Goal: Communication & Community: Answer question/provide support

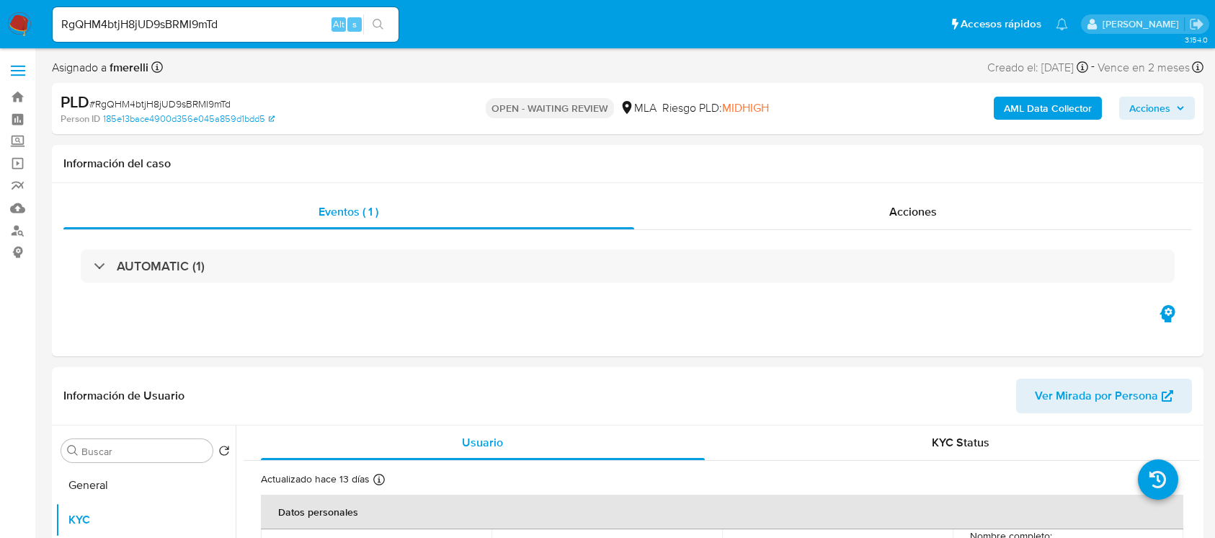
select select "10"
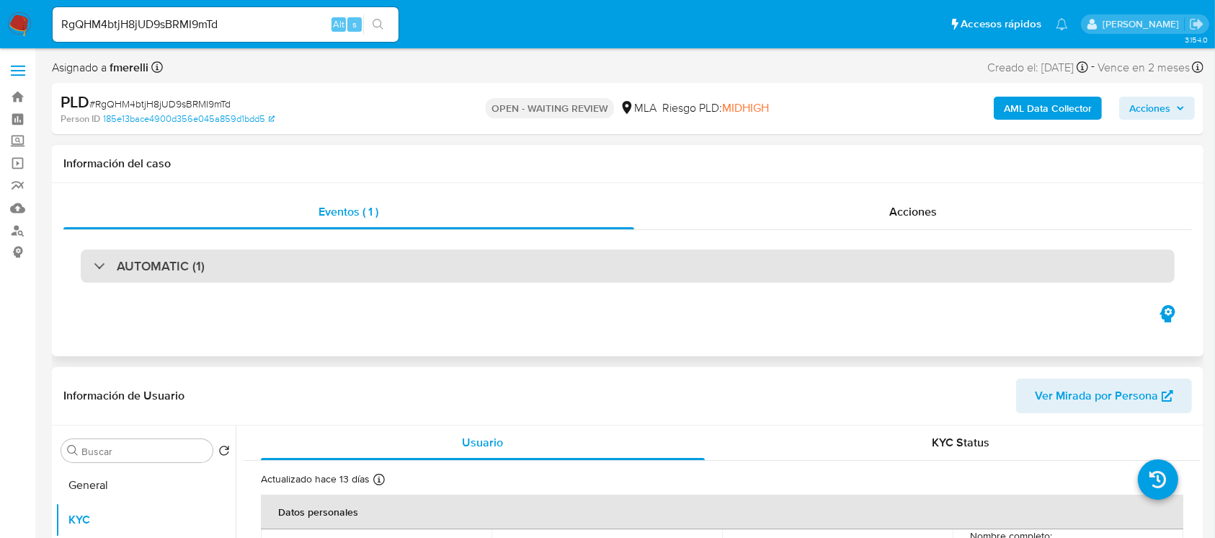
scroll to position [219, 0]
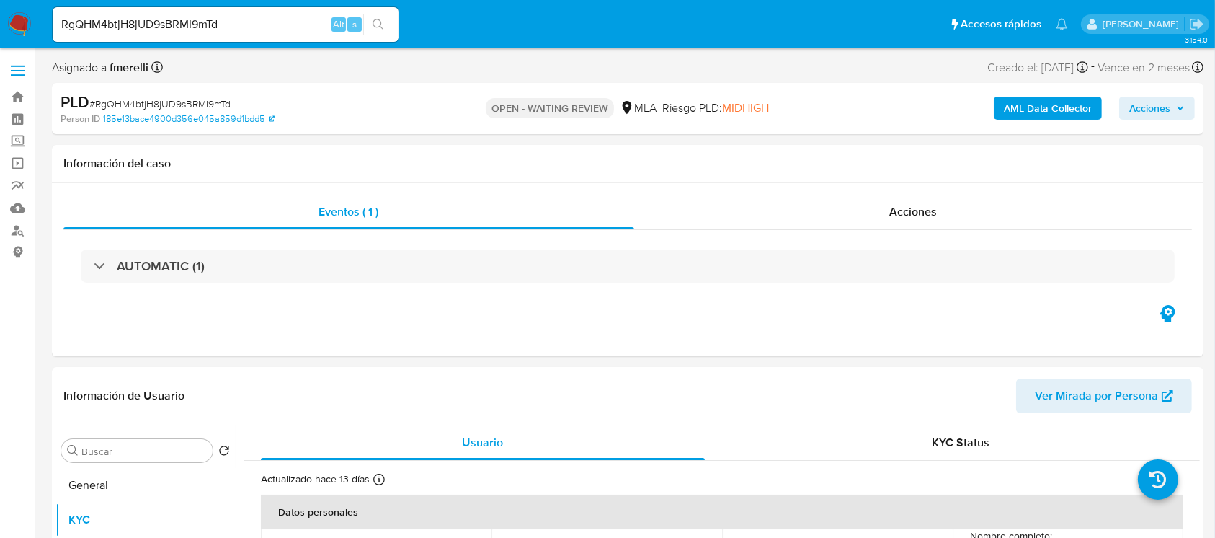
click at [186, 99] on span "# RgQHM4btjH8jUD9sBRMI9mTd" at bounding box center [159, 104] width 141 height 14
copy span "RgQHM4btjH8jUD9sBRMI9mTd"
click at [16, 29] on img at bounding box center [19, 24] width 25 height 25
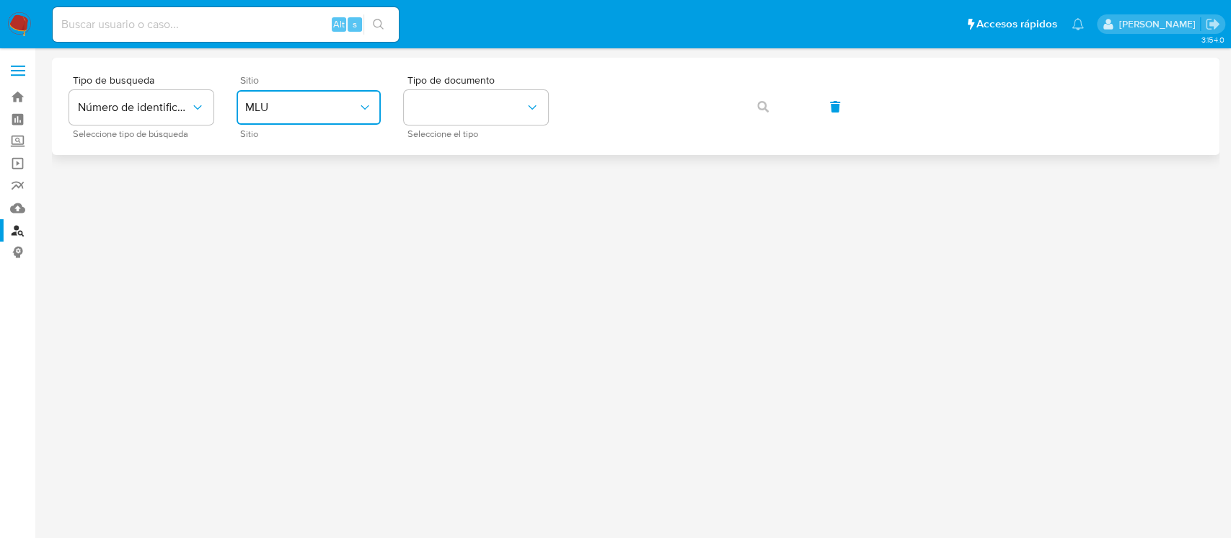
click at [328, 107] on span "MLU" at bounding box center [301, 107] width 112 height 14
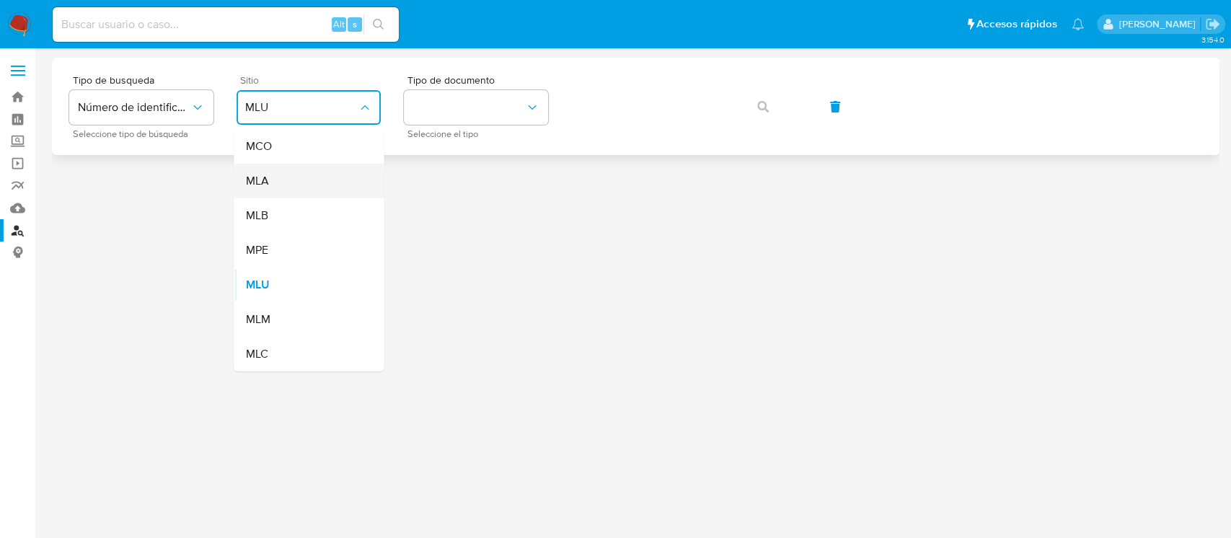
click at [309, 189] on div "MLA" at bounding box center [304, 181] width 118 height 35
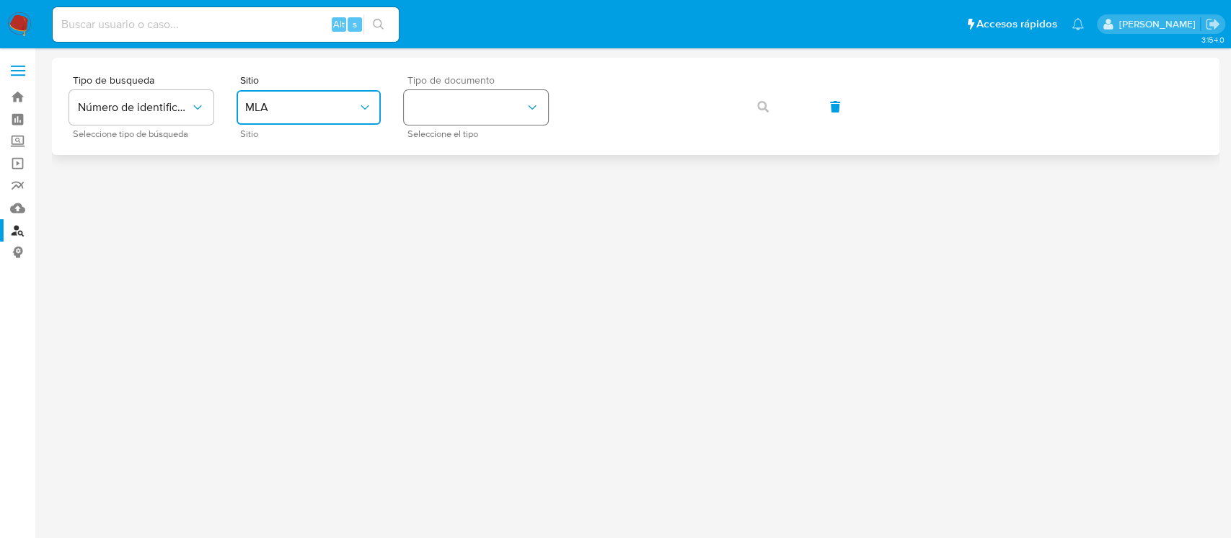
click at [451, 118] on button "identificationType" at bounding box center [476, 107] width 144 height 35
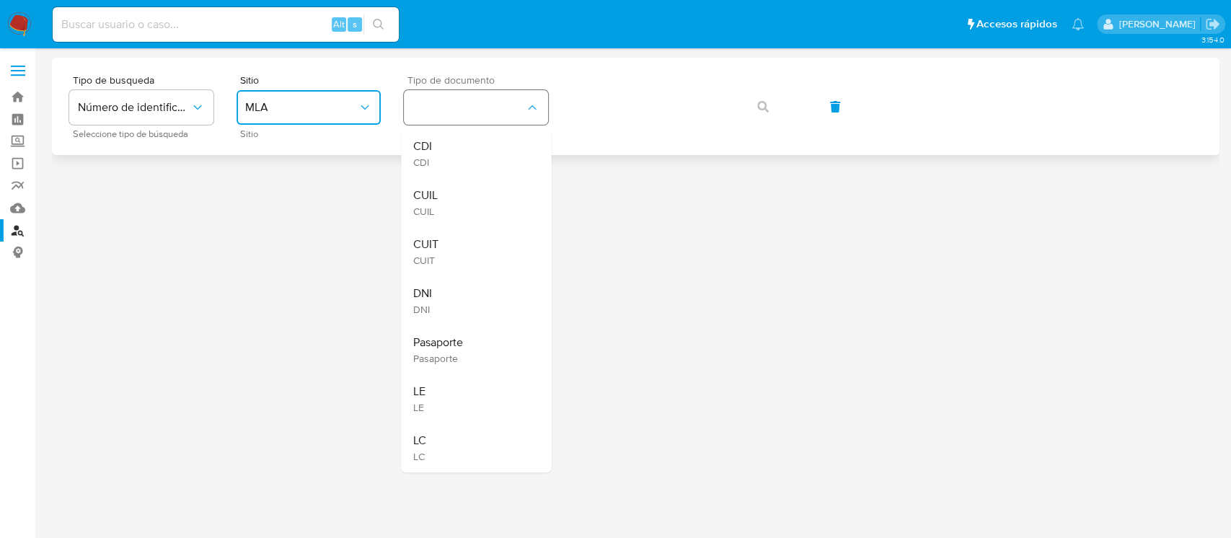
click at [434, 211] on span "CUIL" at bounding box center [424, 211] width 25 height 13
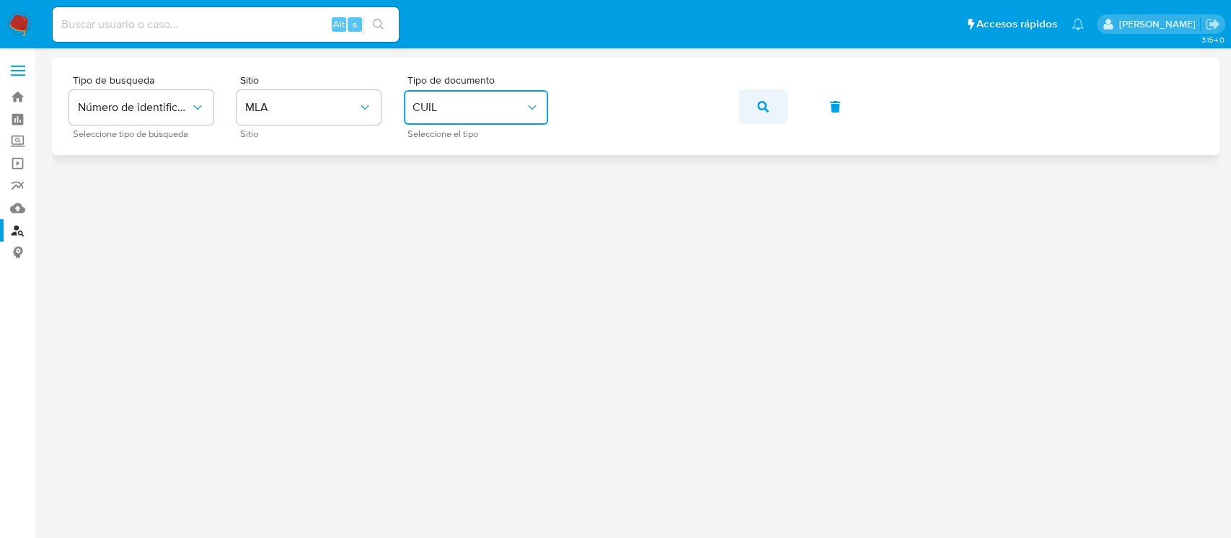
click at [763, 105] on icon "button" at bounding box center [763, 107] width 12 height 12
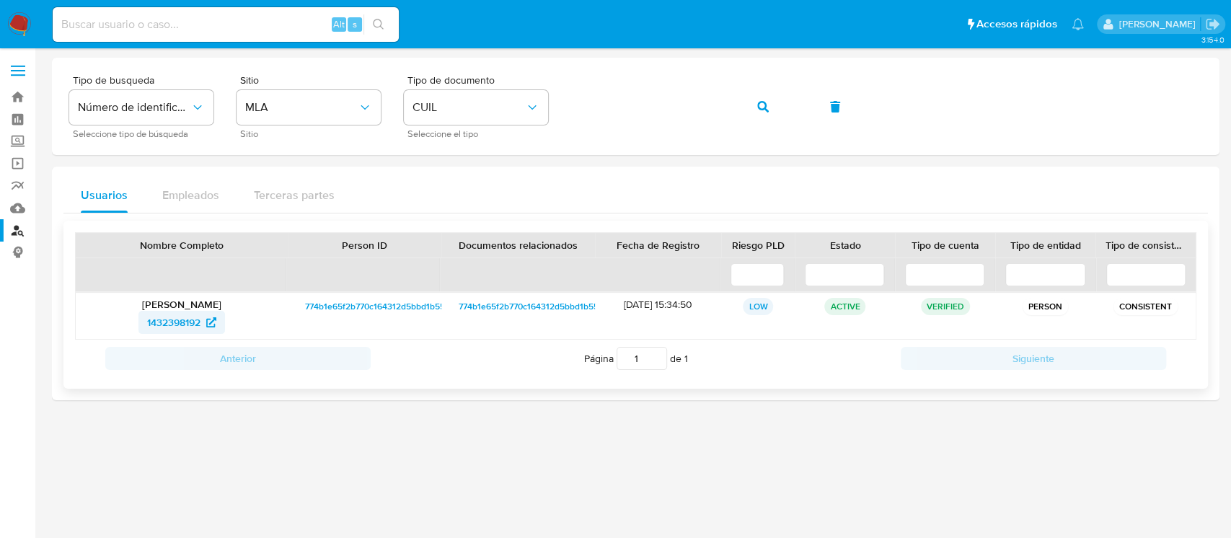
click at [147, 322] on span "1432398192" at bounding box center [173, 322] width 53 height 23
click at [750, 102] on button "button" at bounding box center [762, 106] width 49 height 35
click at [208, 320] on icon at bounding box center [206, 322] width 10 height 10
click at [771, 101] on button "button" at bounding box center [762, 106] width 49 height 35
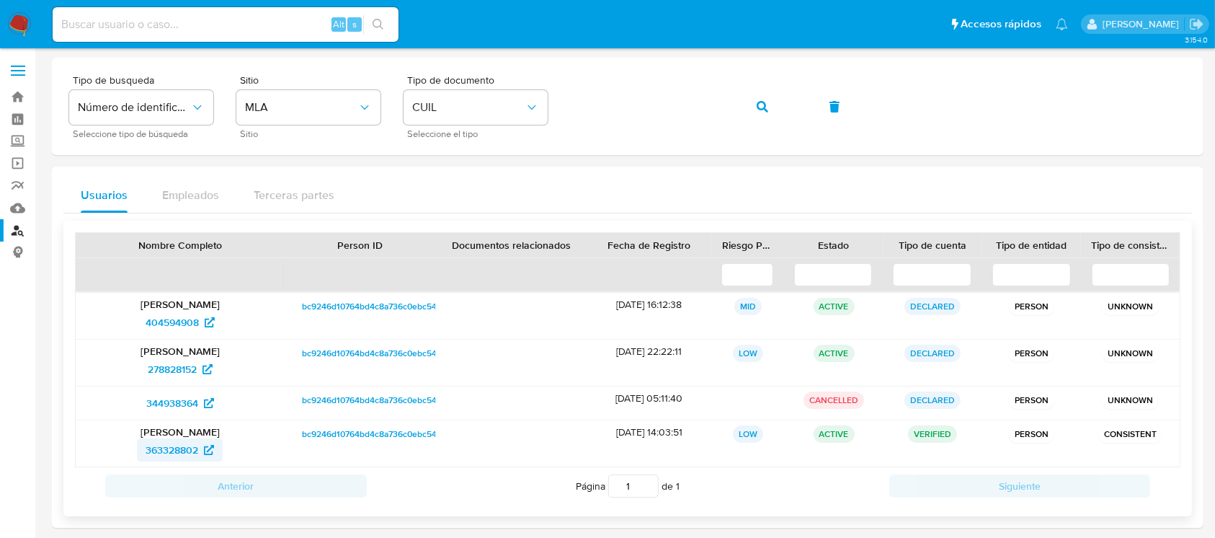
click at [185, 450] on span "363328802" at bounding box center [172, 449] width 53 height 23
click at [752, 109] on button "button" at bounding box center [762, 106] width 49 height 35
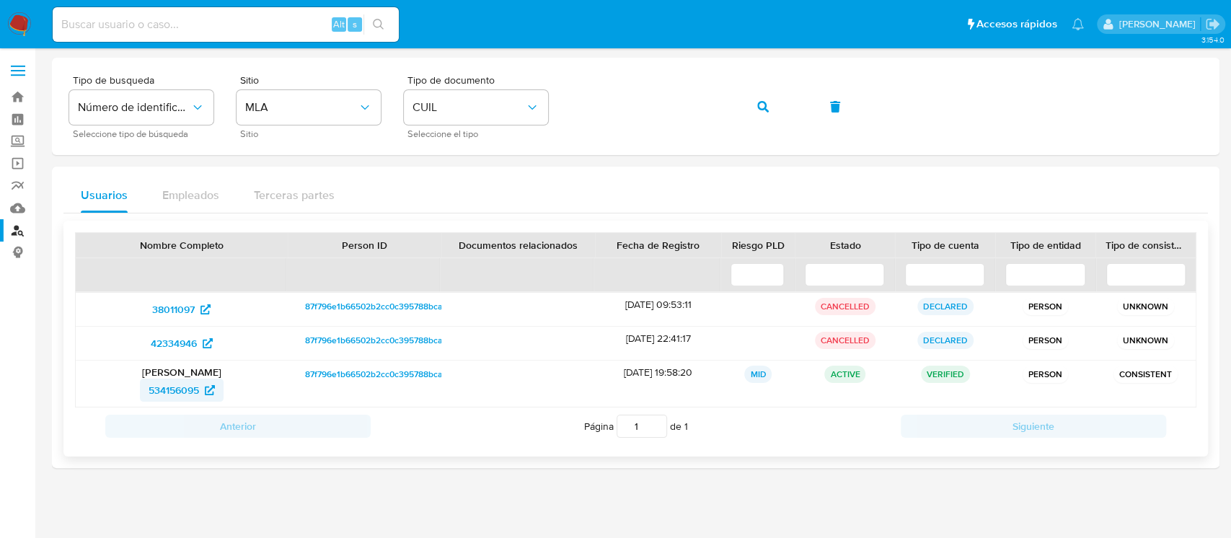
click at [182, 394] on span "534156095" at bounding box center [174, 389] width 50 height 23
click at [771, 105] on button "button" at bounding box center [762, 106] width 49 height 35
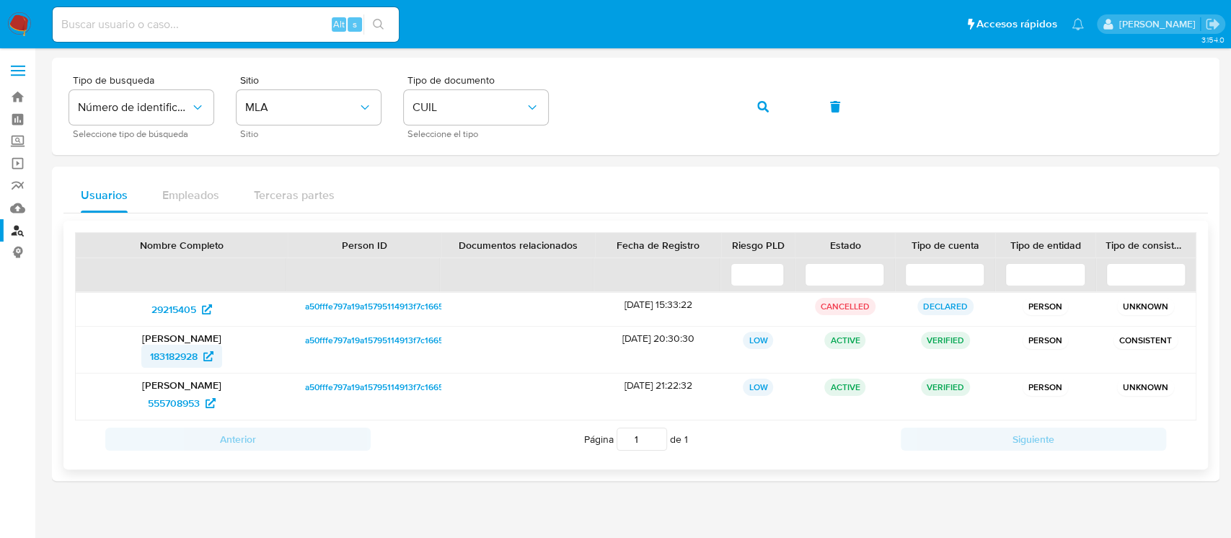
click at [178, 360] on span "183182928" at bounding box center [174, 356] width 48 height 23
click at [774, 107] on button "button" at bounding box center [762, 106] width 49 height 35
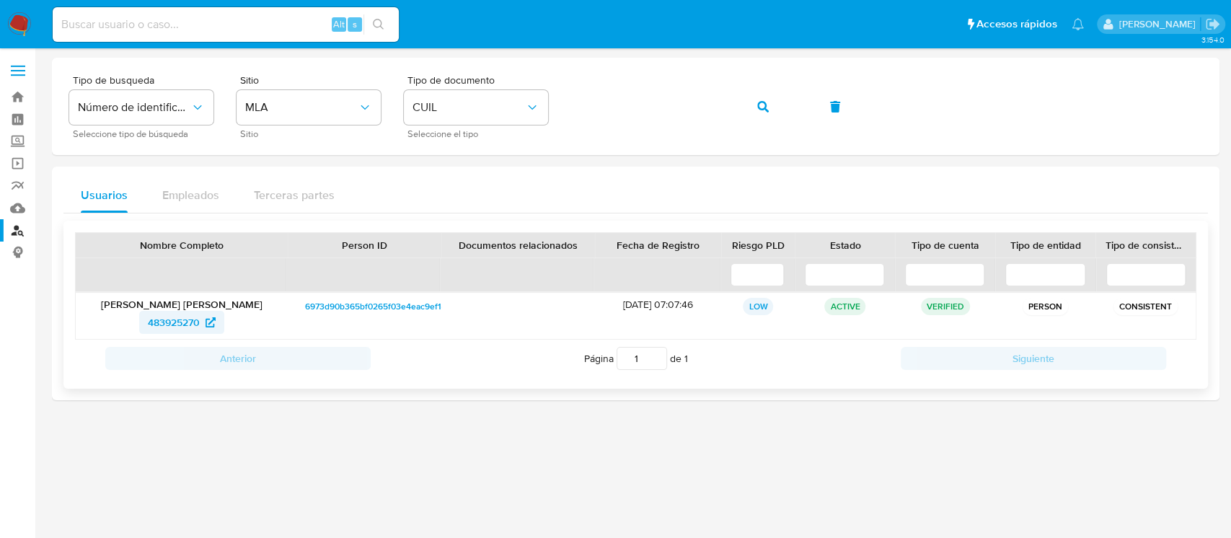
click at [182, 323] on span "483925270" at bounding box center [174, 322] width 52 height 23
click at [750, 101] on button "button" at bounding box center [762, 106] width 49 height 35
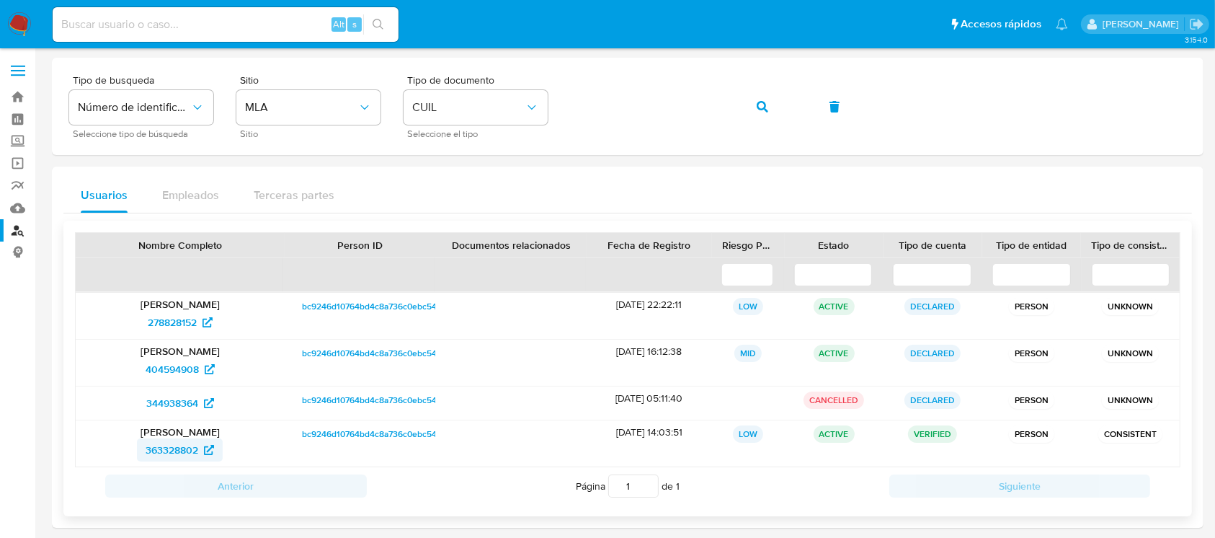
click at [192, 451] on span "363328802" at bounding box center [172, 449] width 53 height 23
click at [749, 101] on button "button" at bounding box center [762, 106] width 49 height 35
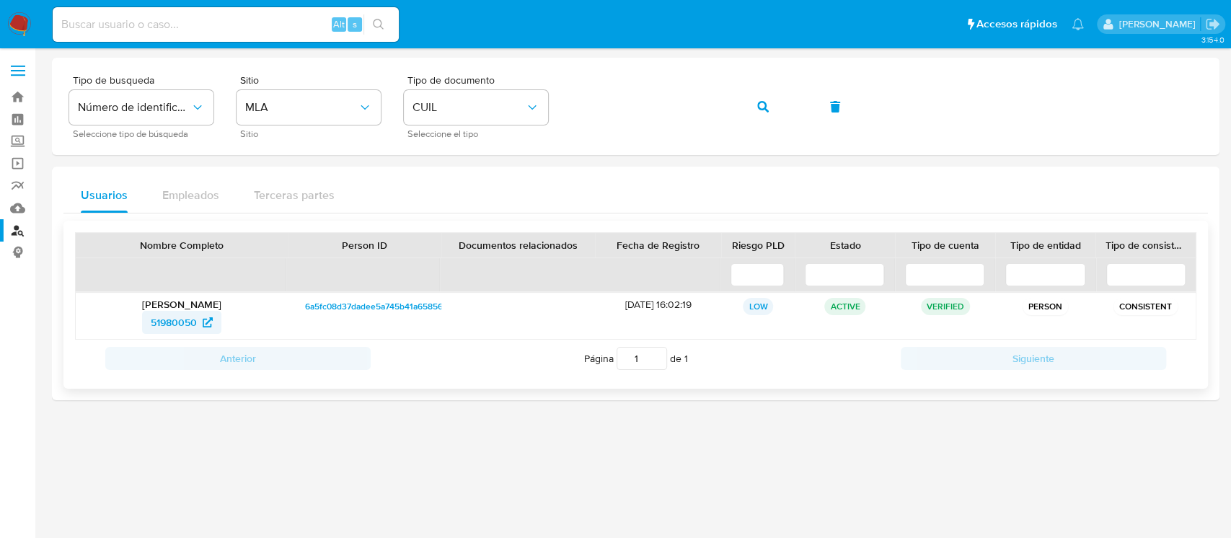
click at [202, 320] on span "51980050" at bounding box center [182, 322] width 62 height 23
click at [755, 107] on button "button" at bounding box center [762, 106] width 49 height 35
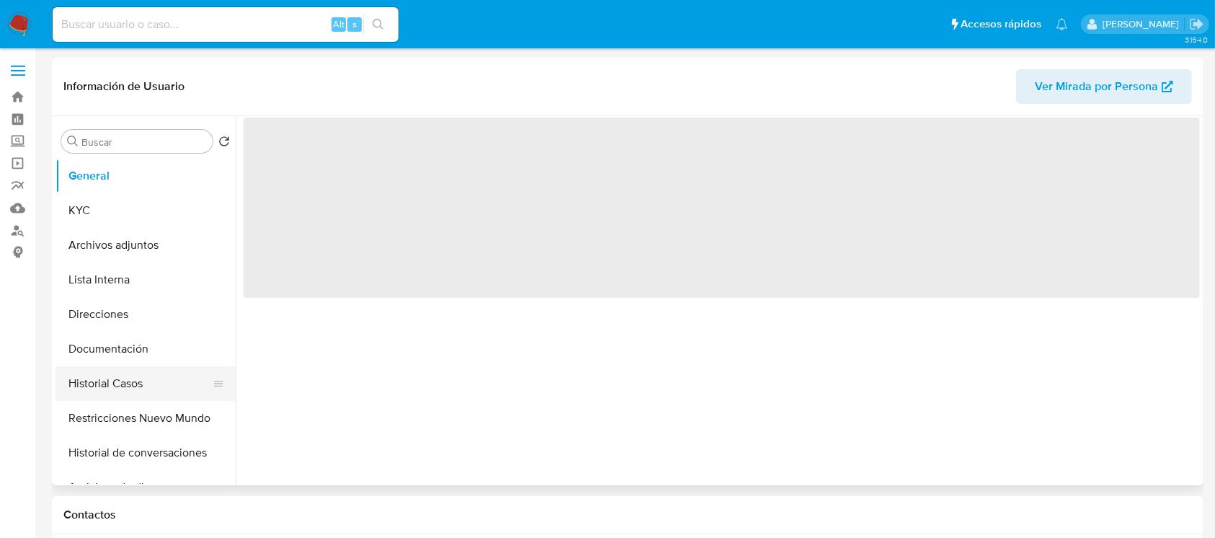
click at [143, 377] on button "Historial Casos" at bounding box center [140, 383] width 169 height 35
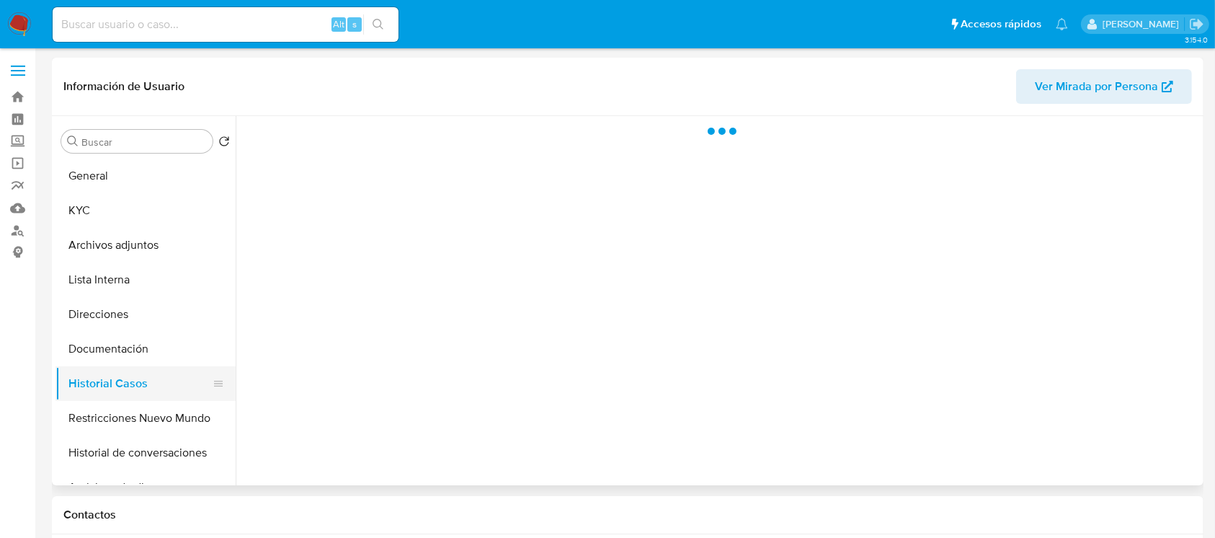
select select "10"
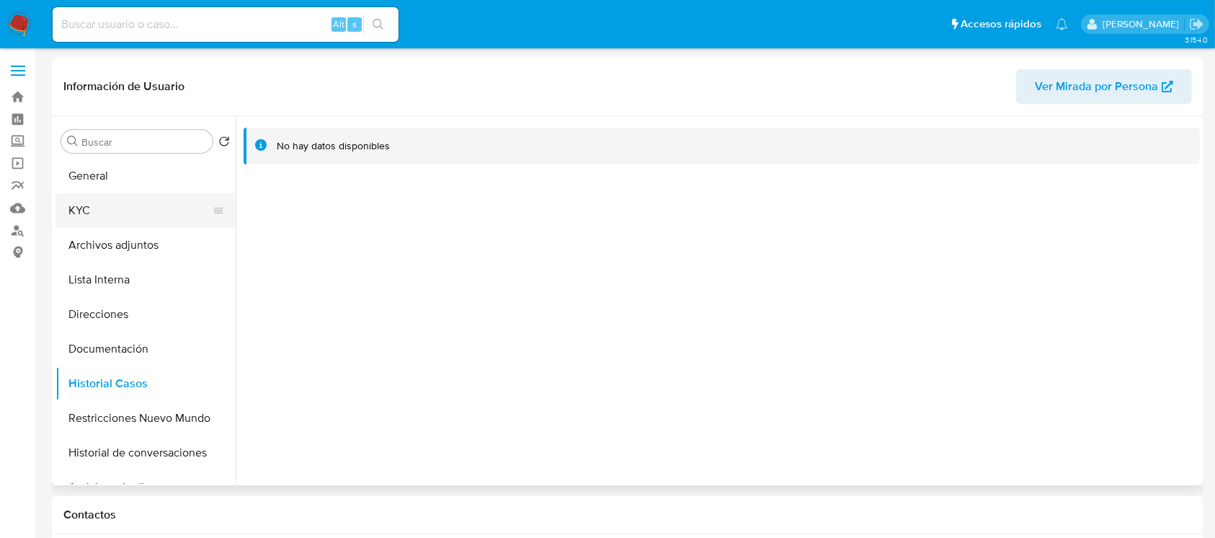
click at [135, 212] on button "KYC" at bounding box center [140, 210] width 169 height 35
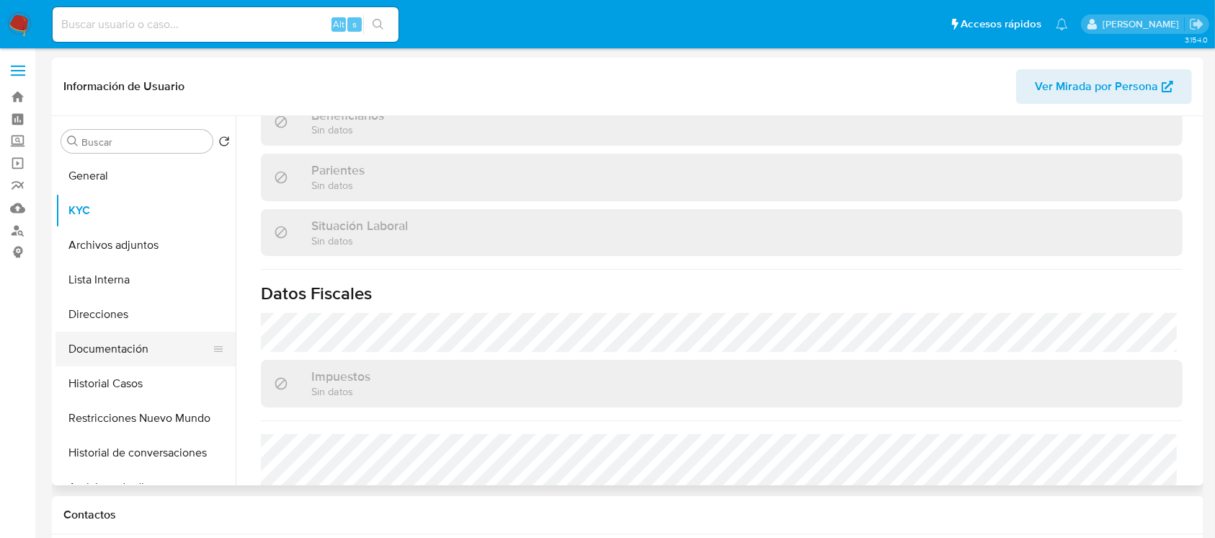
click at [125, 364] on button "Documentación" at bounding box center [140, 349] width 169 height 35
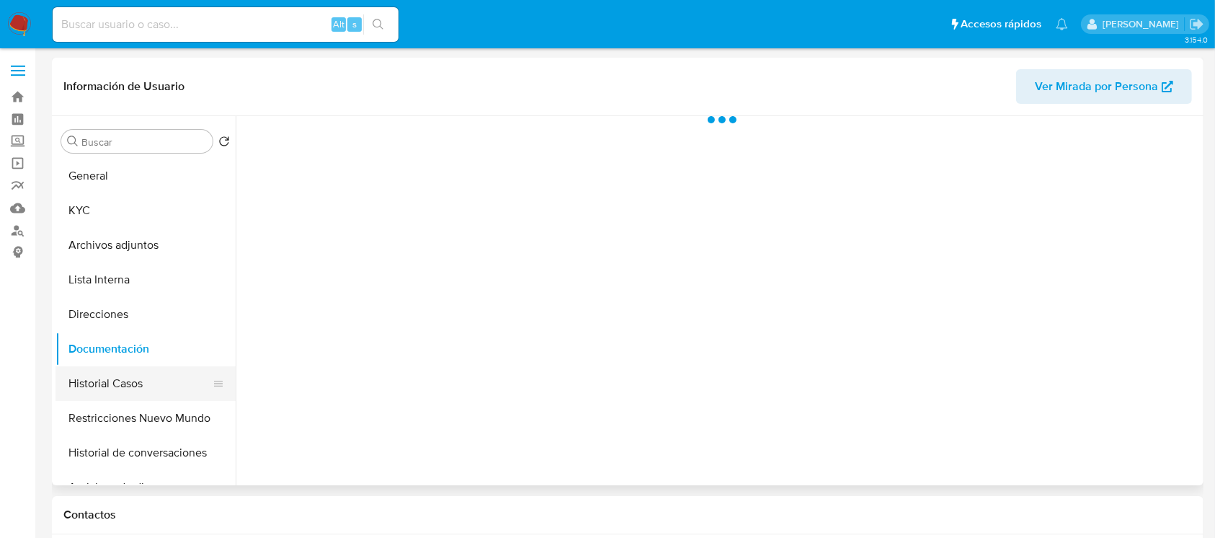
click at [127, 378] on button "Historial Casos" at bounding box center [140, 383] width 169 height 35
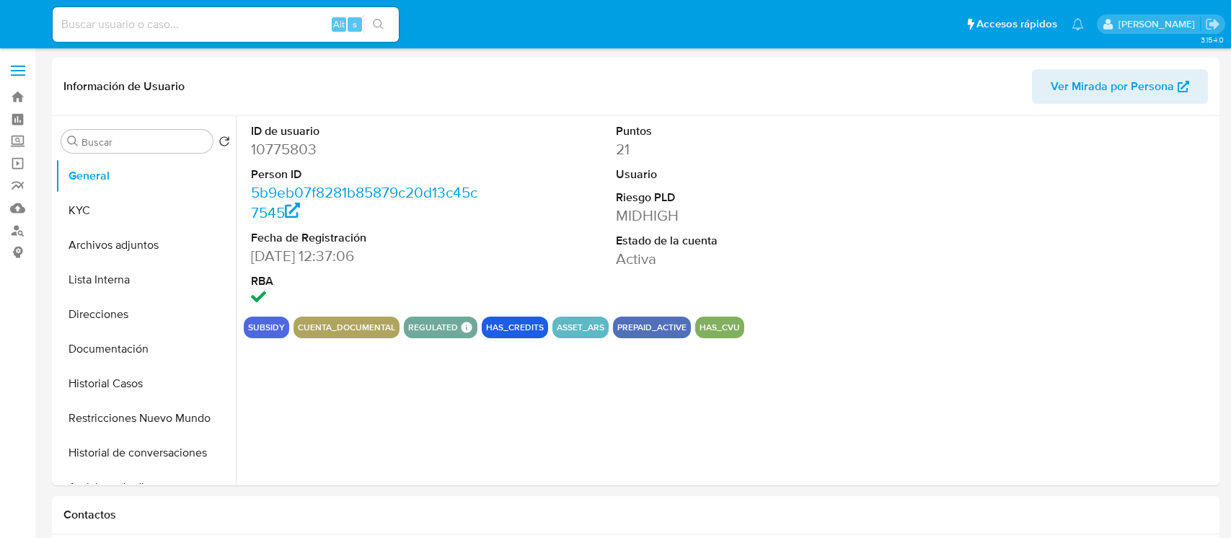
select select "10"
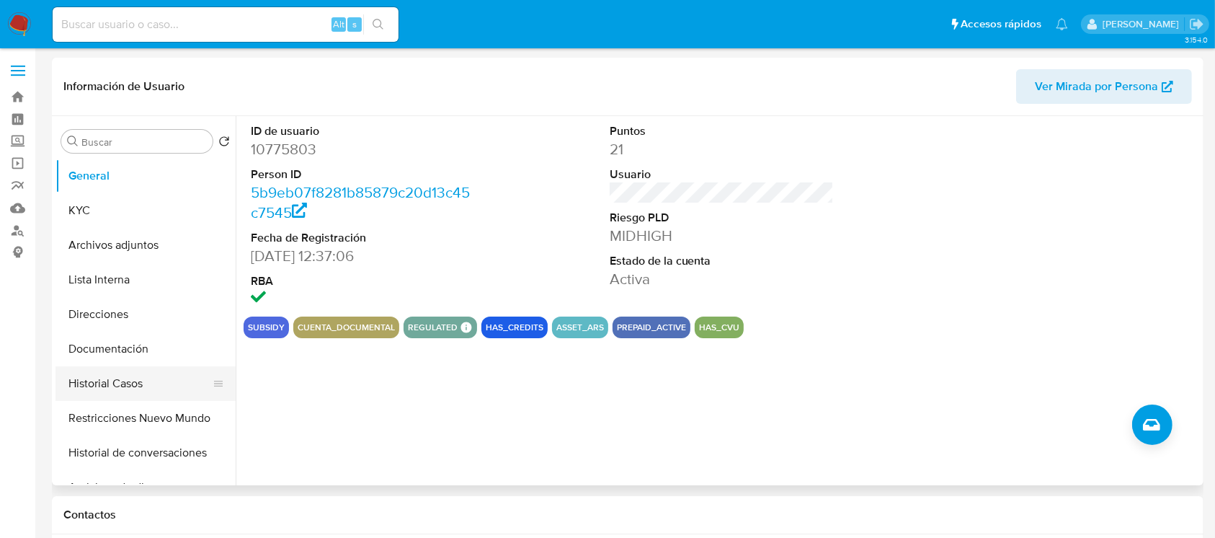
click at [143, 378] on button "Historial Casos" at bounding box center [140, 383] width 169 height 35
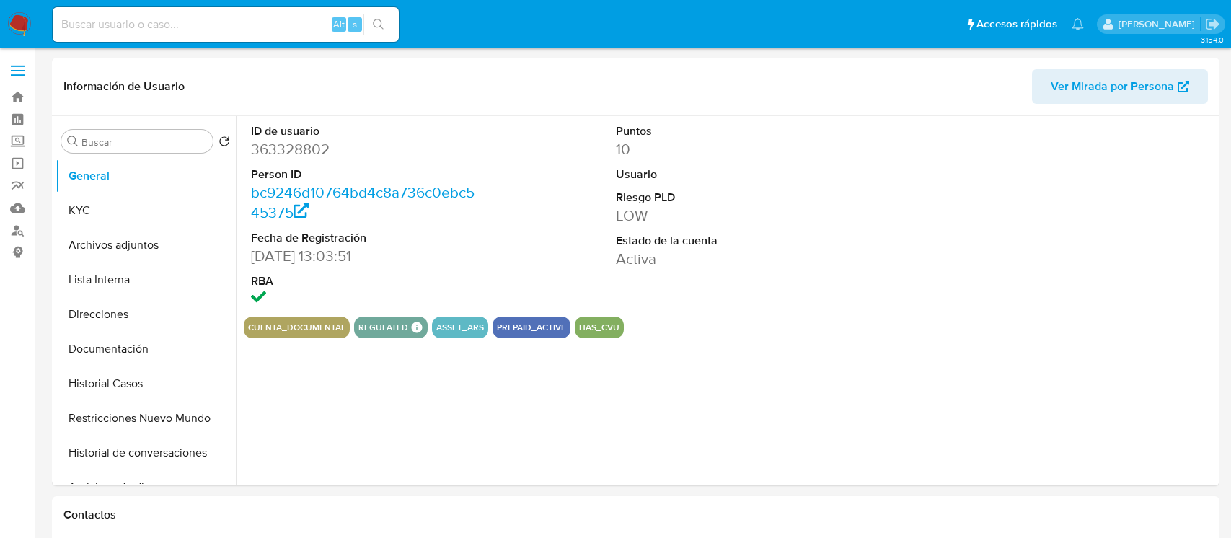
select select "10"
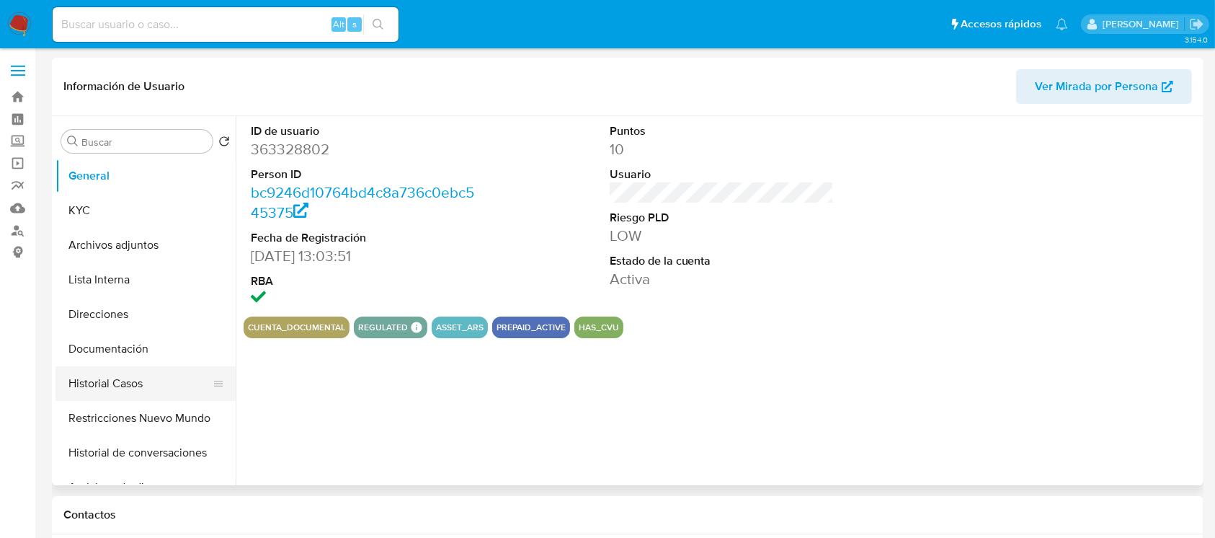
drag, startPoint x: 124, startPoint y: 382, endPoint x: 194, endPoint y: 397, distance: 71.5
click at [123, 381] on button "Historial Casos" at bounding box center [140, 383] width 169 height 35
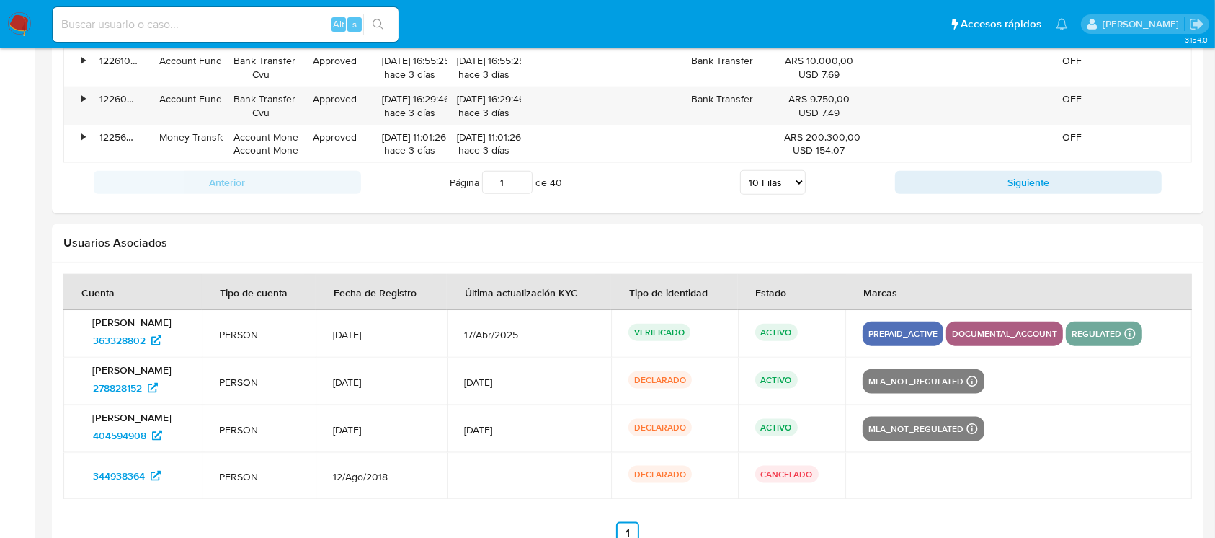
scroll to position [1711, 0]
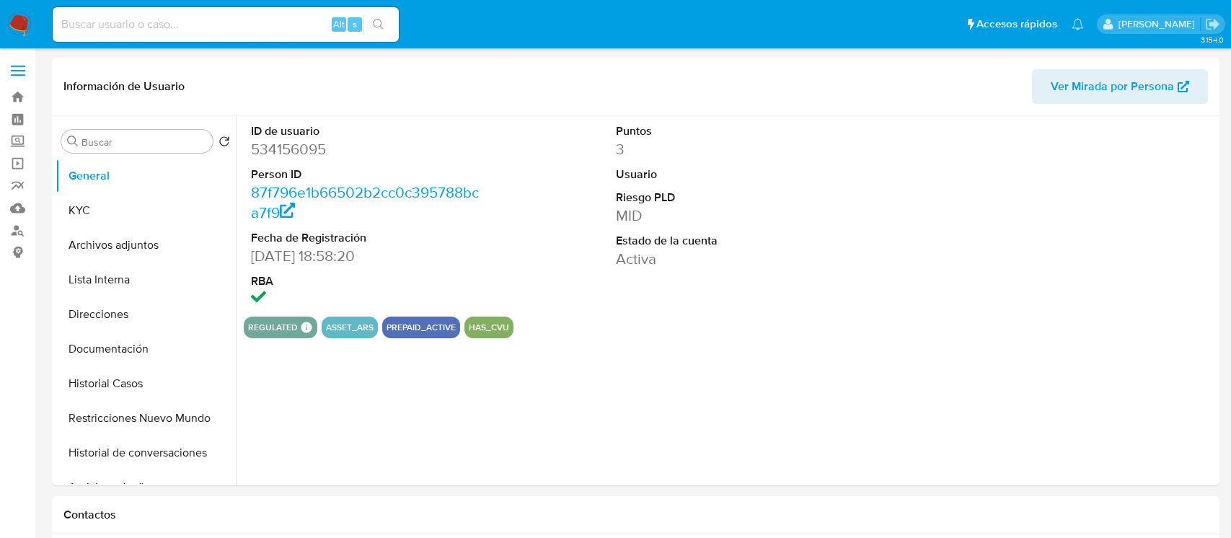
select select "10"
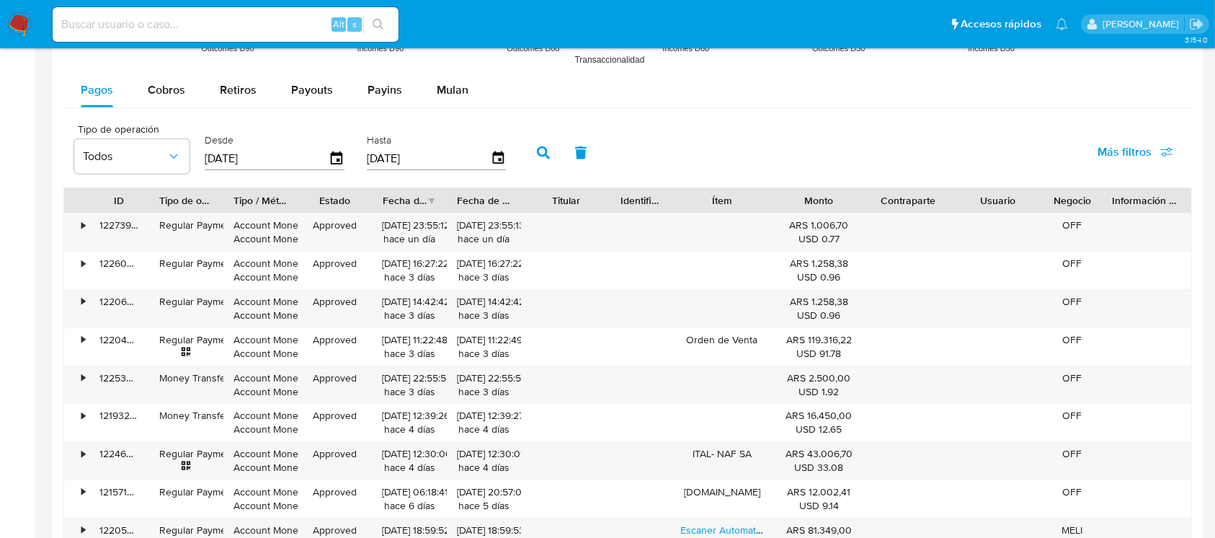
scroll to position [1634, 0]
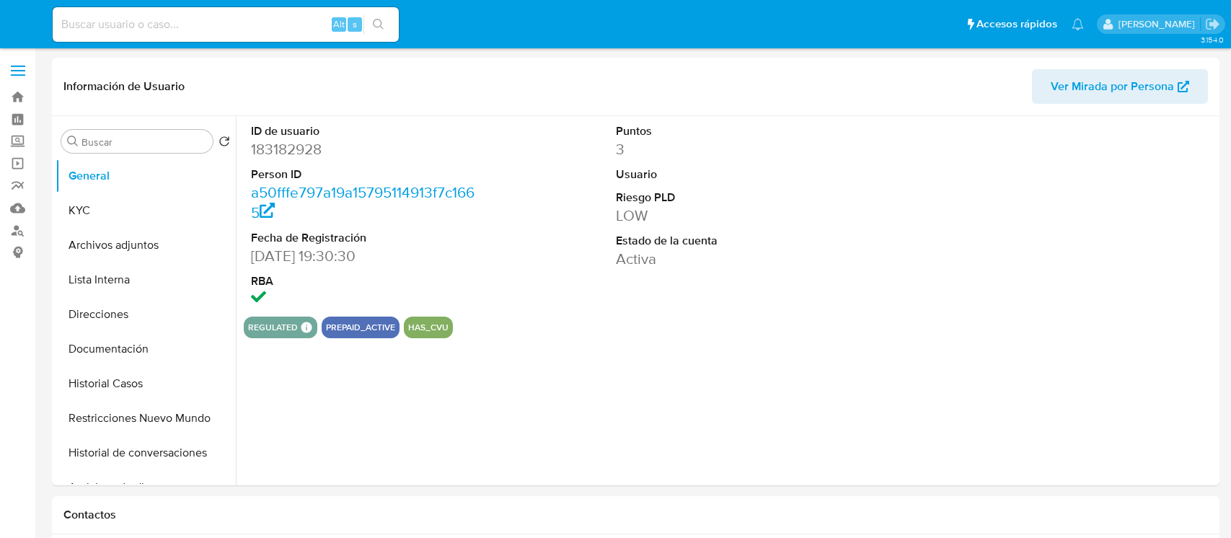
select select "10"
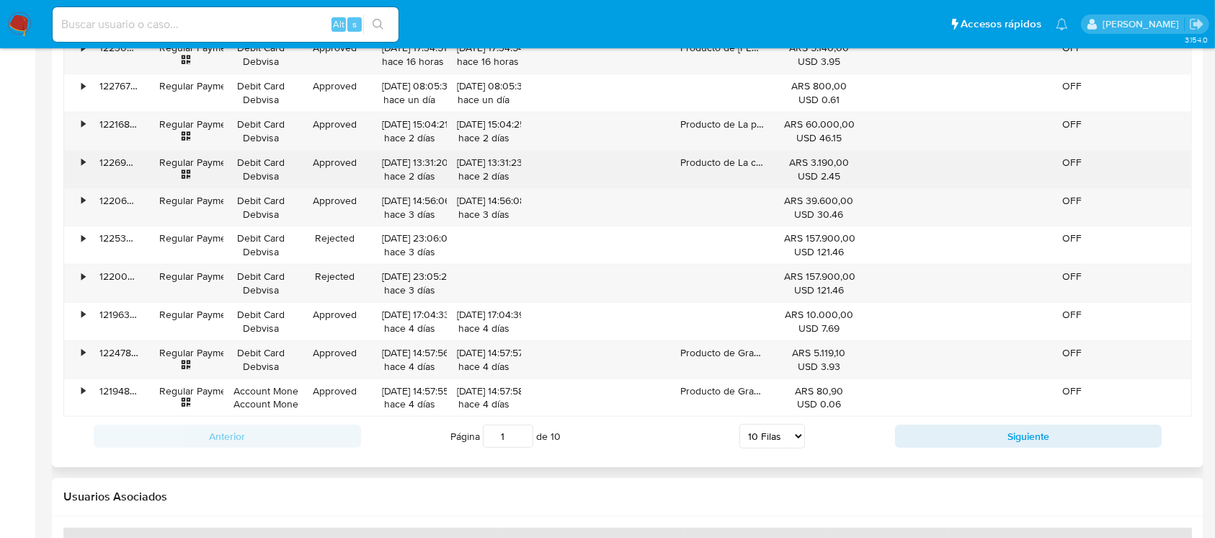
scroll to position [1663, 0]
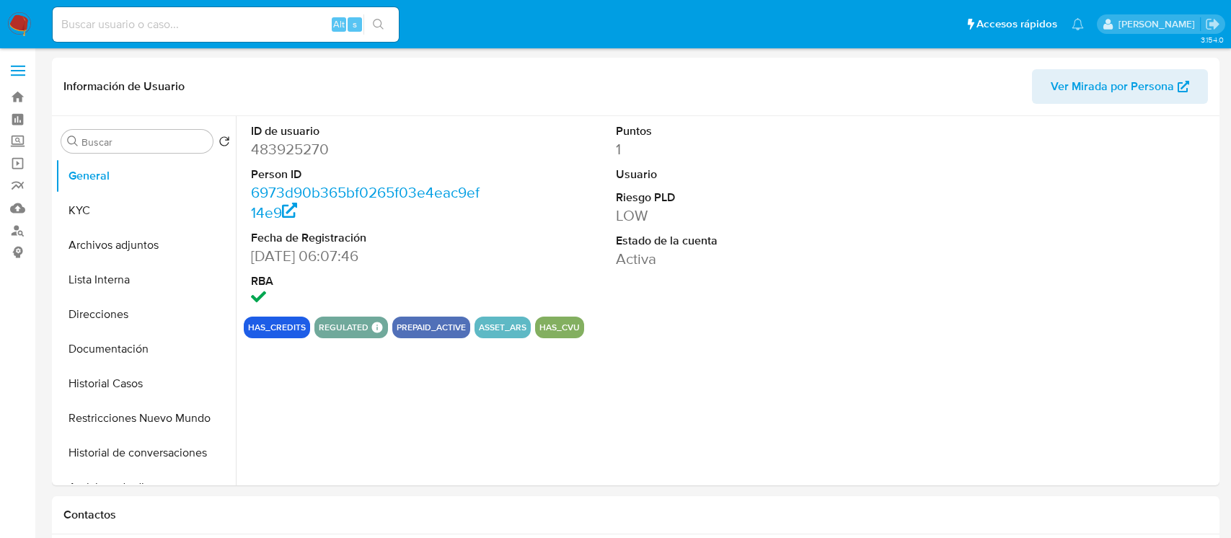
select select "10"
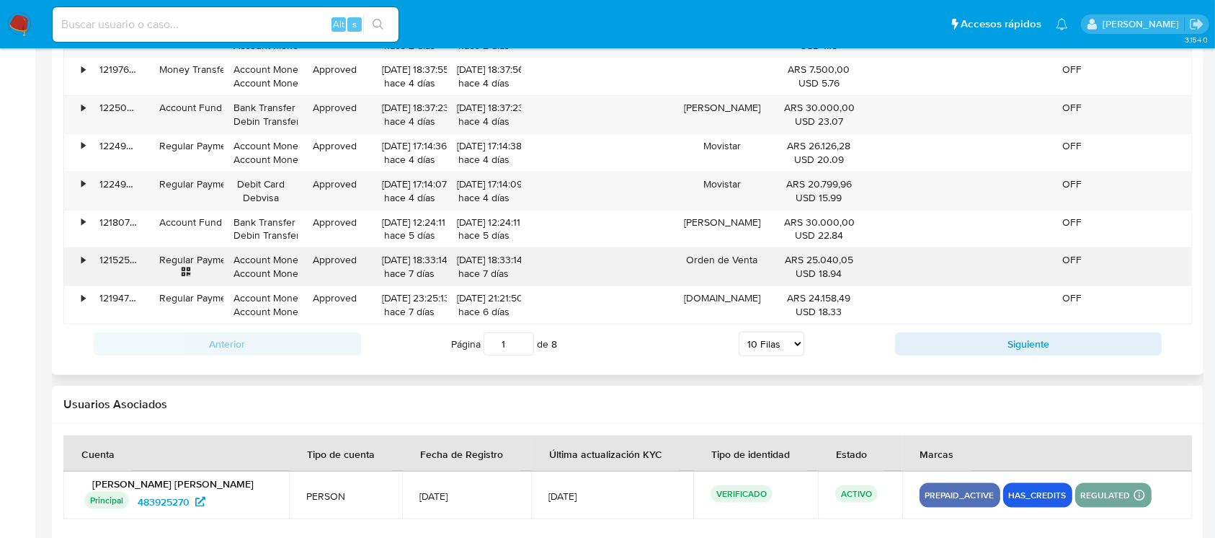
scroll to position [1667, 0]
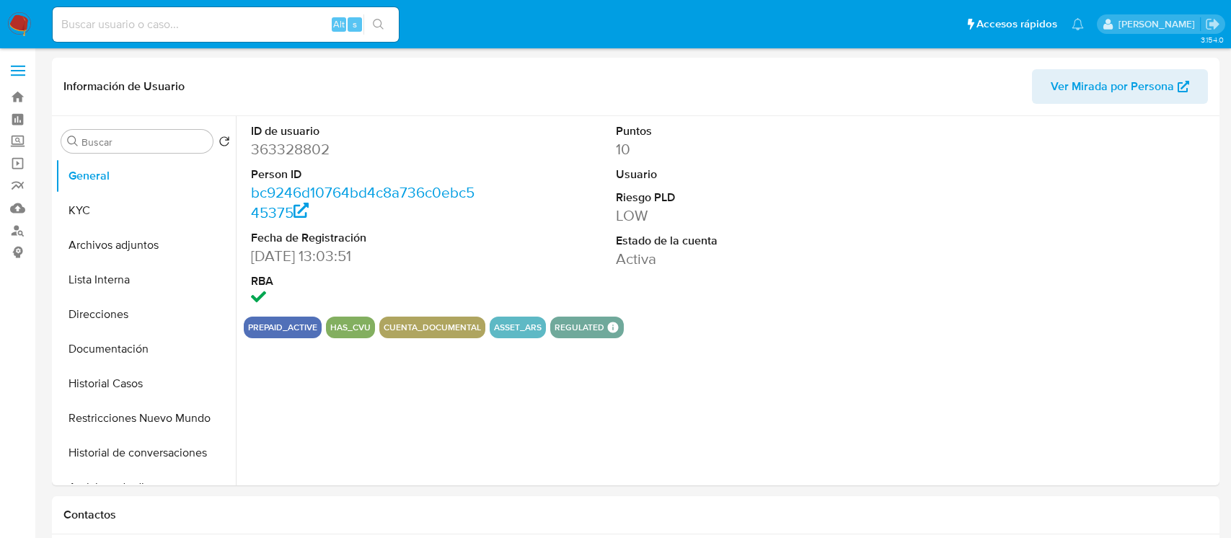
select select "10"
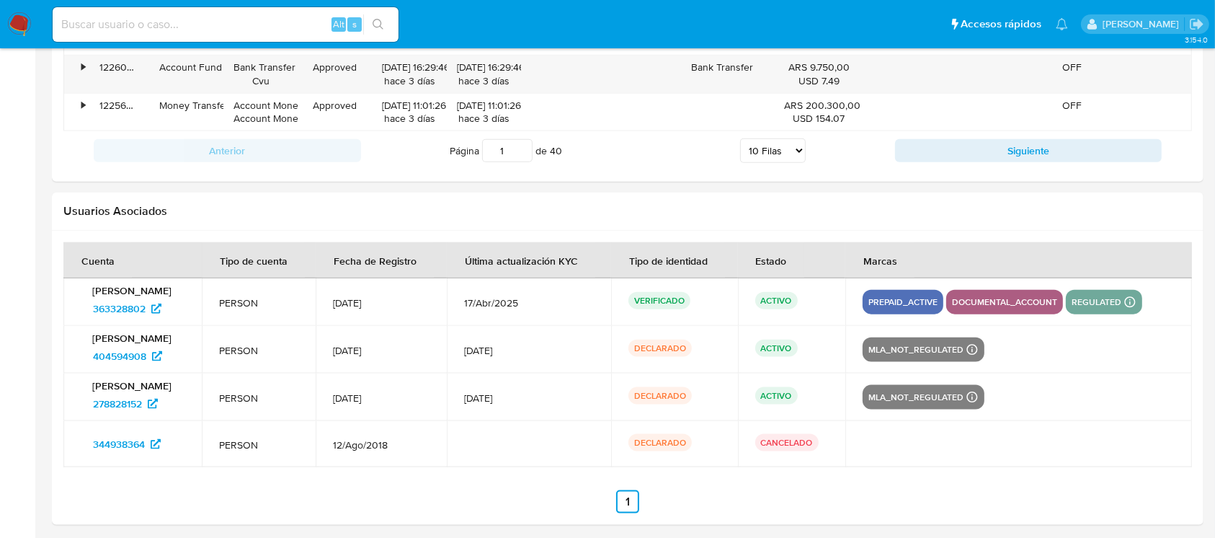
scroll to position [1711, 0]
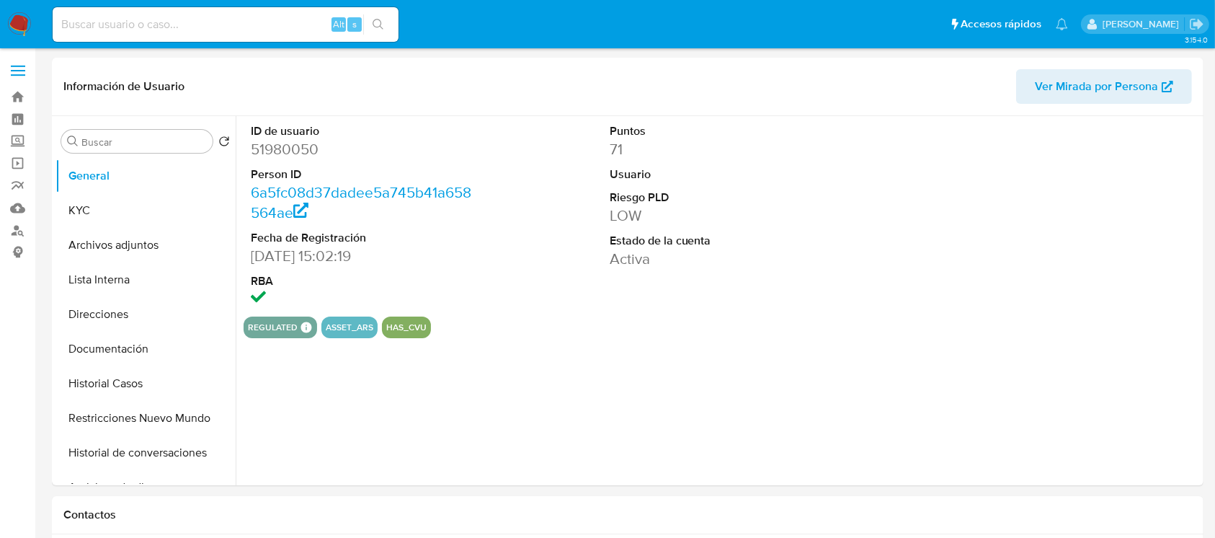
select select "10"
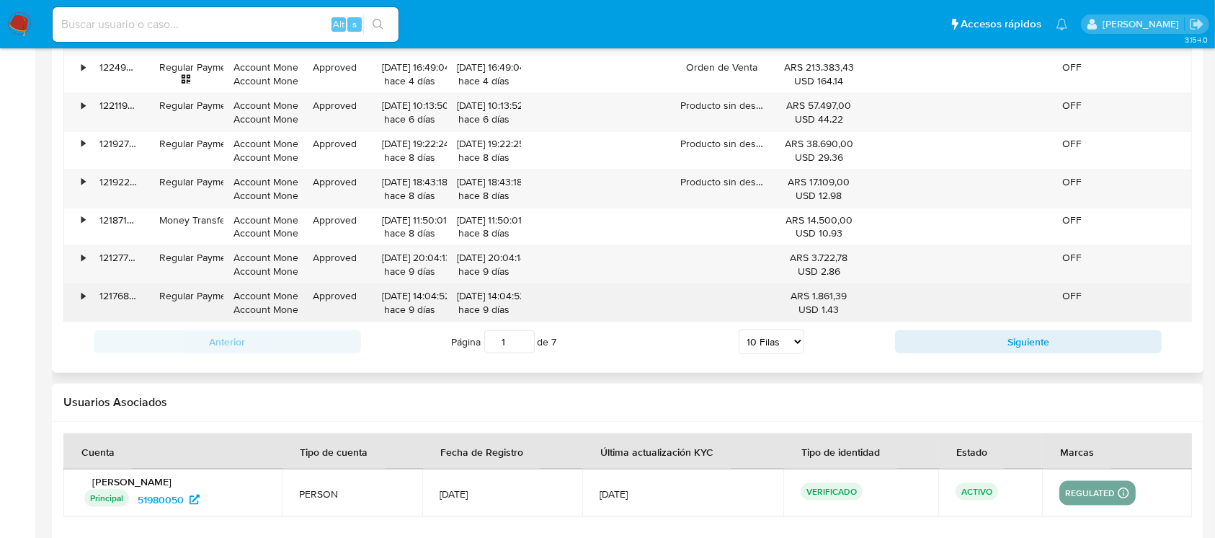
scroll to position [1667, 0]
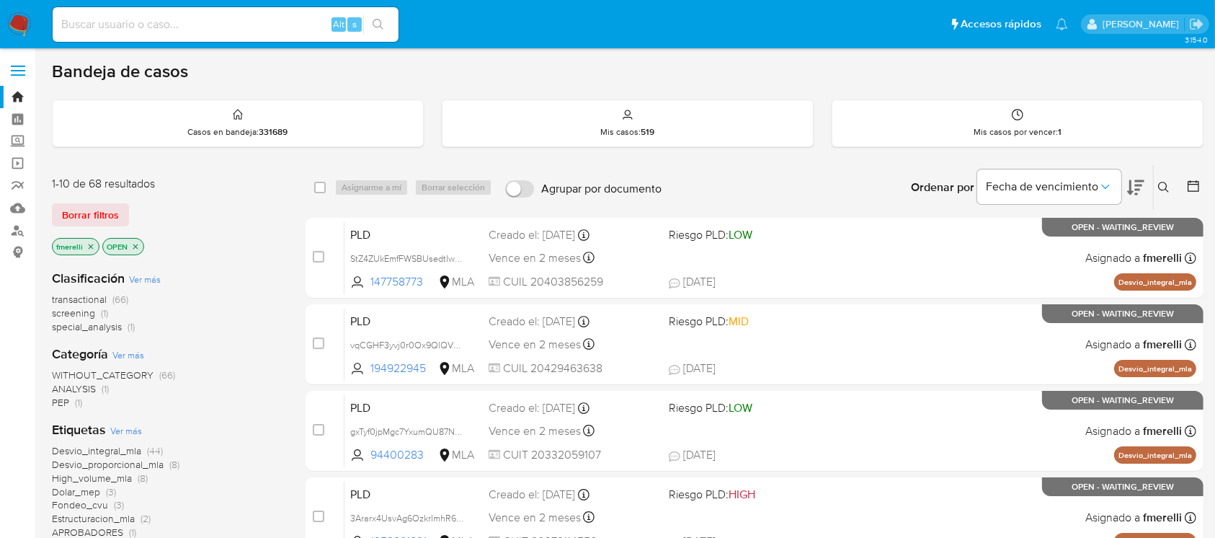
click at [1161, 190] on icon at bounding box center [1164, 188] width 12 height 12
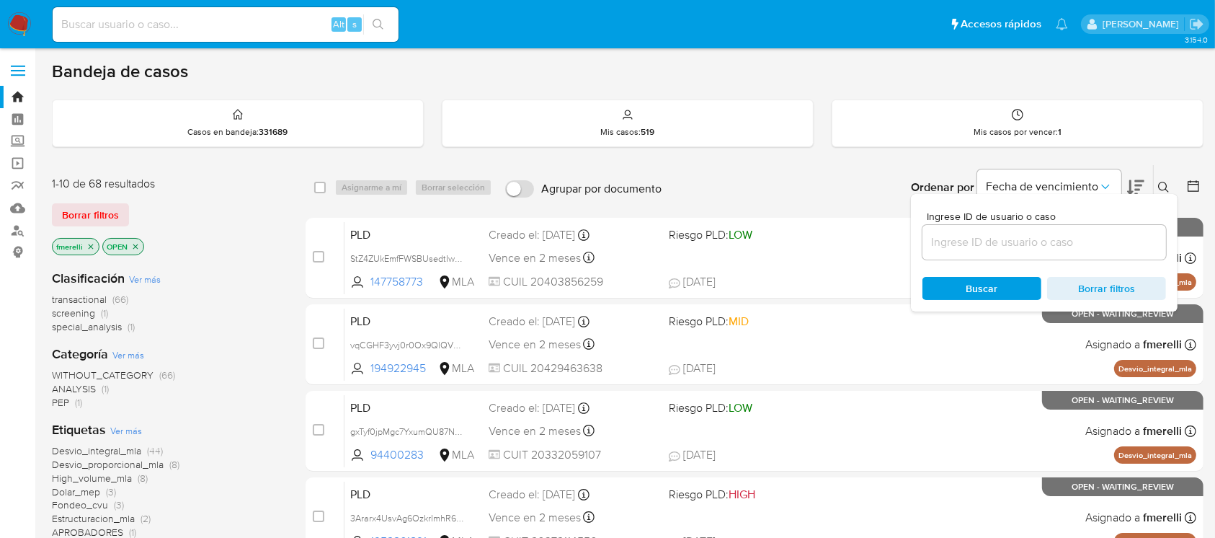
click at [1103, 256] on div at bounding box center [1045, 242] width 244 height 35
click at [1110, 244] on input at bounding box center [1045, 242] width 244 height 19
paste input "RgQHM4btjH8jUD9sBRMI9mTd"
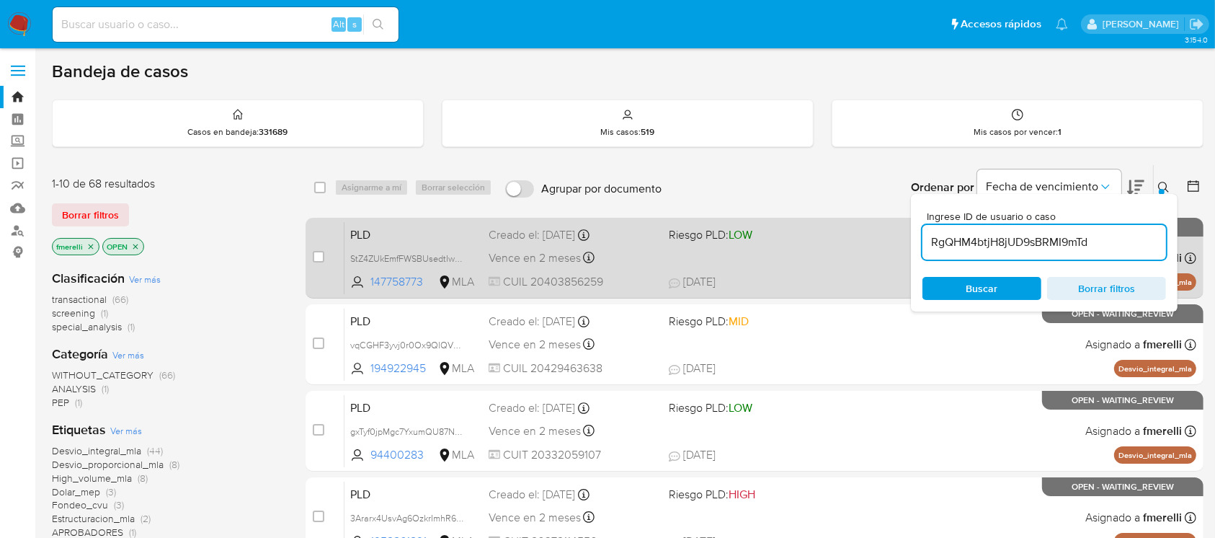
type input "RgQHM4btjH8jUD9sBRMI9mTd"
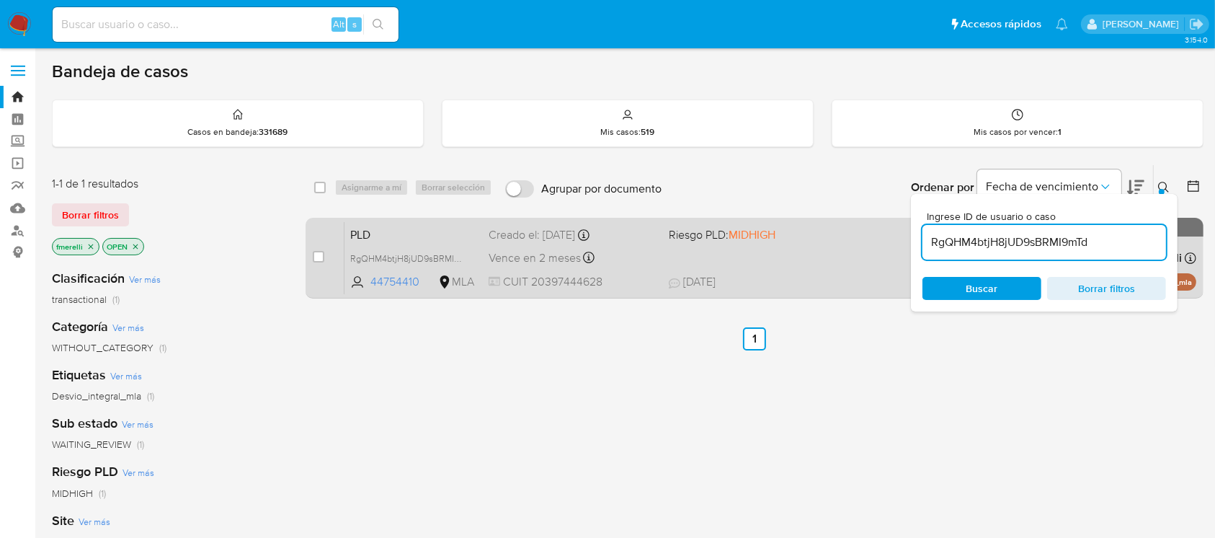
click at [336, 257] on div "case-item-checkbox No es posible asignar el caso" at bounding box center [329, 257] width 32 height 73
click at [323, 247] on div "case-item-checkbox No es posible asignar el caso" at bounding box center [329, 257] width 32 height 73
click at [323, 259] on input "checkbox" at bounding box center [319, 257] width 12 height 12
checkbox input "true"
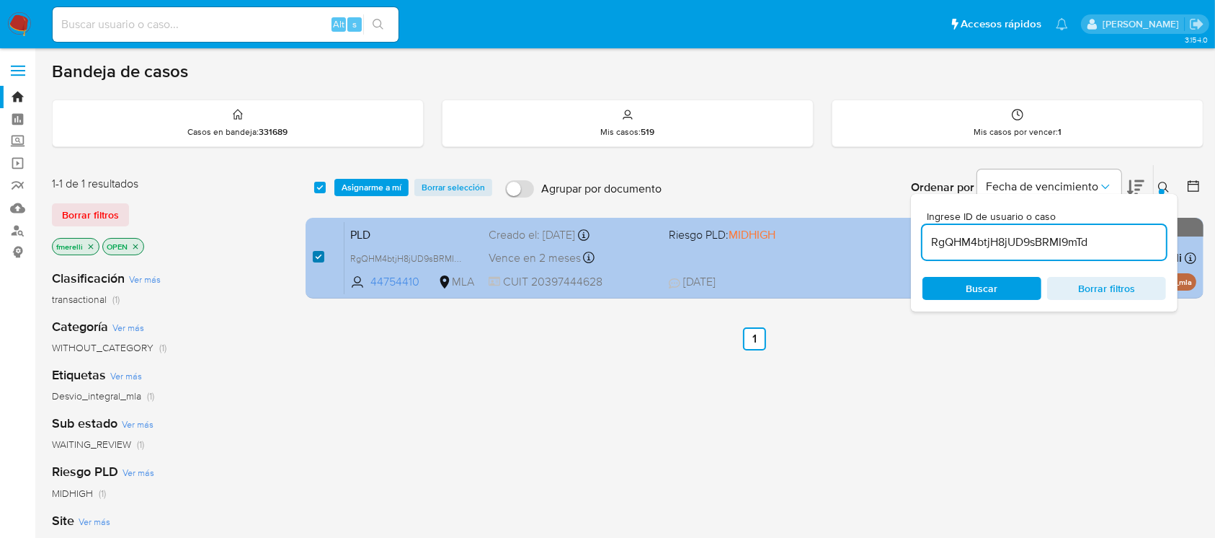
checkbox input "true"
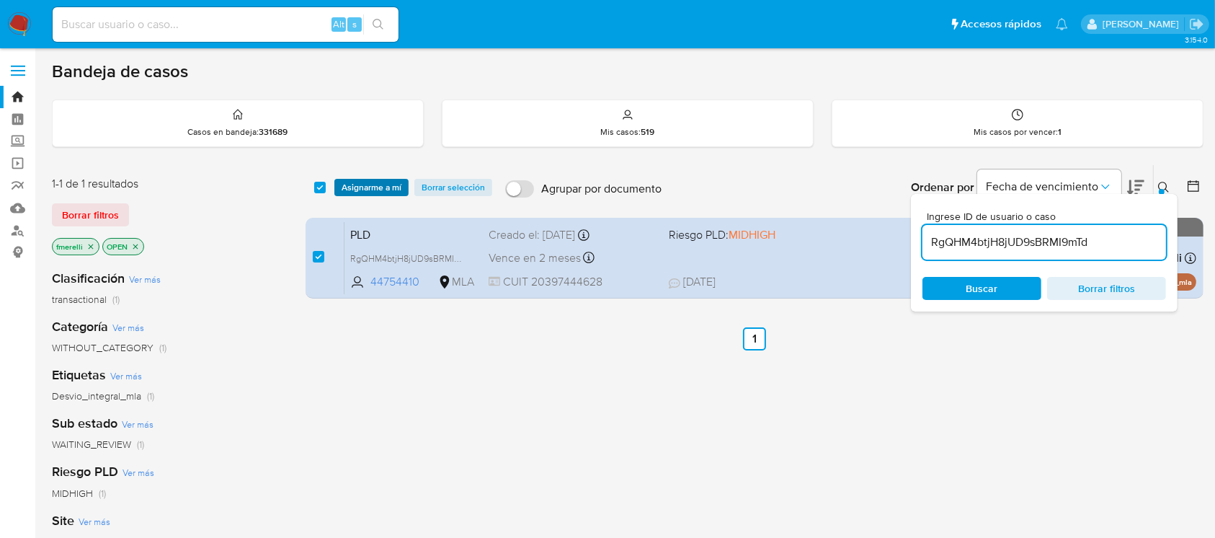
click at [373, 190] on span "Asignarme a mí" at bounding box center [372, 187] width 60 height 14
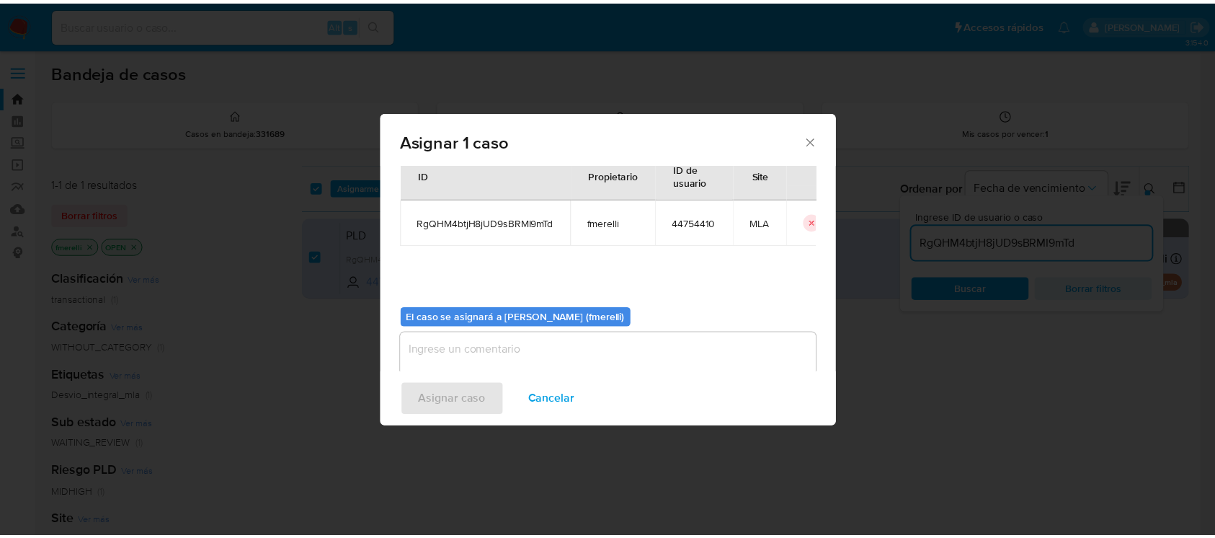
scroll to position [74, 0]
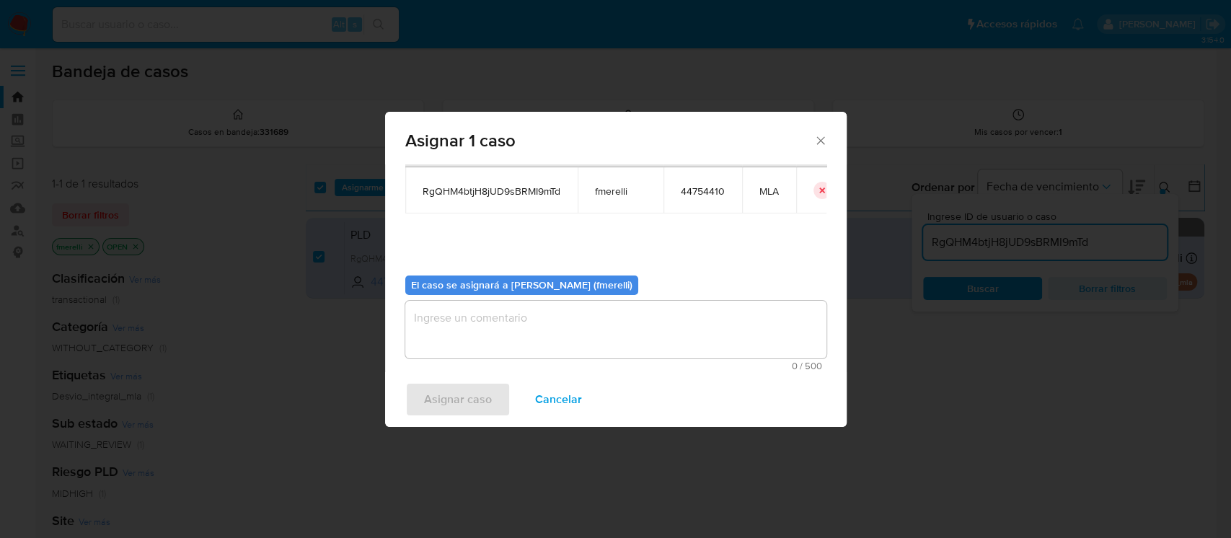
click at [469, 297] on div "El caso se asignará a Florencia Paula Merelli (fmerelli) 0 / 500 500 caracteres…" at bounding box center [615, 317] width 421 height 107
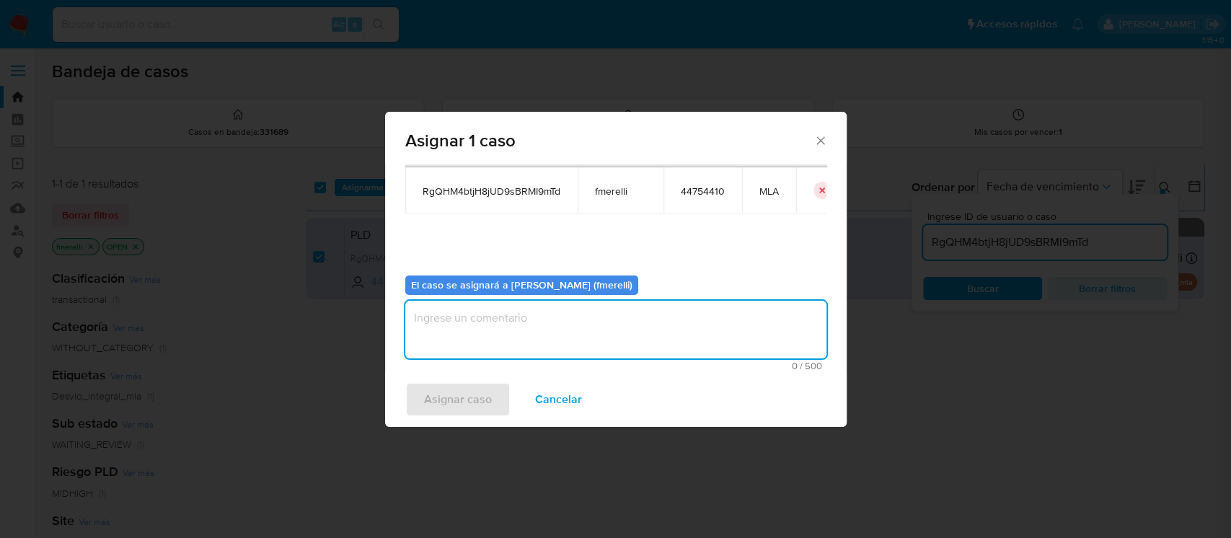
click at [487, 347] on textarea "assign-modal" at bounding box center [615, 330] width 421 height 58
click at [456, 395] on span "Asignar caso" at bounding box center [458, 400] width 68 height 32
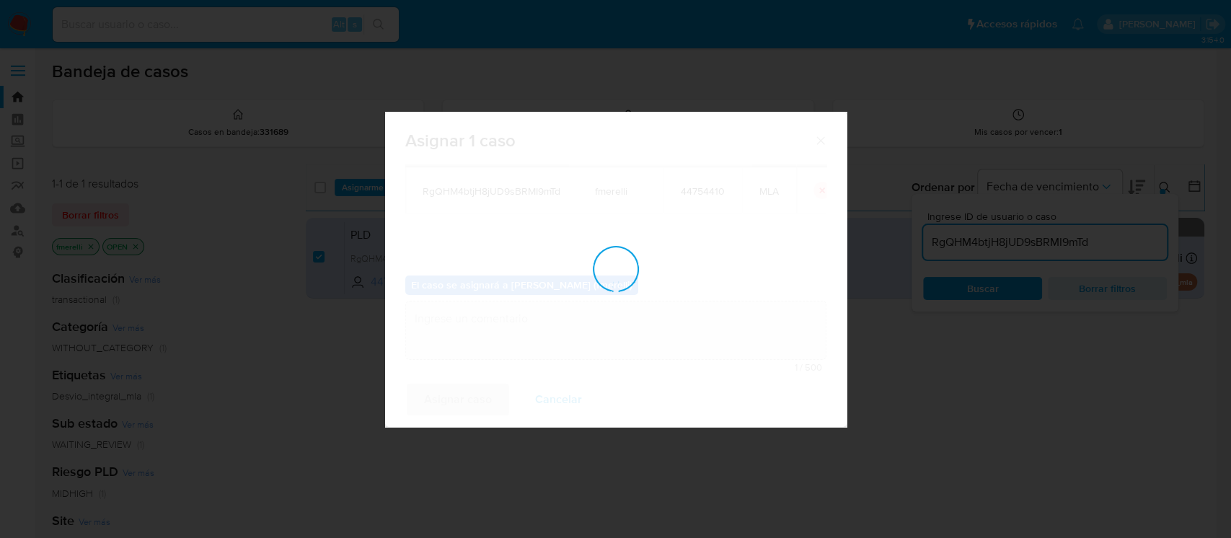
checkbox input "false"
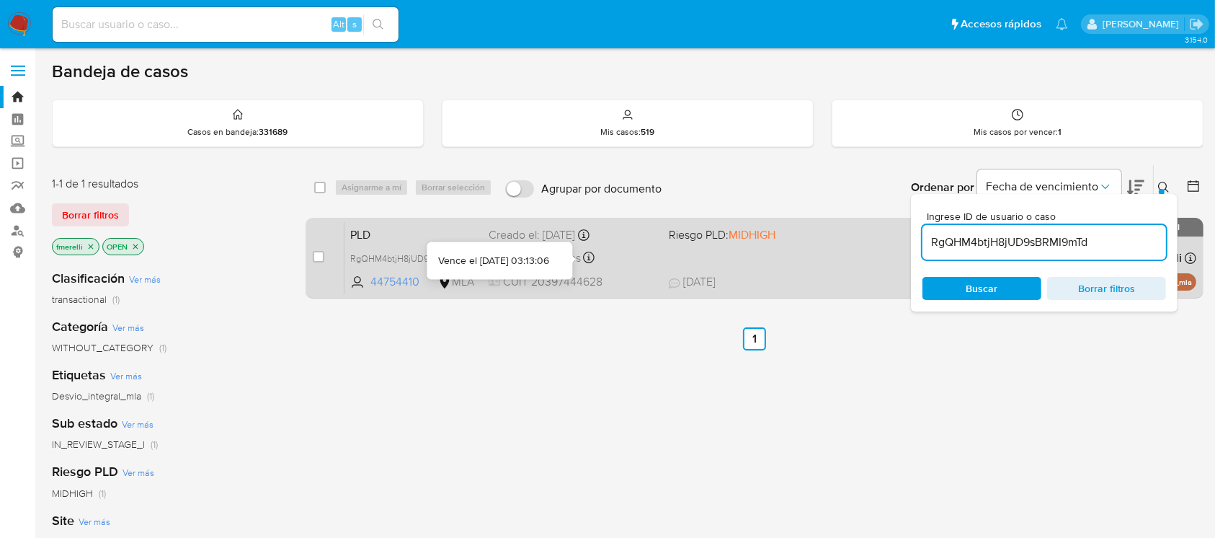
click at [639, 258] on div "Vence en 2 meses Vence el 10/10/2025 03:13:06" at bounding box center [573, 257] width 168 height 19
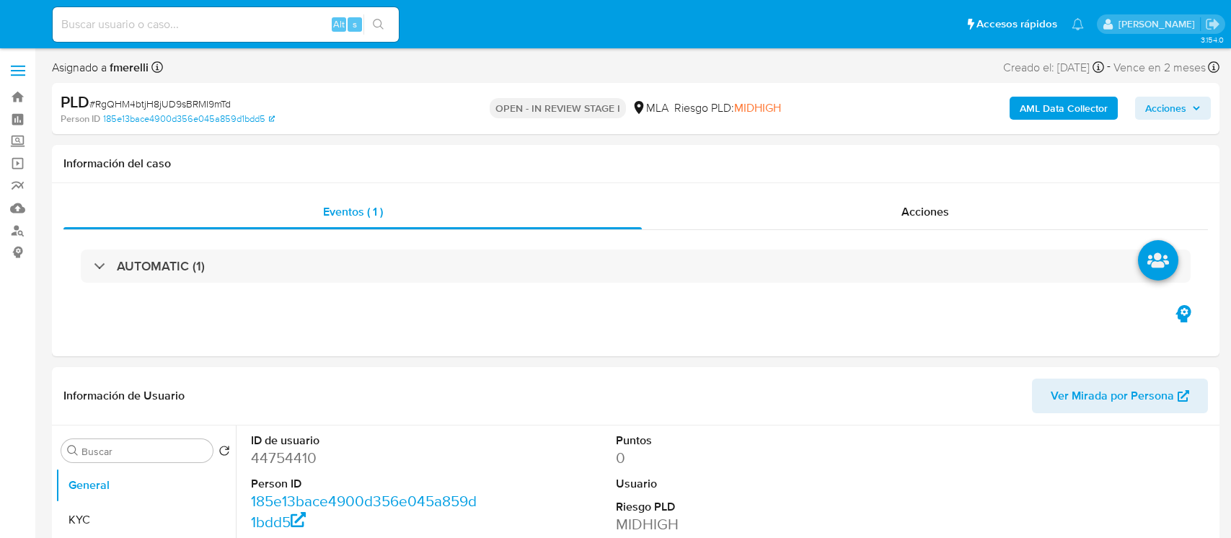
select select "10"
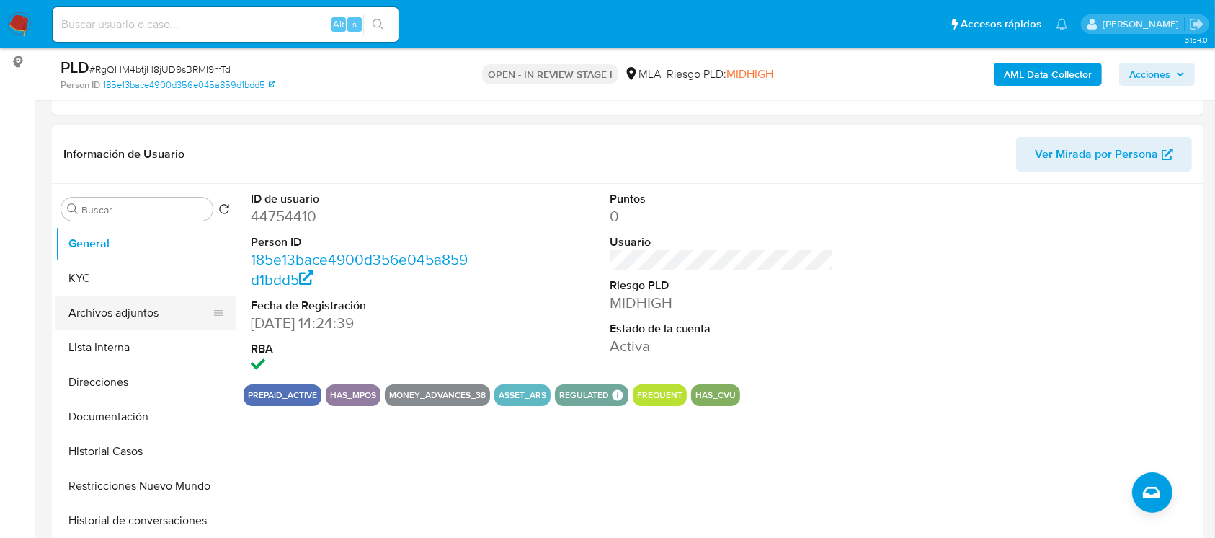
scroll to position [192, 0]
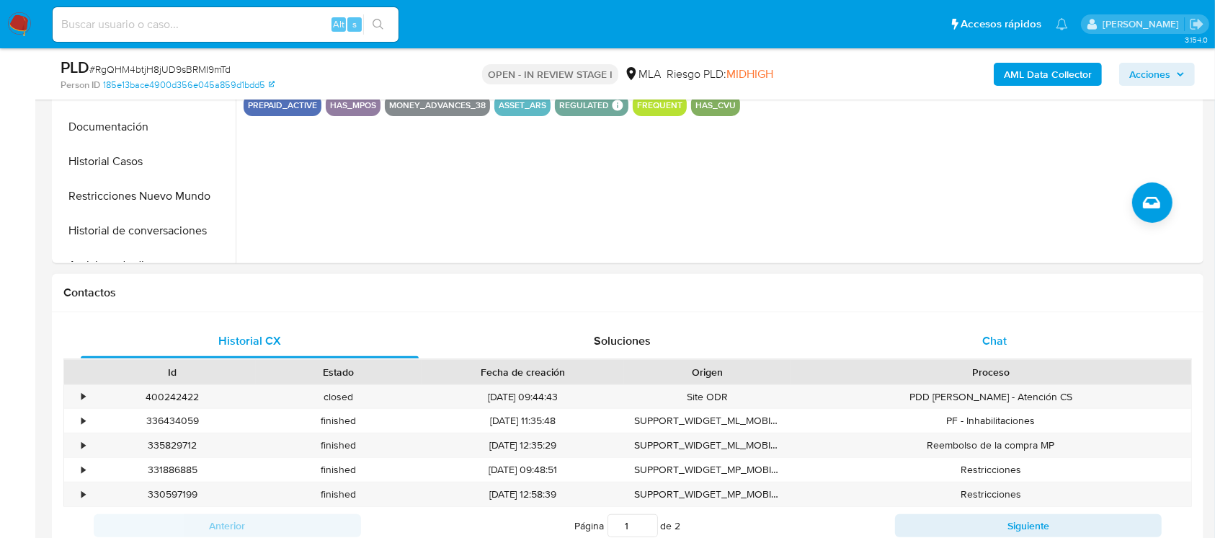
click at [899, 355] on div "Chat" at bounding box center [995, 341] width 338 height 35
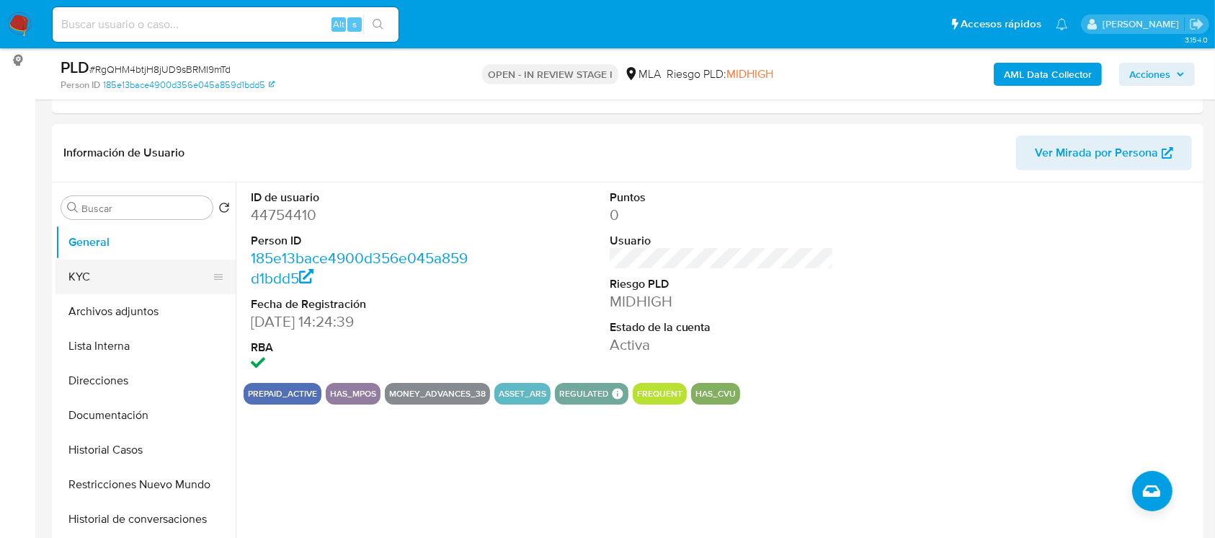
click at [145, 279] on button "KYC" at bounding box center [140, 277] width 169 height 35
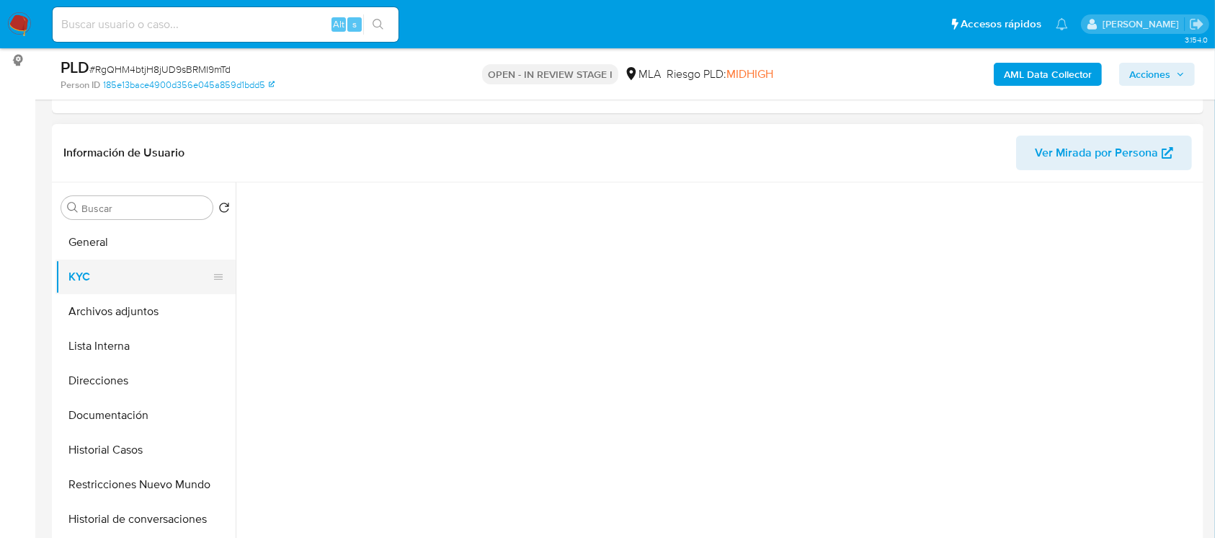
scroll to position [700, 0]
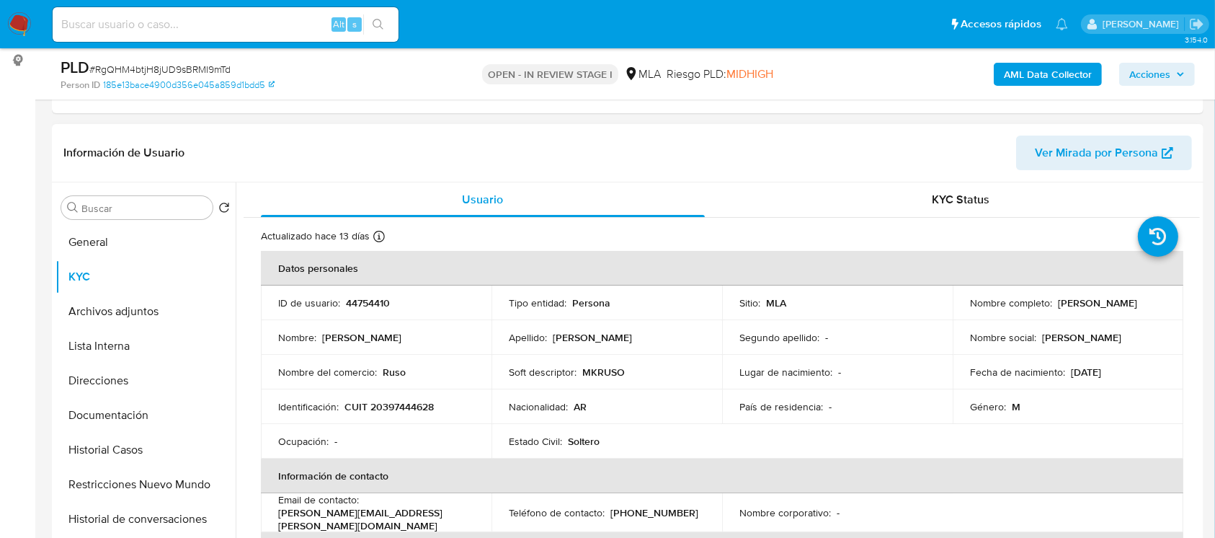
drag, startPoint x: 1044, startPoint y: 309, endPoint x: 1138, endPoint y: 309, distance: 94.4
click at [1138, 309] on td "Nombre completo : Ivan Exequiel Andriasevich" at bounding box center [1068, 302] width 231 height 35
copy p "[PERSON_NAME] [PERSON_NAME] Andriasevich"
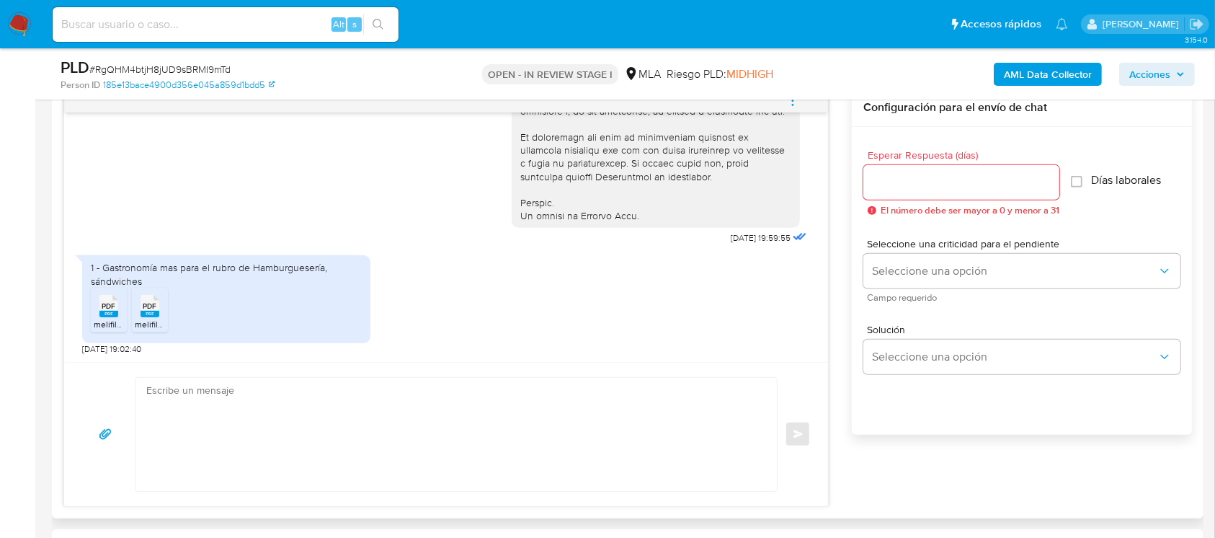
scroll to position [768, 0]
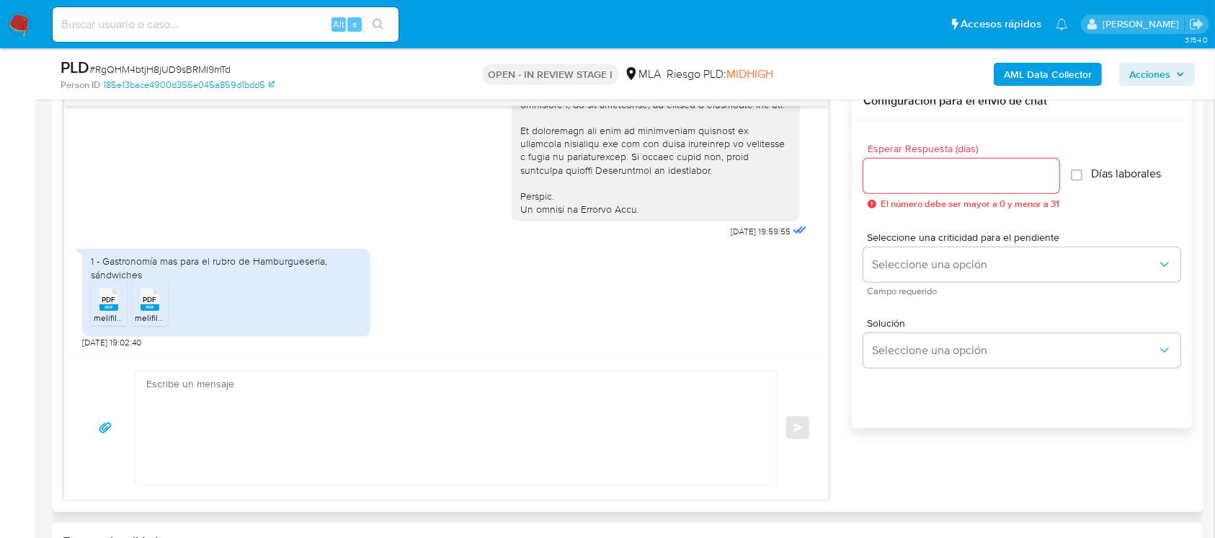
click at [549, 457] on textarea at bounding box center [452, 427] width 613 height 113
paste textarea "[PERSON_NAME] [PERSON_NAME] Andriasevich"
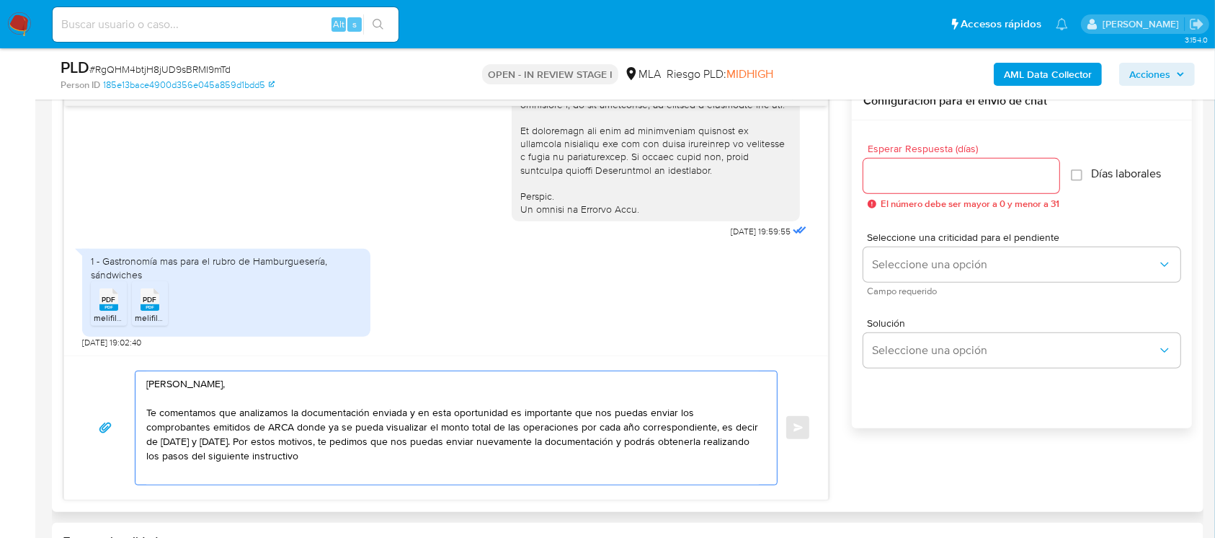
paste textarea "https://www.mercadopago.com.ar/ayuda/30181"
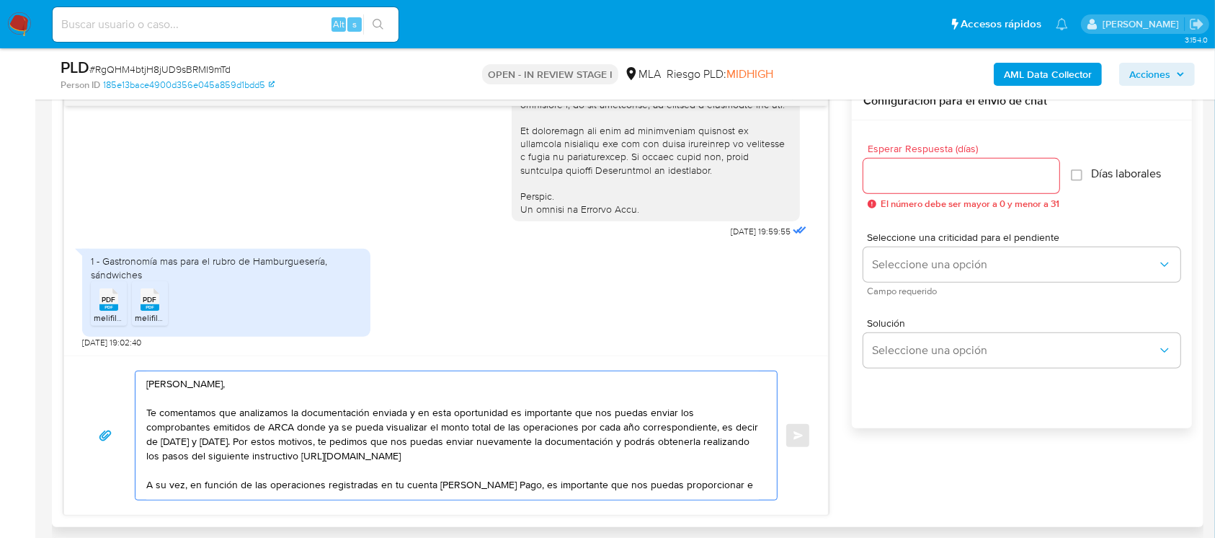
paste textarea "l vínculo con las siguientes contrapartes con las que operaste, el motivo de la…"
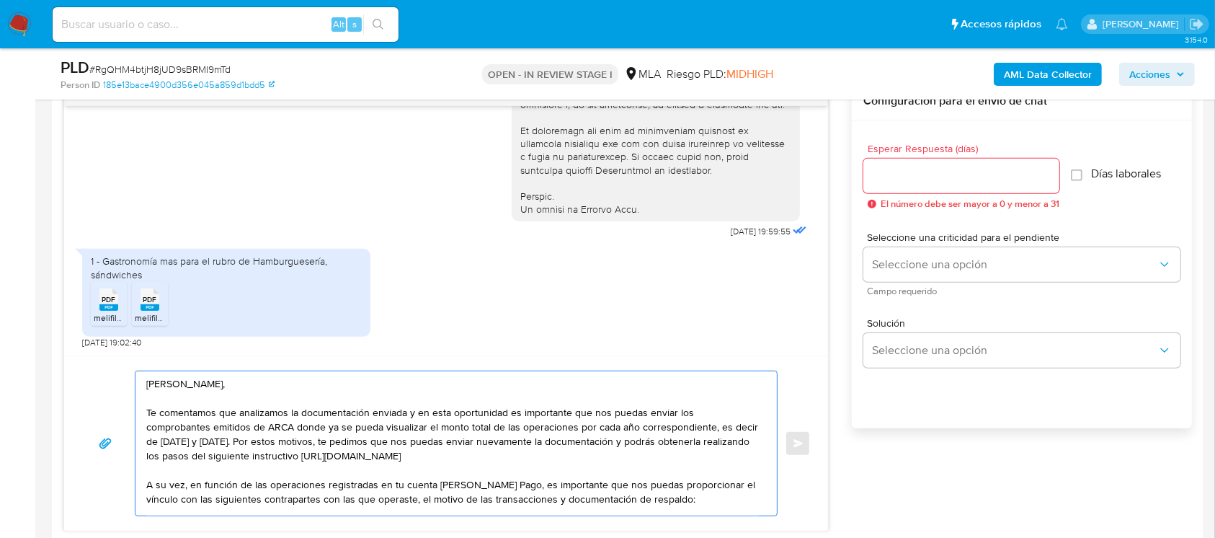
scroll to position [23, 0]
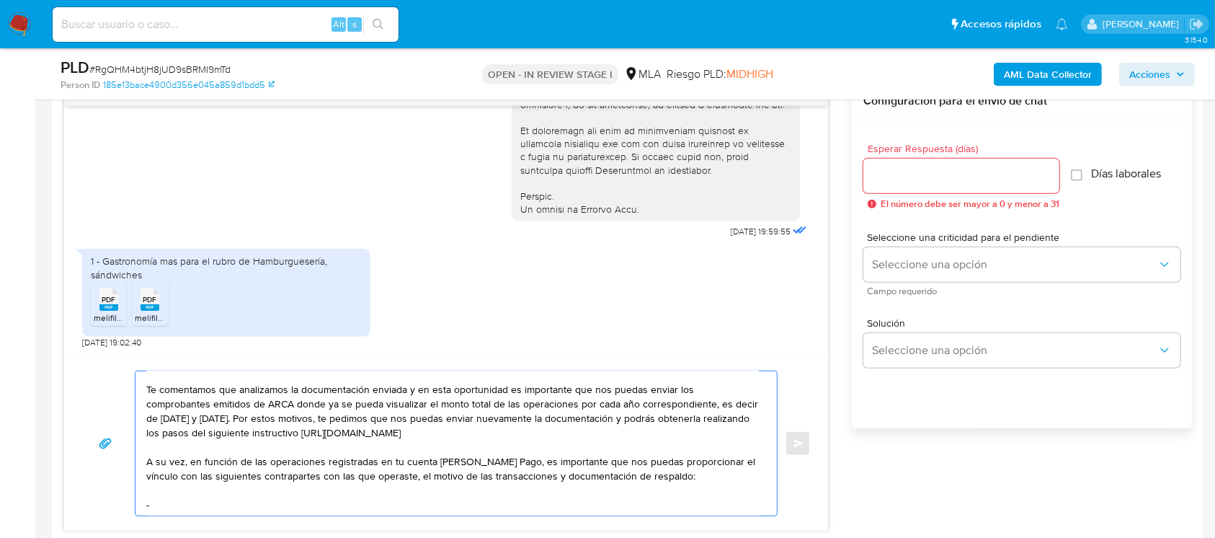
drag, startPoint x: 619, startPoint y: 461, endPoint x: 737, endPoint y: 477, distance: 120.0
click at [736, 479] on textarea "Hola Ivan Exequiel Andriasevich, Te comentamos que analizamos la documentación …" at bounding box center [452, 443] width 613 height 144
paste textarea "brindes la siguiente información"
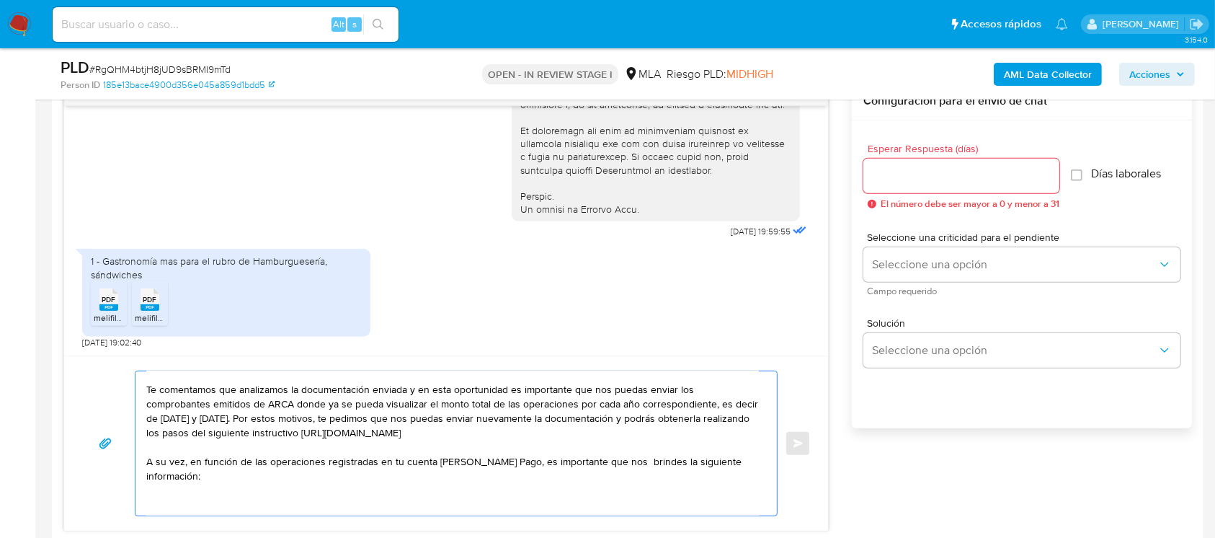
click at [616, 459] on textarea "Hola Ivan Exequiel Andriasevich, Te comentamos que analizamos la documentación …" at bounding box center [452, 443] width 613 height 144
click at [376, 503] on textarea "Hola Ivan Exequiel Andriasevich, Te comentamos que analizamos la documentación …" at bounding box center [452, 443] width 613 height 144
paste textarea "Proporciona el vínculo con las siguientes contrapartes con las que operaste, el…"
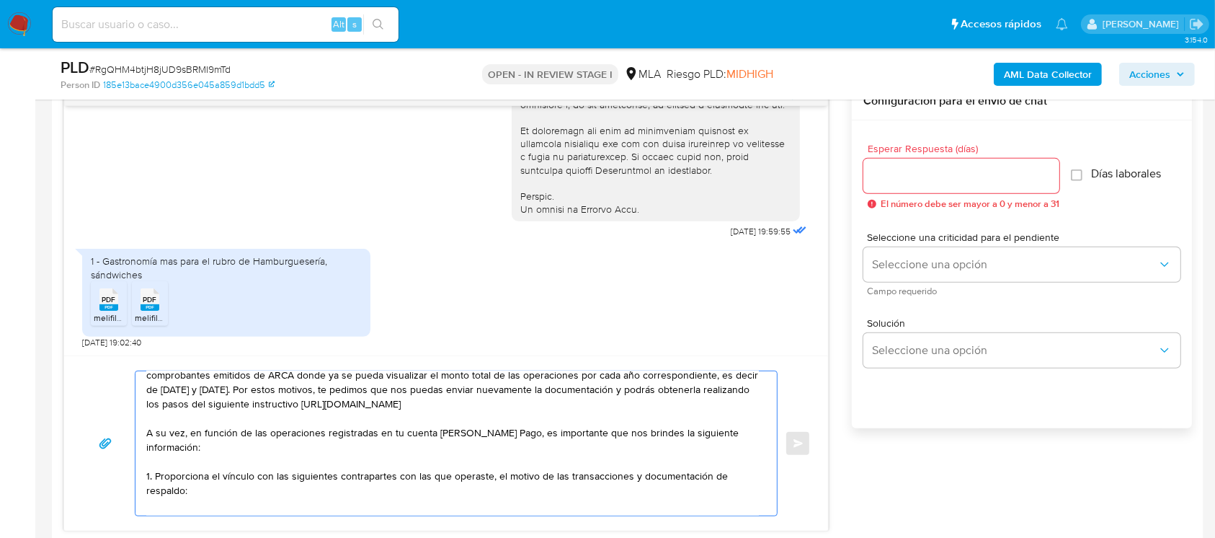
scroll to position [67, 0]
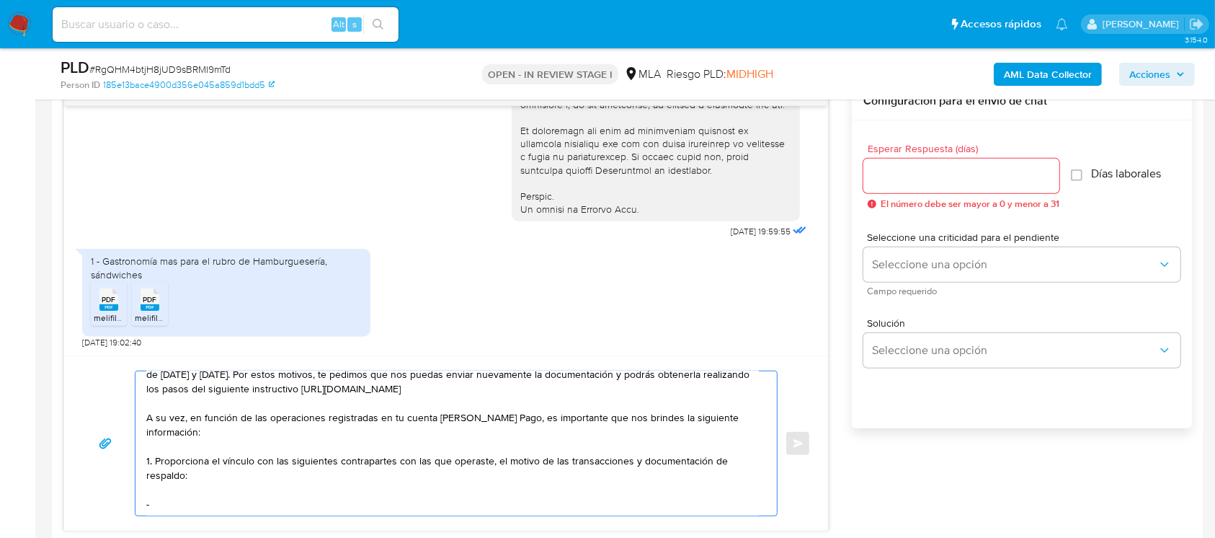
paste textarea "ANDRIASEVICH MIGUEL ANGEL"
paste textarea "24145574370"
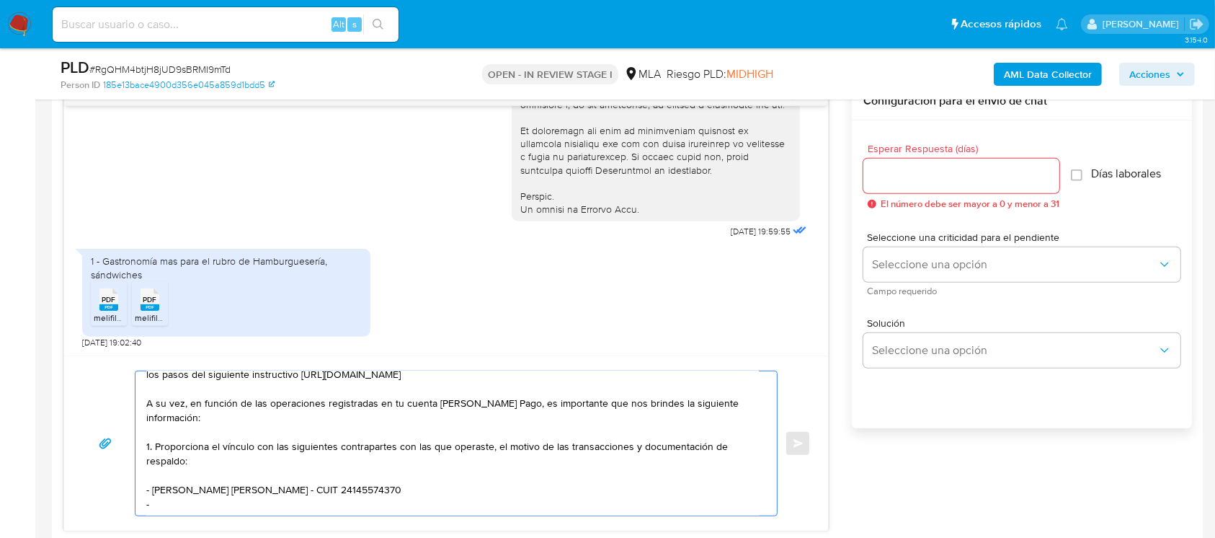
paste textarea "Rodrigo Martinez"
paste textarea "20340208510"
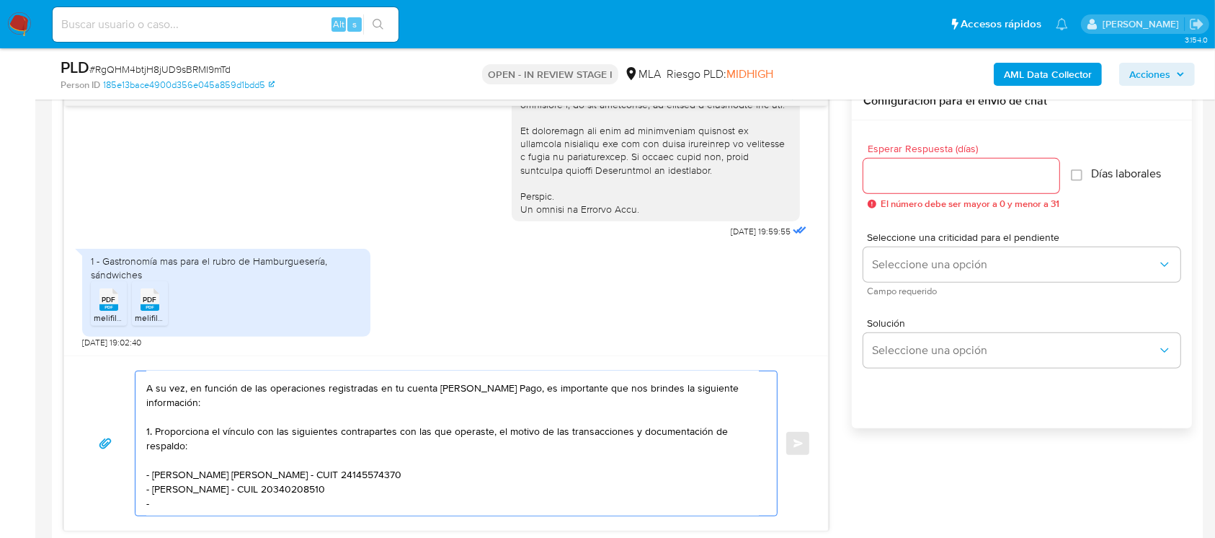
paste textarea "Alejo Roman Andriasevich"
paste textarea "20426808103"
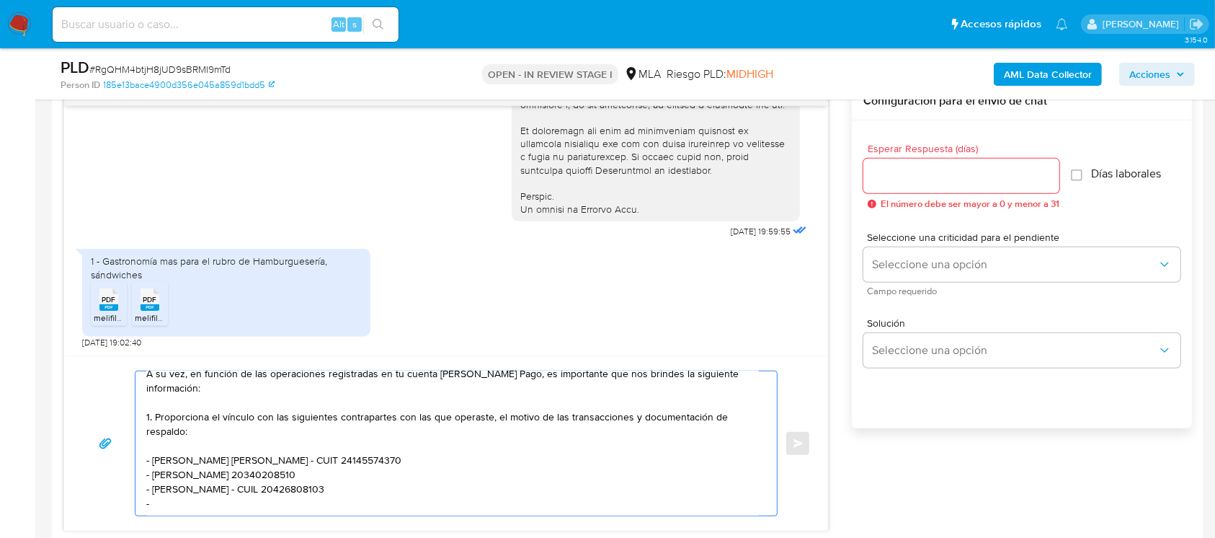
paste textarea "Novo Auto Sa"
paste textarea "30686222086"
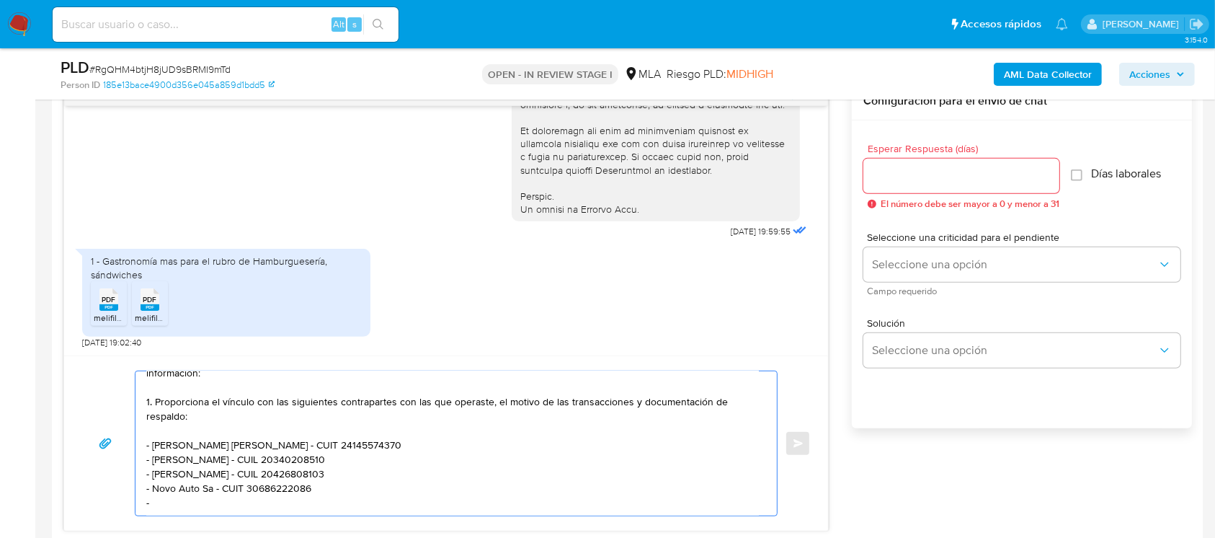
paste textarea "Vera Insfran Francisco Ismael"
paste textarea "20372037157"
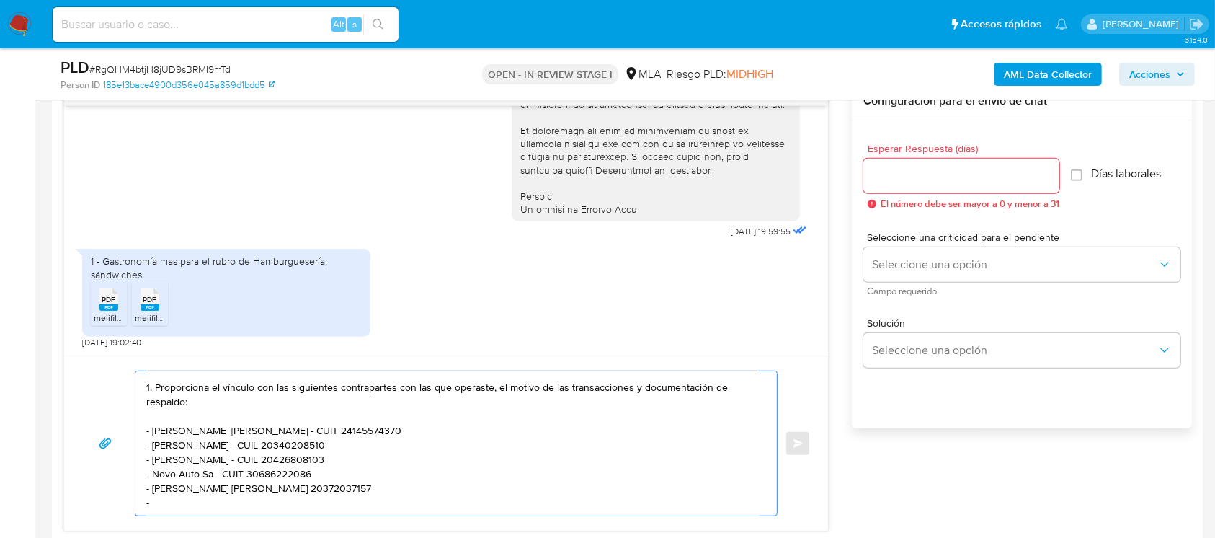
paste textarea "Matias Leonel Andriasevich"
paste textarea "20330837463"
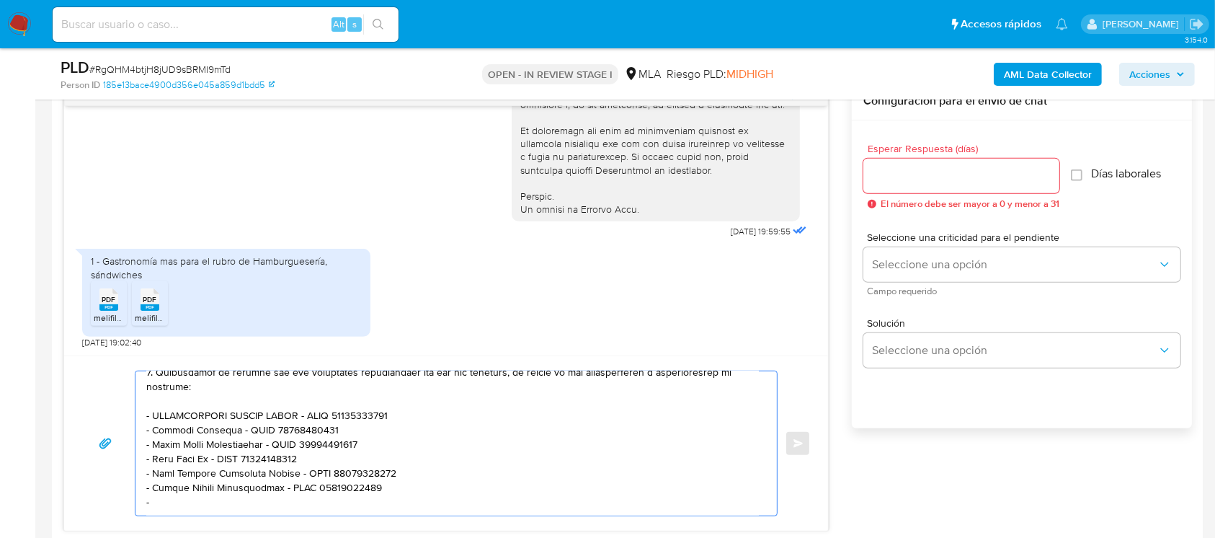
paste textarea "Braian Matias Stellacci"
paste textarea "27191149780"
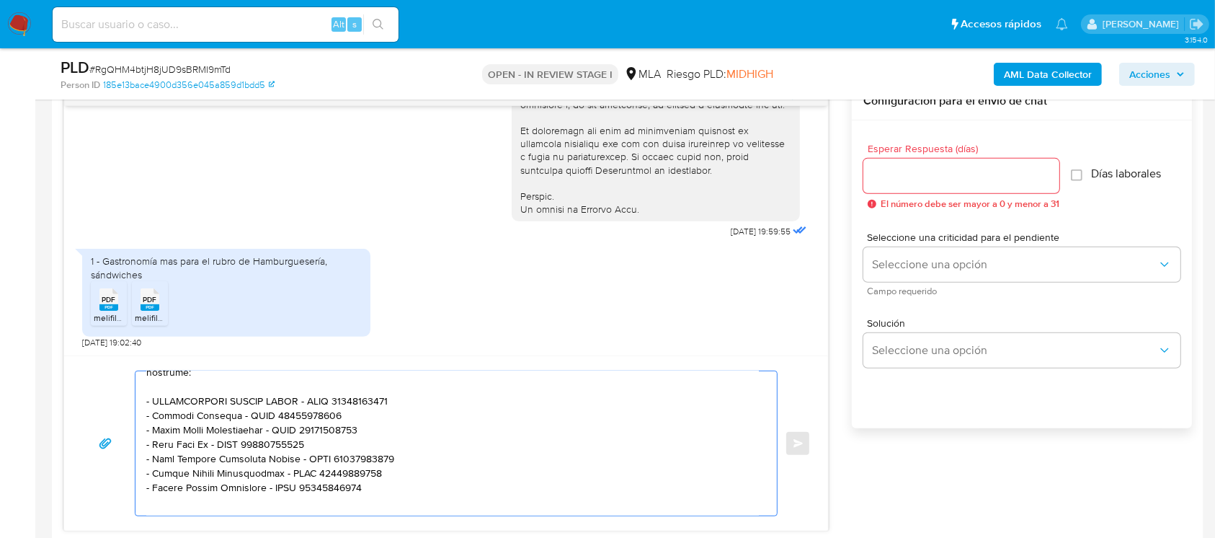
click at [196, 427] on textarea at bounding box center [452, 443] width 613 height 144
click at [200, 442] on textarea at bounding box center [452, 443] width 613 height 144
click at [206, 458] on textarea at bounding box center [452, 443] width 613 height 144
click at [211, 474] on textarea at bounding box center [452, 443] width 613 height 144
click at [214, 485] on textarea at bounding box center [452, 443] width 613 height 144
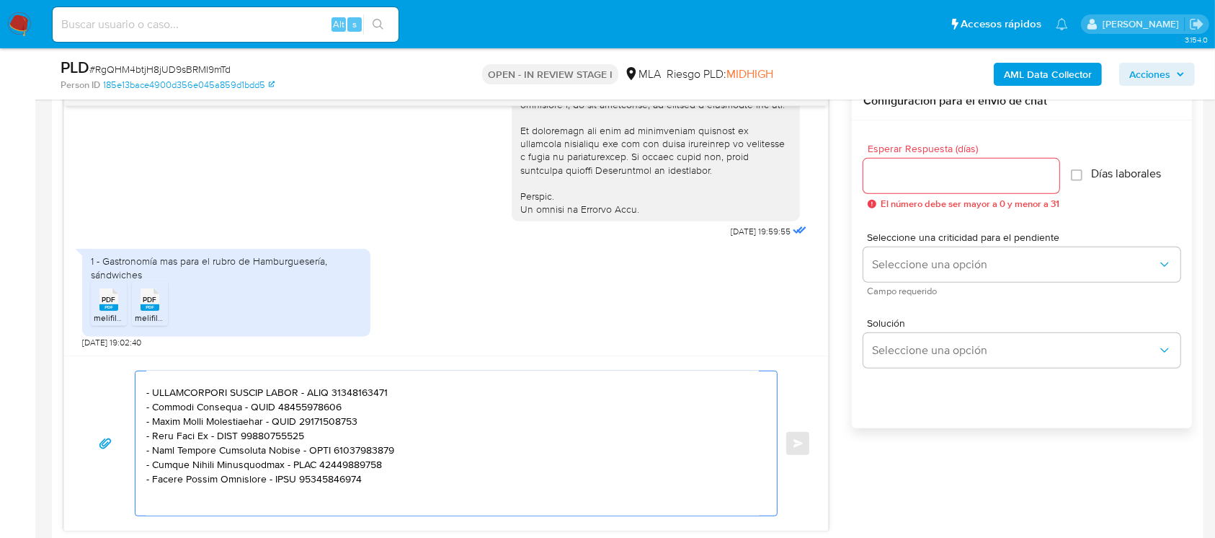
scroll to position [205, 0]
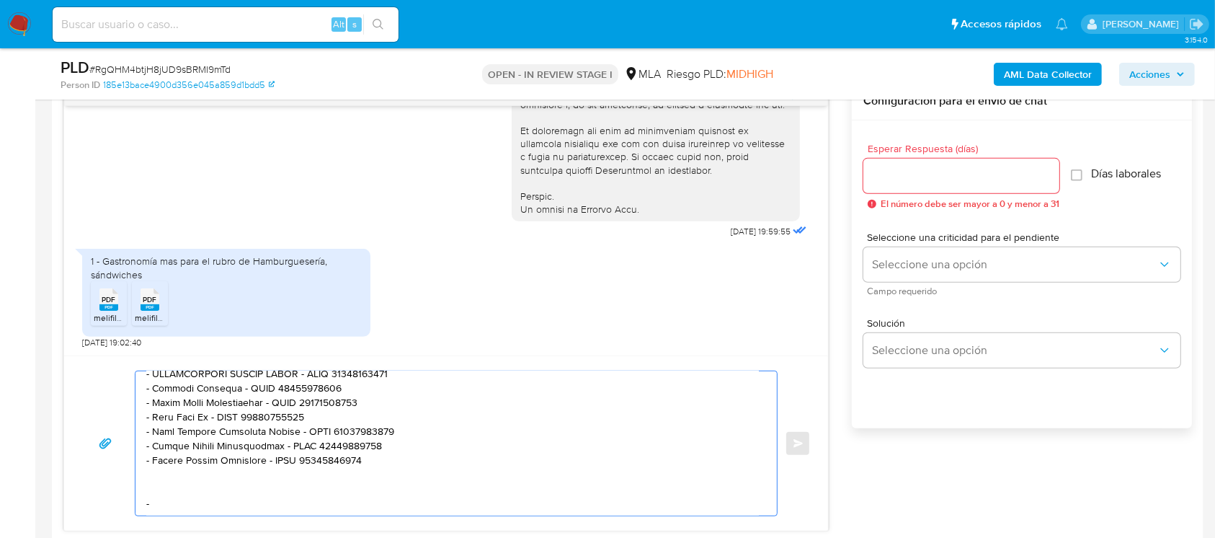
click at [182, 485] on textarea at bounding box center [452, 443] width 613 height 144
paste textarea "Origen del dinero ingresado en efectivo: - Explica el origen del dinero ingresa…"
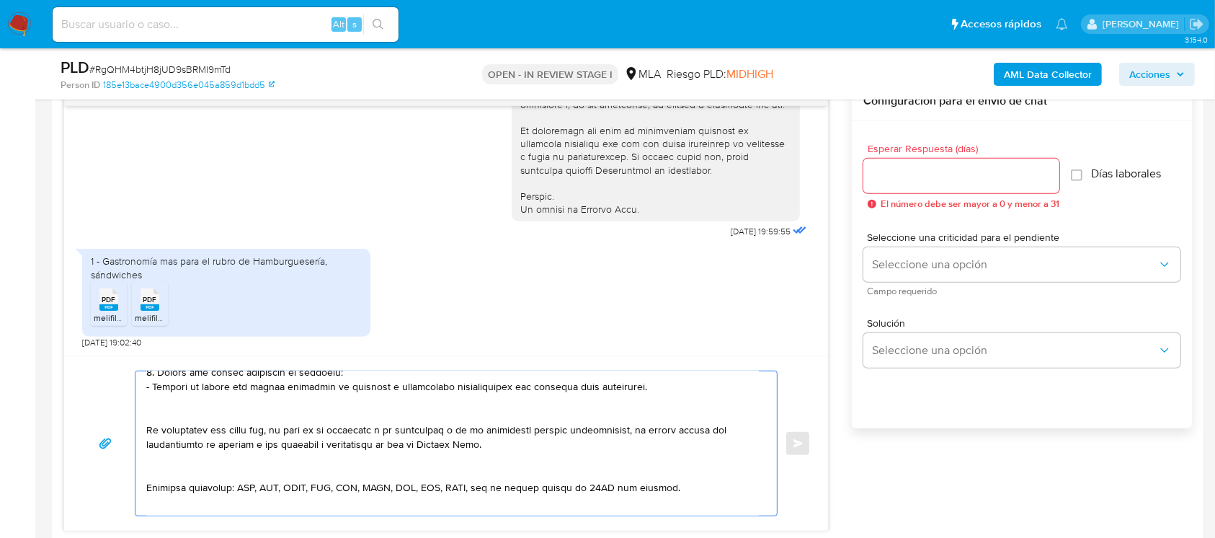
scroll to position [302, 0]
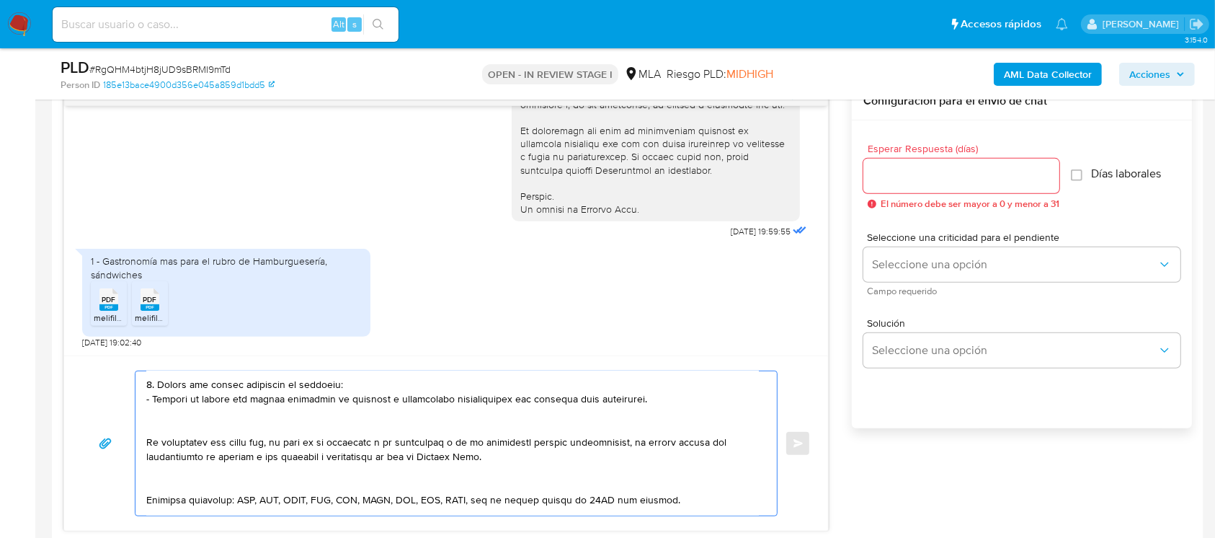
drag, startPoint x: 156, startPoint y: 388, endPoint x: 371, endPoint y: 405, distance: 214.8
click at [371, 405] on textarea at bounding box center [452, 443] width 613 height 144
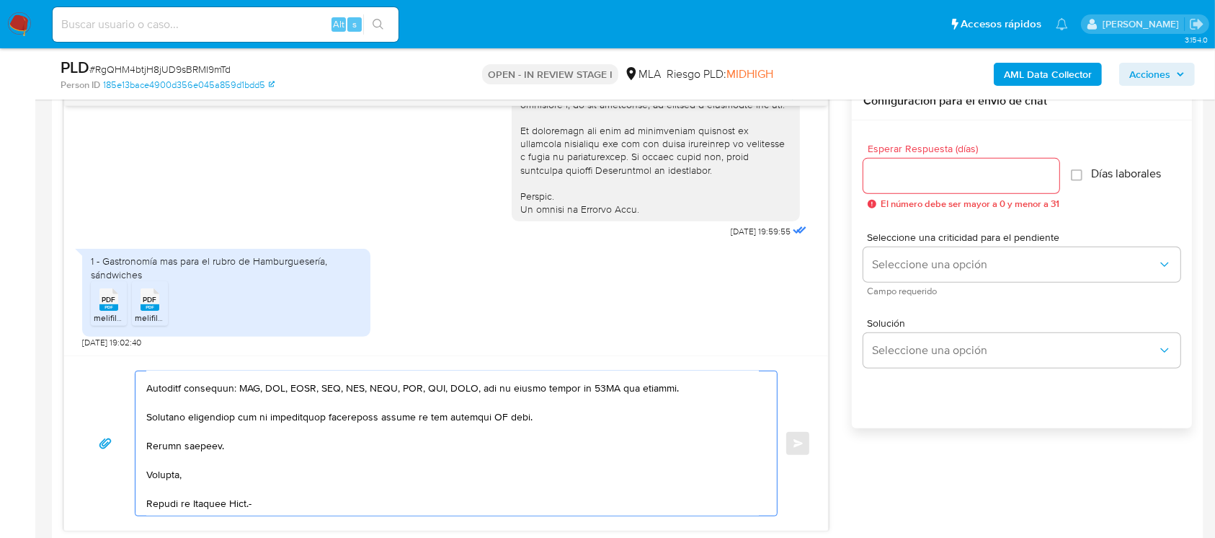
scroll to position [396, 0]
click at [486, 413] on textarea at bounding box center [452, 443] width 613 height 144
click at [487, 413] on textarea at bounding box center [452, 443] width 613 height 144
type textarea "Hola Ivan Exequiel Andriasevich, Te comentamos que analizamos la documentación …"
click at [930, 174] on input "Esperar Respuesta (días)" at bounding box center [962, 176] width 196 height 19
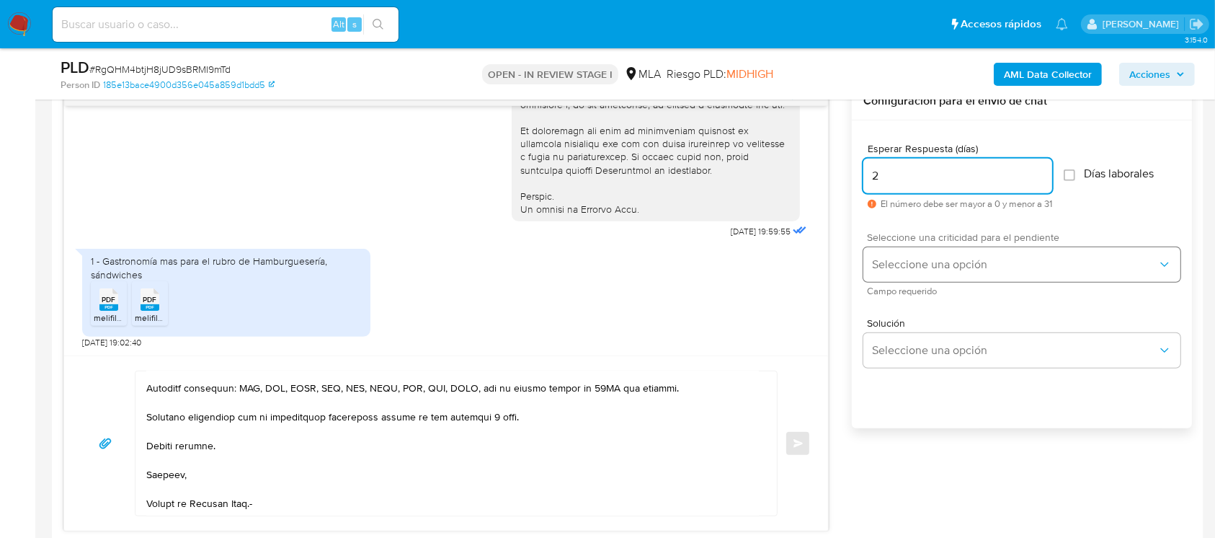
type input "2"
click at [895, 253] on button "Seleccione una opción" at bounding box center [1022, 264] width 317 height 35
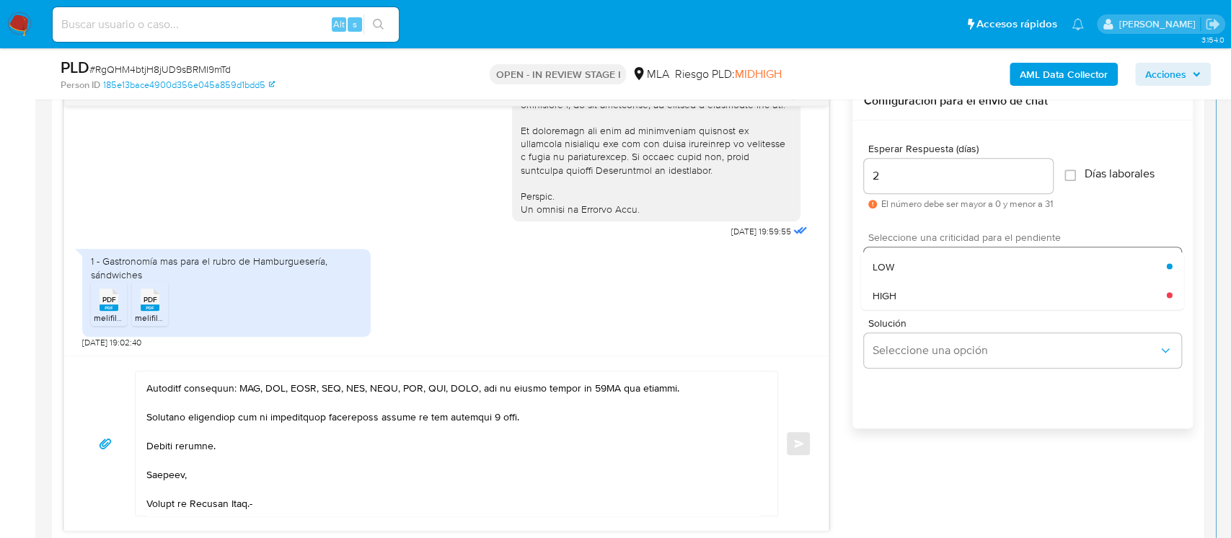
click at [909, 285] on div "HIGH" at bounding box center [1019, 294] width 294 height 29
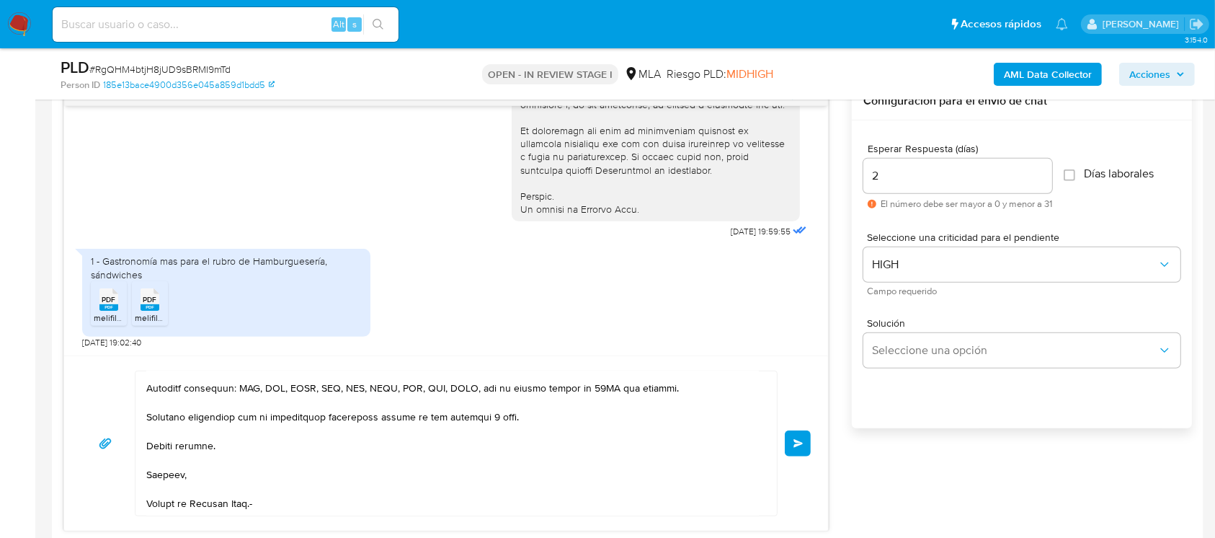
click at [795, 446] on button "Enviar" at bounding box center [798, 443] width 26 height 26
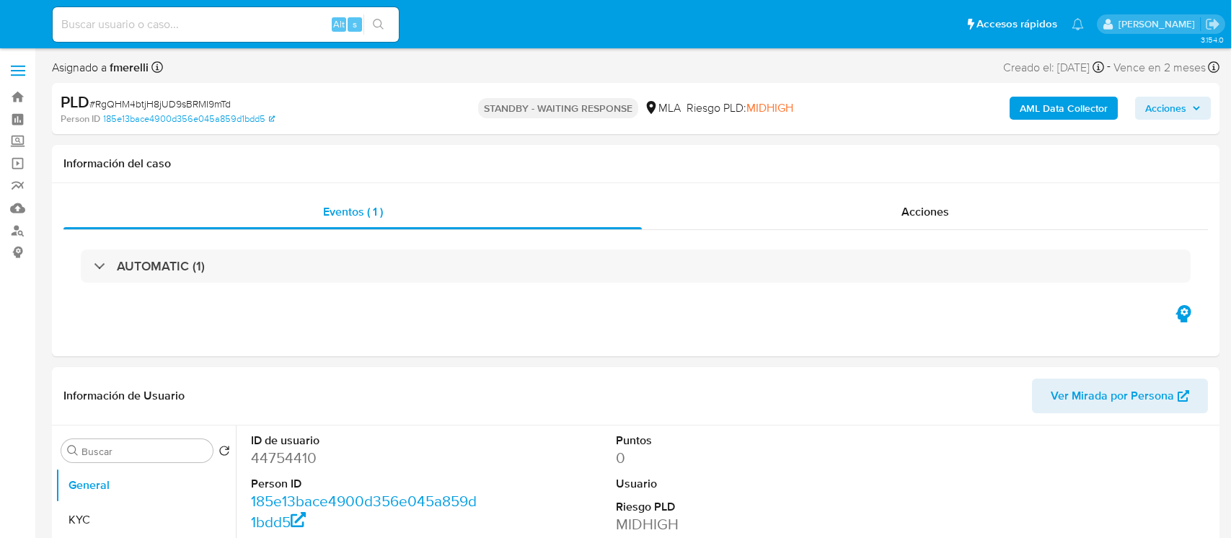
select select "10"
click at [243, 12] on div "Alt s" at bounding box center [226, 24] width 346 height 35
click at [218, 37] on div "Alt s" at bounding box center [226, 24] width 346 height 35
click at [224, 29] on input at bounding box center [226, 24] width 346 height 19
paste input "DMfASEH8jmO9HJK9ubjvv2dI"
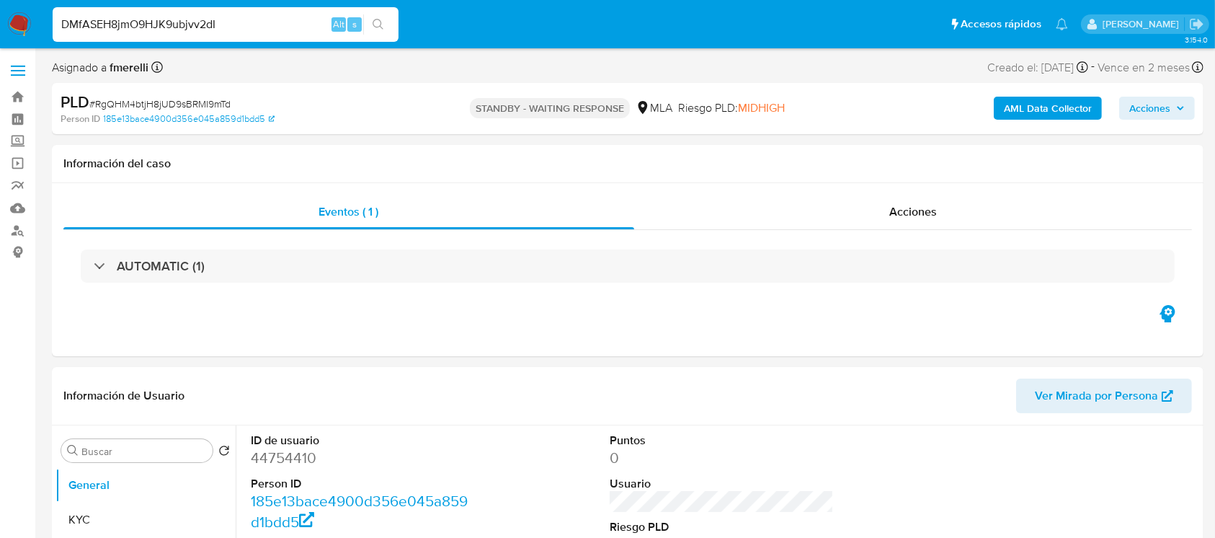
type input "DMfASEH8jmO9HJK9ubjvv2dI"
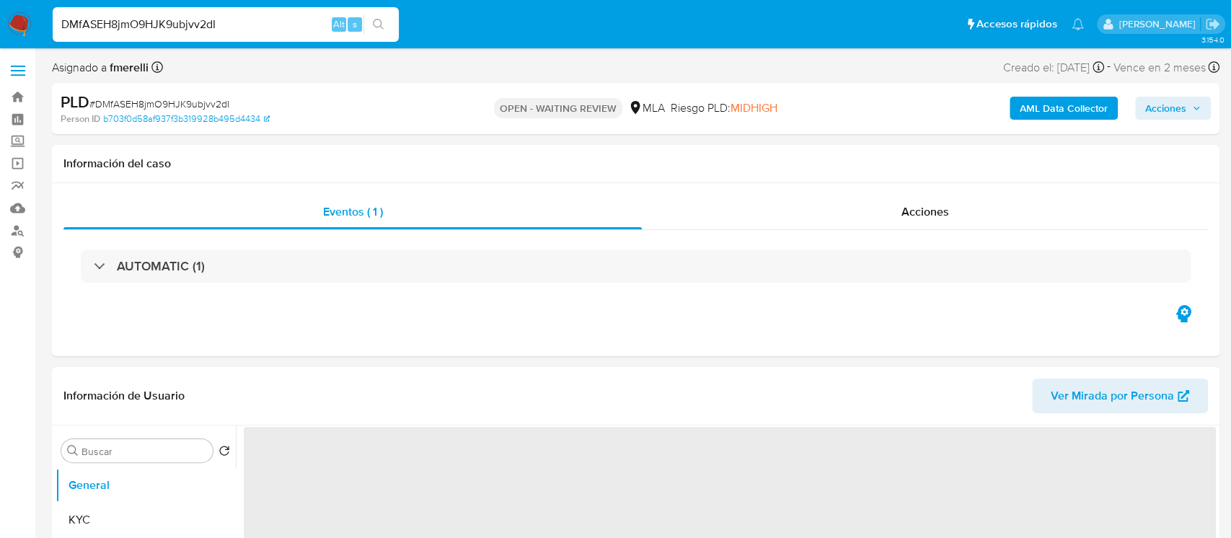
select select "10"
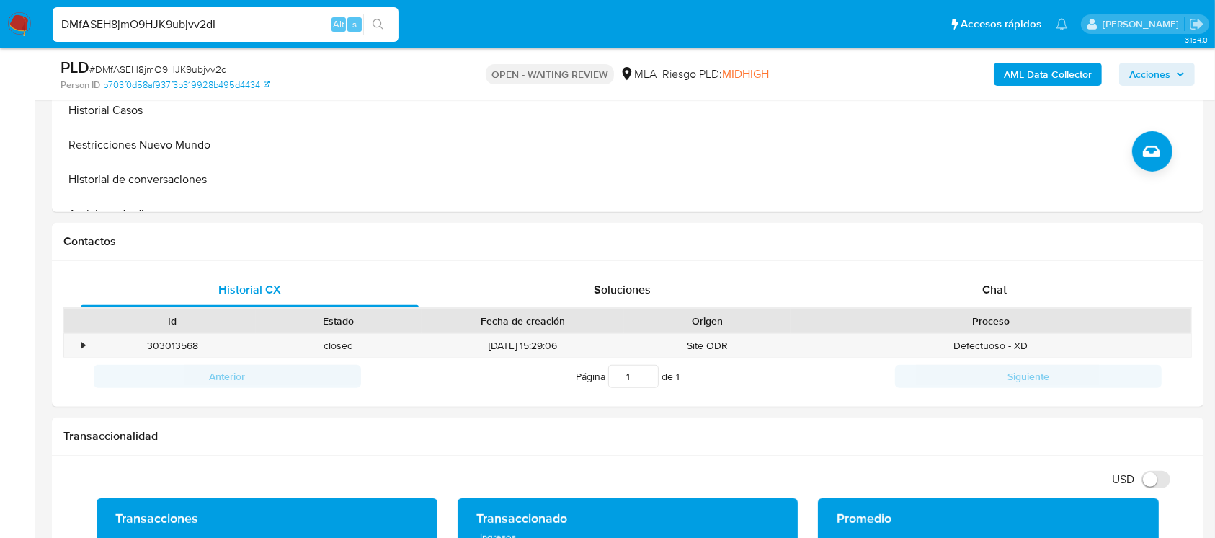
scroll to position [577, 0]
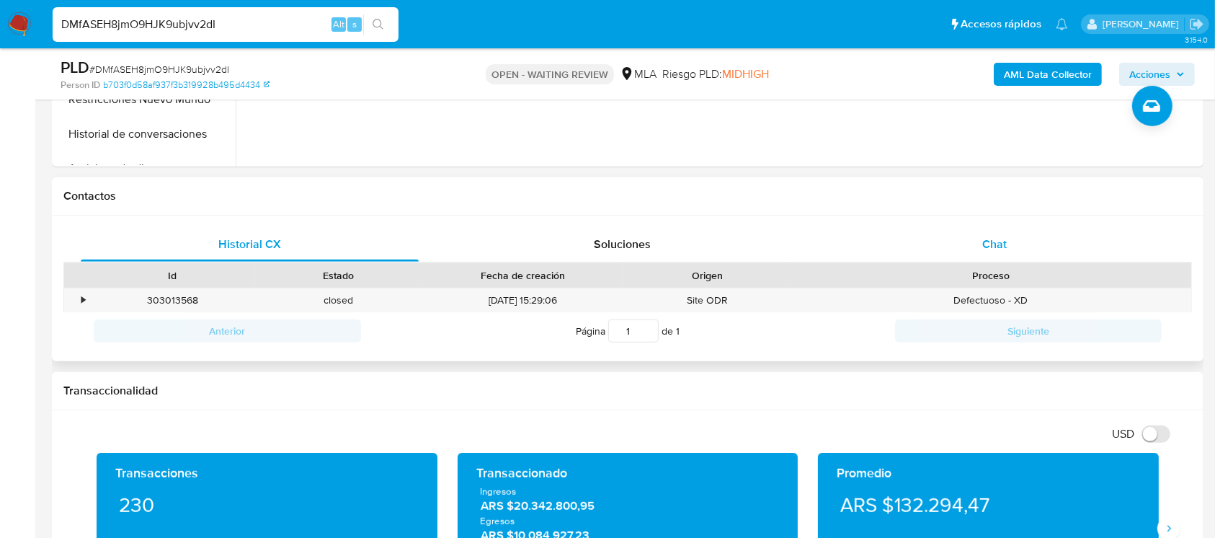
click at [993, 242] on span "Chat" at bounding box center [995, 244] width 25 height 17
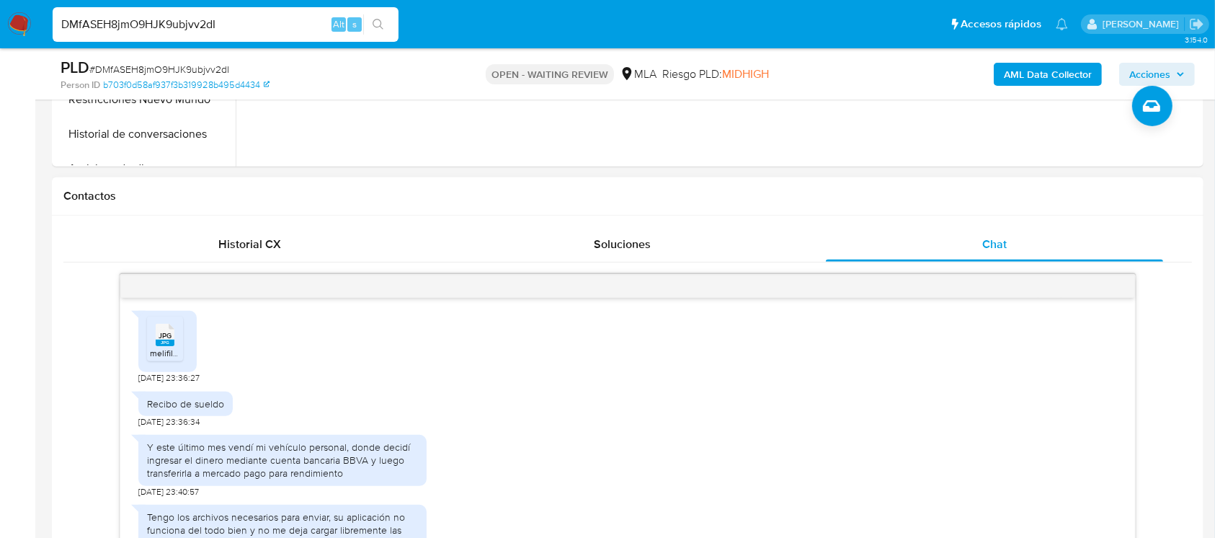
scroll to position [761, 0]
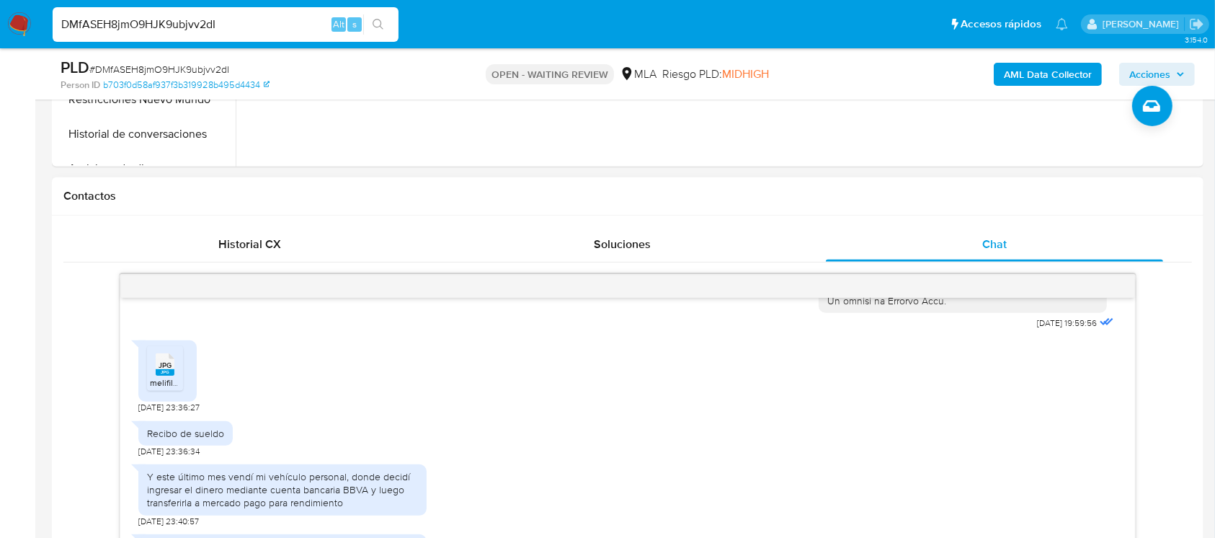
click at [171, 370] on span "JPG" at bounding box center [165, 364] width 13 height 9
drag, startPoint x: 895, startPoint y: 448, endPoint x: 688, endPoint y: 396, distance: 213.5
click at [895, 449] on div "Recibo de sueldo [DATE] 23:36:34" at bounding box center [627, 435] width 978 height 43
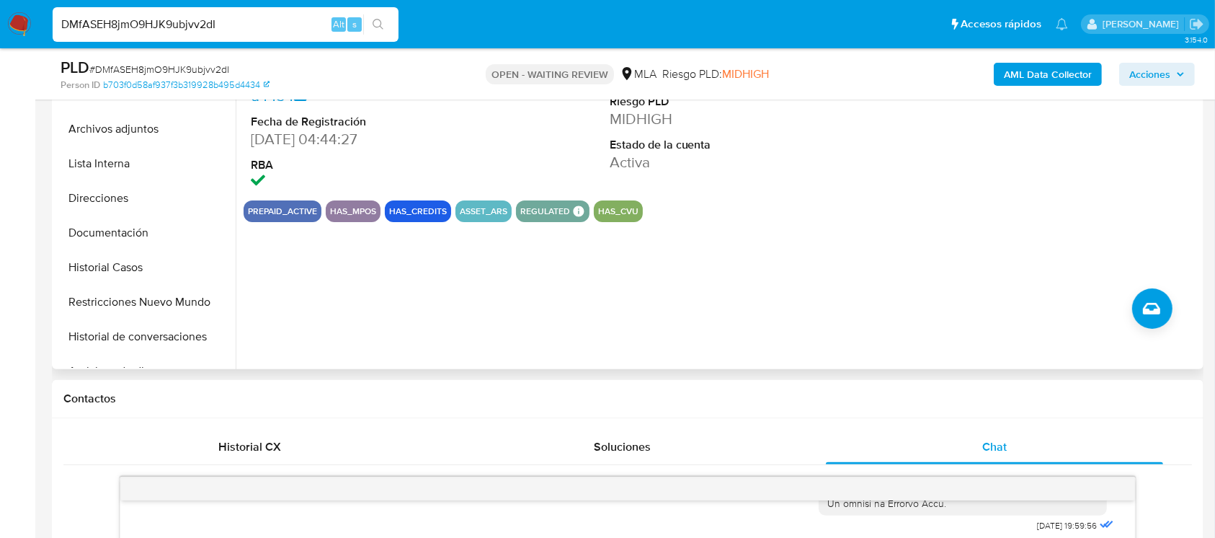
scroll to position [96, 0]
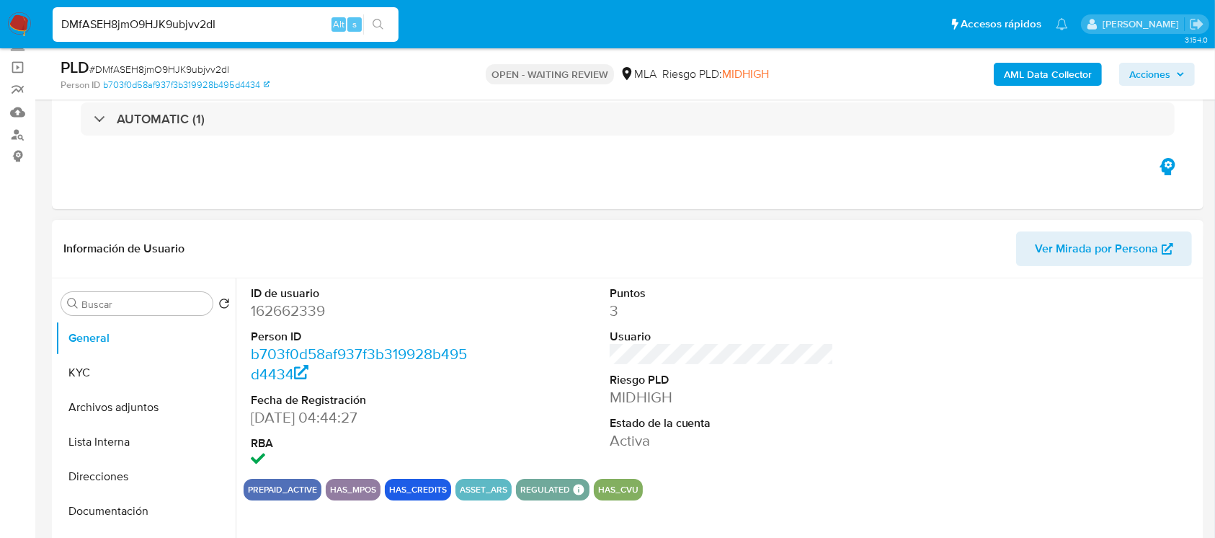
click at [288, 314] on dd "162662339" at bounding box center [363, 311] width 225 height 20
copy dd "162662339"
drag, startPoint x: 91, startPoint y: 366, endPoint x: 168, endPoint y: 324, distance: 87.7
click at [91, 366] on button "KYC" at bounding box center [146, 372] width 180 height 35
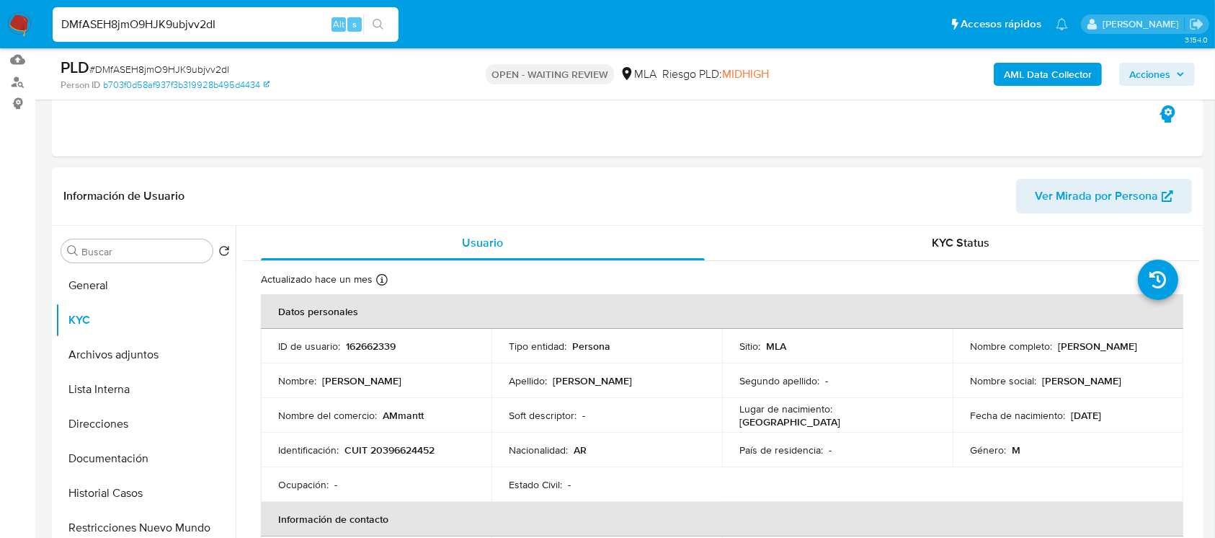
scroll to position [192, 0]
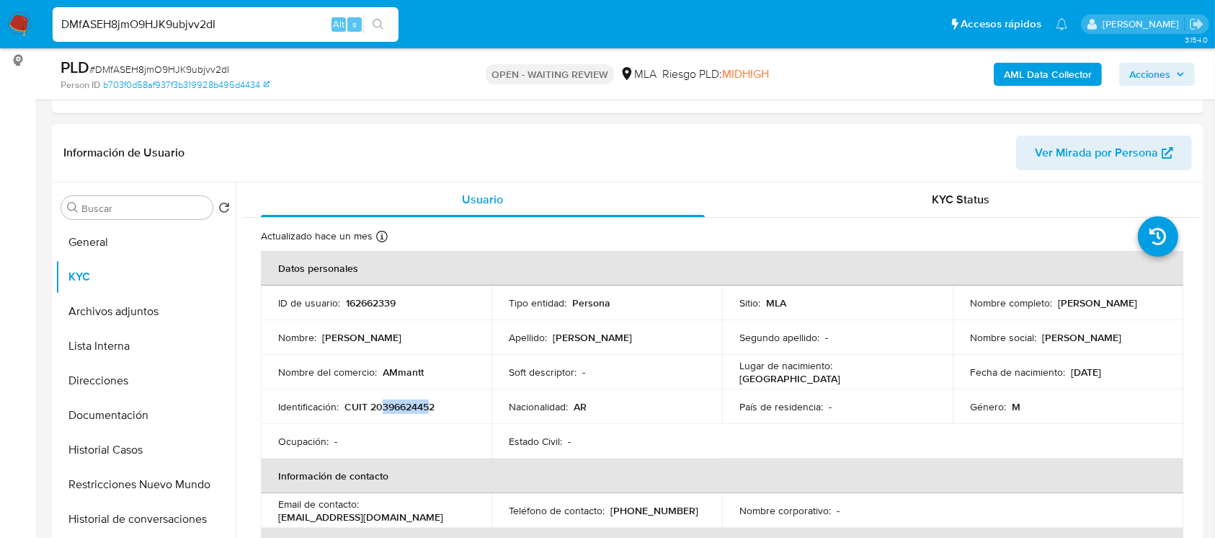
drag, startPoint x: 381, startPoint y: 405, endPoint x: 427, endPoint y: 407, distance: 45.4
click at [427, 407] on p "CUIT 20396624452" at bounding box center [390, 406] width 90 height 13
copy p "39662445"
click at [104, 412] on button "Documentación" at bounding box center [140, 415] width 169 height 35
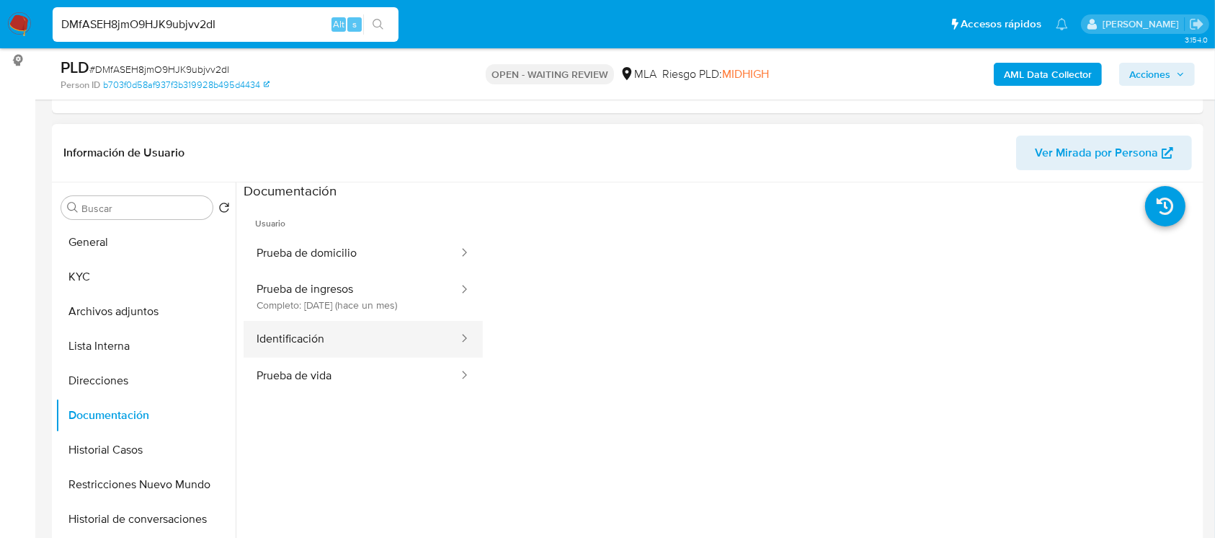
click at [340, 340] on button "Identificación" at bounding box center [352, 339] width 216 height 37
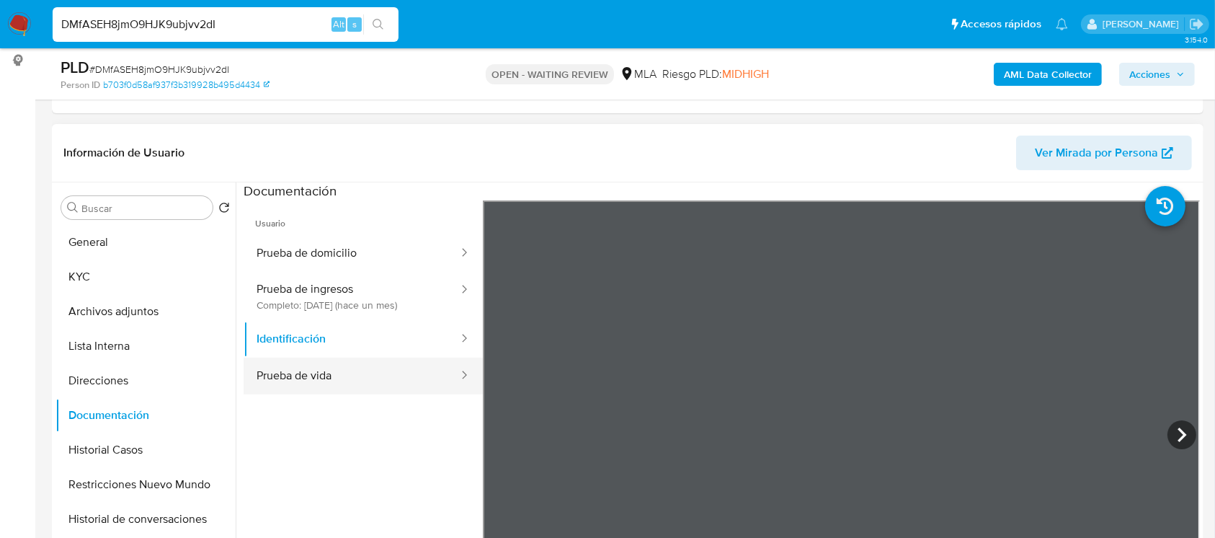
click at [340, 381] on button "Prueba de vida" at bounding box center [352, 376] width 216 height 37
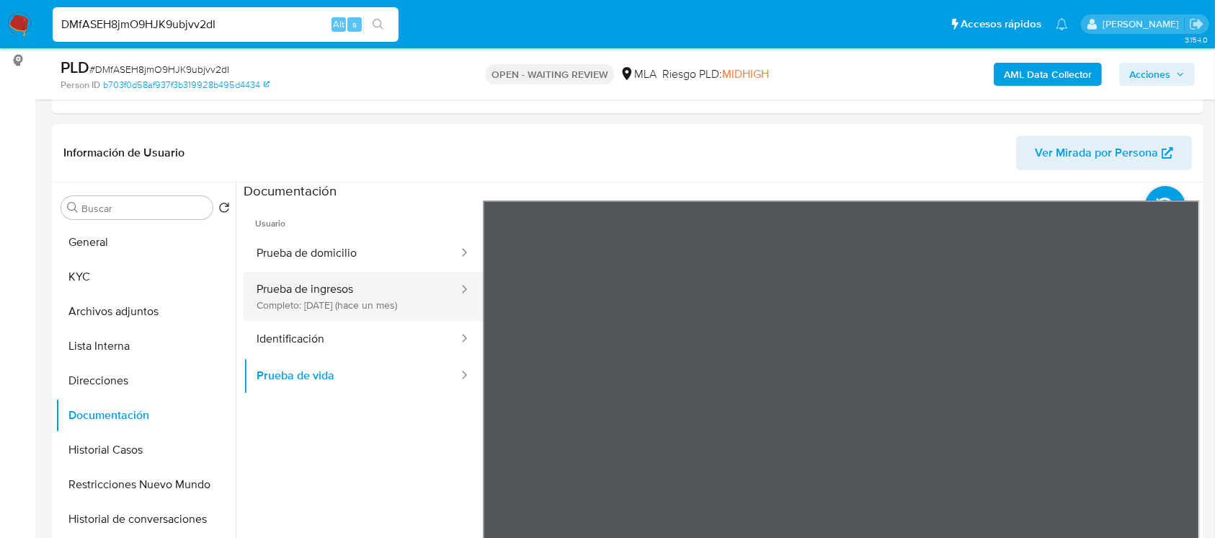
click at [393, 283] on button "Prueba de ingresos Completo: [DATE] (hace un mes)" at bounding box center [352, 296] width 216 height 49
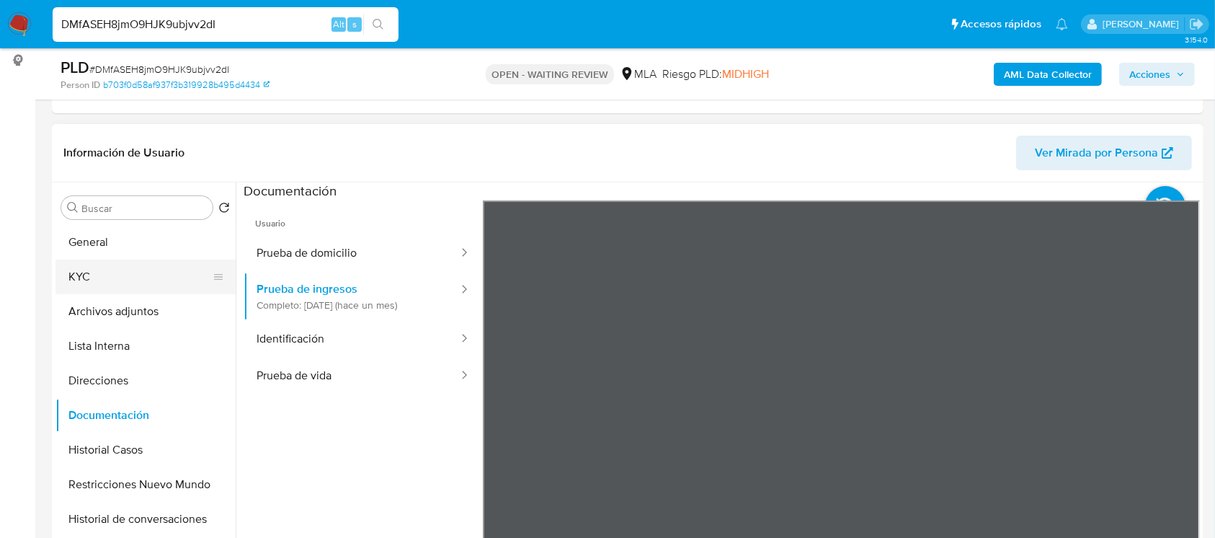
click at [118, 277] on button "KYC" at bounding box center [140, 277] width 169 height 35
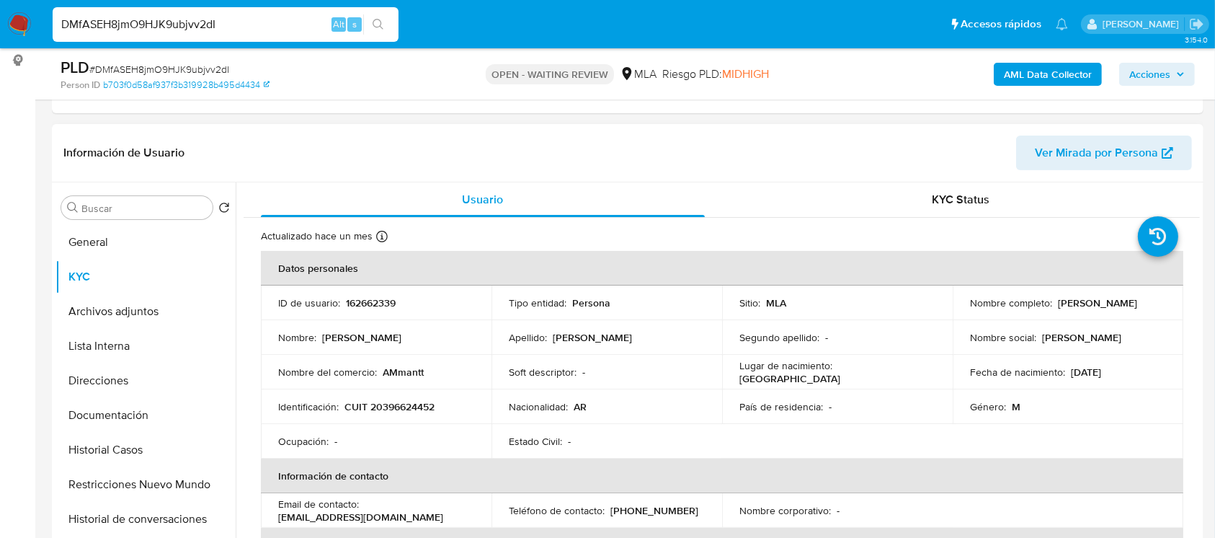
click at [415, 401] on p "CUIT 20396624452" at bounding box center [390, 406] width 90 height 13
copy p "20396624452"
click at [347, 296] on p "162662339" at bounding box center [371, 302] width 50 height 13
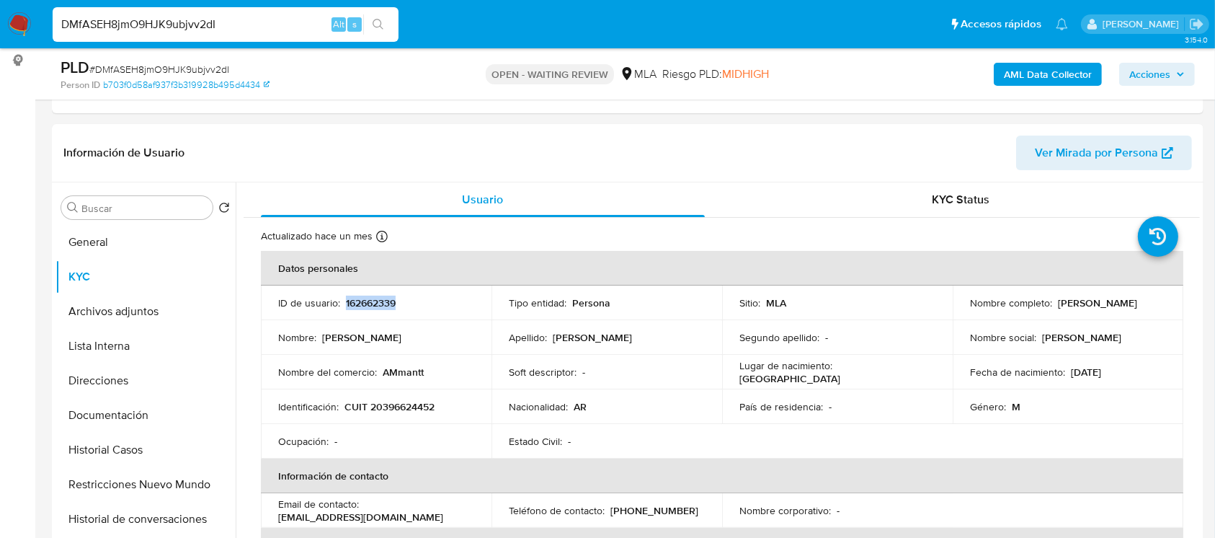
copy p "162662339"
click at [415, 400] on p "CUIT 20396624452" at bounding box center [390, 406] width 90 height 13
click at [406, 378] on div at bounding box center [406, 378] width 0 height 0
copy p "CUIT 20396624"
click at [421, 401] on p "CUIT 20396624452" at bounding box center [390, 406] width 90 height 13
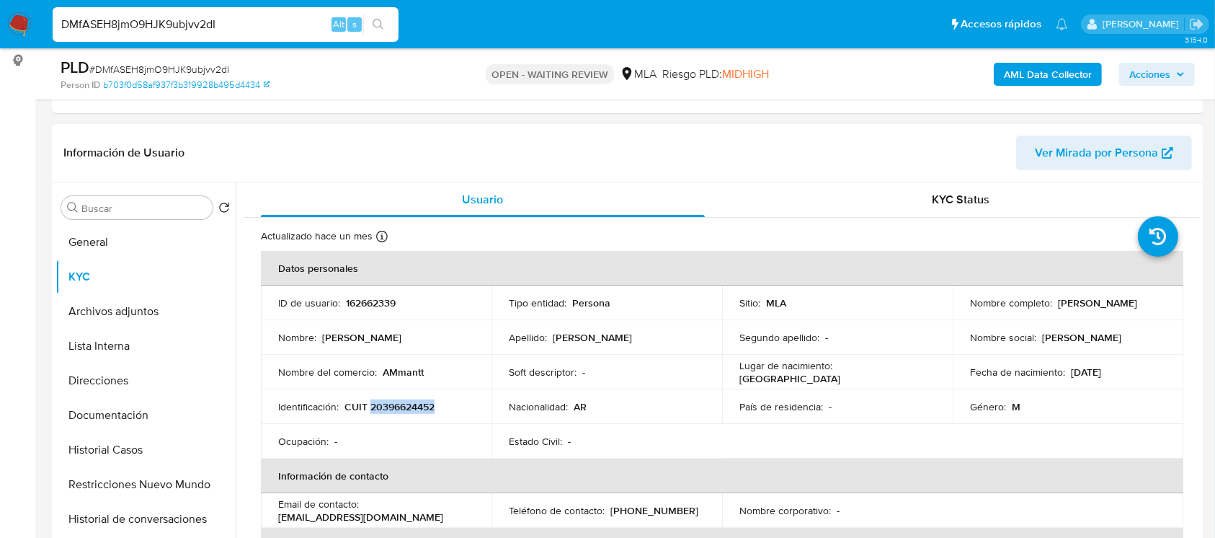
click at [421, 401] on p "CUIT 20396624452" at bounding box center [390, 406] width 90 height 13
copy p "20396624452"
click at [188, 68] on span "# DMfASEH8jmO9HJK9ubjvv2dI" at bounding box center [159, 69] width 140 height 14
copy span "DMfASEH8jmO9HJK9ubjvv2dI"
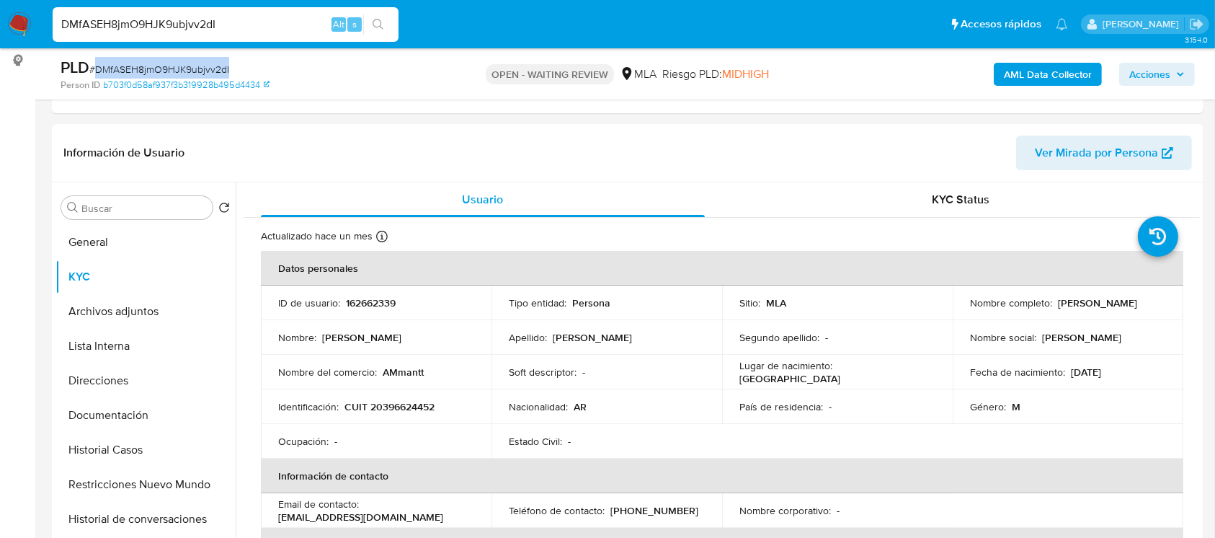
click at [23, 19] on img at bounding box center [19, 24] width 25 height 25
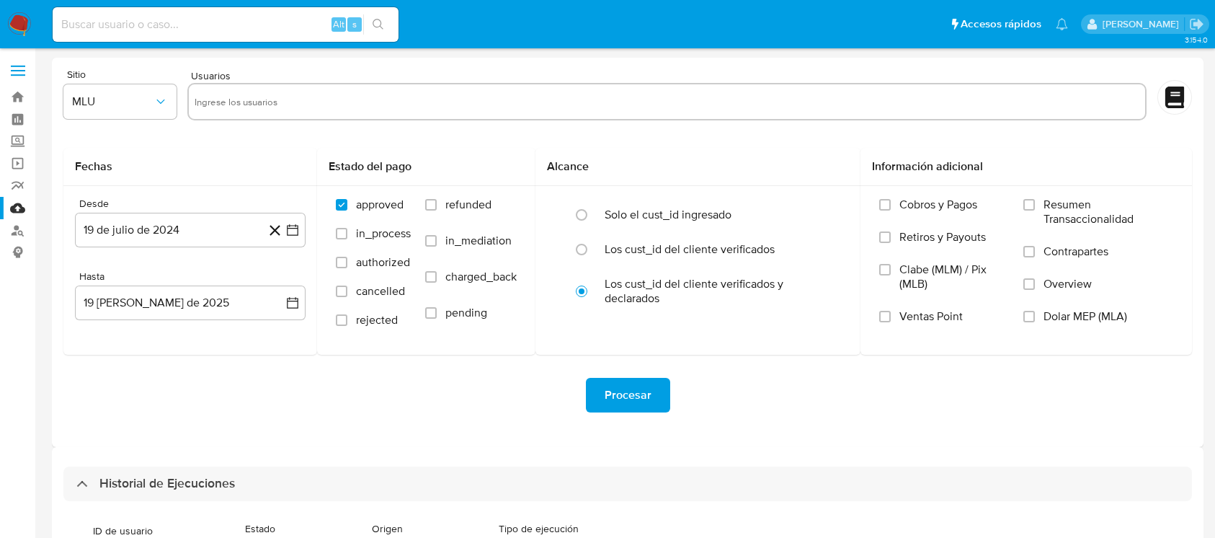
select select "10"
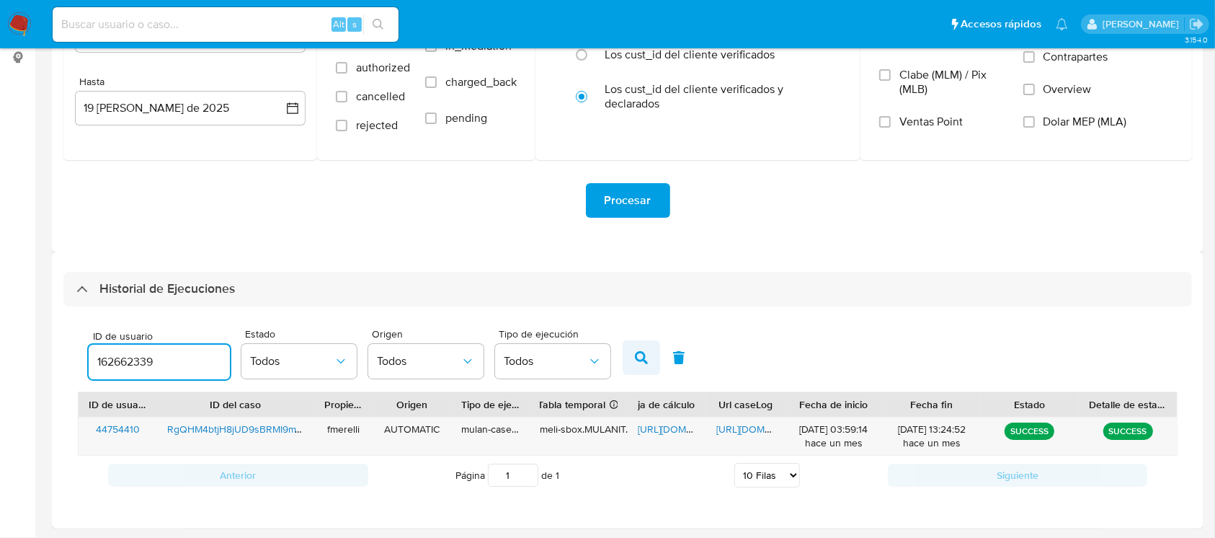
click at [641, 368] on button "button" at bounding box center [641, 357] width 37 height 35
click at [739, 425] on span "https://docs.google.com/document/d/1SciNACckLuPd9H9Ub6j4pIoGqexMtA9GDcvhARwI9QQ…" at bounding box center [766, 429] width 99 height 14
click at [656, 422] on span "https://docs.google.com/spreadsheets/d/1uY9QORqYZc9-xlE32HUXrbz8s8z0lW6SOsAJAxq…" at bounding box center [687, 429] width 99 height 14
click at [110, 355] on input "162662339" at bounding box center [159, 362] width 141 height 19
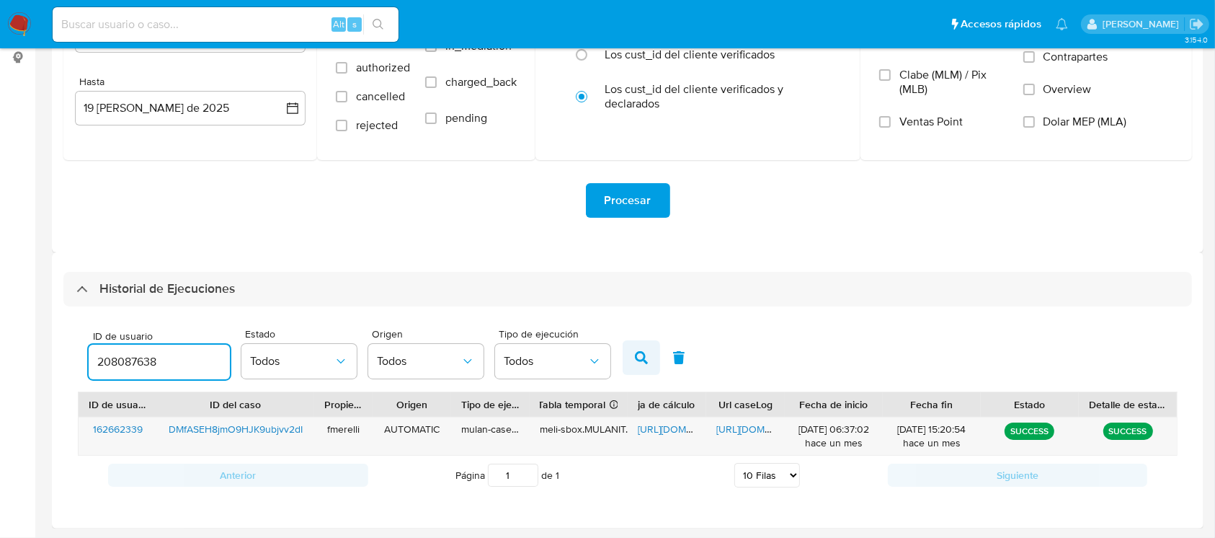
type input "208087638"
click at [633, 347] on button "button" at bounding box center [641, 357] width 37 height 35
click at [750, 433] on span "https://docs.google.com/document/d/1kz1vn9qVsii2w6__9R4epibB2-eBxH-dsWikF0QxuM4…" at bounding box center [766, 429] width 99 height 14
click at [654, 430] on span "https://docs.google.com/spreadsheets/d/1B2npik7DAlpaBjIGXRV6_u-xjlczWK7WiNA02vg…" at bounding box center [687, 429] width 99 height 14
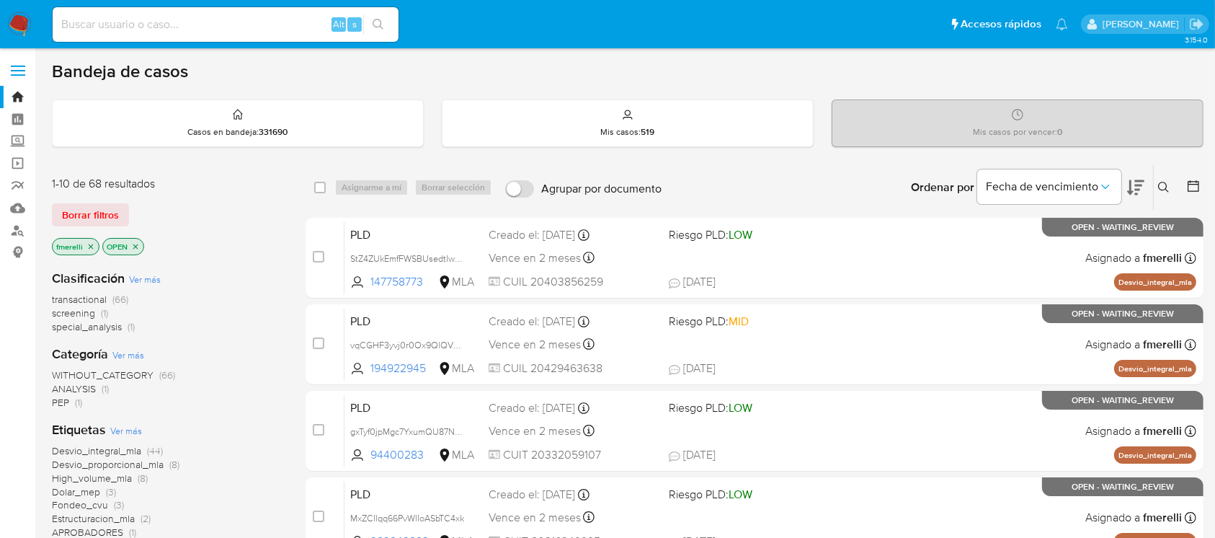
click at [1167, 183] on icon at bounding box center [1164, 188] width 12 height 12
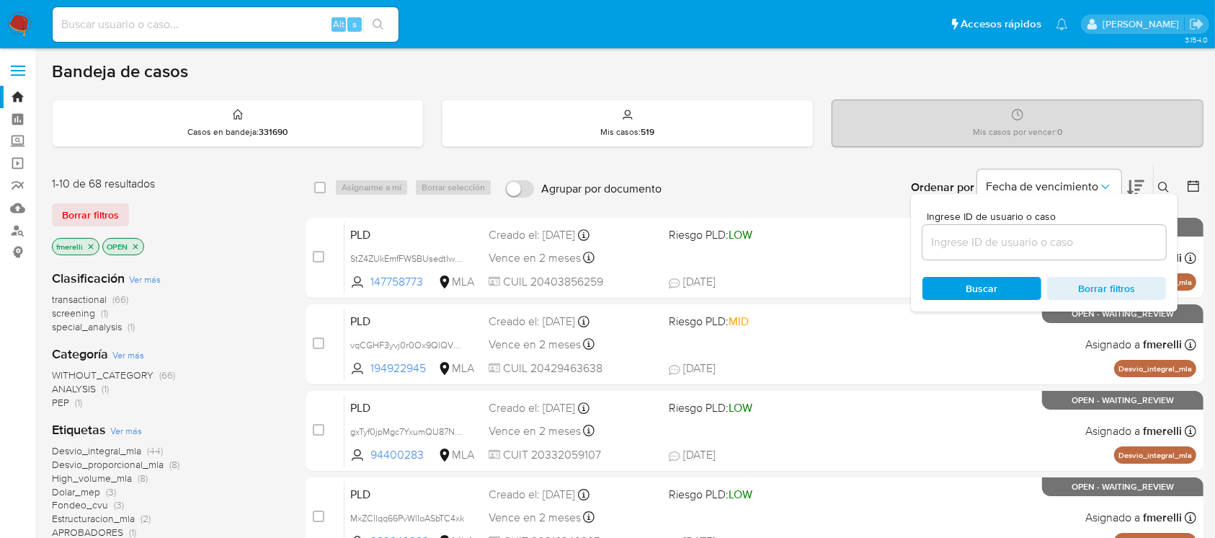
click at [1080, 241] on input at bounding box center [1045, 242] width 244 height 19
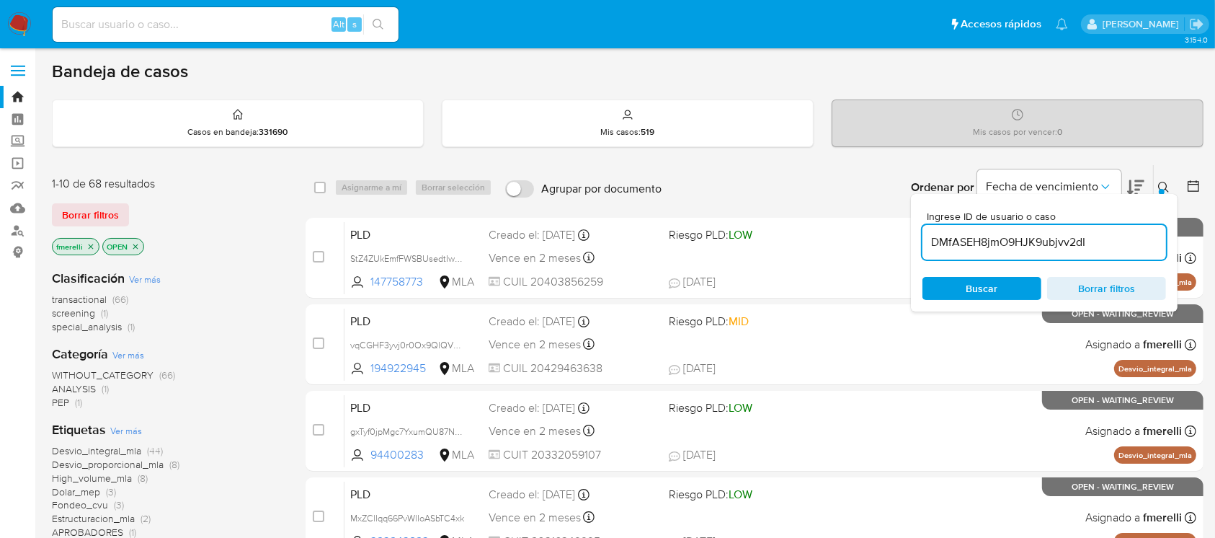
type input "DMfASEH8jmO9HJK9ubjvv2dI"
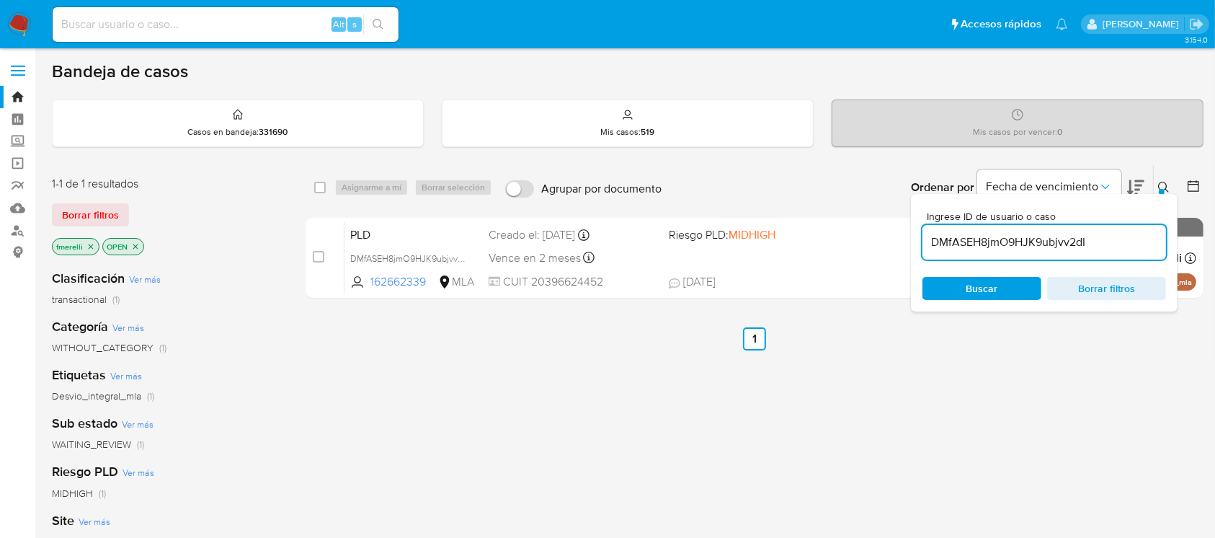
drag, startPoint x: 314, startPoint y: 257, endPoint x: 366, endPoint y: 203, distance: 75.4
click at [313, 256] on input "checkbox" at bounding box center [319, 257] width 12 height 12
checkbox input "true"
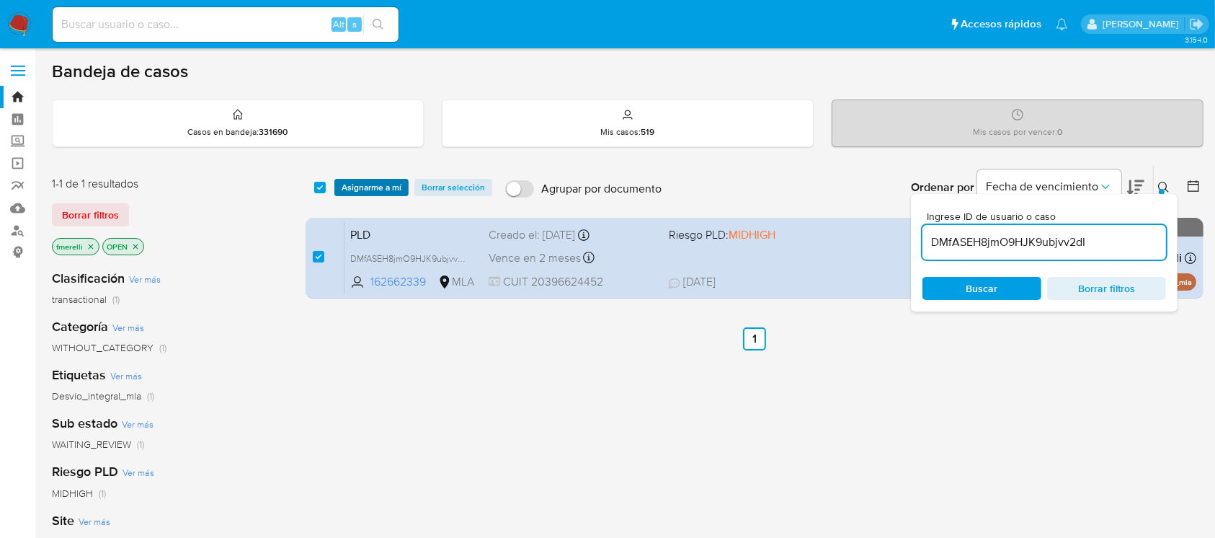
click at [383, 182] on span "Asignarme a mí" at bounding box center [372, 187] width 60 height 14
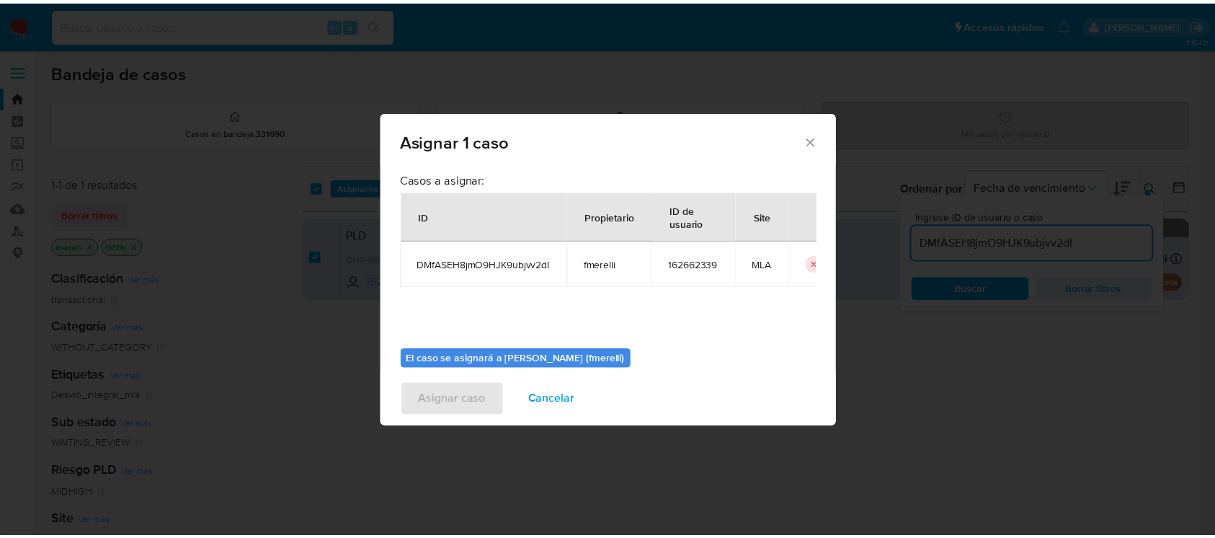
scroll to position [74, 0]
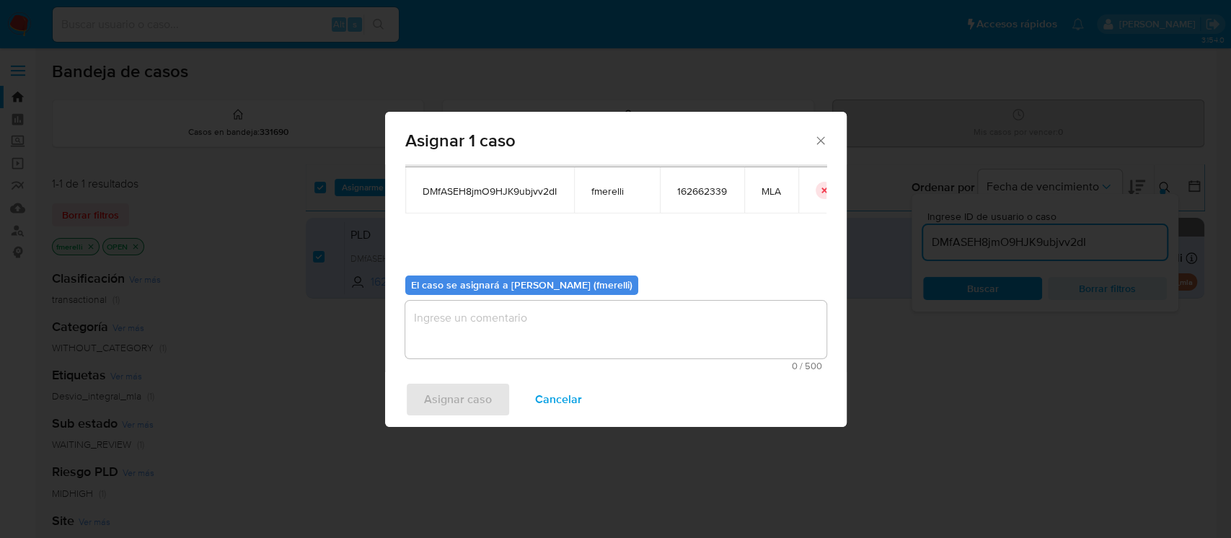
click at [518, 336] on textarea "assign-modal" at bounding box center [615, 330] width 421 height 58
click at [474, 400] on span "Asignar caso" at bounding box center [458, 400] width 68 height 32
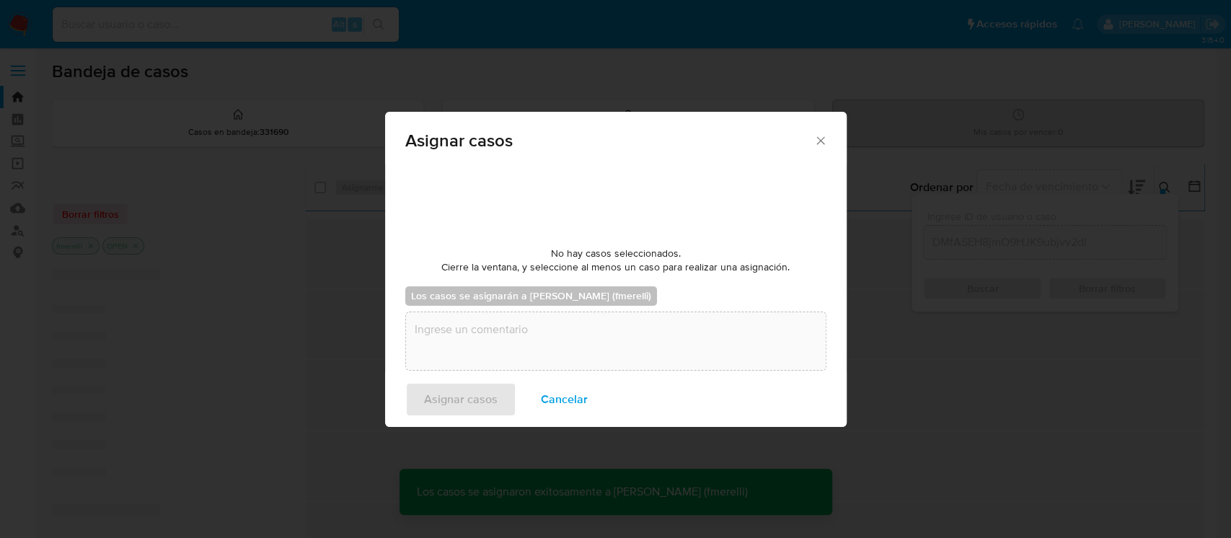
checkbox input "false"
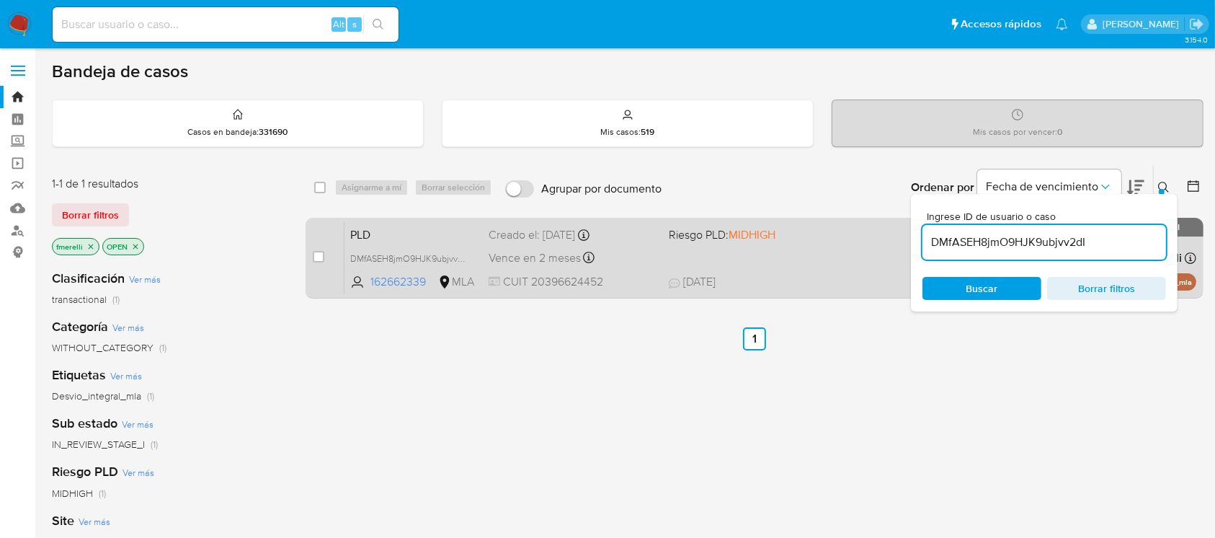
click at [647, 270] on div "PLD DMfASEH8jmO9HJK9ubjvv2dI 162662339 MLA Riesgo PLD: MIDHIGH Creado el: 12/07…" at bounding box center [771, 257] width 852 height 73
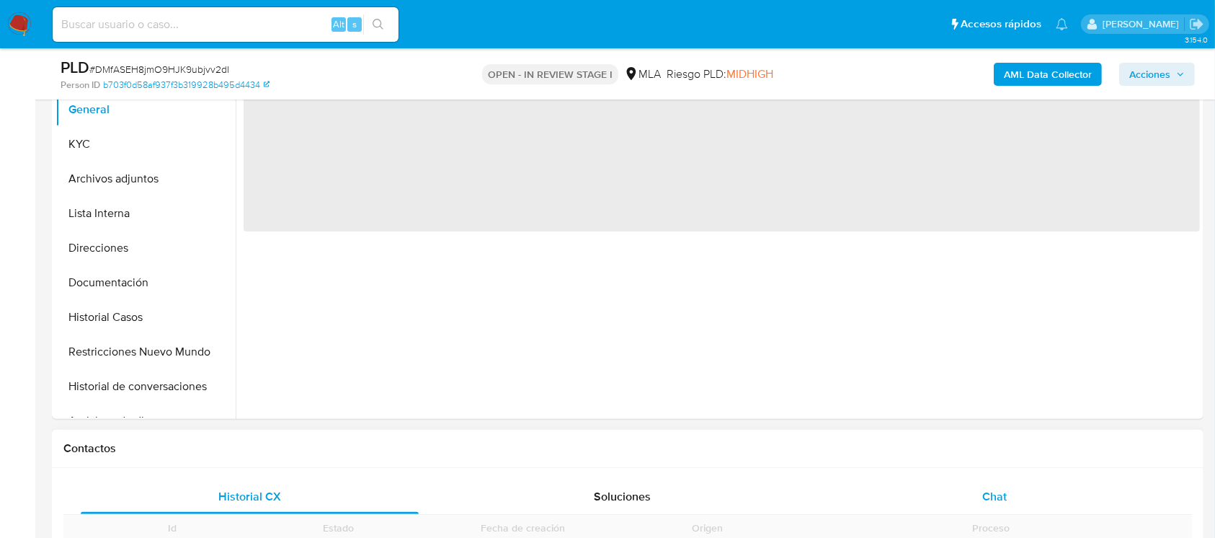
click at [940, 484] on div "Chat" at bounding box center [995, 496] width 338 height 35
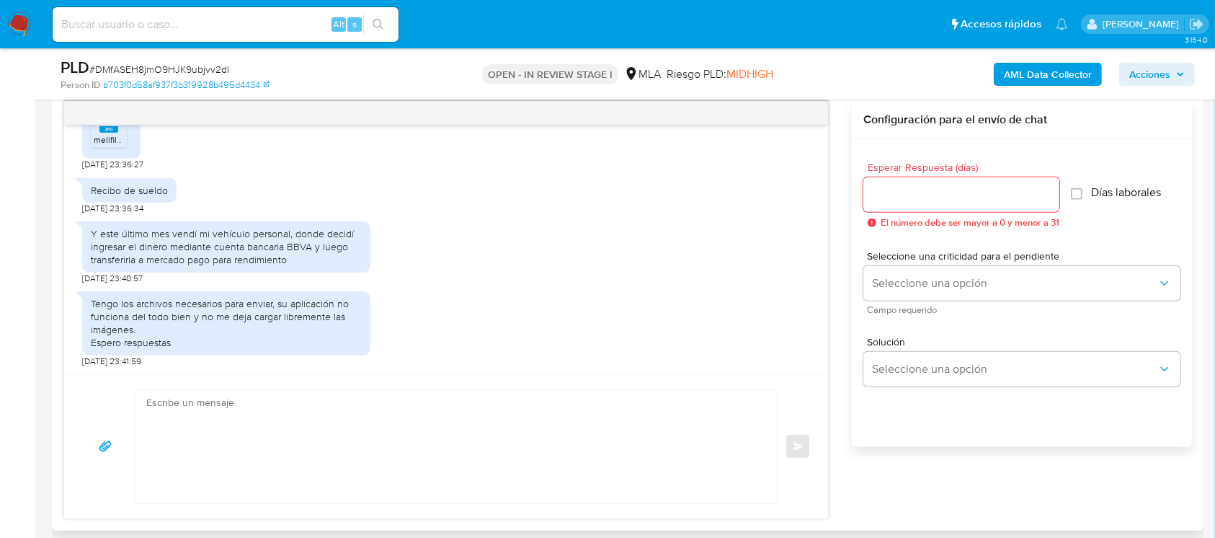
scroll to position [768, 0]
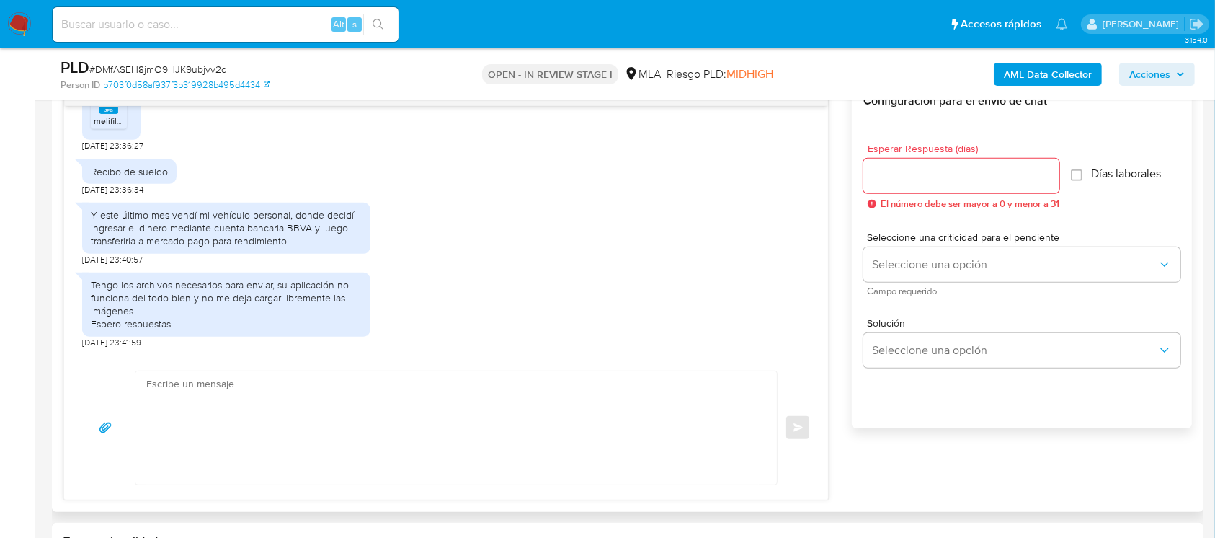
select select "10"
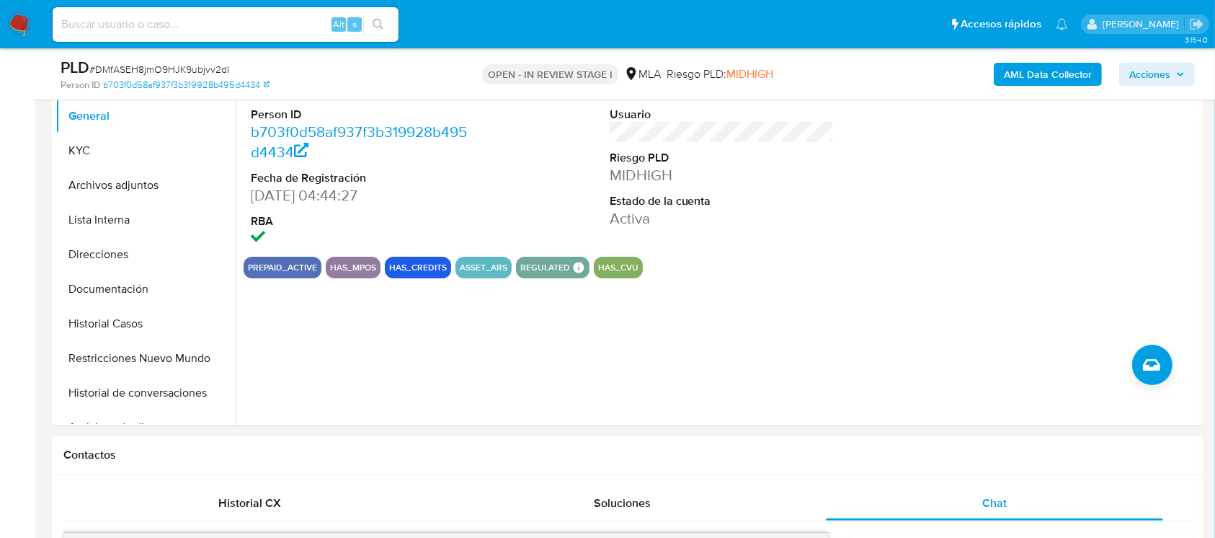
scroll to position [288, 0]
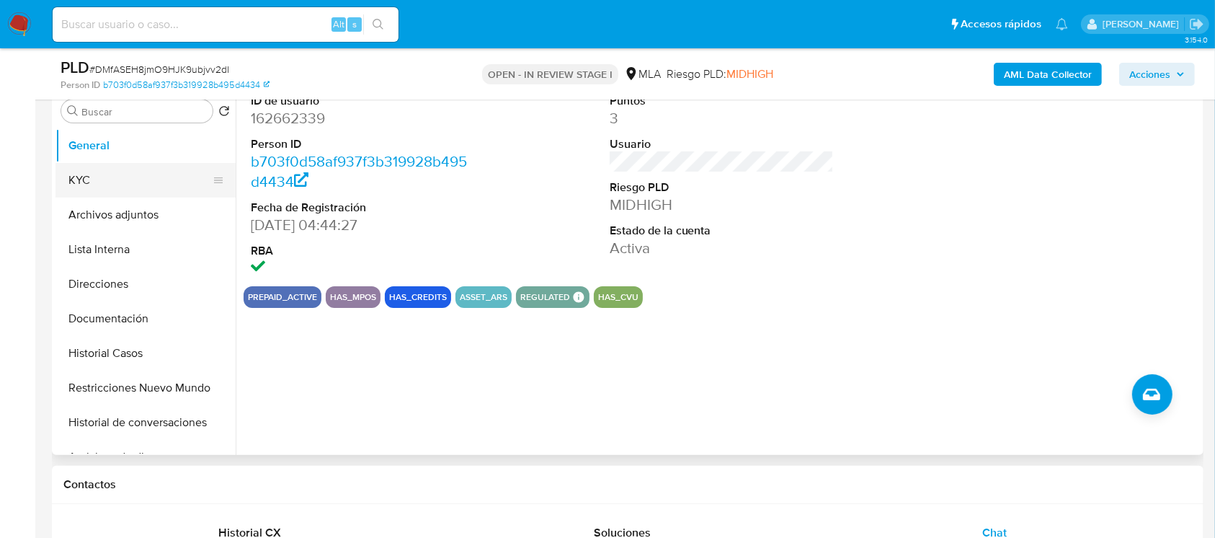
click at [128, 180] on button "KYC" at bounding box center [140, 180] width 169 height 35
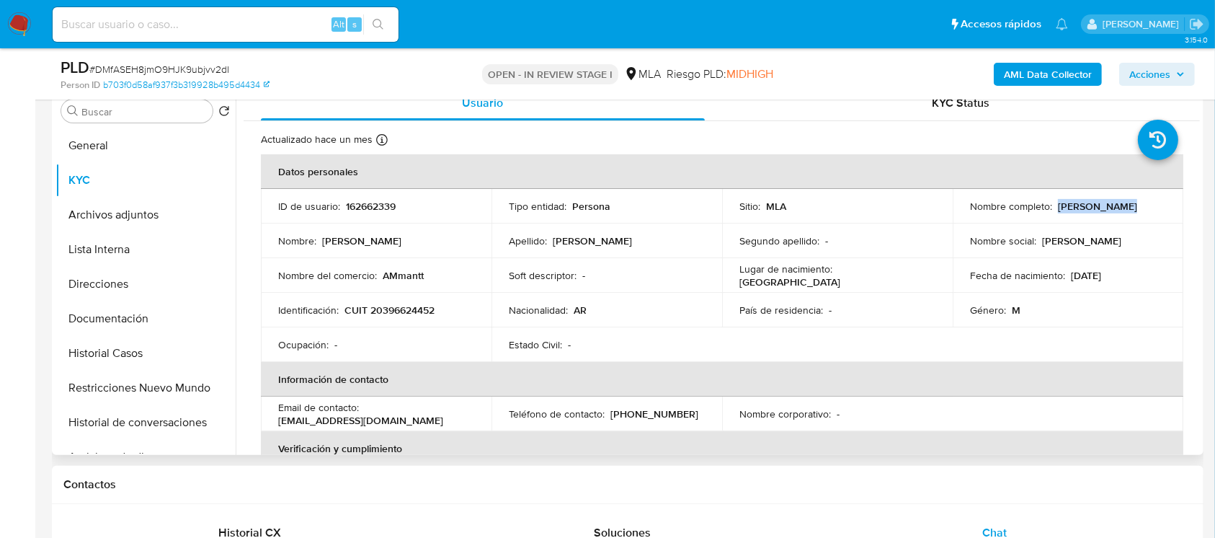
drag, startPoint x: 1055, startPoint y: 202, endPoint x: 1119, endPoint y: 203, distance: 64.2
click at [1119, 203] on div "Nombre completo : Axel Mattioli" at bounding box center [1068, 206] width 196 height 13
copy p "[PERSON_NAME]"
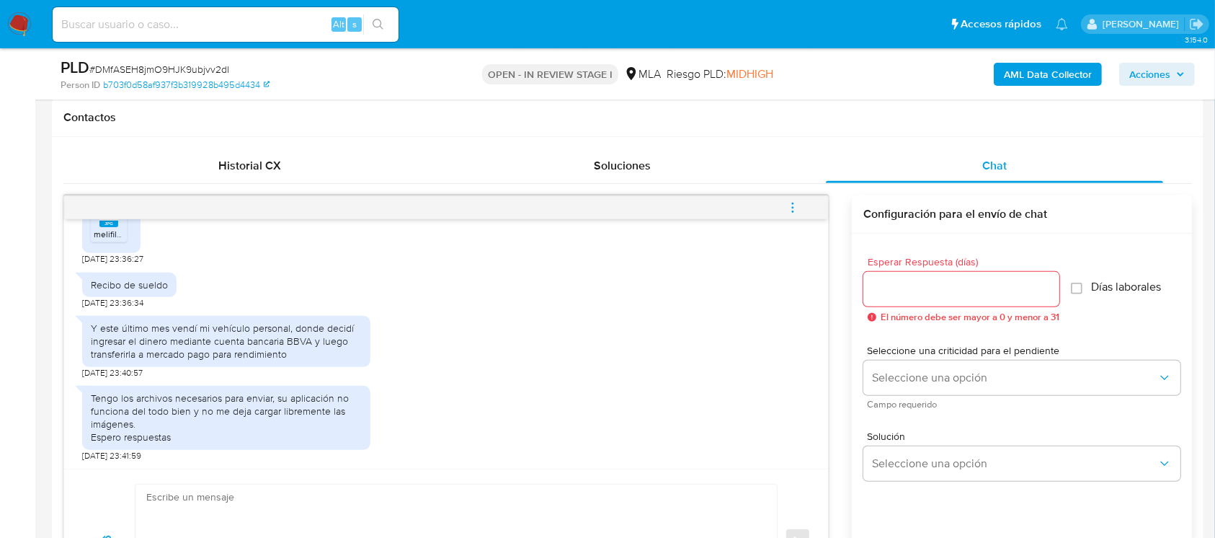
scroll to position [673, 0]
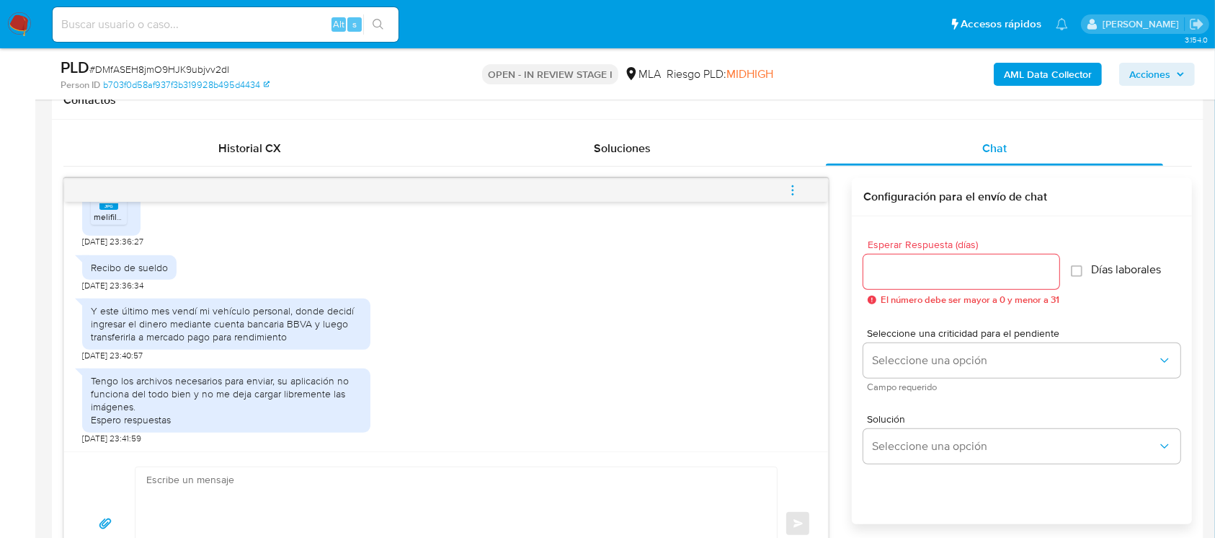
click at [503, 493] on textarea at bounding box center [452, 523] width 613 height 113
paste textarea "[PERSON_NAME]"
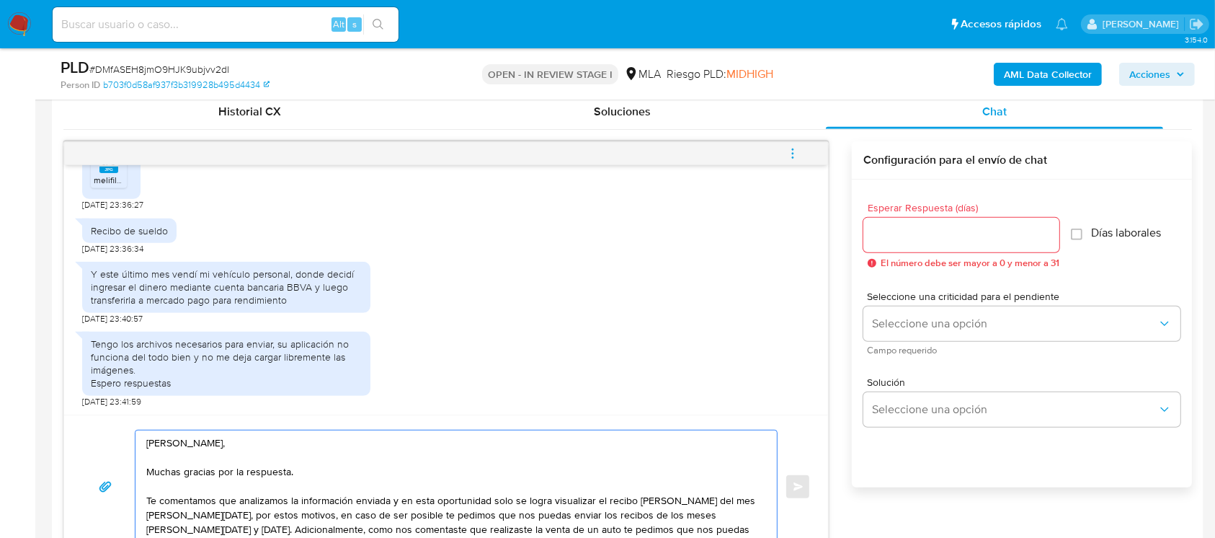
scroll to position [724, 0]
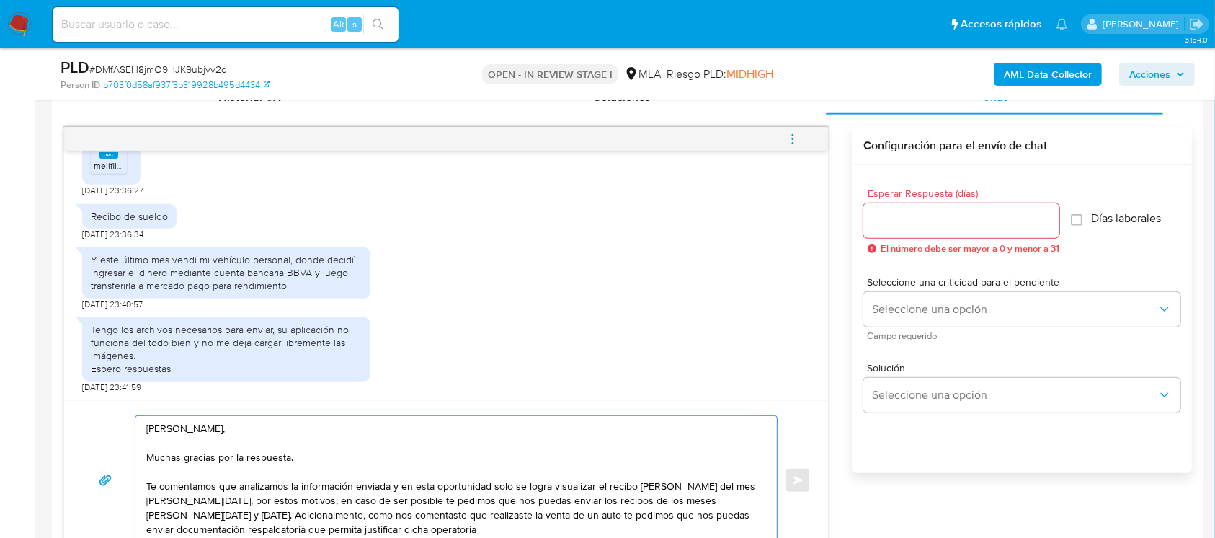
click at [755, 511] on textarea "Hola Axel Mattioli, Muchas gracias por la respuesta. Te comentamos que analizam…" at bounding box center [452, 480] width 613 height 128
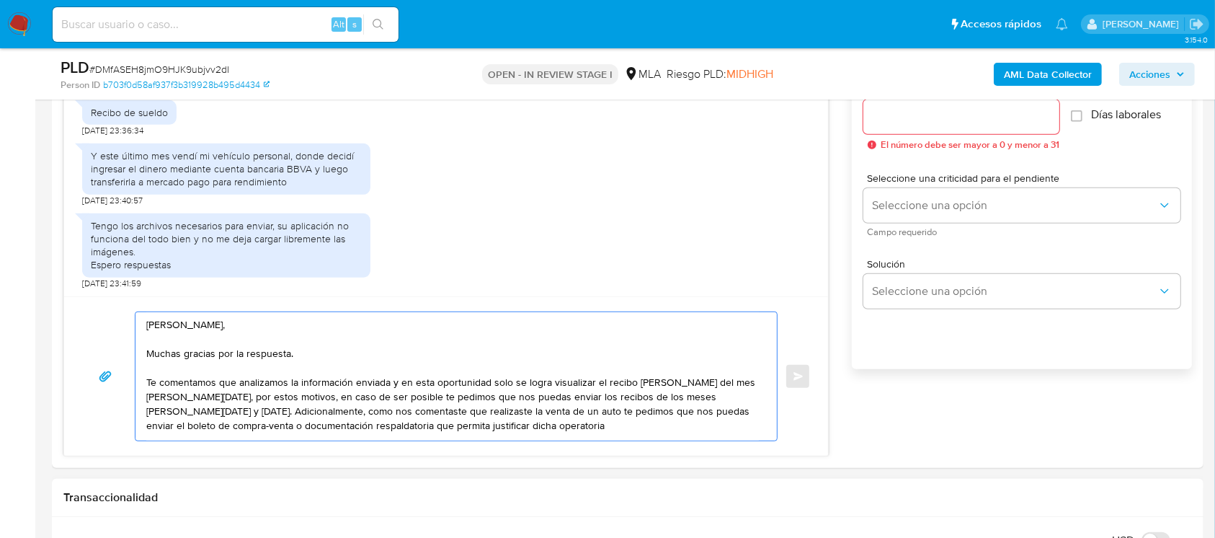
scroll to position [916, 0]
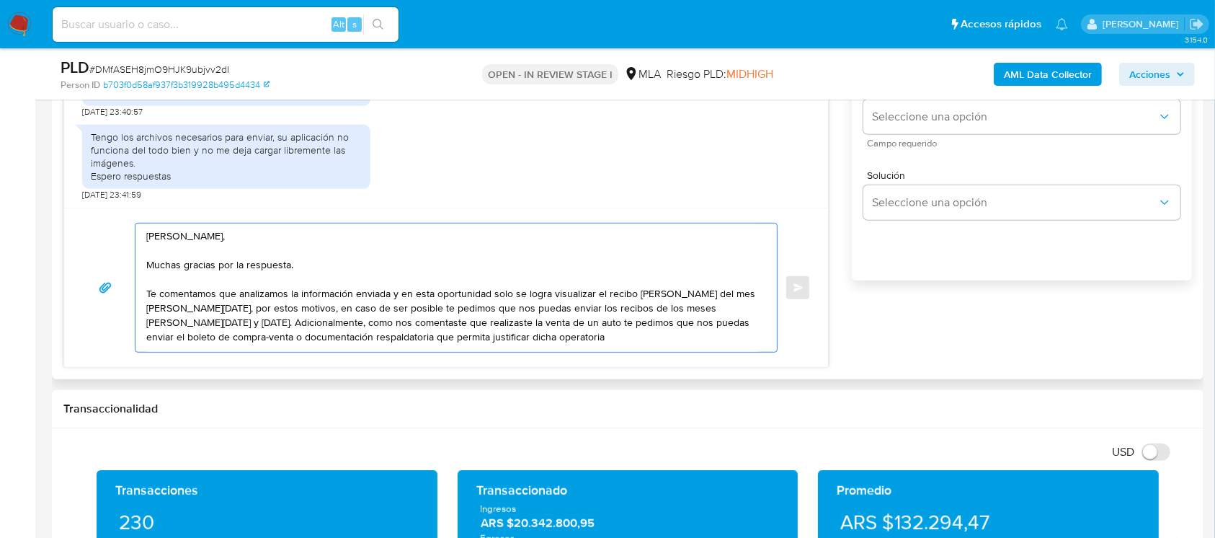
click at [430, 332] on textarea "Hola Axel Mattioli, Muchas gracias por la respuesta. Te comentamos que analizam…" at bounding box center [452, 287] width 613 height 128
click at [421, 339] on textarea "Hola Axel Mattioli, Muchas gracias por la respuesta. Te comentamos que analizam…" at bounding box center [452, 287] width 613 height 128
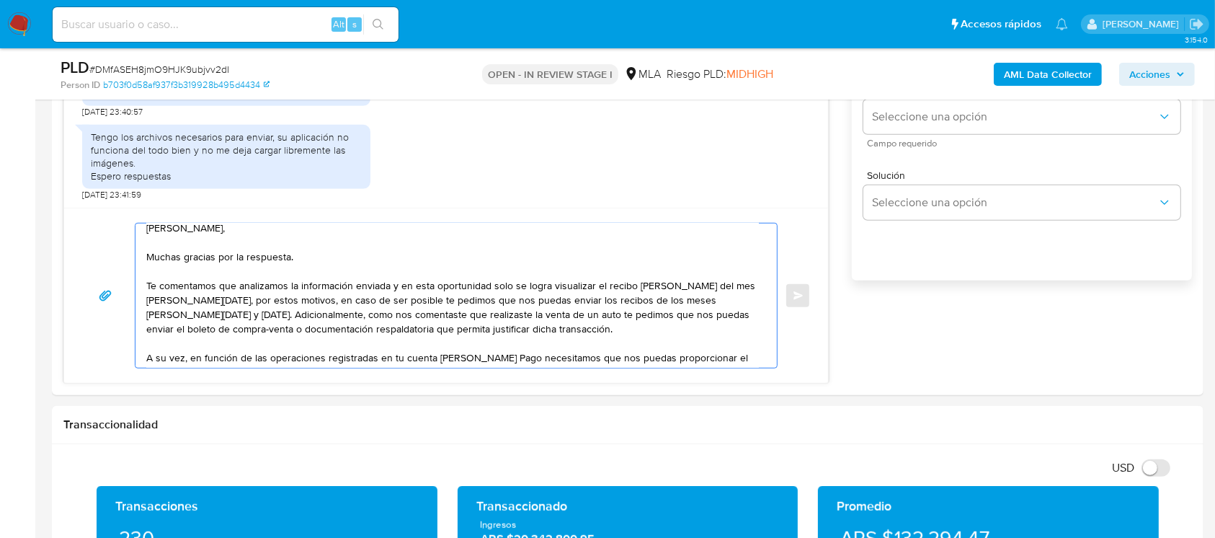
scroll to position [23, 0]
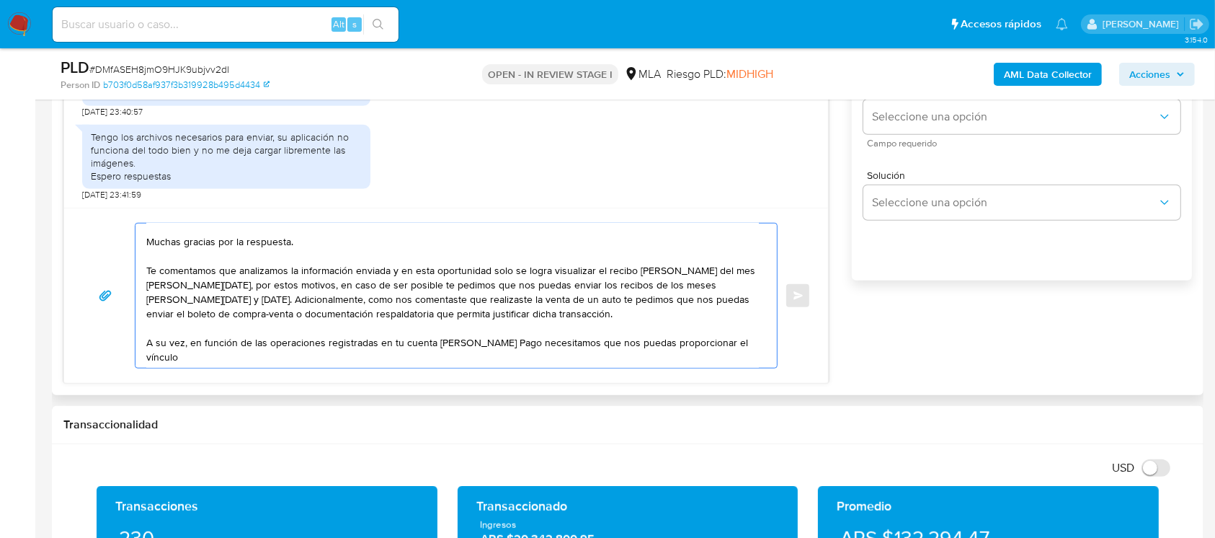
paste textarea "con las siguientes contrapartes con las que operaste, el motivo de las transacc…"
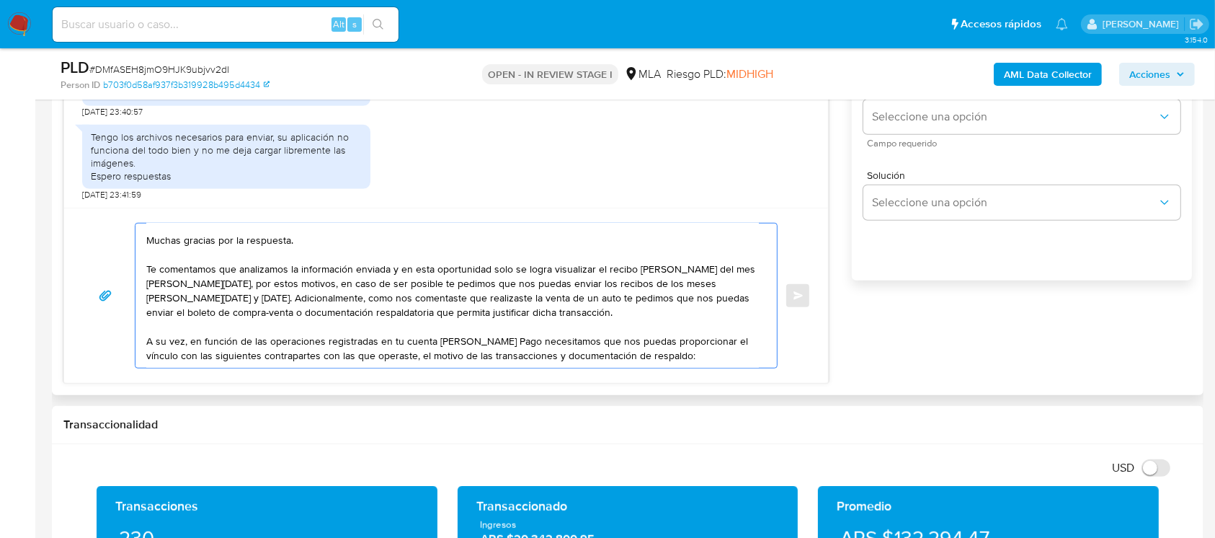
scroll to position [52, 0]
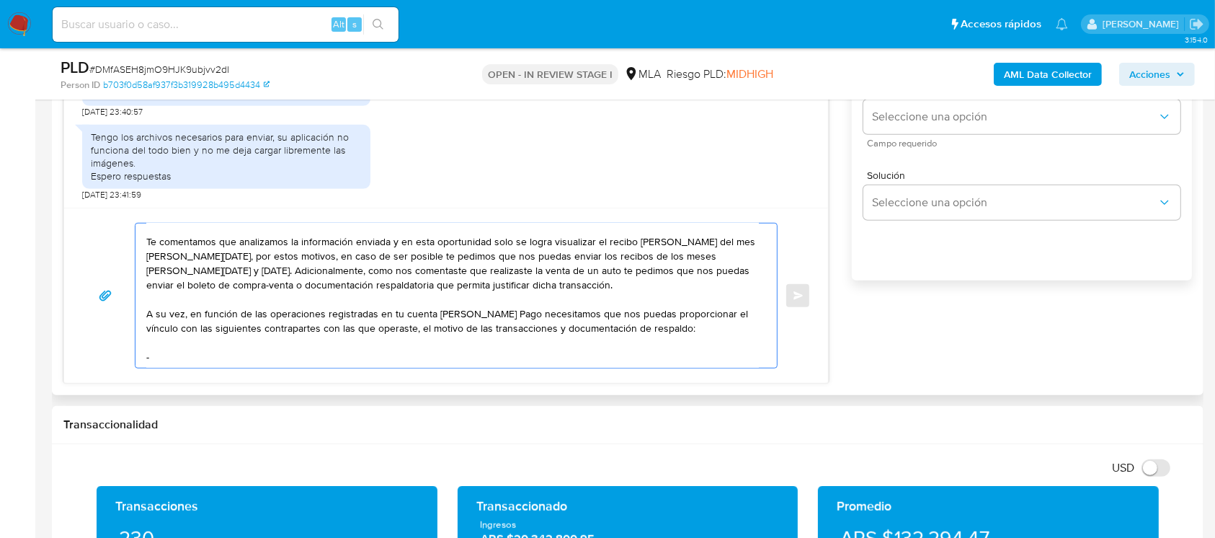
paste textarea "Jorge Horacio Mattioli"
paste textarea "20133913379"
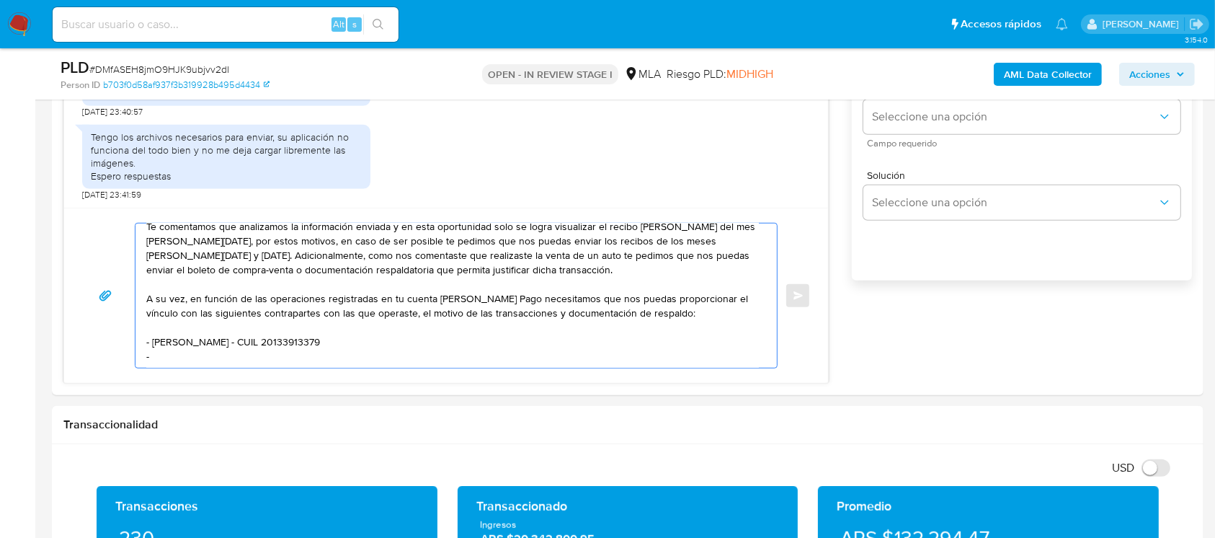
paste textarea "cristian gaston orduna"
paste textarea "20417322583"
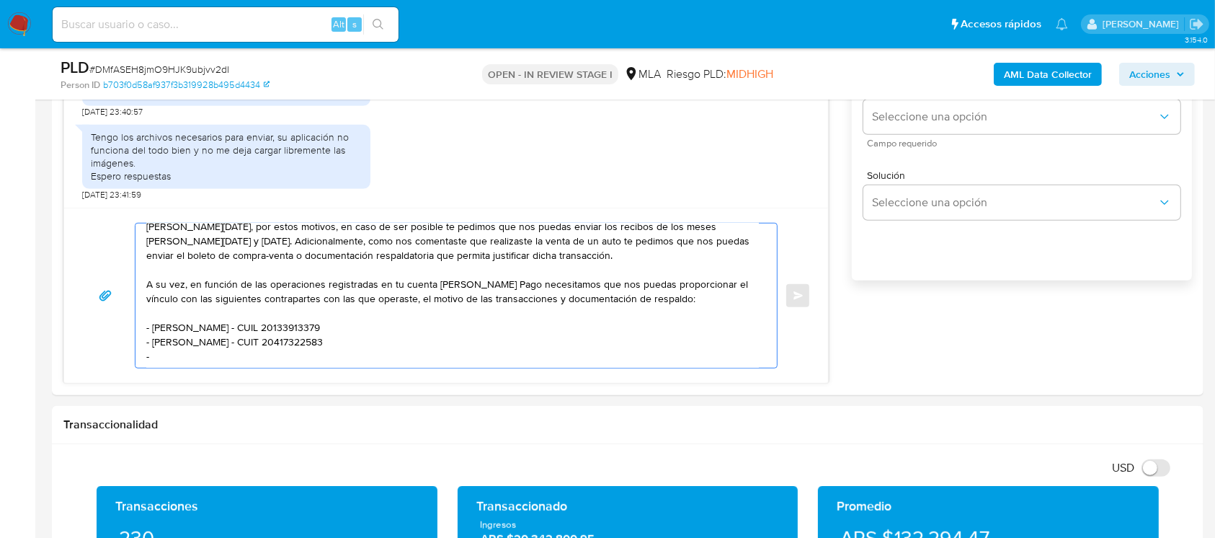
paste textarea "Milagros Aylén Galvan"
paste textarea "27415137554"
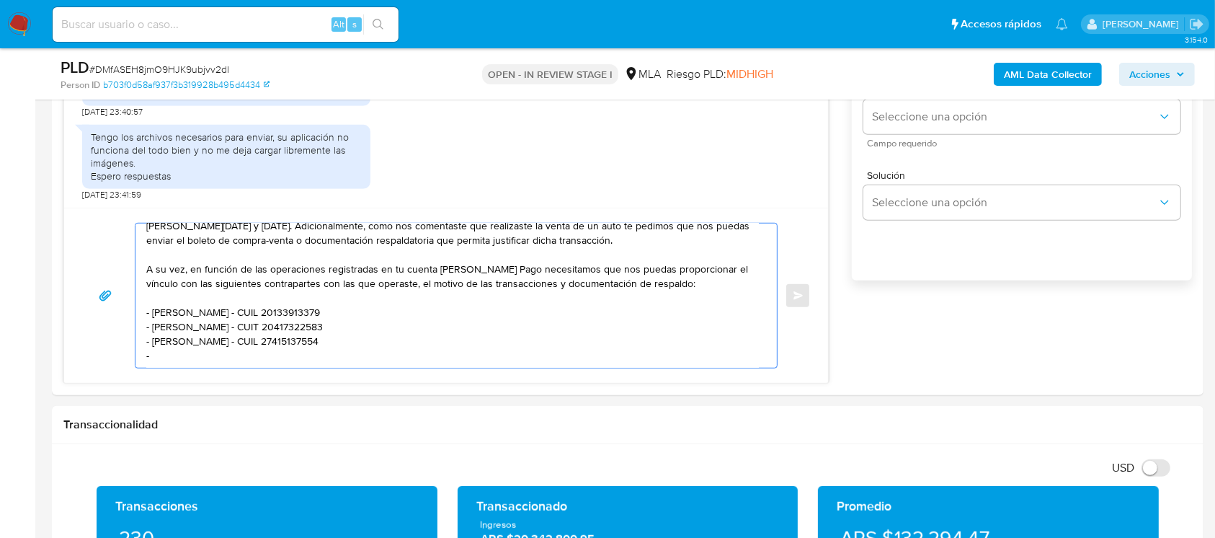
paste textarea "Francisco Luis Ruscitti"
paste textarea "20412165196"
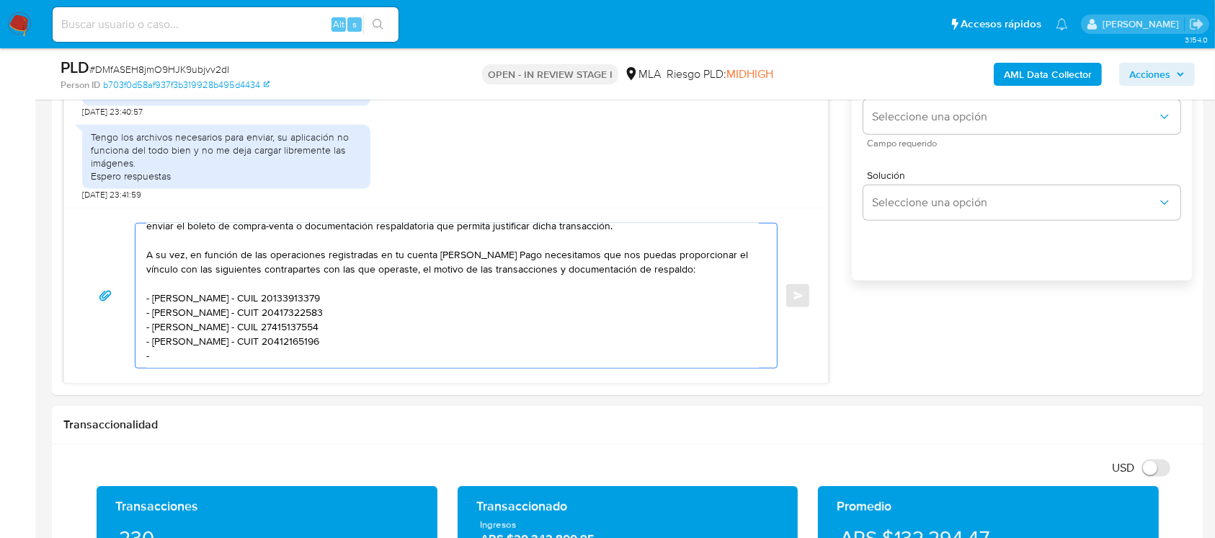
paste textarea "Zacarias Alejo"
paste textarea "20319061356"
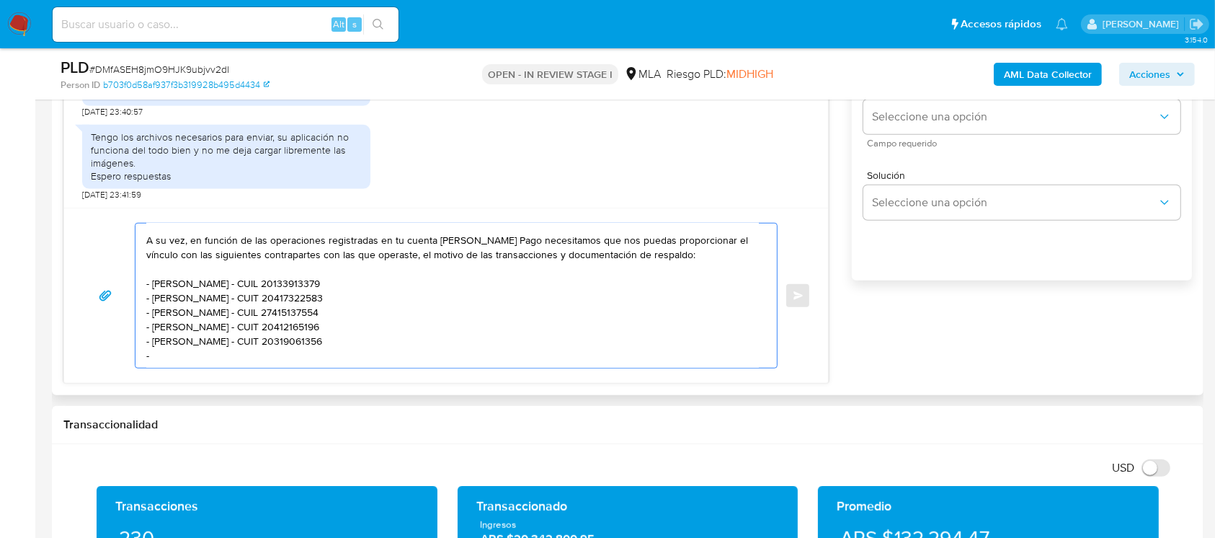
paste textarea "Maria De Los Milagros Guadalupe Oviedo"
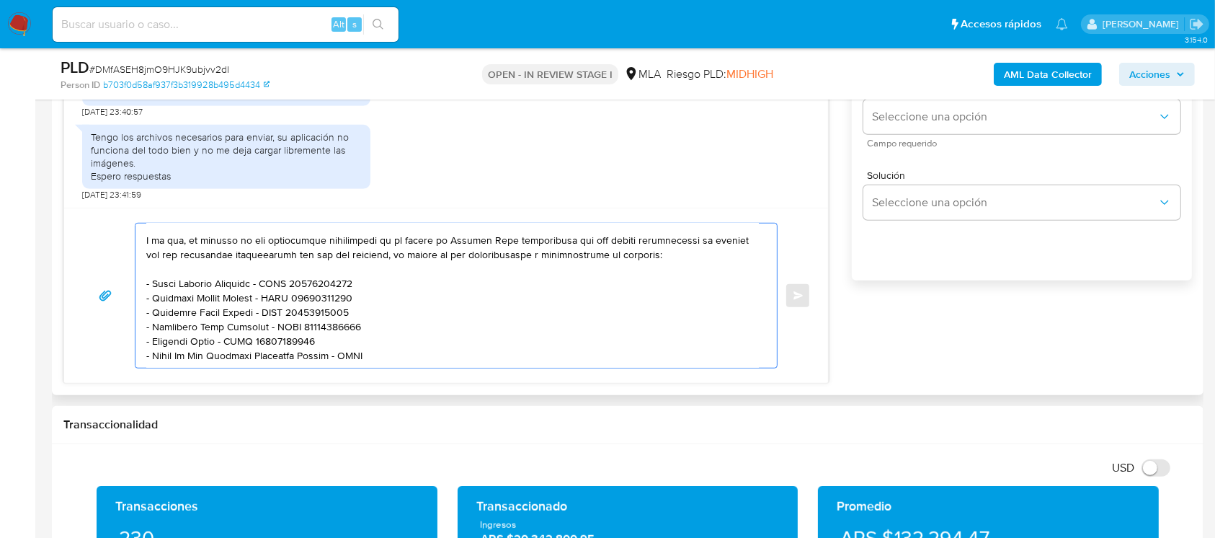
paste textarea "27392464145"
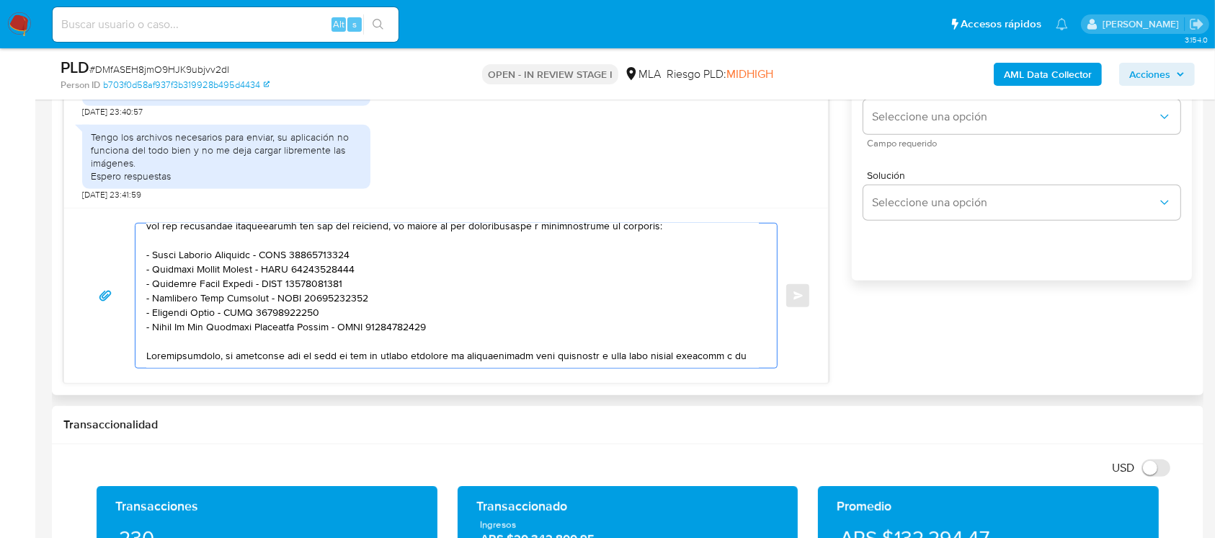
scroll to position [170, 0]
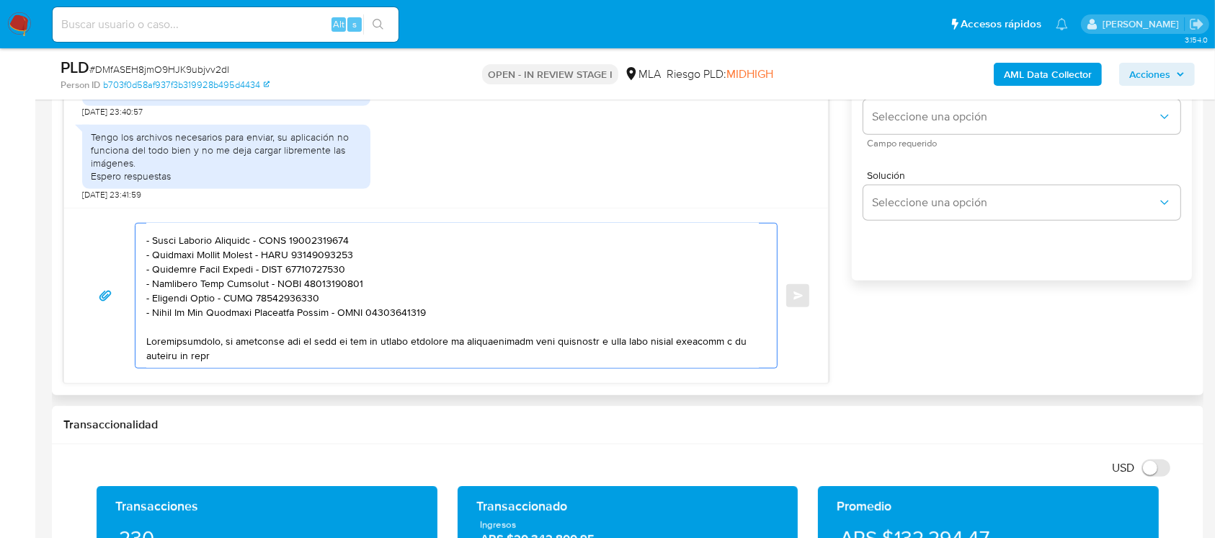
paste textarea "documentacion@mercadopago.com.ar"
click at [229, 359] on textarea at bounding box center [452, 295] width 613 height 144
click at [422, 358] on textarea at bounding box center [452, 295] width 613 height 144
paste textarea "Es importante que sepas que, en caso de no responder a lo solicitado o si lo pr…"
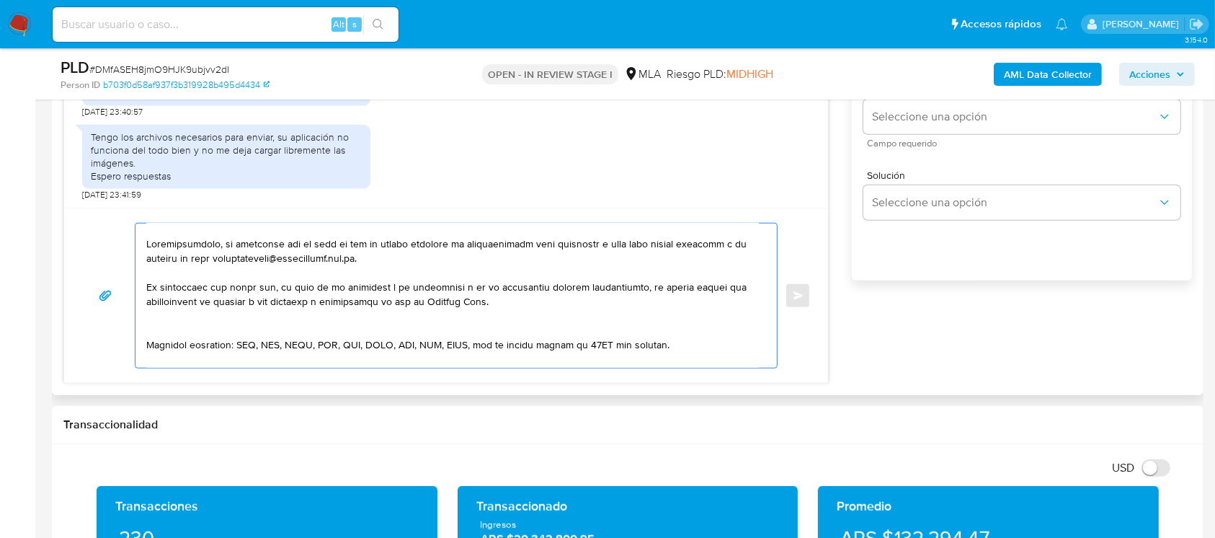
scroll to position [296, 0]
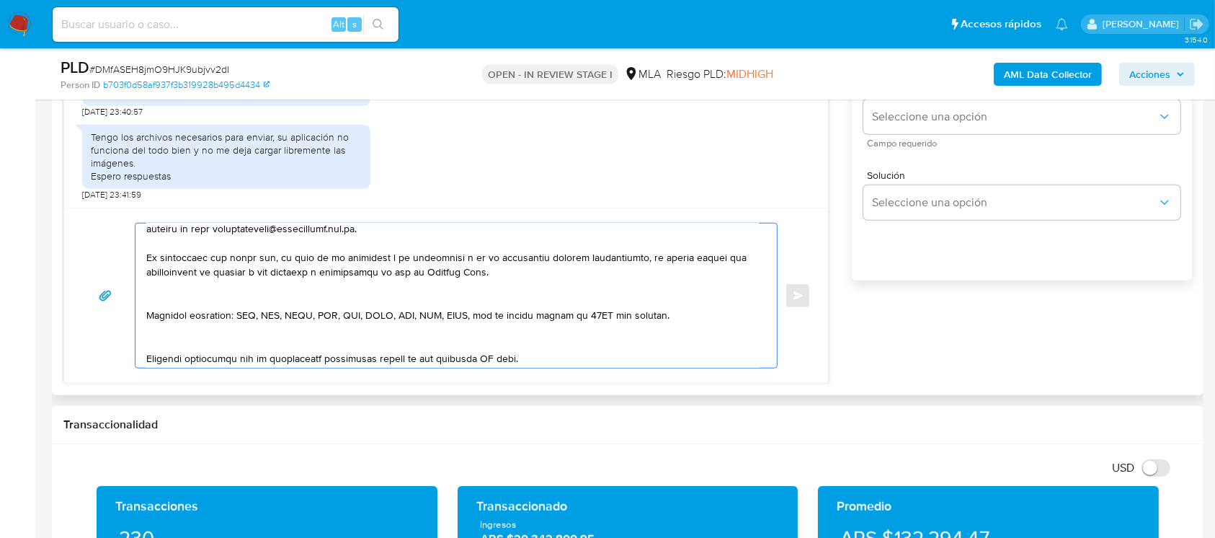
click at [268, 307] on textarea at bounding box center [452, 295] width 613 height 144
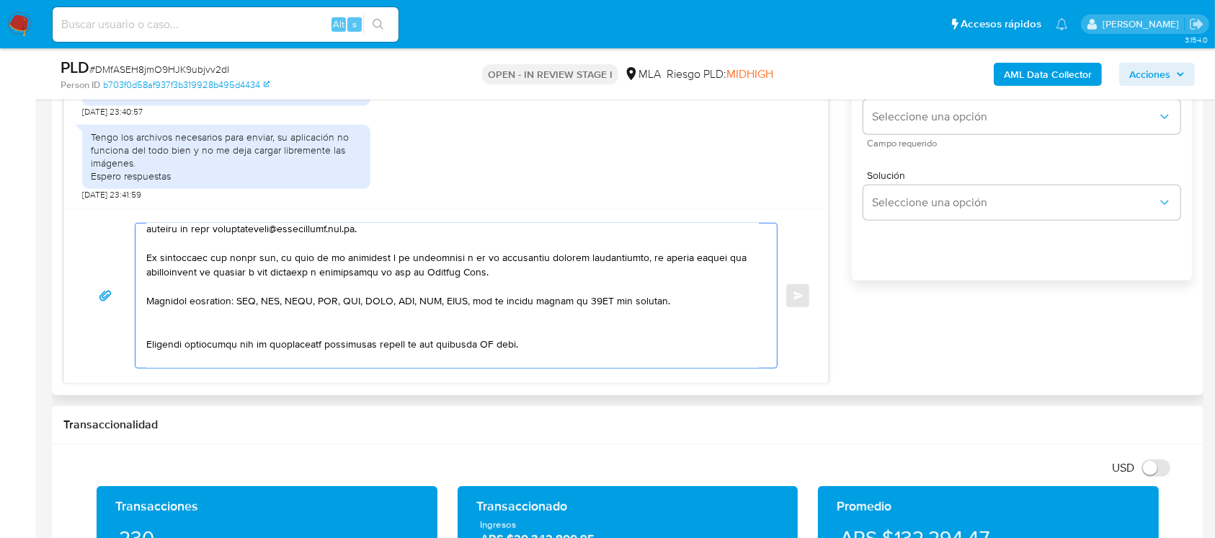
click at [230, 327] on textarea at bounding box center [452, 295] width 613 height 144
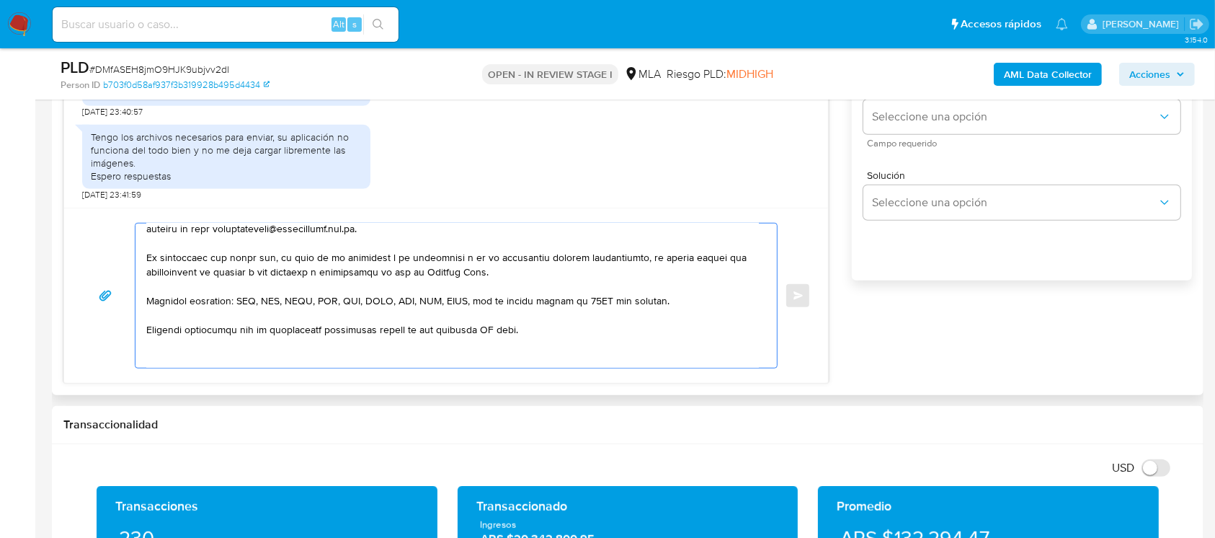
click at [205, 348] on textarea at bounding box center [452, 295] width 613 height 144
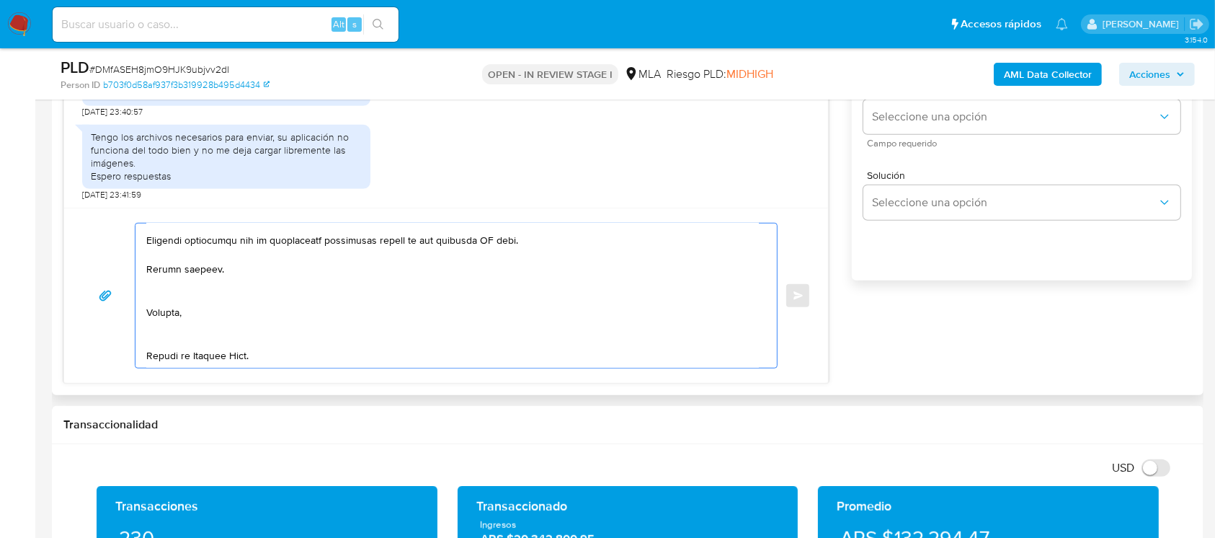
click at [227, 303] on textarea at bounding box center [452, 295] width 613 height 144
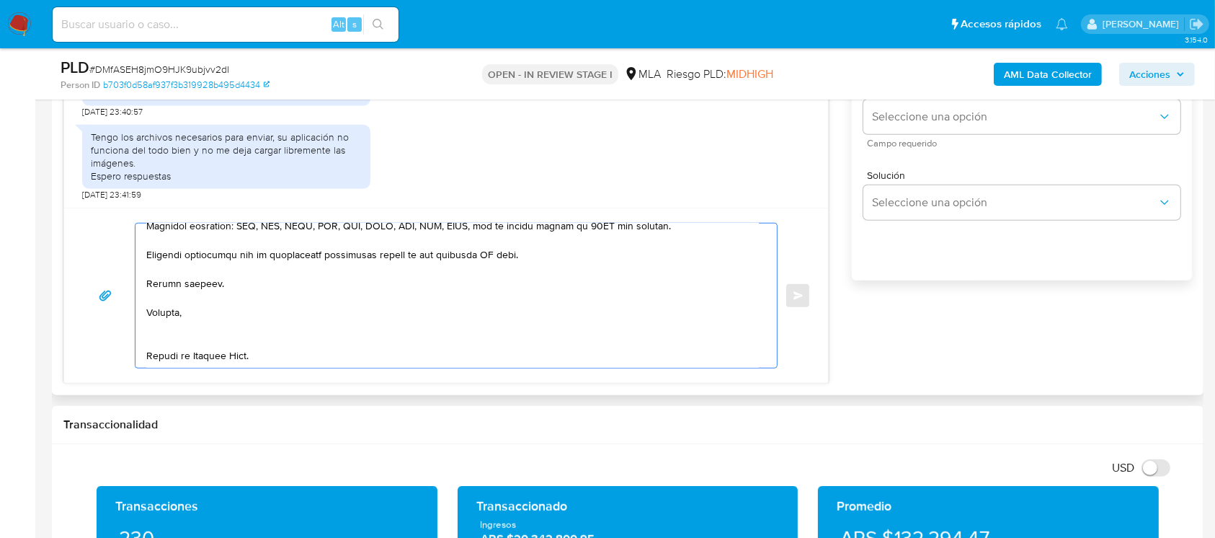
click at [203, 321] on textarea at bounding box center [452, 295] width 613 height 144
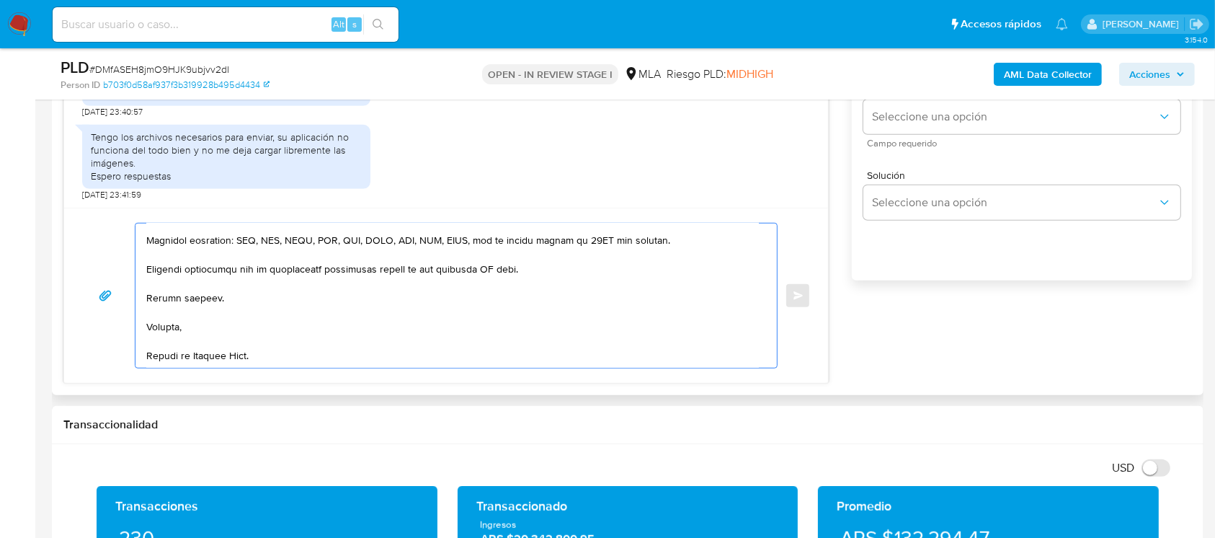
click at [161, 356] on textarea at bounding box center [452, 295] width 613 height 144
drag, startPoint x: 146, startPoint y: 265, endPoint x: 606, endPoint y: 280, distance: 460.9
click at [606, 280] on textarea at bounding box center [452, 295] width 613 height 144
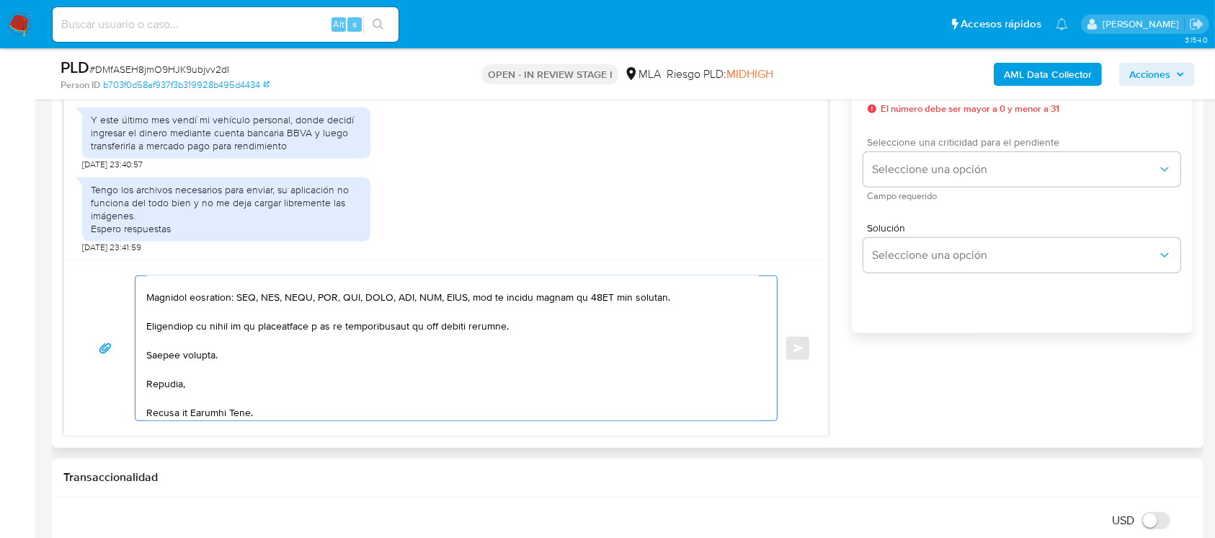
scroll to position [820, 0]
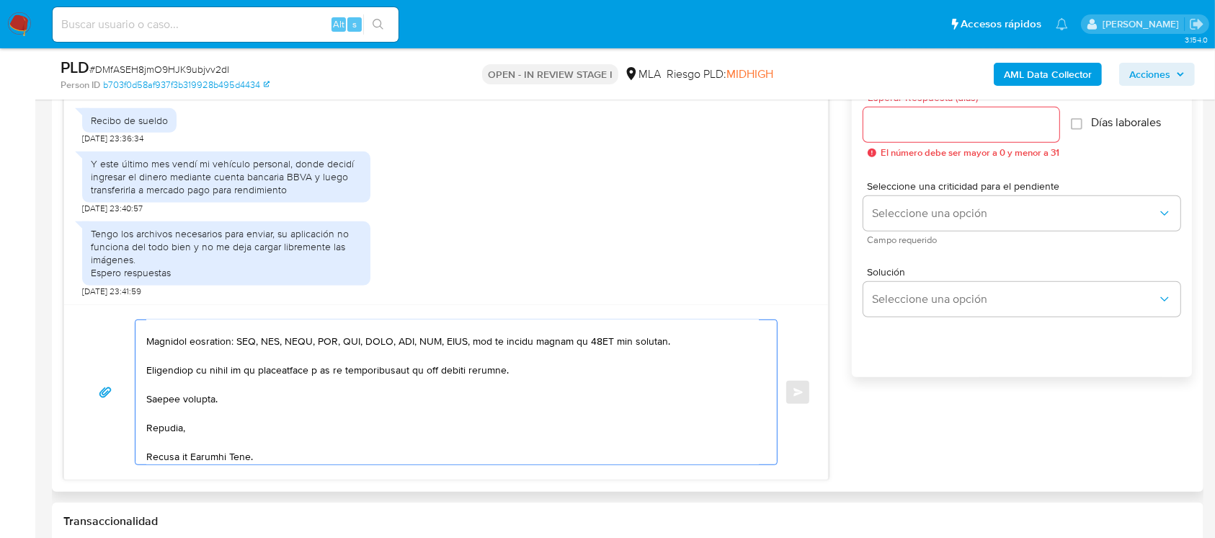
type textarea "Hola Axel Mattioli, Muchas gracias por la respuesta. Te comentamos que analizam…"
drag, startPoint x: 922, startPoint y: 138, endPoint x: 928, endPoint y: 133, distance: 8.2
click at [923, 138] on div at bounding box center [962, 124] width 196 height 35
click at [943, 119] on input "Esperar Respuesta (días)" at bounding box center [962, 124] width 196 height 19
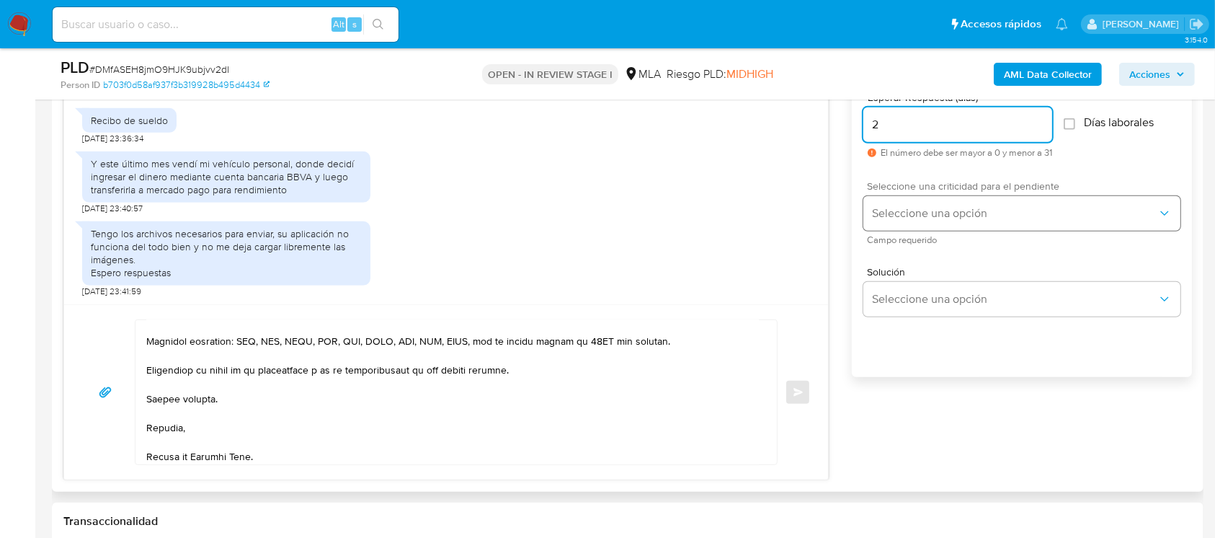
type input "2"
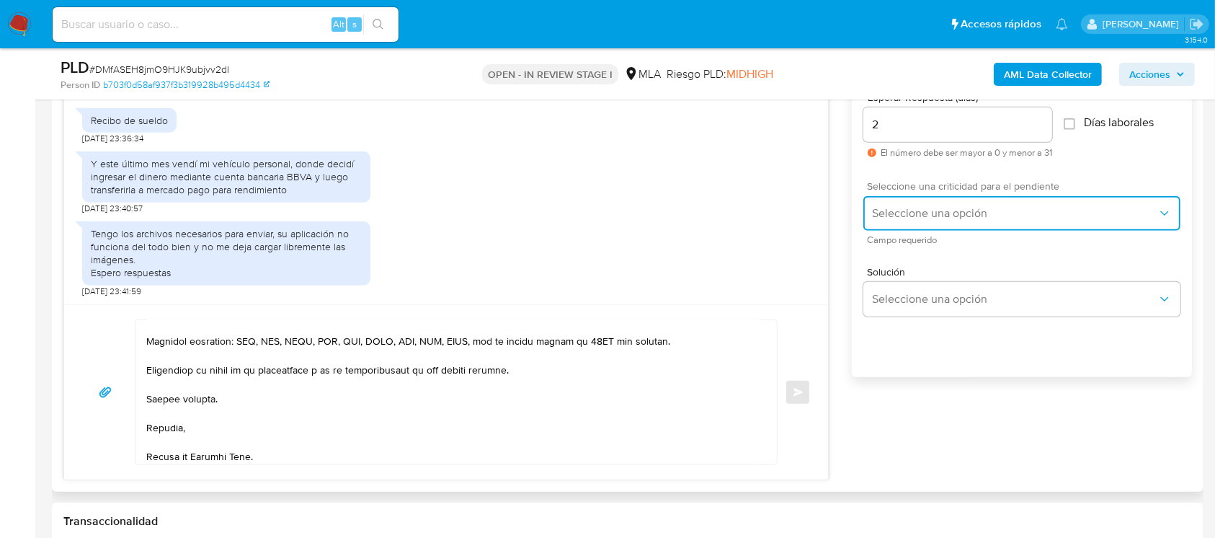
click at [929, 217] on span "Seleccione una opción" at bounding box center [1014, 213] width 285 height 14
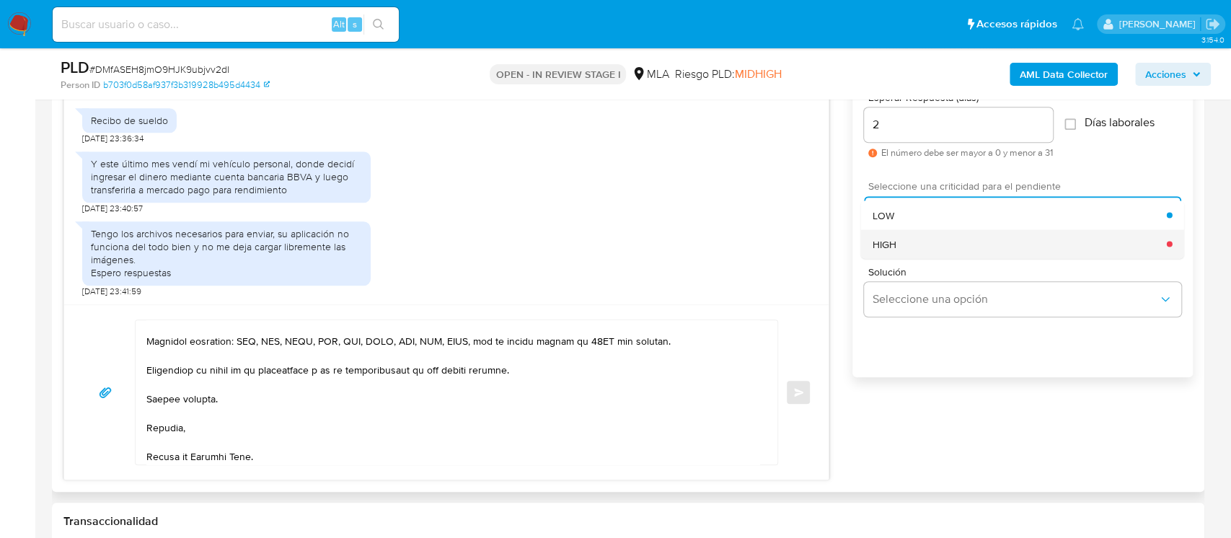
click at [923, 244] on div "HIGH" at bounding box center [1019, 243] width 294 height 29
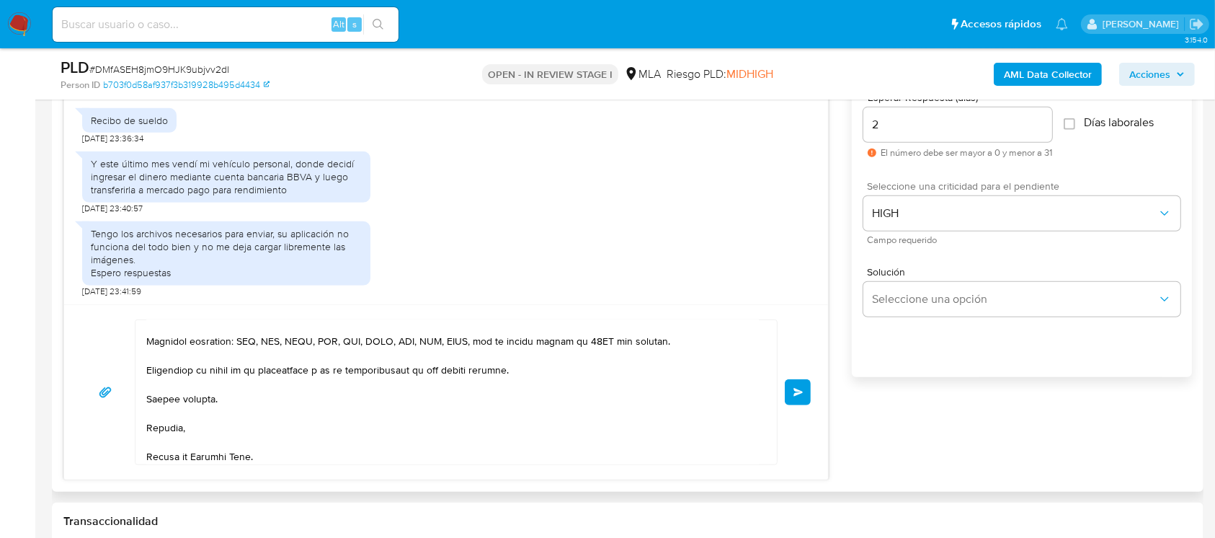
click at [799, 395] on button "Enviar" at bounding box center [798, 392] width 26 height 26
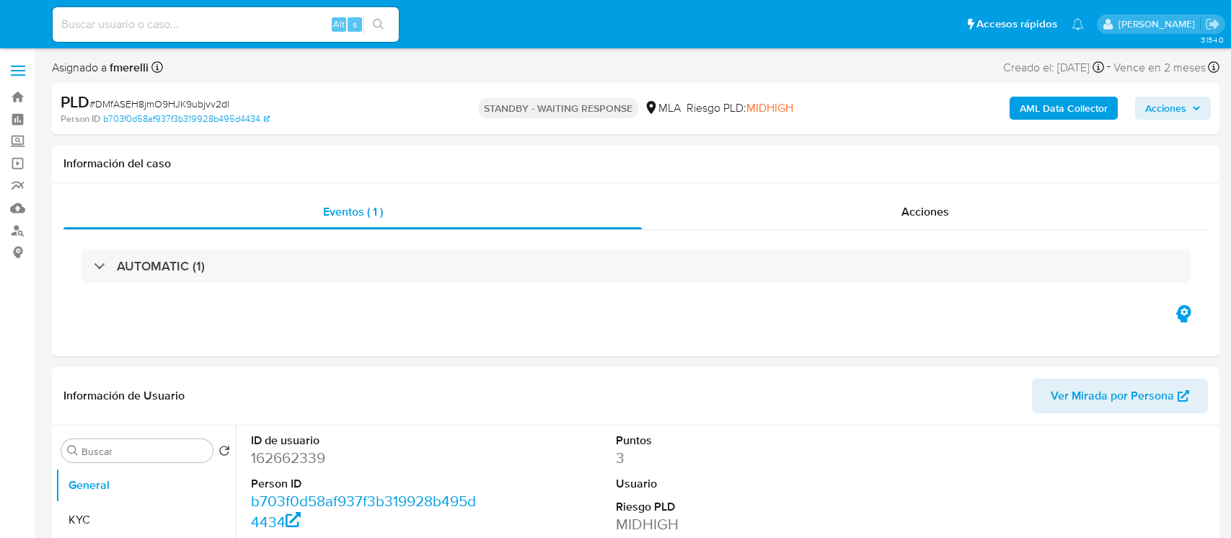
select select "10"
click at [241, 7] on div "Alt s" at bounding box center [226, 24] width 346 height 35
click at [226, 25] on input at bounding box center [226, 24] width 346 height 19
paste input "KfueDQGKZwkS0H21MSZBuVax"
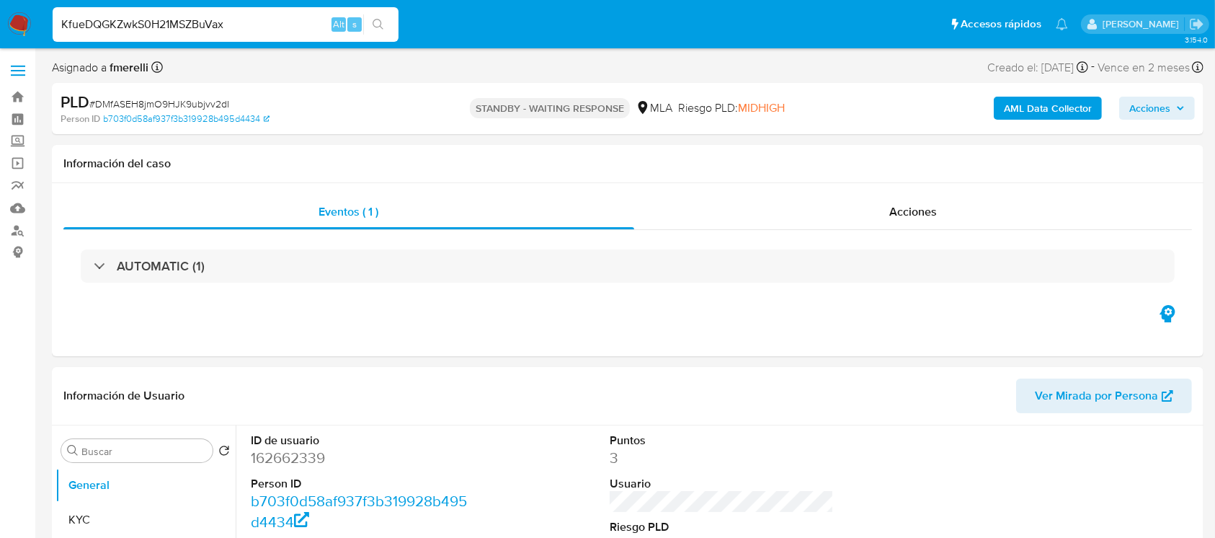
type input "KfueDQGKZwkS0H21MSZBuVax"
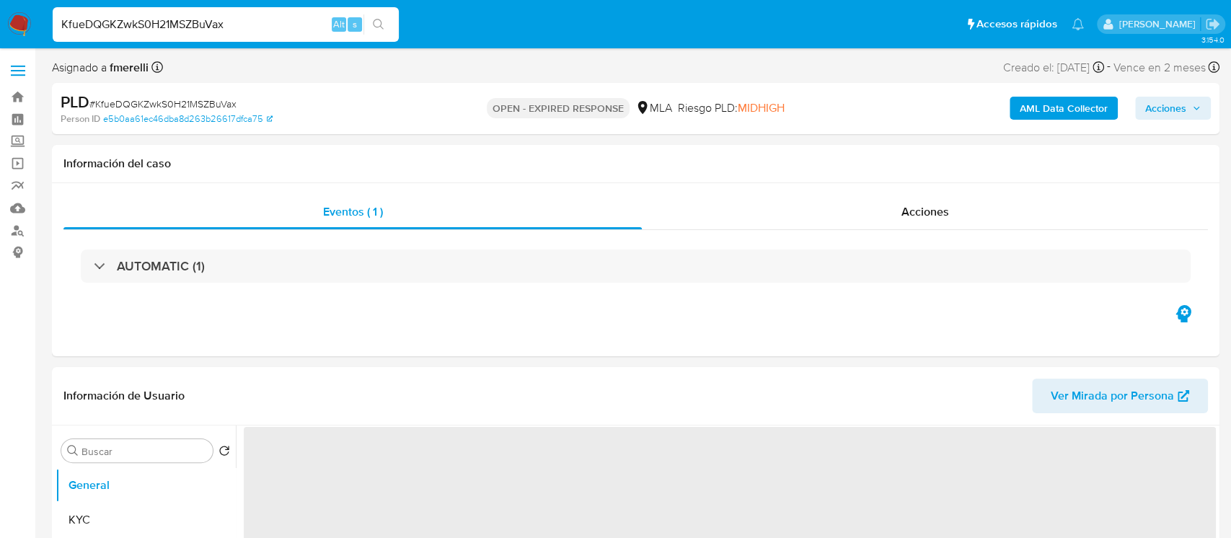
select select "10"
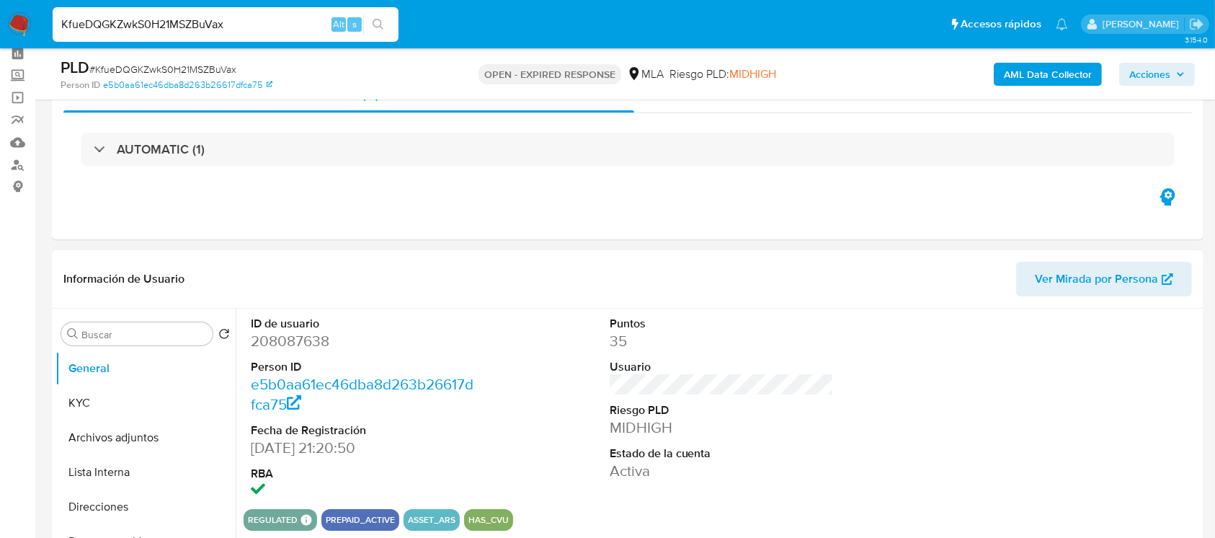
scroll to position [96, 0]
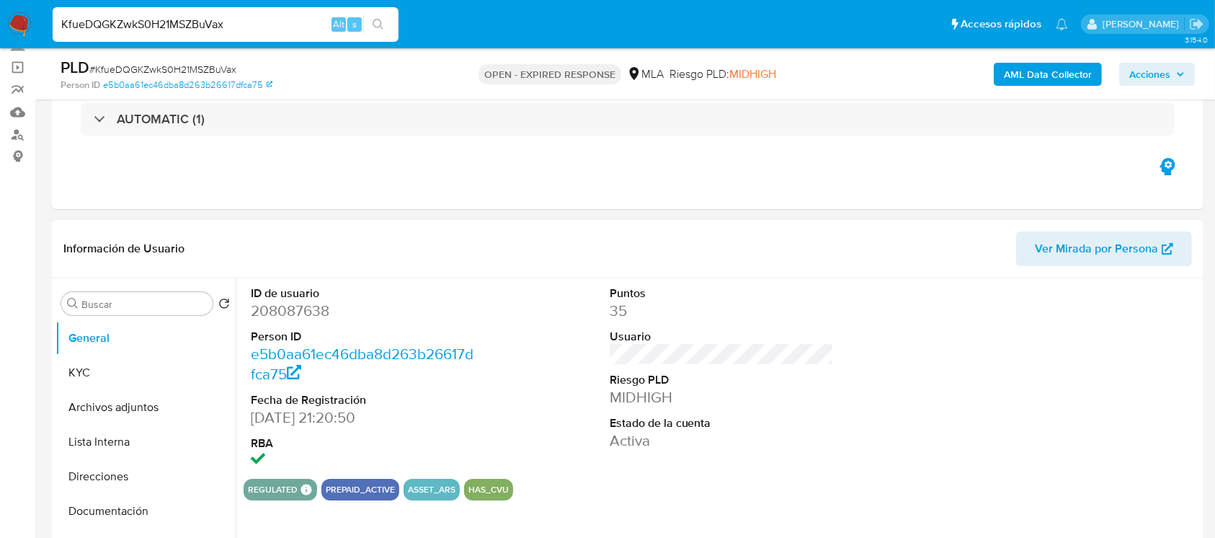
click at [270, 314] on dd "208087638" at bounding box center [363, 311] width 225 height 20
copy dd "208087638"
click at [137, 387] on button "KYC" at bounding box center [140, 372] width 169 height 35
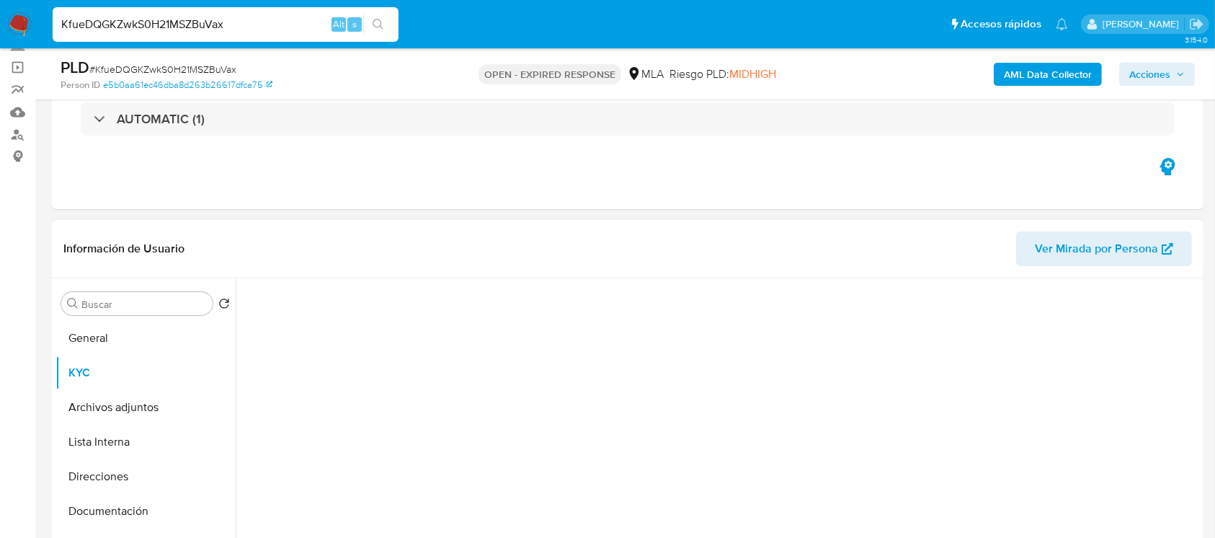
scroll to position [192, 0]
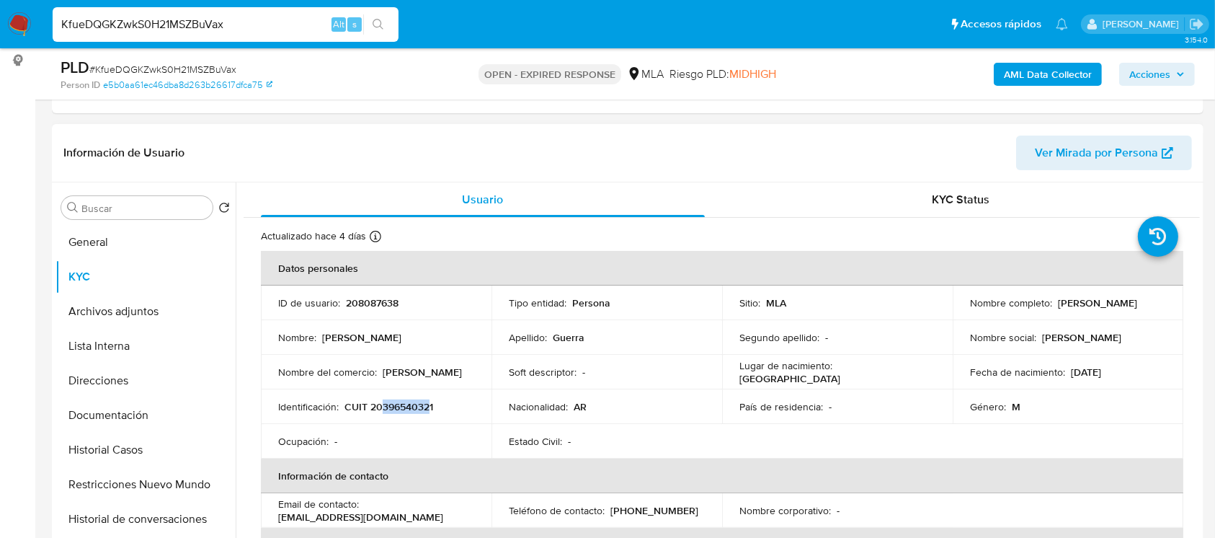
drag, startPoint x: 379, startPoint y: 405, endPoint x: 428, endPoint y: 403, distance: 49.1
click at [428, 403] on p "CUIT 20396540321" at bounding box center [389, 406] width 89 height 13
copy p "39654032"
click at [119, 423] on button "Documentación" at bounding box center [140, 415] width 169 height 35
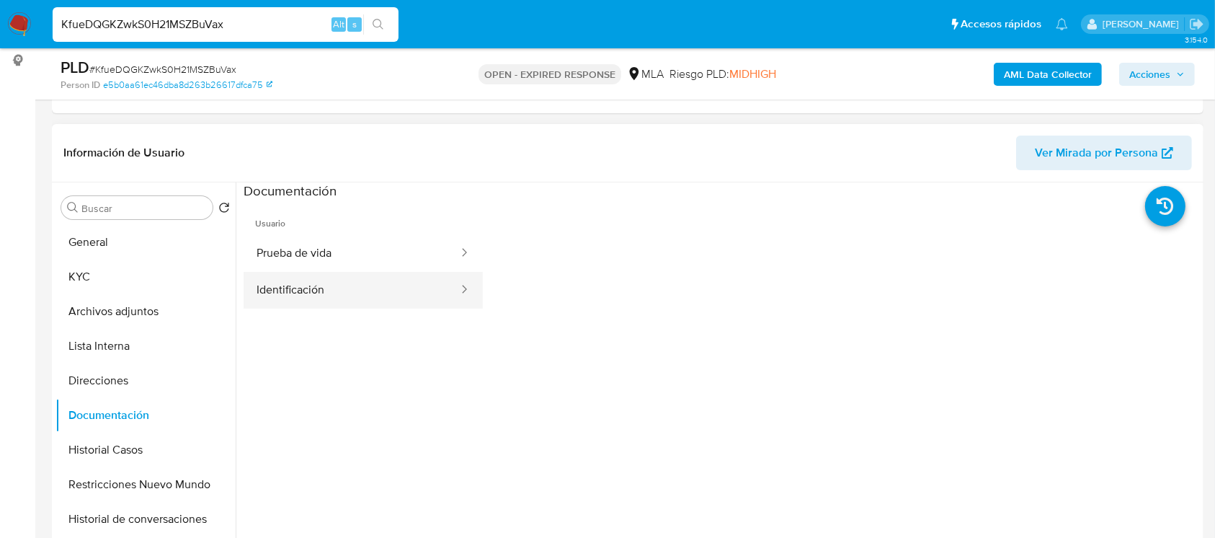
click at [299, 294] on button "Identificación" at bounding box center [352, 290] width 216 height 37
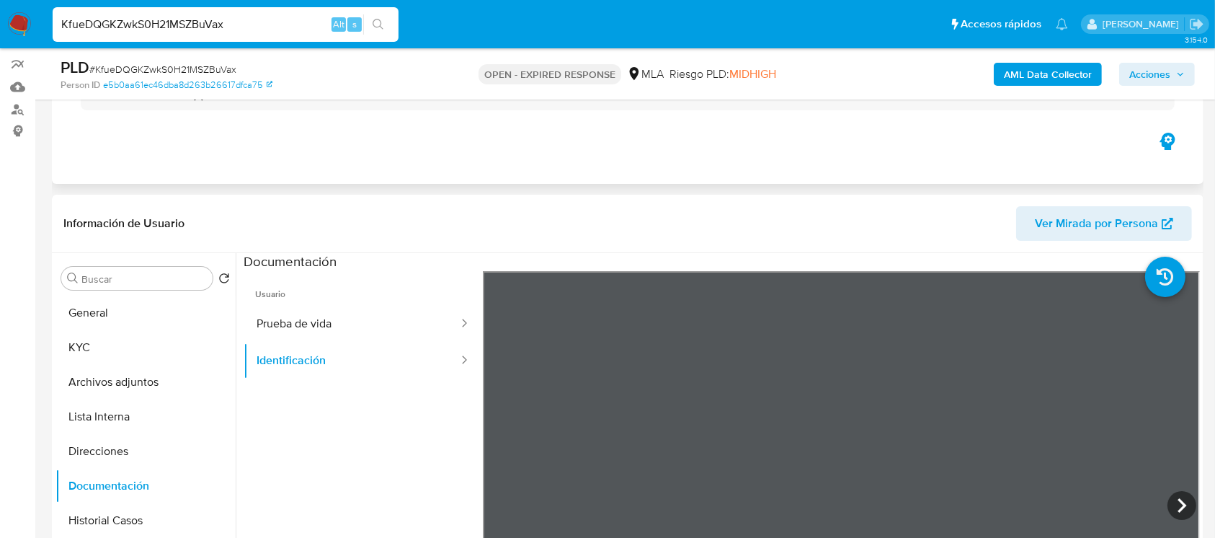
scroll to position [221, 0]
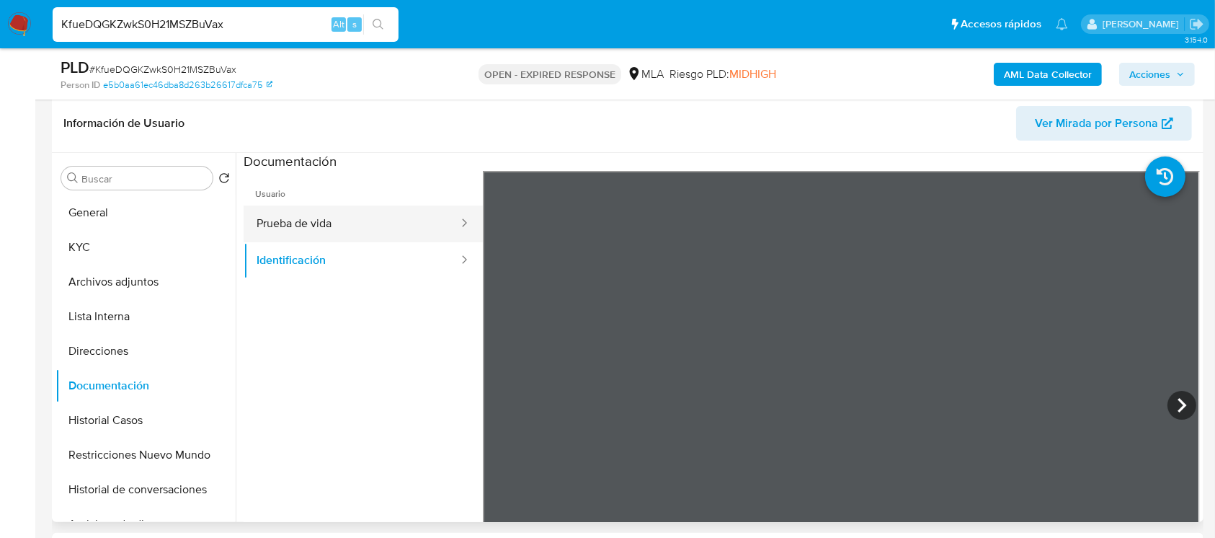
click at [306, 220] on button "Prueba de vida" at bounding box center [352, 223] width 216 height 37
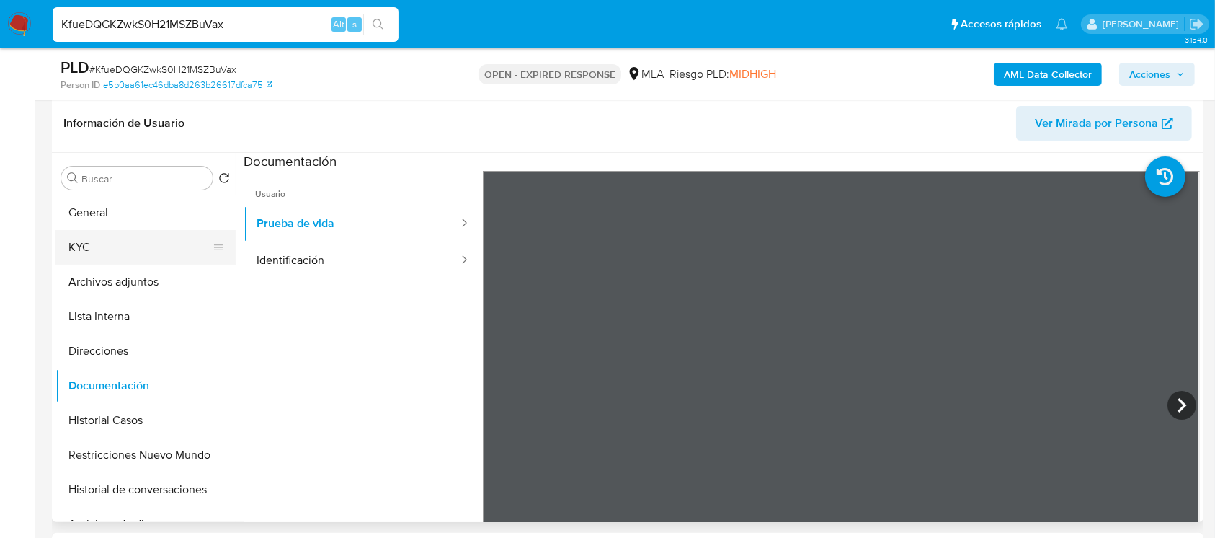
click at [177, 234] on button "KYC" at bounding box center [140, 247] width 169 height 35
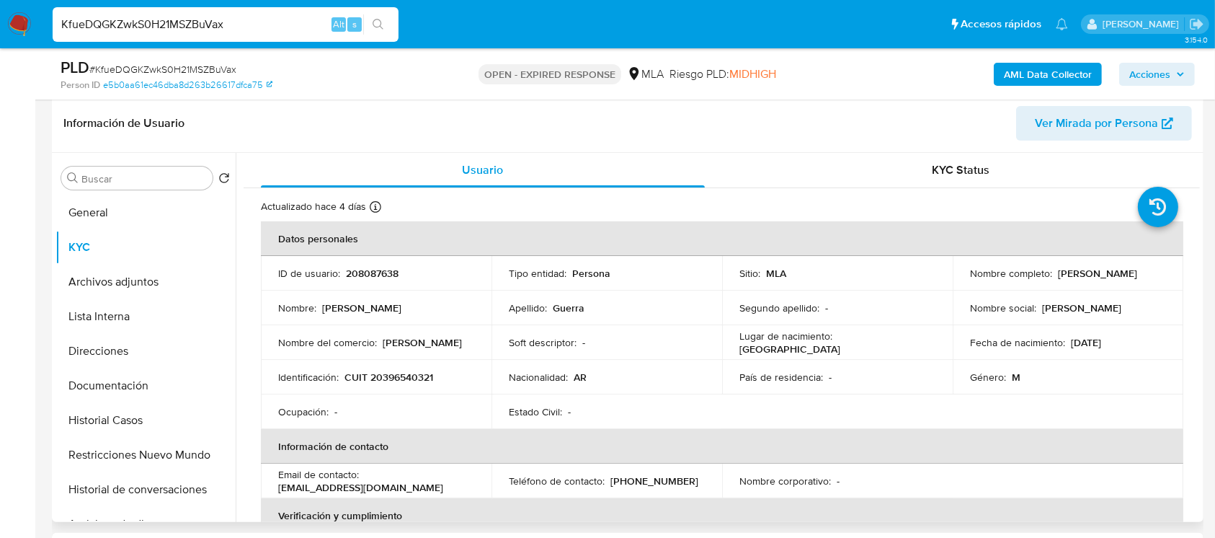
click at [416, 367] on td "Identificación : CUIT 20396540321" at bounding box center [376, 377] width 231 height 35
click at [411, 373] on p "CUIT 20396540321" at bounding box center [389, 377] width 89 height 13
copy p "20396540321"
click at [414, 366] on td "Identificación : CUIT 20396540321" at bounding box center [376, 377] width 231 height 35
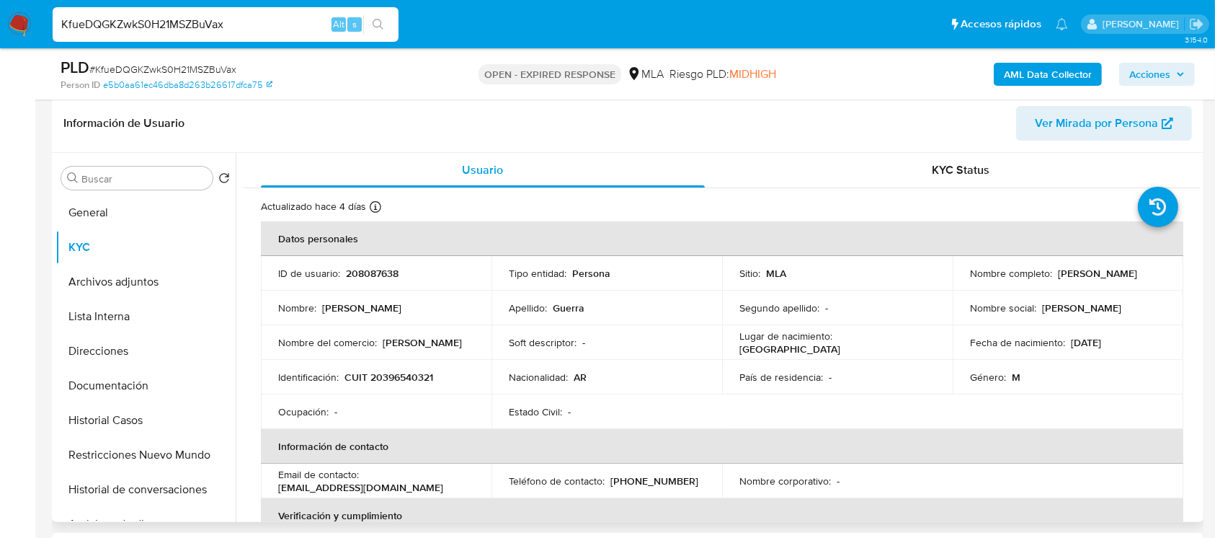
click at [404, 373] on p "CUIT 20396540321" at bounding box center [389, 377] width 89 height 13
copy p "20396540321"
click at [402, 376] on p "CUIT 20396540321" at bounding box center [389, 377] width 89 height 13
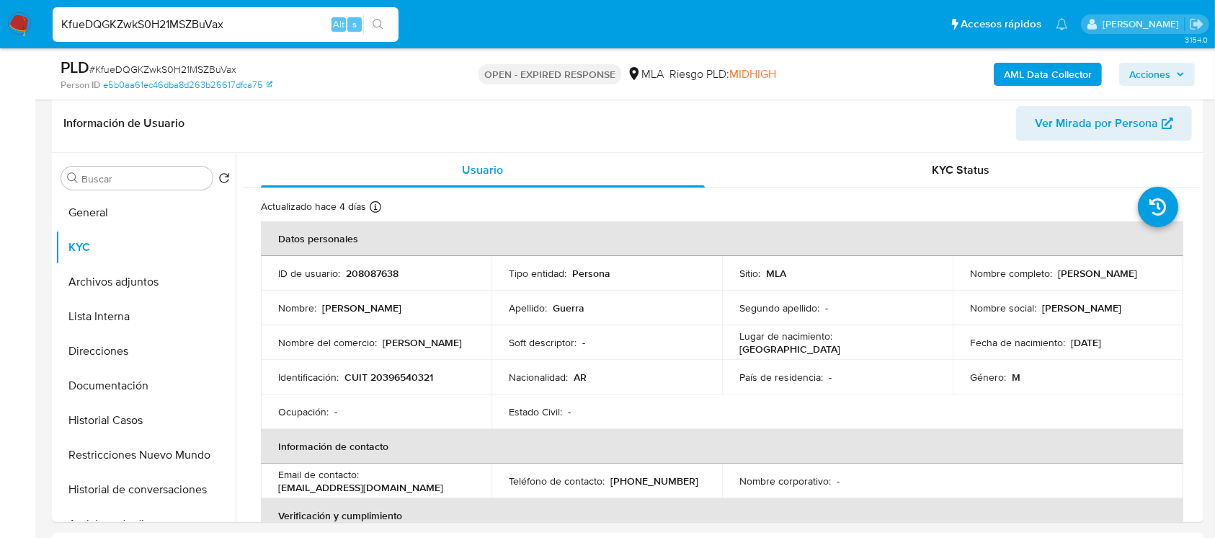
click at [216, 64] on span "# KfueDQGKZwkS0H21MSZBuVax" at bounding box center [162, 69] width 147 height 14
copy span "KfueDQGKZwkS0H21MSZBuVax"
click at [20, 29] on img at bounding box center [19, 24] width 25 height 25
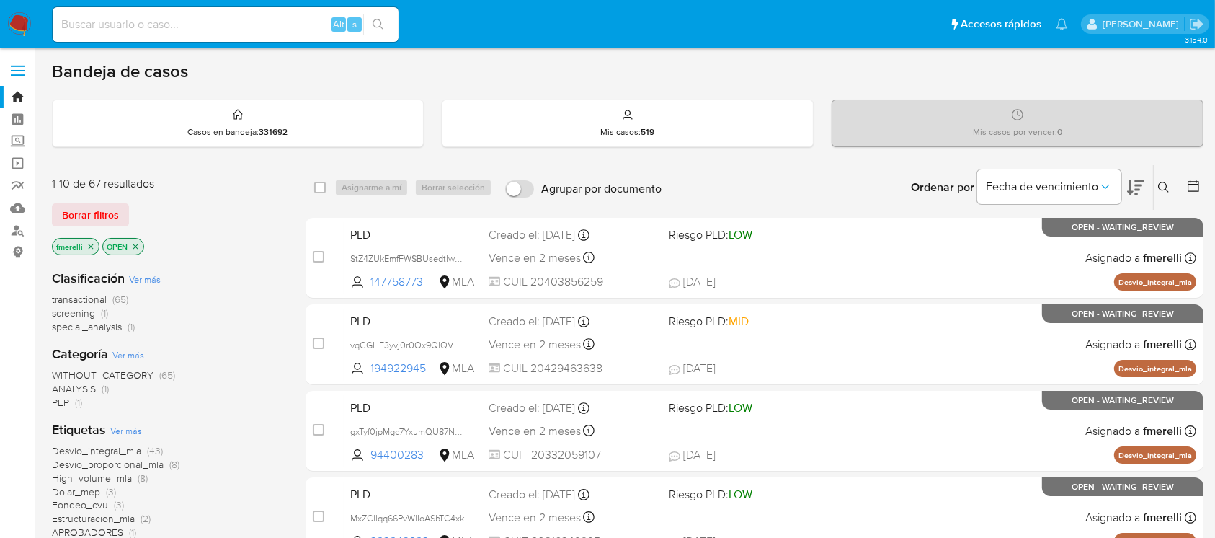
click at [1163, 185] on icon at bounding box center [1164, 188] width 12 height 12
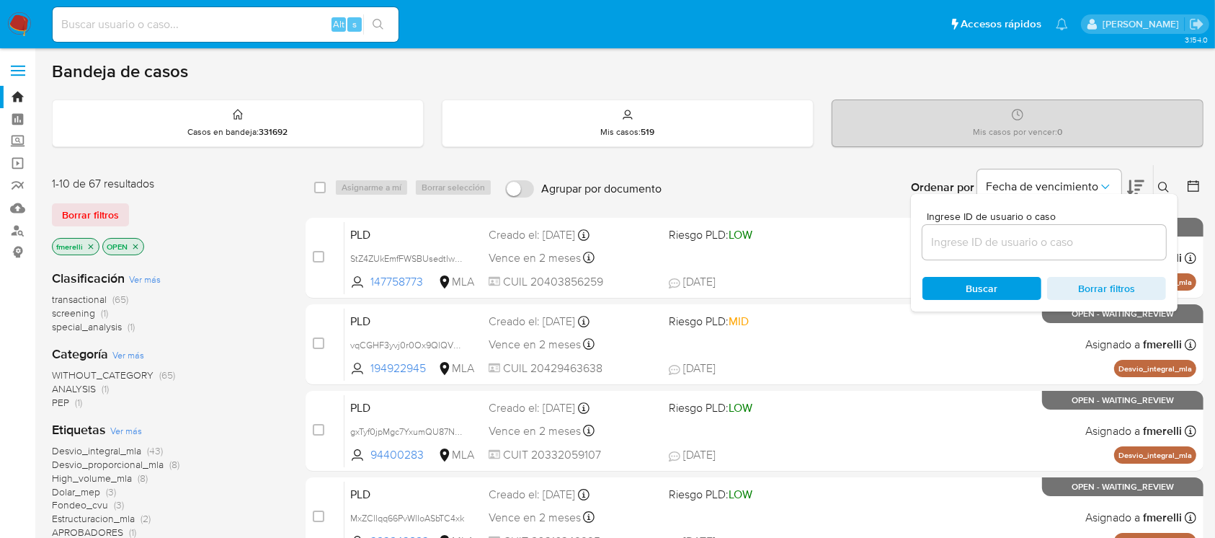
click at [1086, 225] on div at bounding box center [1045, 242] width 244 height 35
click at [1073, 236] on input at bounding box center [1045, 242] width 244 height 19
paste input "KfueDQGKZwkS0H21MSZBuVax"
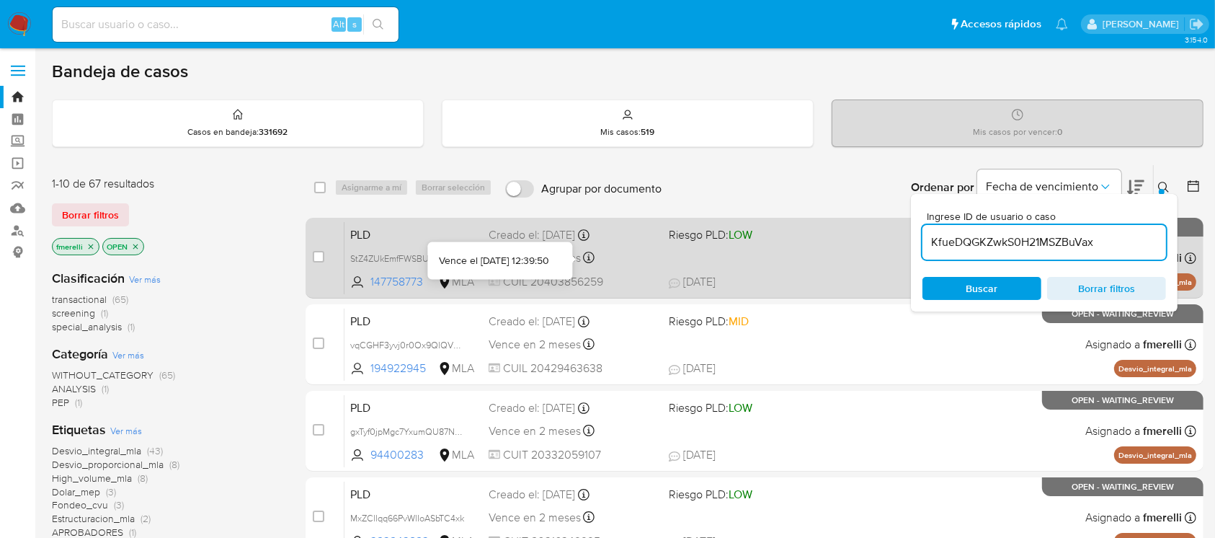
type input "KfueDQGKZwkS0H21MSZBuVax"
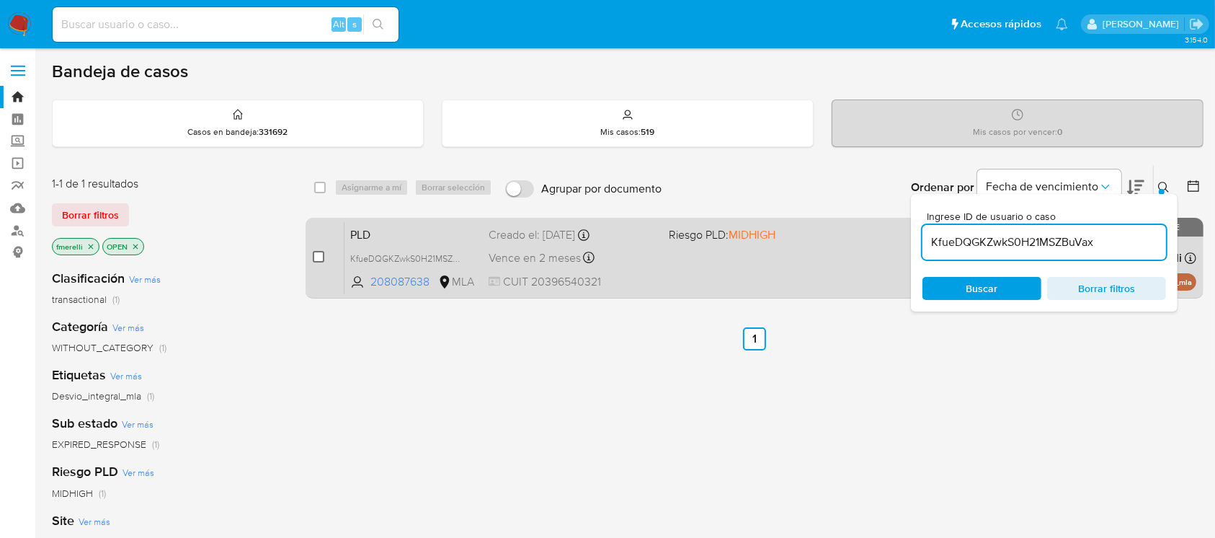
click at [320, 257] on input "checkbox" at bounding box center [319, 257] width 12 height 12
checkbox input "true"
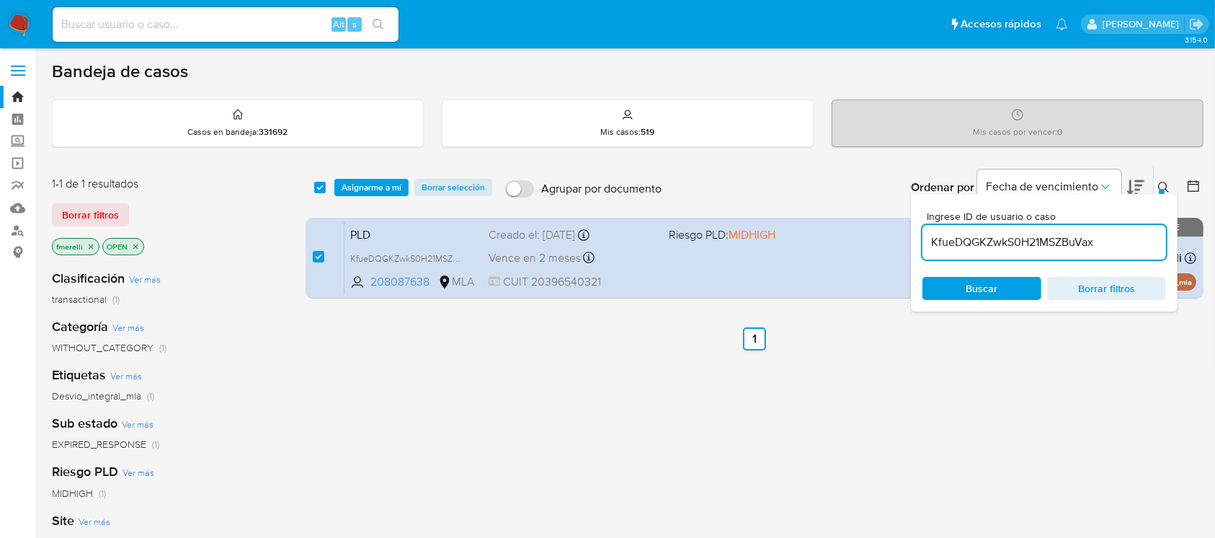
click at [386, 197] on div "select-all-cases-checkbox Asignarme a mí Borrar selección Agrupar por documento…" at bounding box center [755, 187] width 898 height 45
click at [394, 189] on span "Asignarme a mí" at bounding box center [372, 187] width 60 height 14
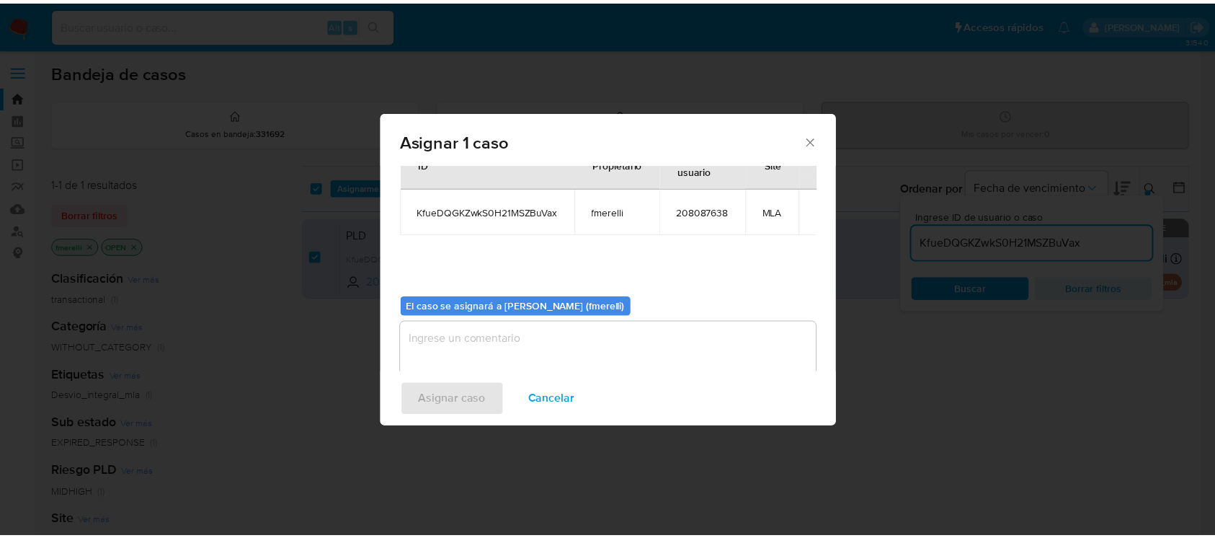
scroll to position [74, 0]
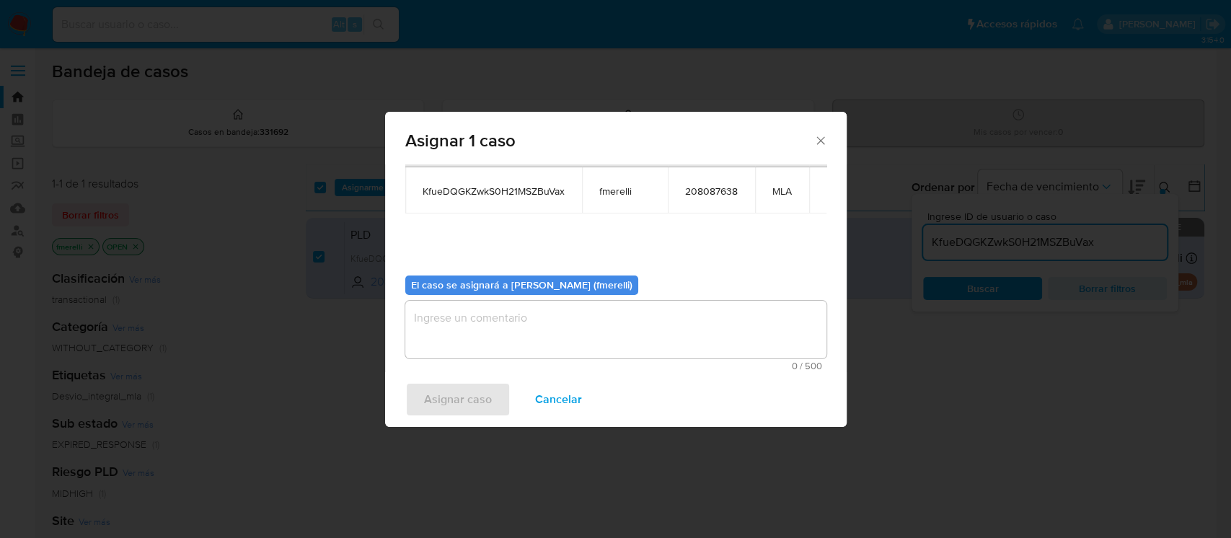
click at [491, 290] on b "El caso se asignará a [PERSON_NAME] (fmerelli)" at bounding box center [521, 285] width 221 height 14
click at [479, 310] on textarea "assign-modal" at bounding box center [615, 330] width 421 height 58
click at [450, 395] on span "Asignar caso" at bounding box center [458, 400] width 68 height 32
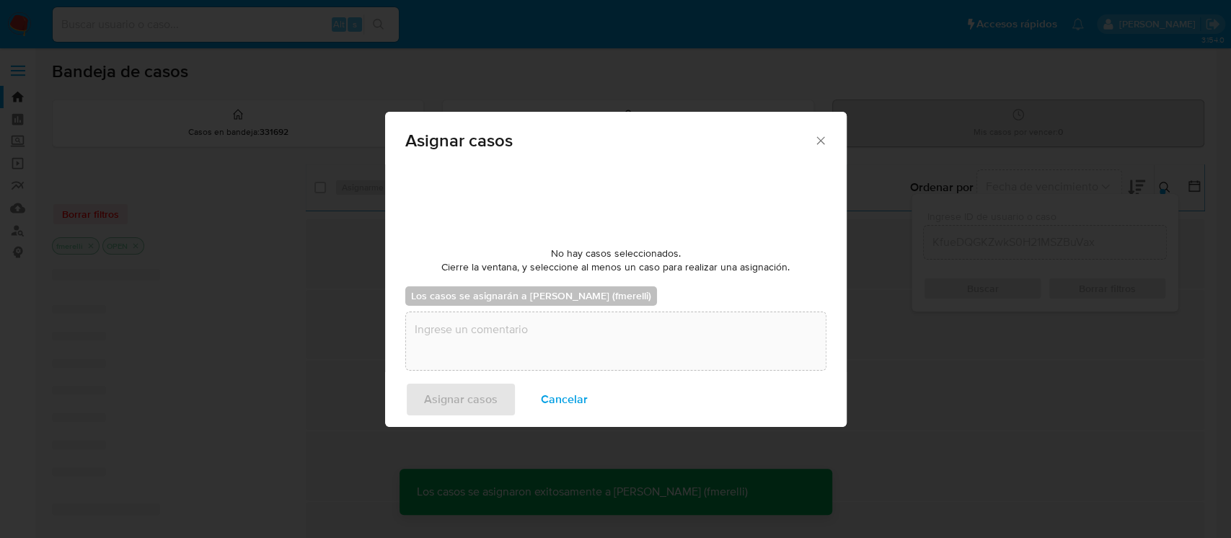
checkbox input "false"
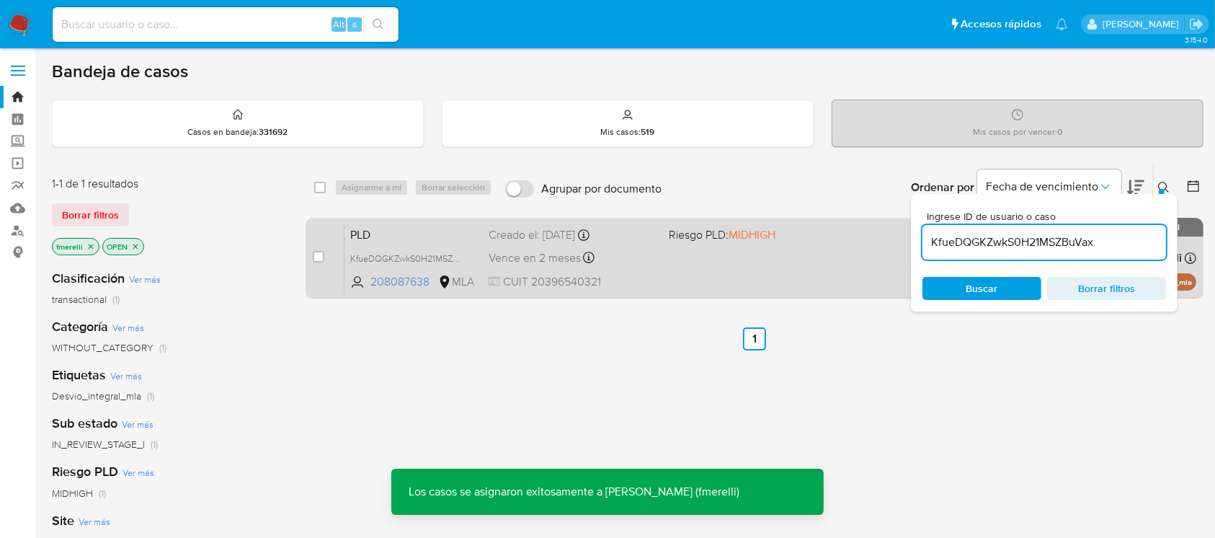
click at [702, 260] on div "PLD KfueDQGKZwkS0H21MSZBuVax 208087638 MLA Riesgo PLD: MIDHIGH Creado el: 12/07…" at bounding box center [771, 257] width 852 height 73
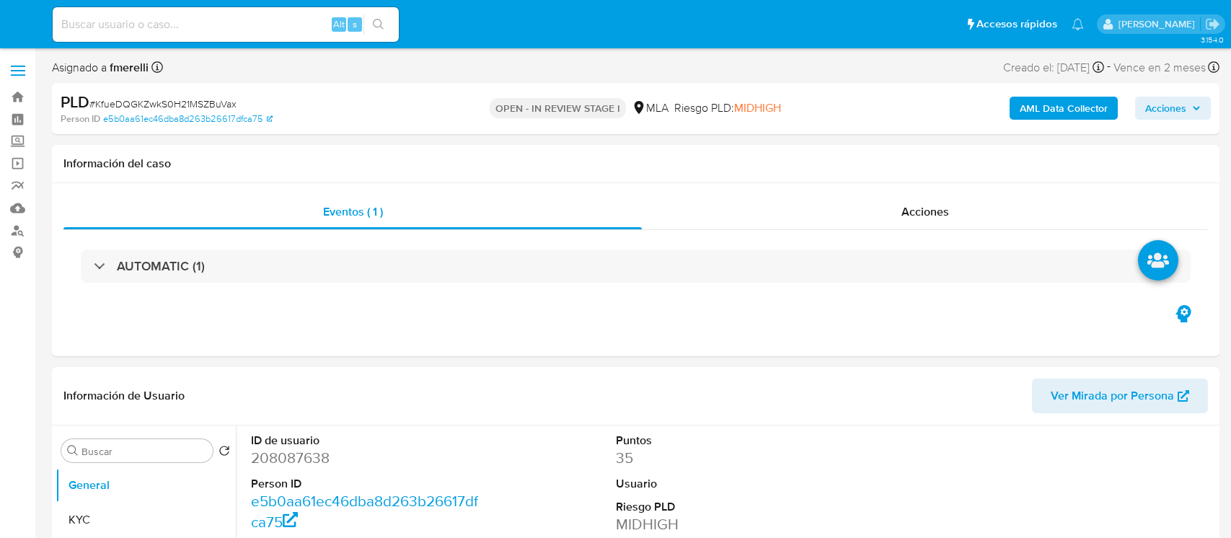
select select "10"
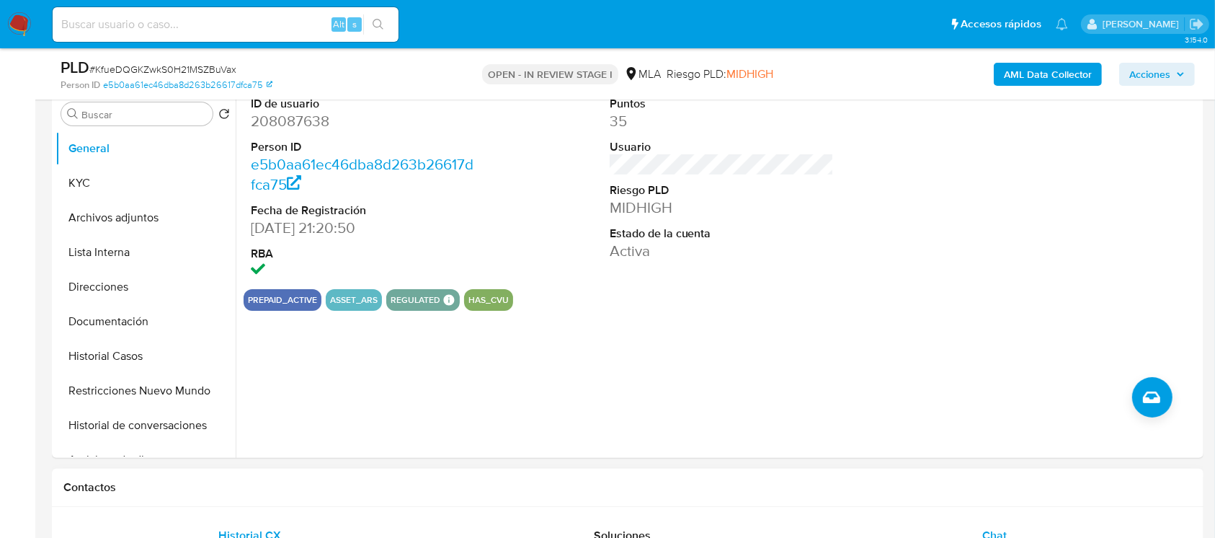
scroll to position [384, 0]
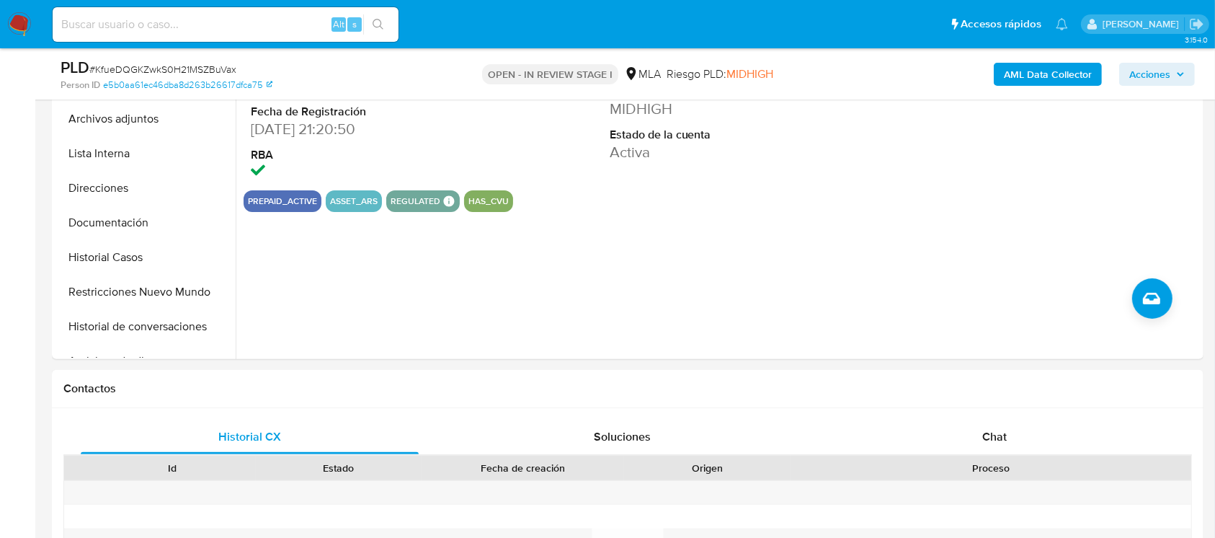
click at [903, 439] on div "Chat" at bounding box center [995, 437] width 338 height 35
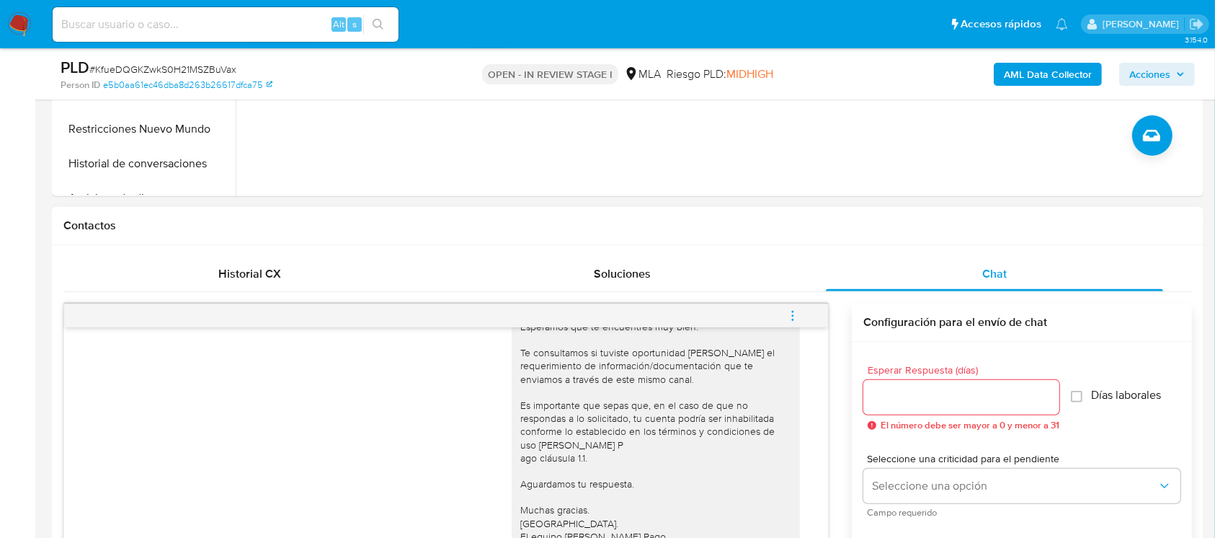
scroll to position [768, 0]
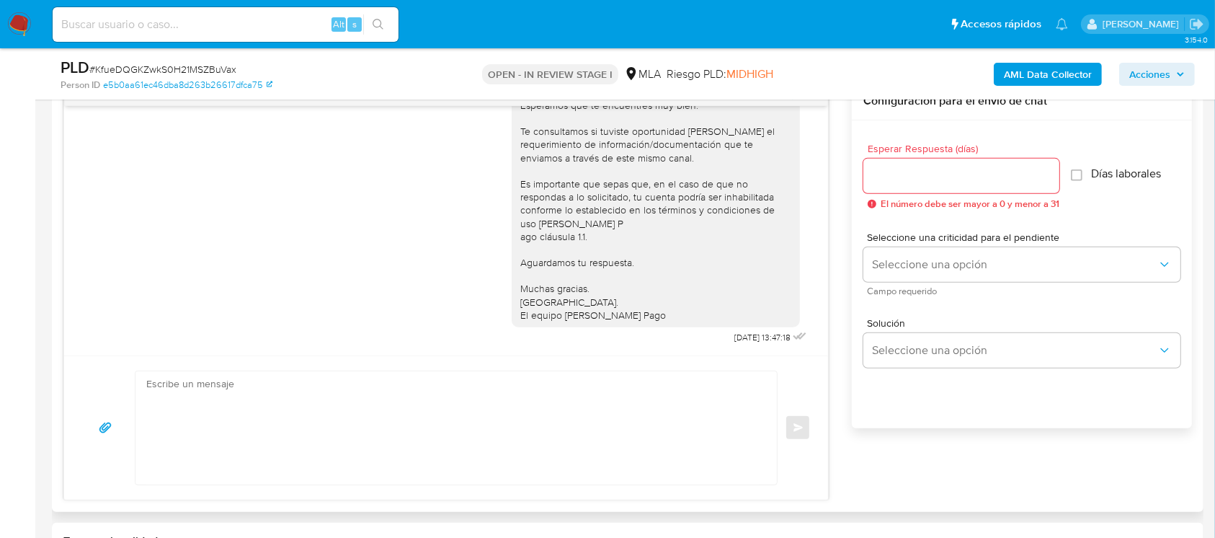
click at [415, 412] on textarea at bounding box center [452, 427] width 613 height 113
type textarea "V"
paste textarea "Lore , Ip dolorsi am con adipiscinge seddoeiusmo te in utlabo et Dolorem Aliq, …"
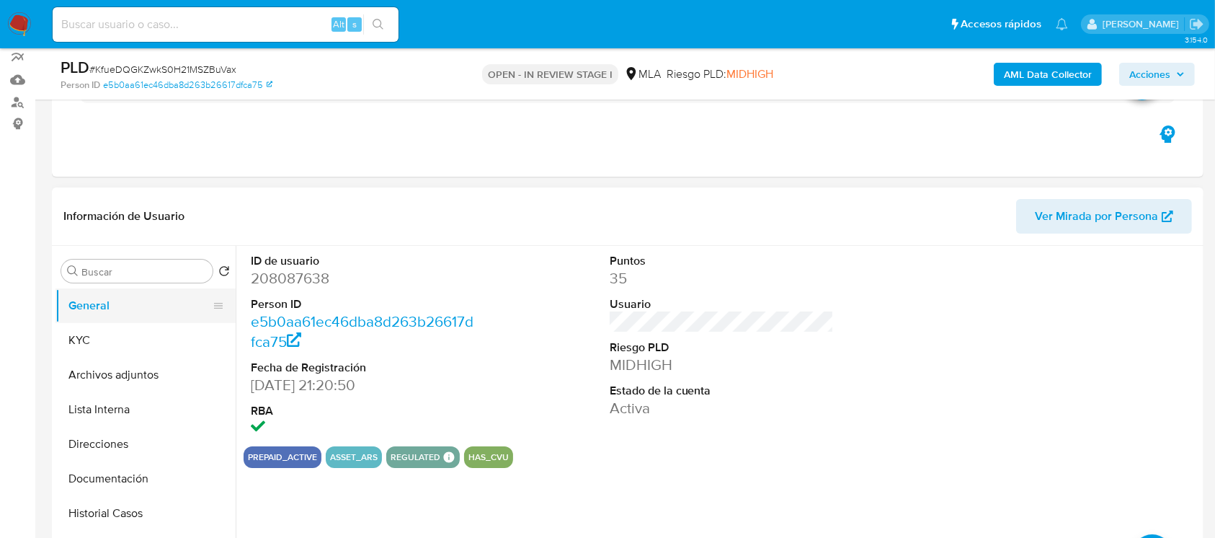
scroll to position [96, 0]
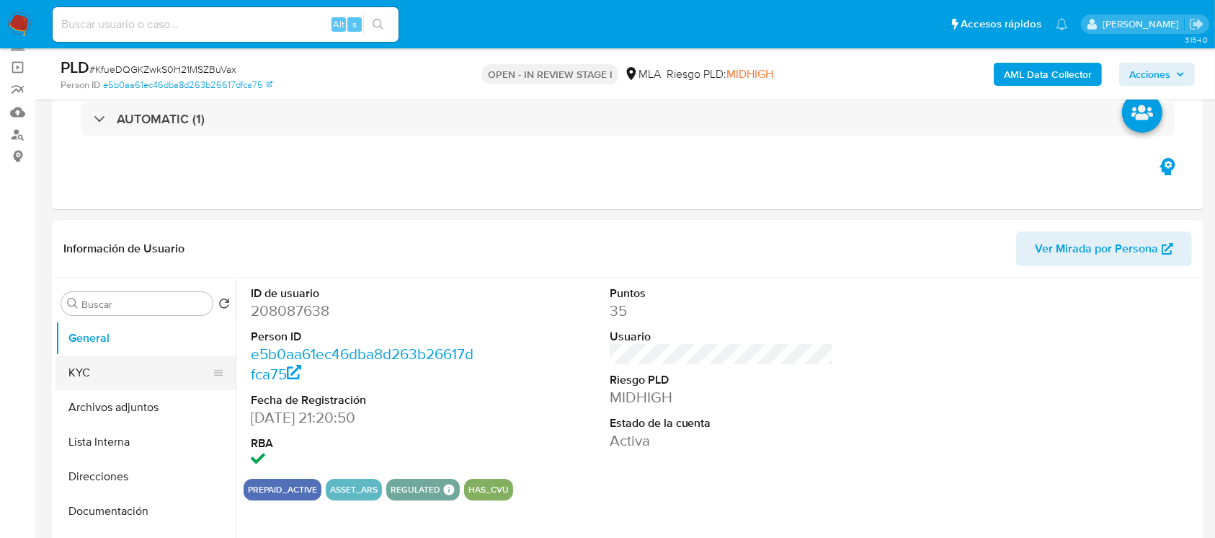
click at [97, 362] on button "KYC" at bounding box center [140, 372] width 169 height 35
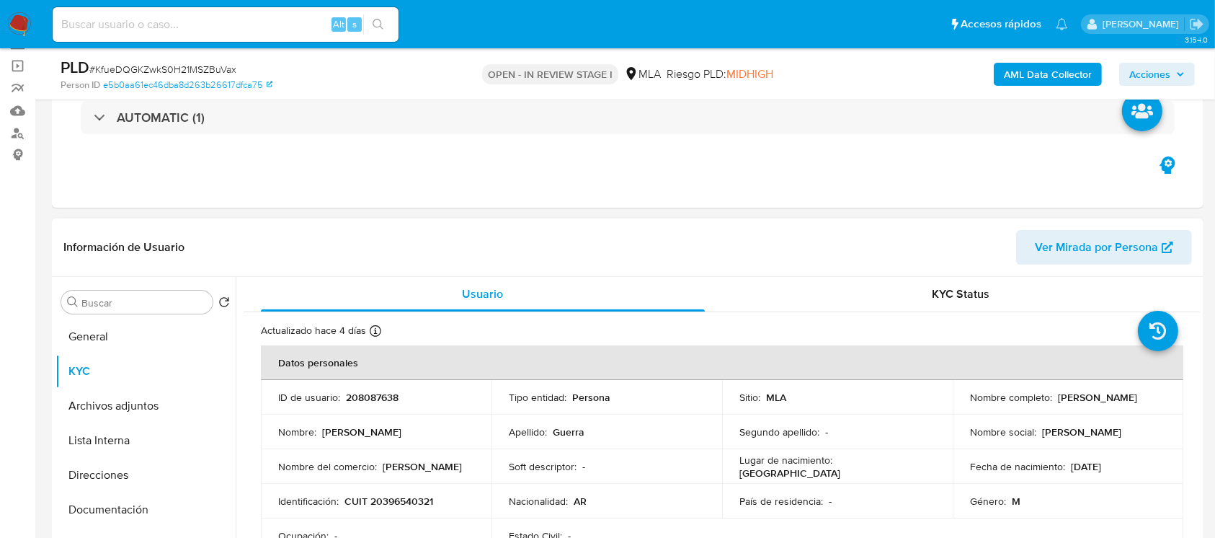
scroll to position [192, 0]
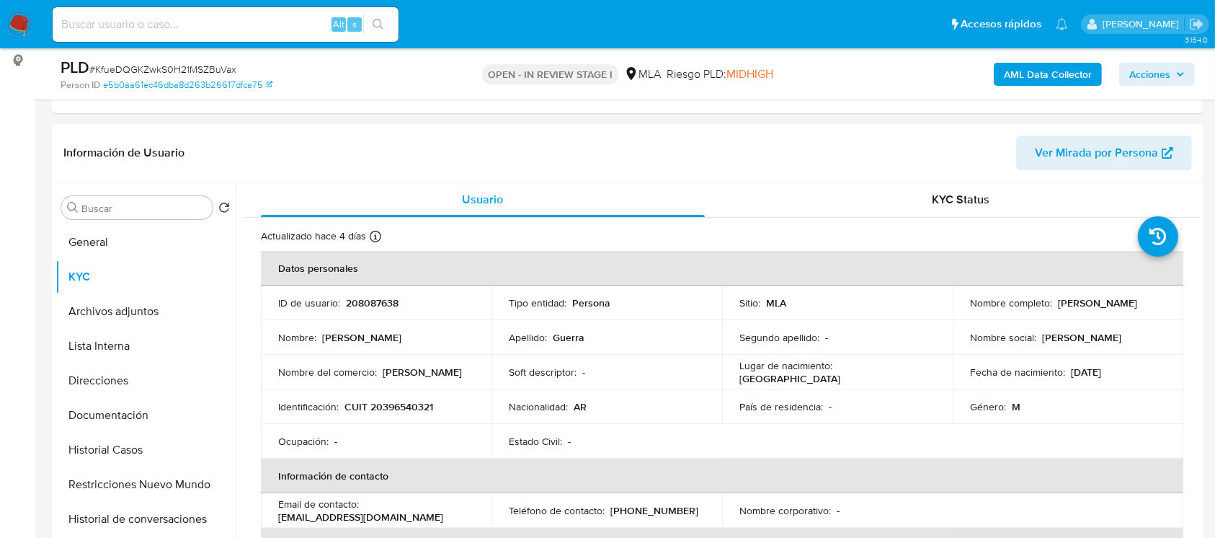
drag, startPoint x: 962, startPoint y: 309, endPoint x: 1075, endPoint y: 302, distance: 113.4
click at [1075, 302] on td "Nombre completo : [PERSON_NAME]" at bounding box center [1068, 302] width 231 height 35
drag, startPoint x: 1078, startPoint y: 313, endPoint x: 964, endPoint y: 312, distance: 113.9
click at [964, 312] on td "Nombre completo : [PERSON_NAME]" at bounding box center [1068, 302] width 231 height 35
copy p "[PERSON_NAME]"
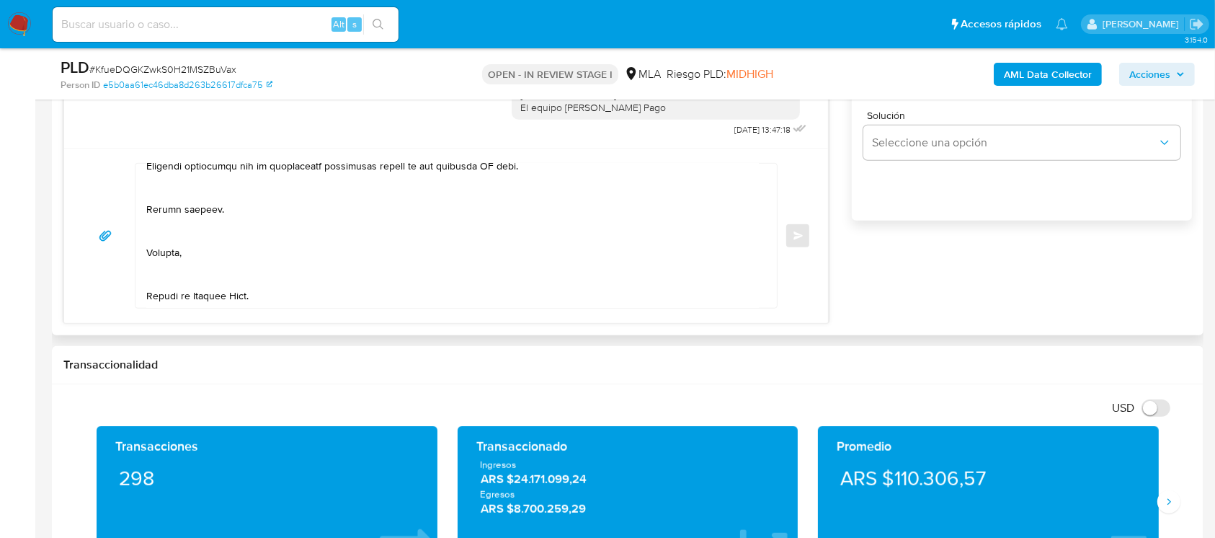
scroll to position [865, 0]
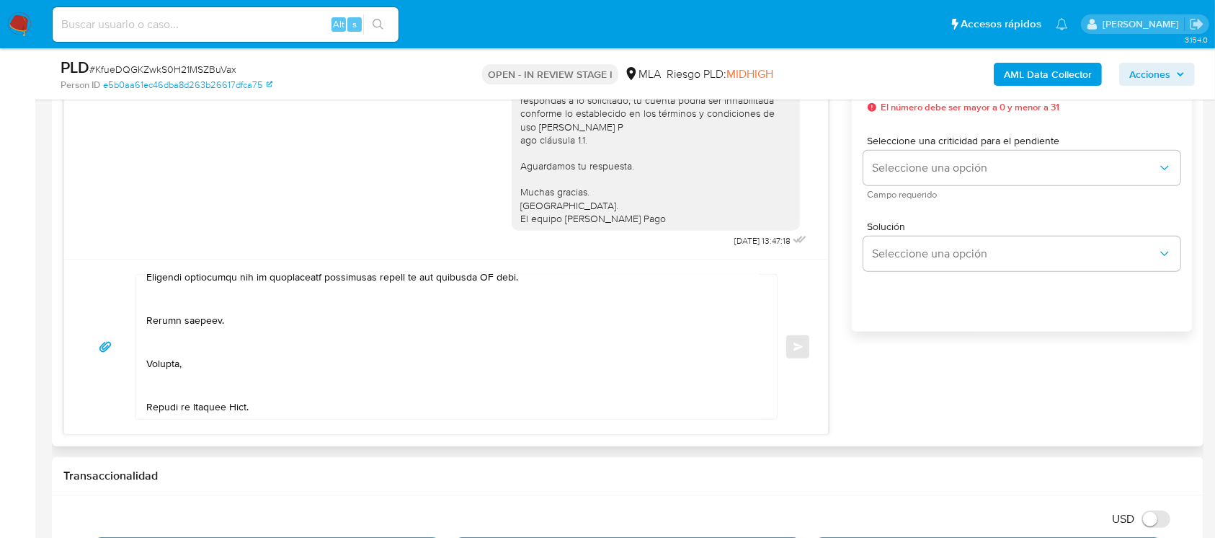
click at [223, 399] on textarea at bounding box center [452, 347] width 613 height 144
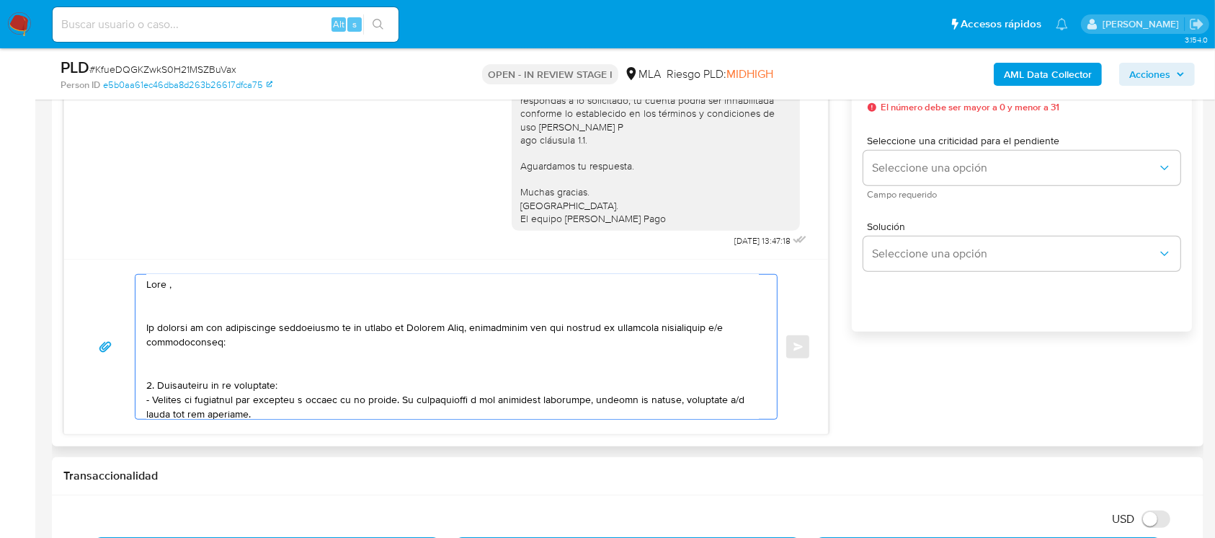
scroll to position [0, 0]
click at [183, 296] on textarea at bounding box center [452, 347] width 613 height 144
click at [183, 291] on textarea at bounding box center [452, 347] width 613 height 144
paste textarea "[PERSON_NAME] [PERSON_NAME]"
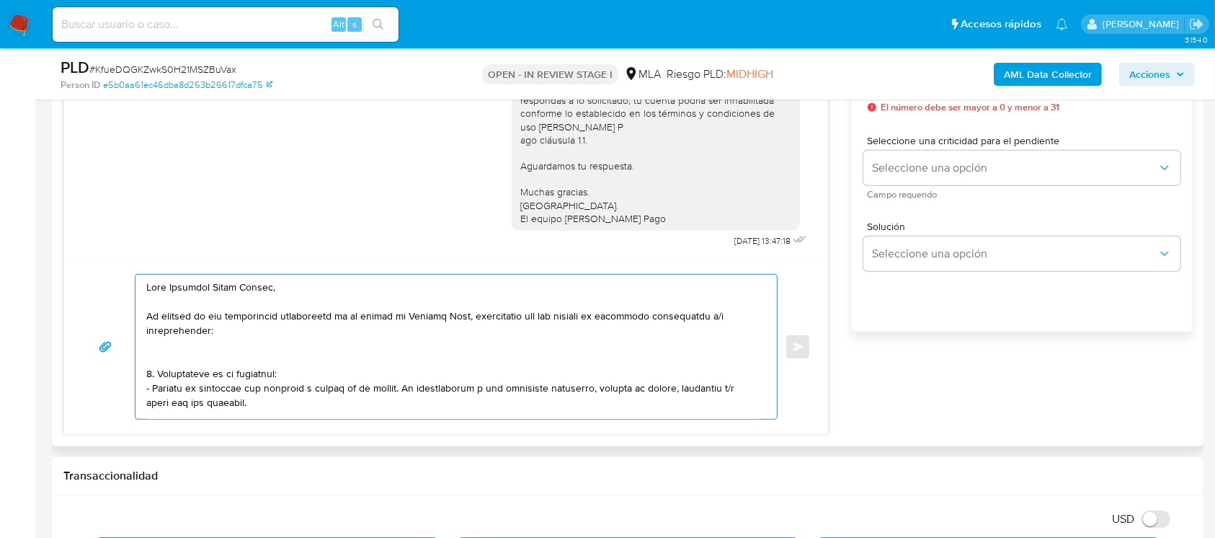
click at [215, 347] on textarea at bounding box center [452, 347] width 613 height 144
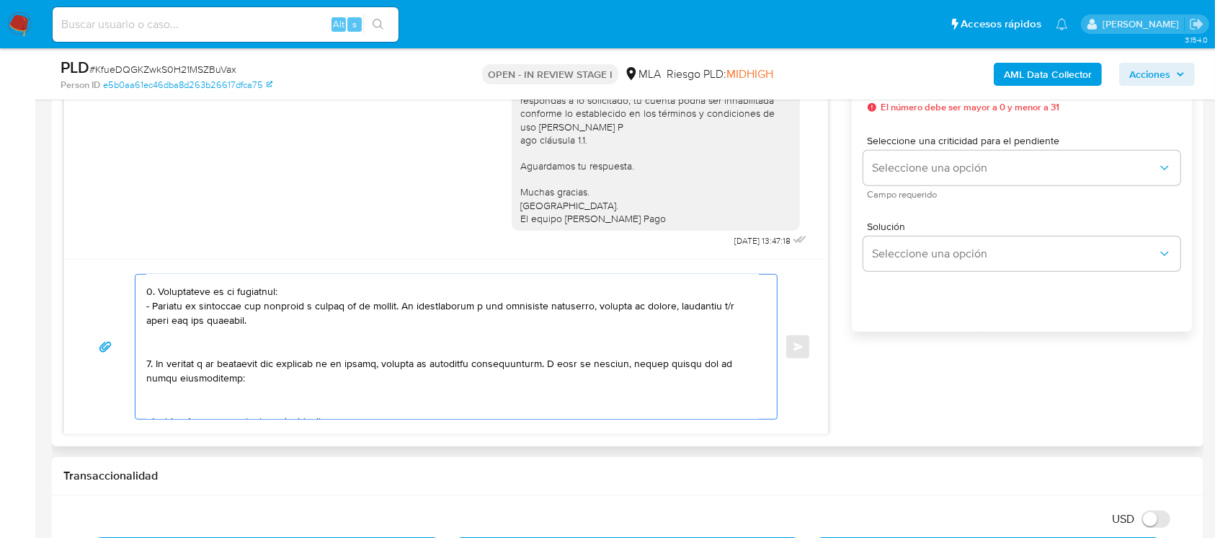
scroll to position [96, 0]
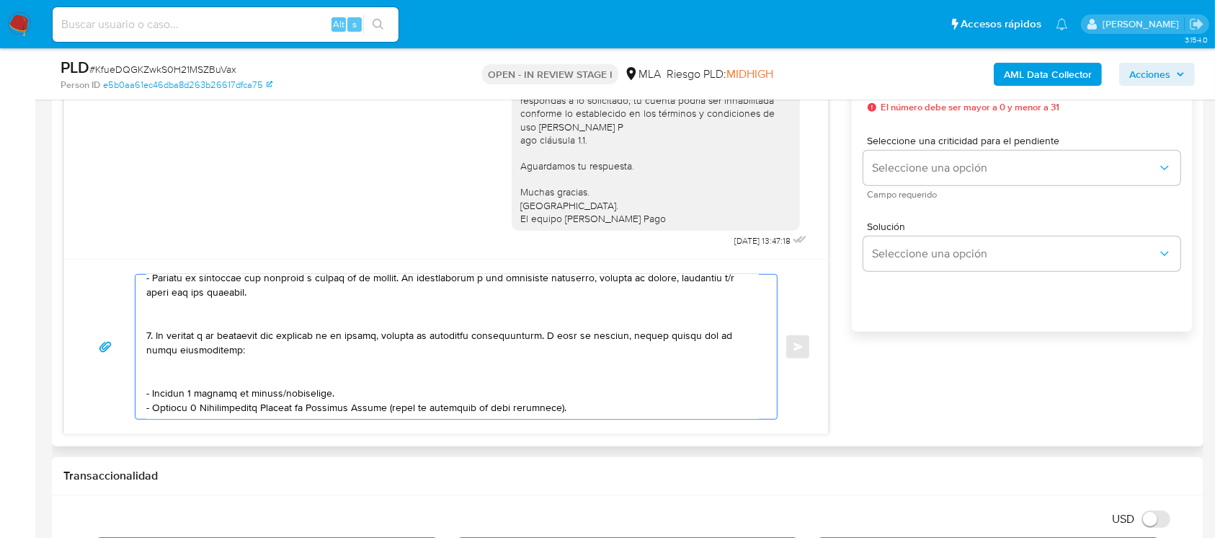
click at [244, 327] on textarea at bounding box center [452, 347] width 613 height 144
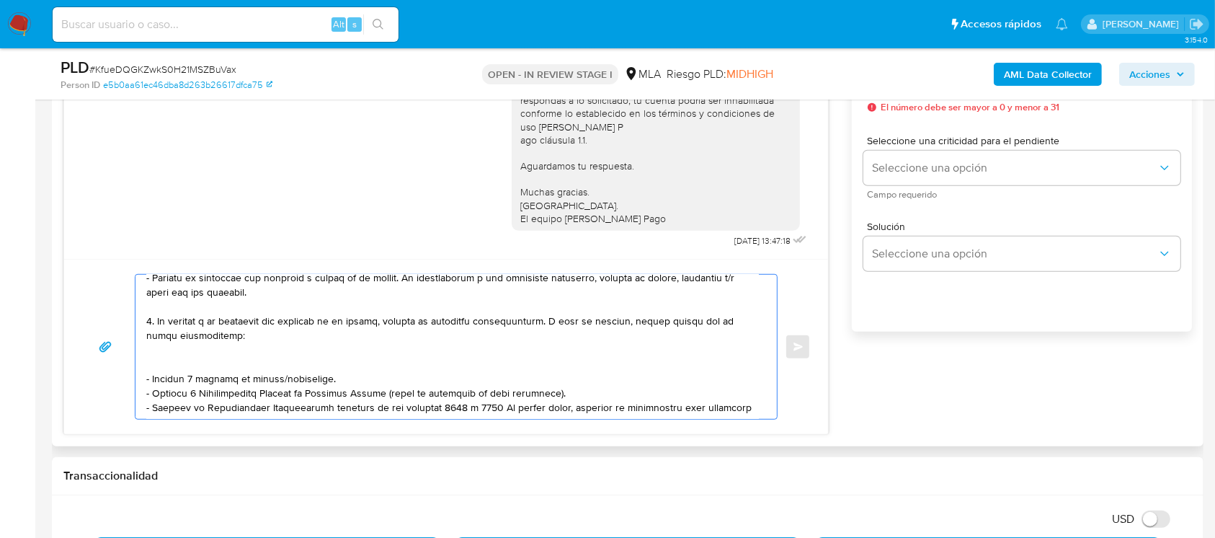
click at [222, 363] on textarea at bounding box center [452, 347] width 613 height 144
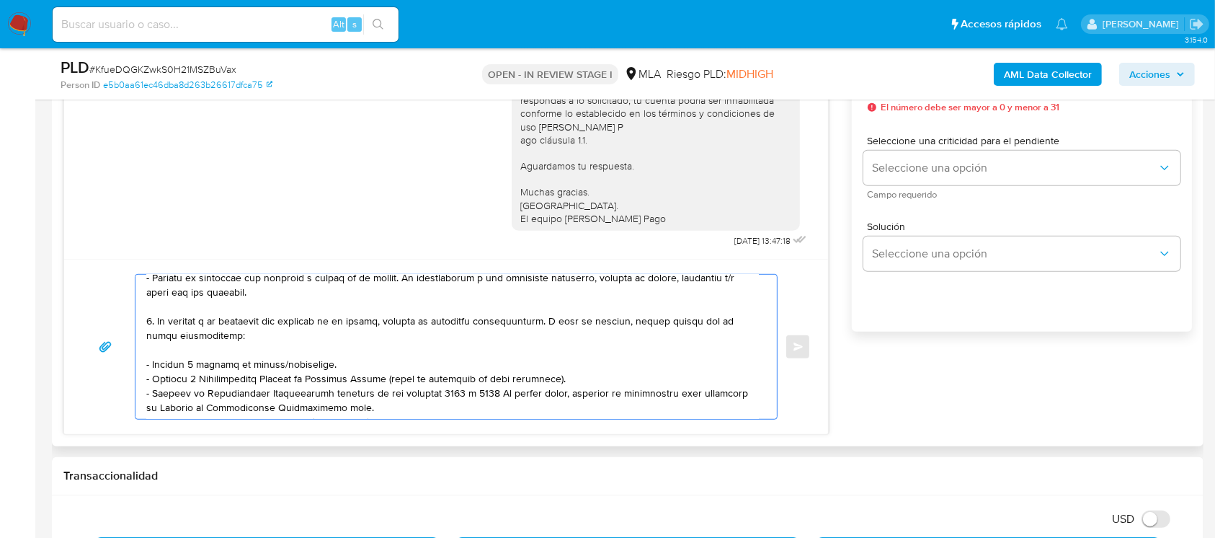
click at [288, 368] on textarea at bounding box center [452, 347] width 613 height 144
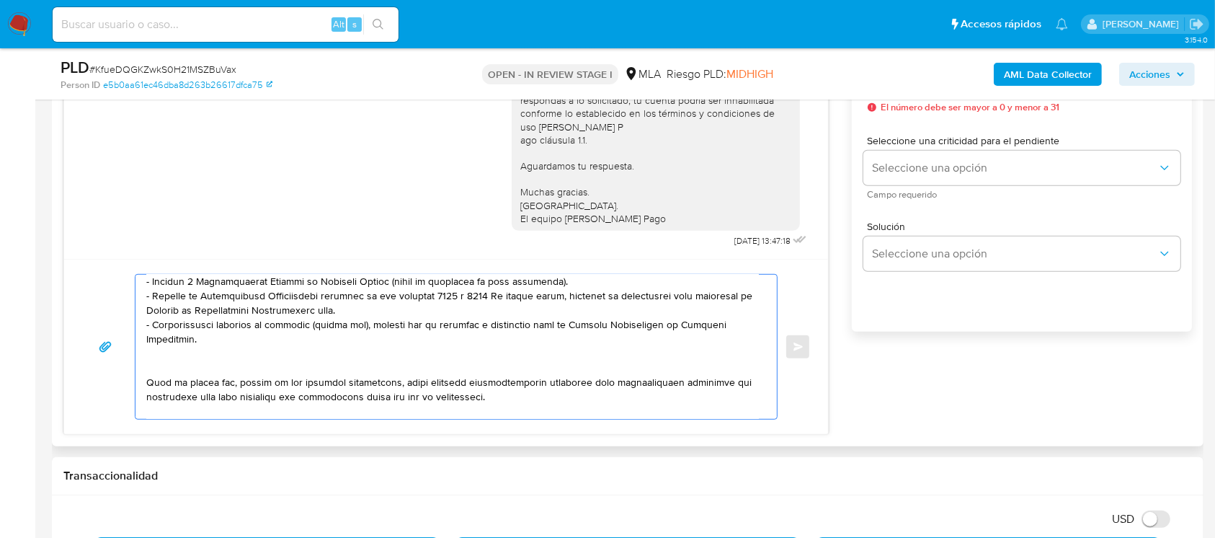
scroll to position [176, 0]
click at [378, 321] on textarea at bounding box center [452, 347] width 613 height 144
paste textarea "https://www.mercadopago.com.ar/ayuda/30181"
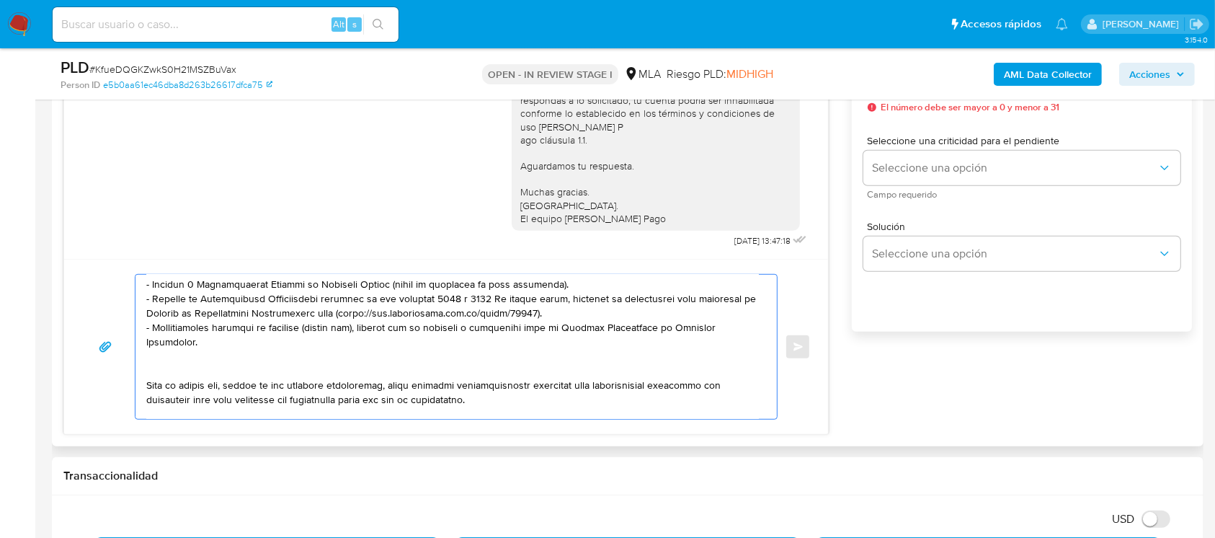
click at [235, 372] on textarea at bounding box center [452, 347] width 613 height 144
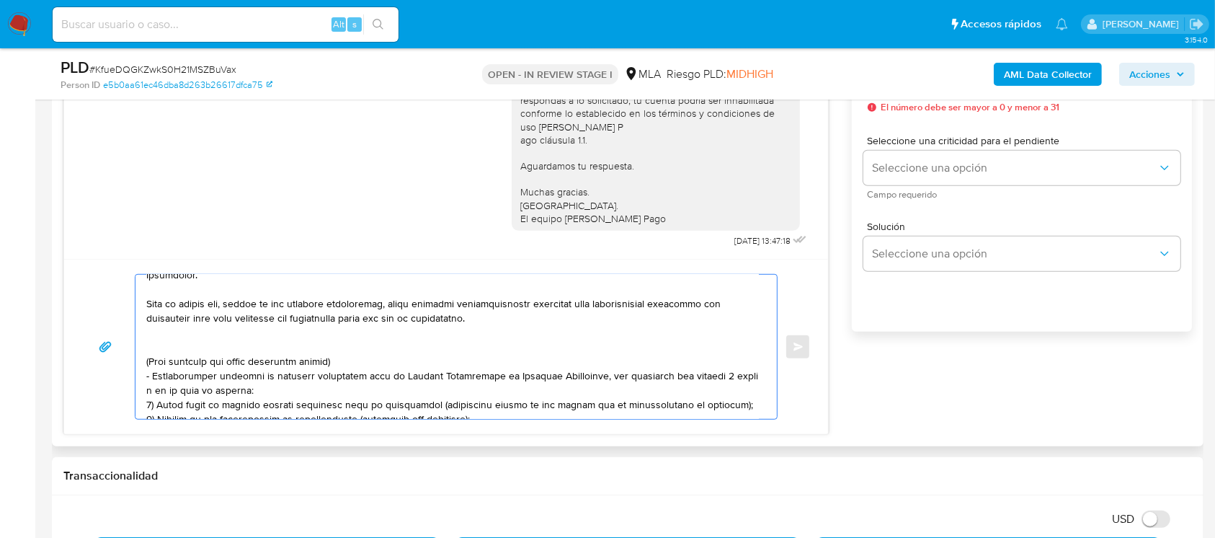
scroll to position [272, 0]
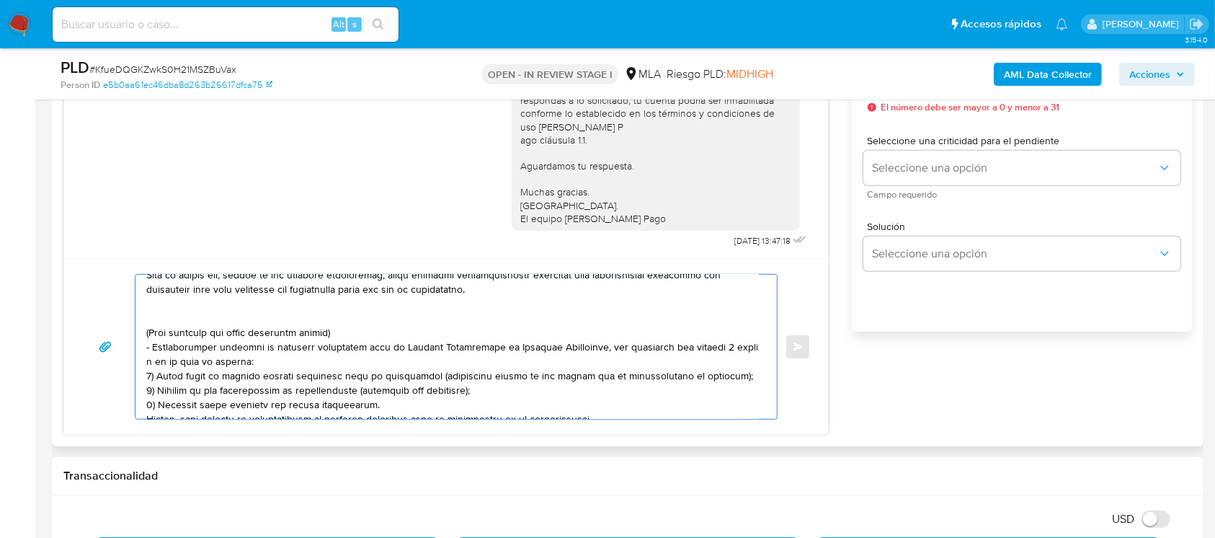
click at [221, 299] on textarea at bounding box center [452, 347] width 613 height 144
click at [200, 321] on textarea at bounding box center [452, 347] width 613 height 144
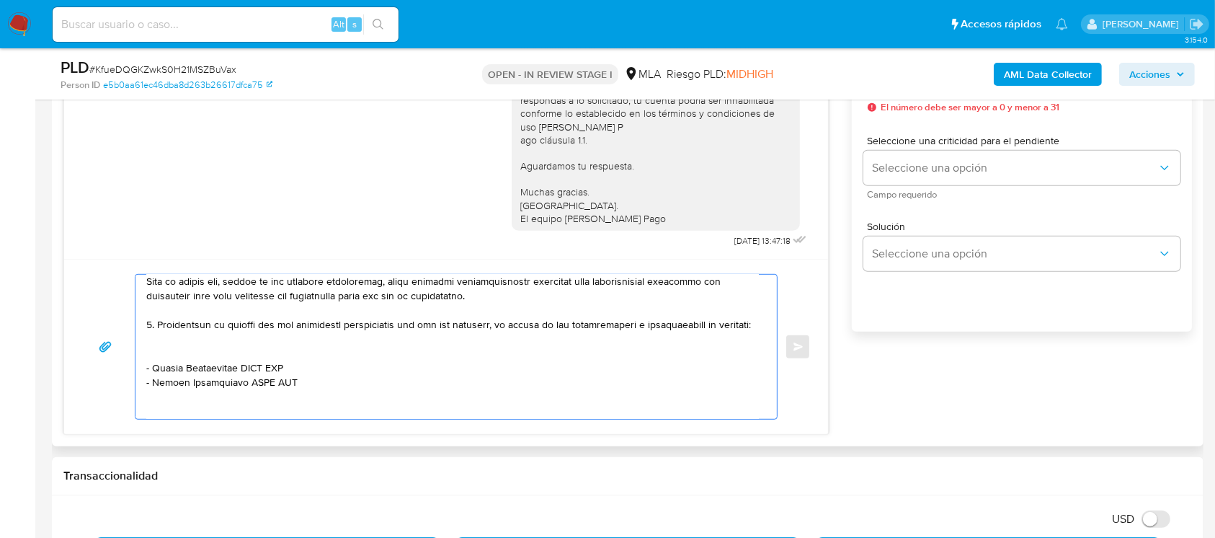
scroll to position [266, 0]
click at [153, 384] on textarea at bounding box center [452, 347] width 613 height 144
click at [170, 373] on textarea at bounding box center [452, 347] width 613 height 144
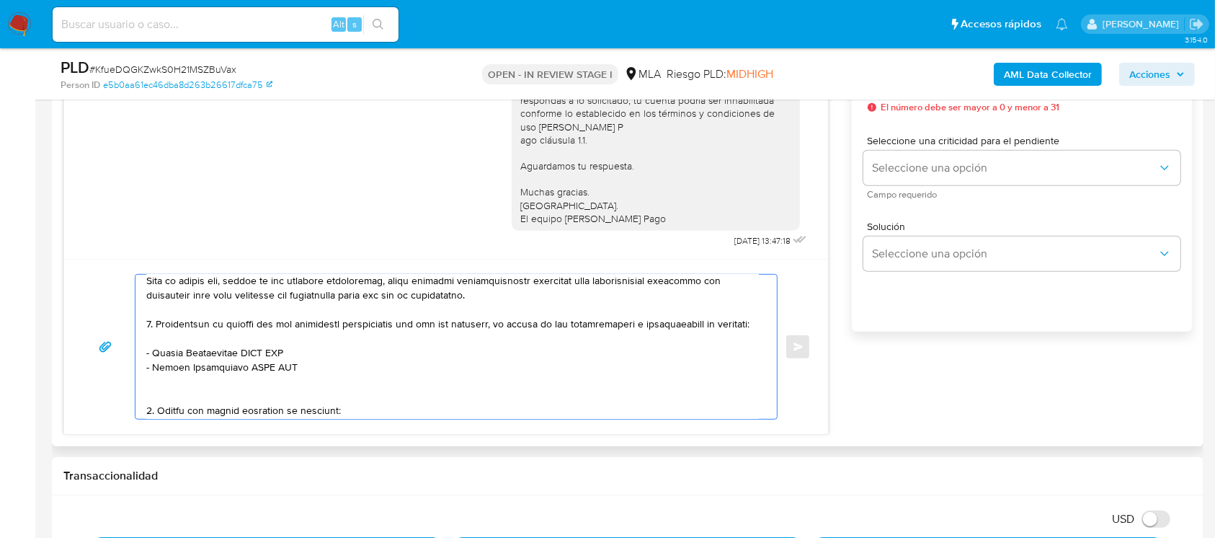
drag, startPoint x: 150, startPoint y: 368, endPoint x: 191, endPoint y: 373, distance: 41.4
click at [155, 370] on textarea at bounding box center [452, 347] width 613 height 144
paste textarea "JOMSALVA S.A."
paste textarea "30552448959"
paste textarea "Raul Eduardo Schmidt"
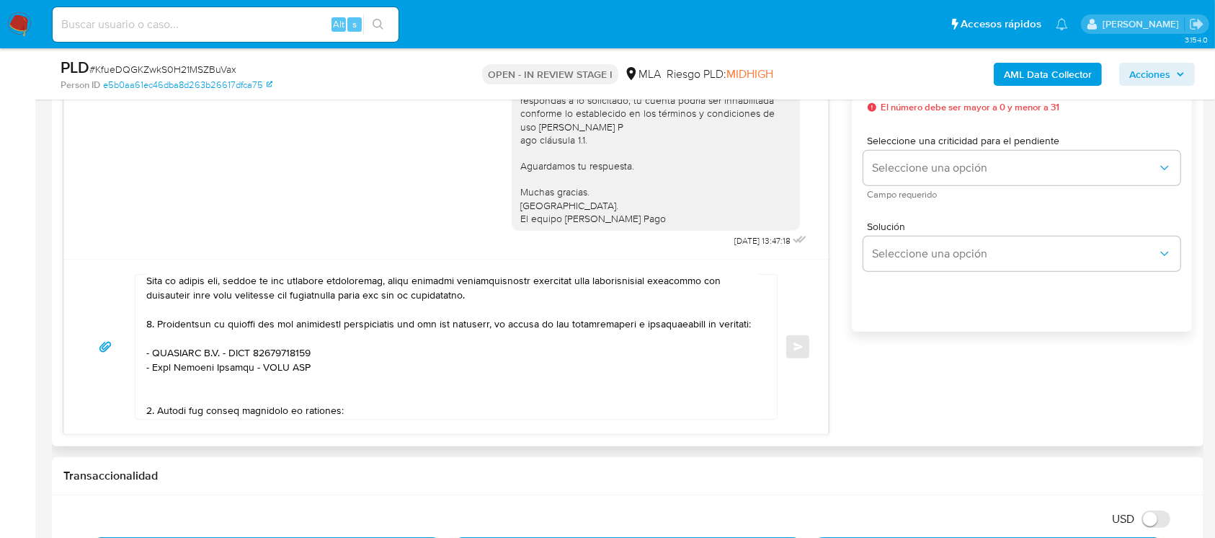
click at [293, 393] on textarea at bounding box center [452, 347] width 613 height 144
paste textarea "20201434530"
paste textarea "LALIK VICTOR MARTIN"
paste textarea "20181160323"
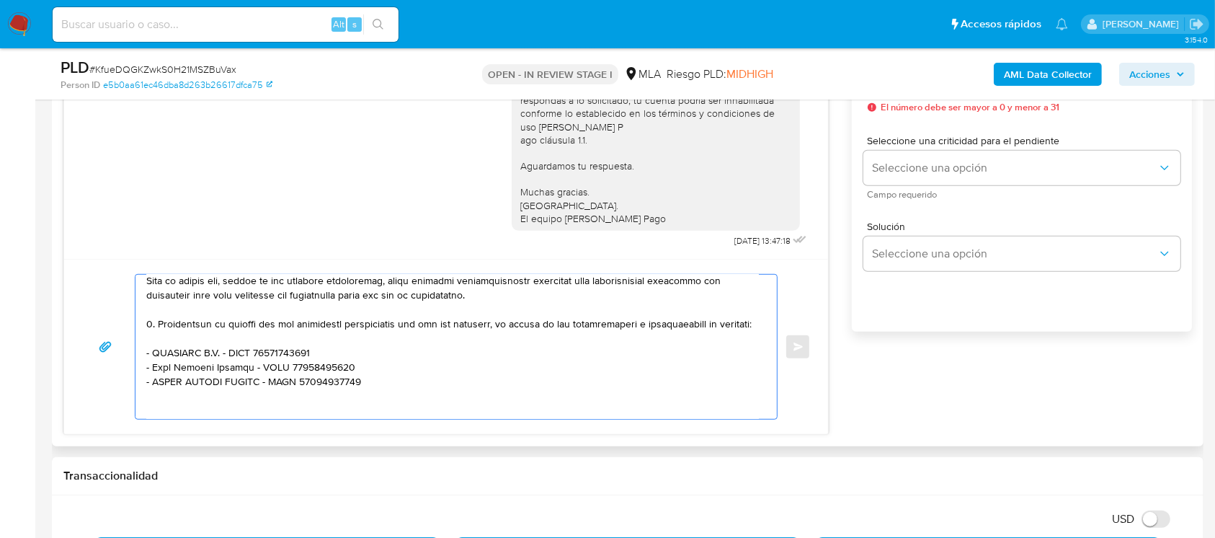
scroll to position [273, 0]
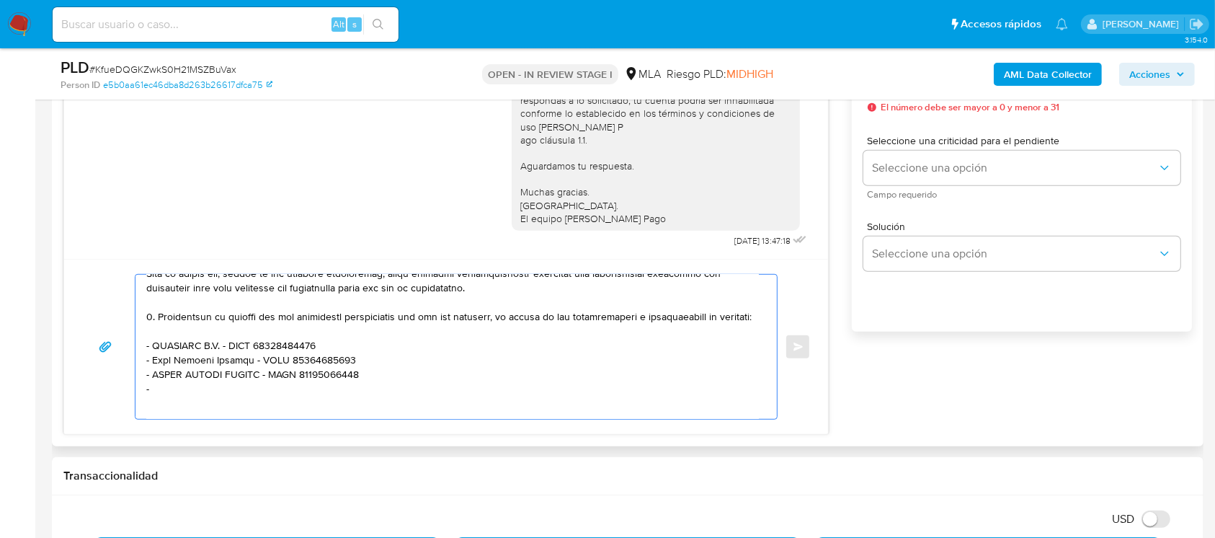
paste textarea "Miguel Armando Giordano"
paste textarea "20126454601"
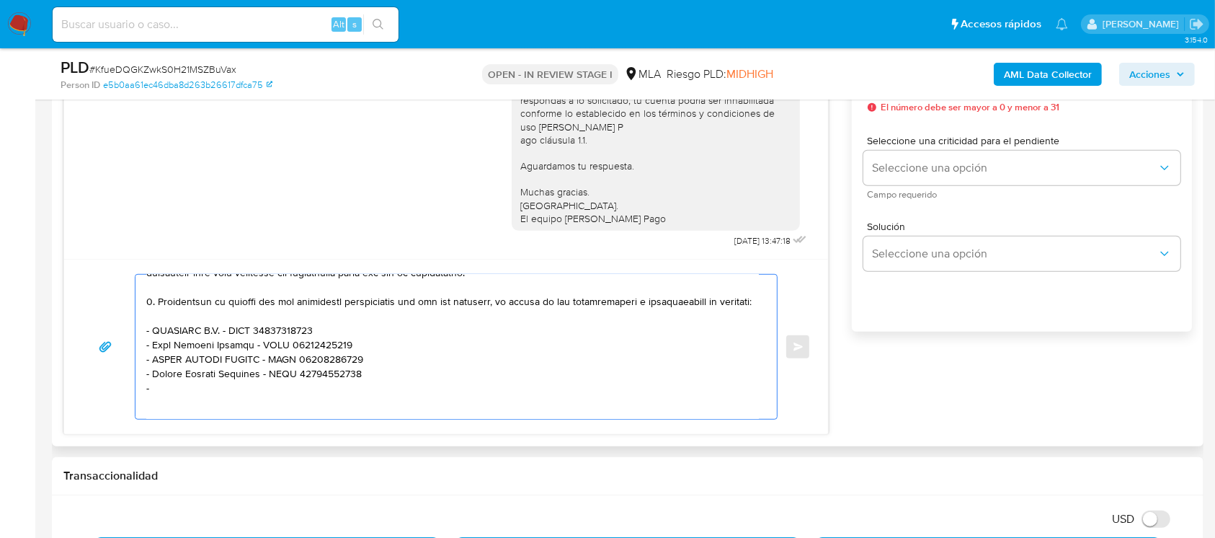
paste textarea "Jose Manuel Garcia"
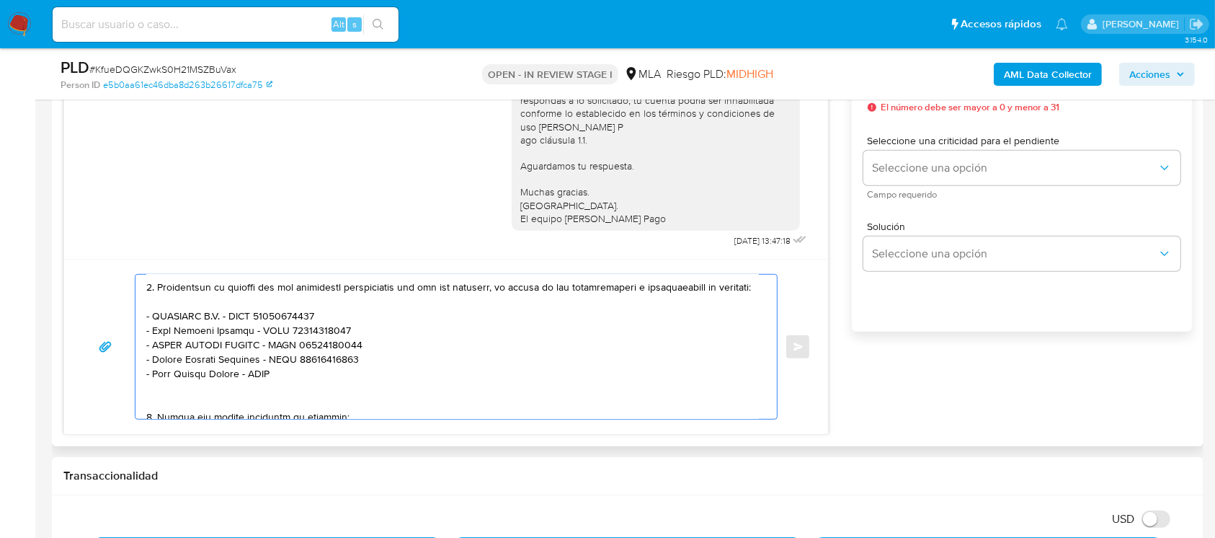
paste textarea "20271539380"
paste textarea "Gomez Juan Ramon Juan Ramon"
paste textarea "20137482437"
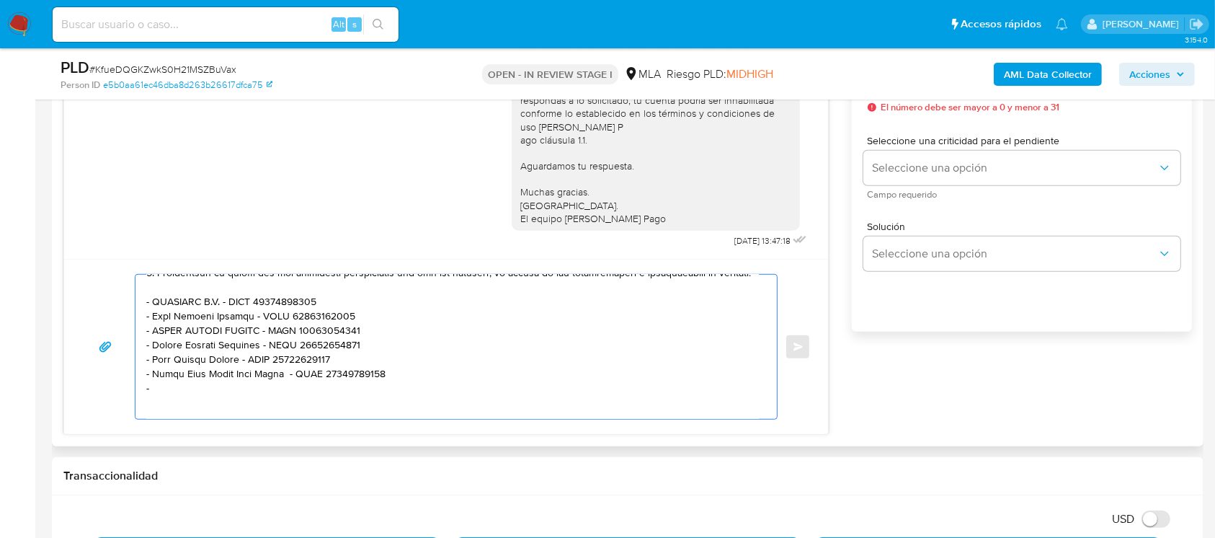
paste textarea "Cristobal Martin Agüero Aquino"
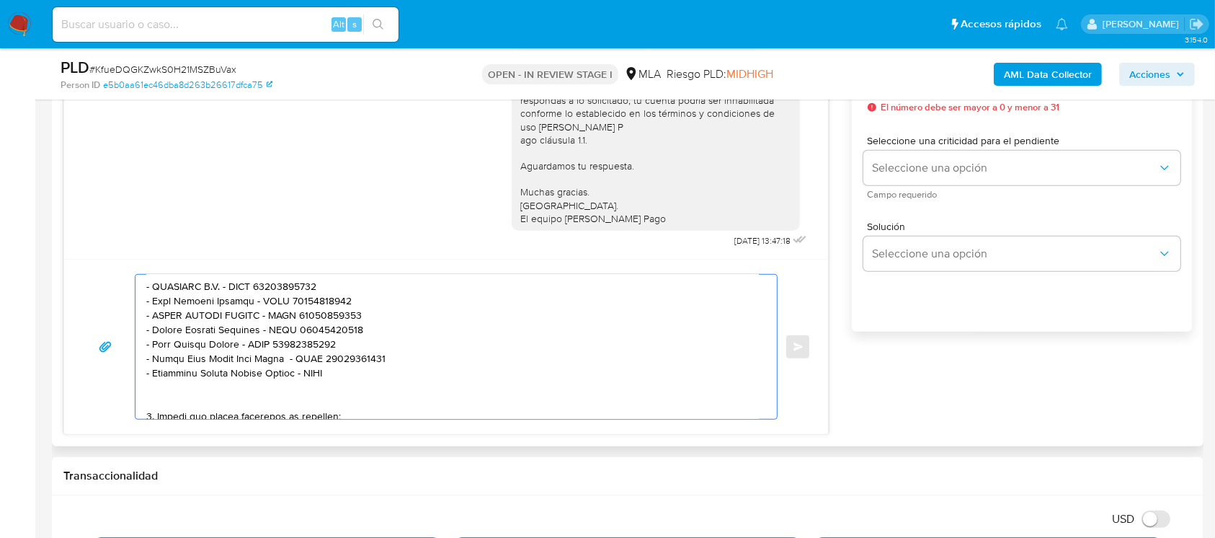
paste textarea "20942205016"
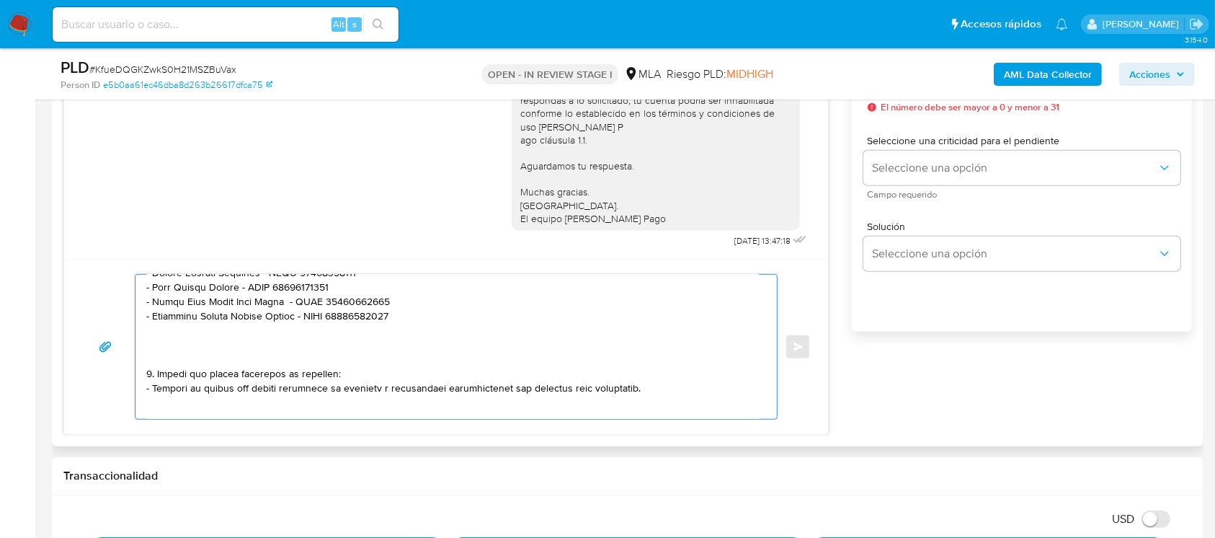
scroll to position [428, 0]
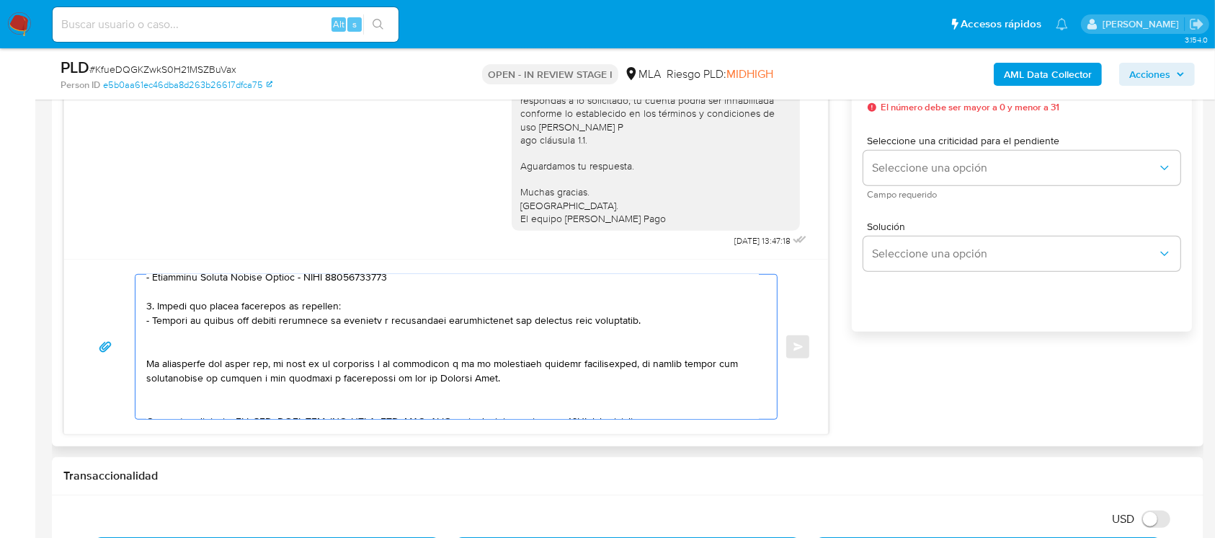
drag, startPoint x: 155, startPoint y: 332, endPoint x: 379, endPoint y: 345, distance: 224.6
click at [379, 345] on textarea at bounding box center [452, 347] width 613 height 144
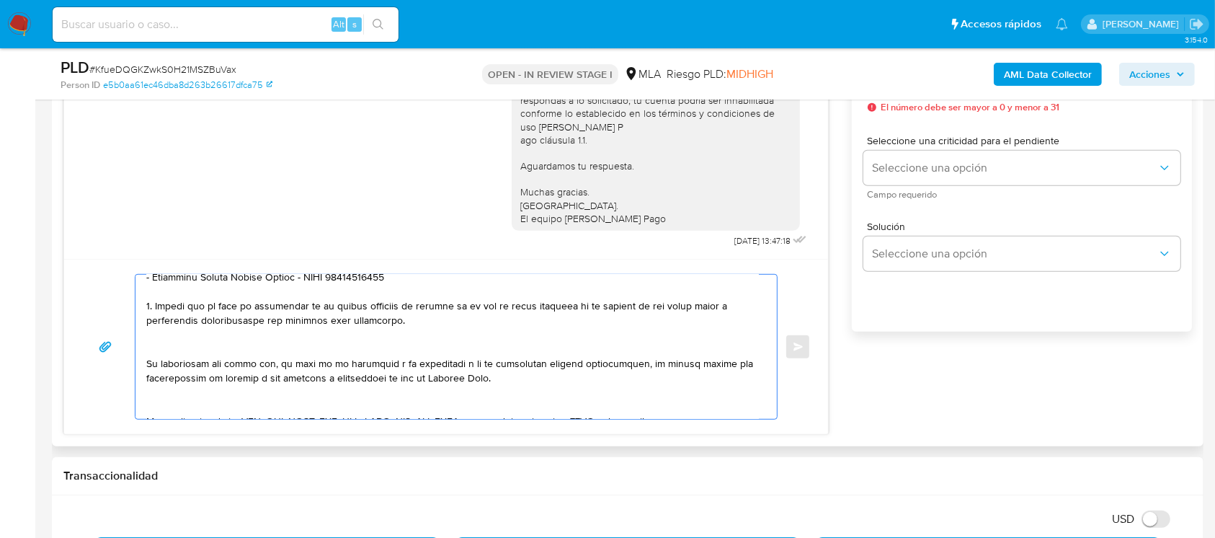
click at [360, 361] on textarea at bounding box center [452, 347] width 613 height 144
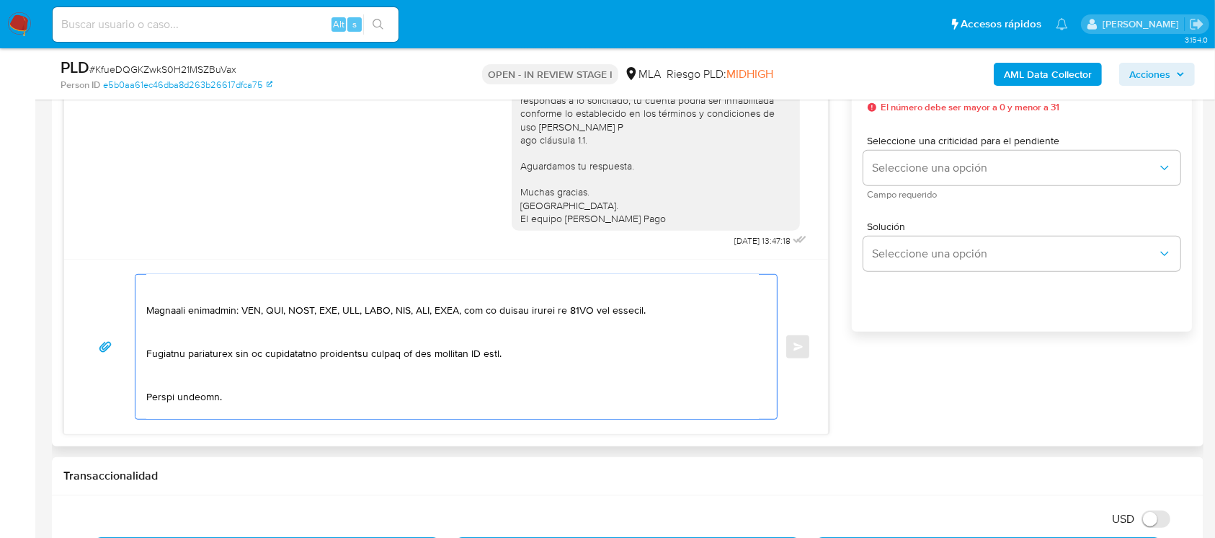
click at [330, 309] on textarea at bounding box center [452, 347] width 613 height 144
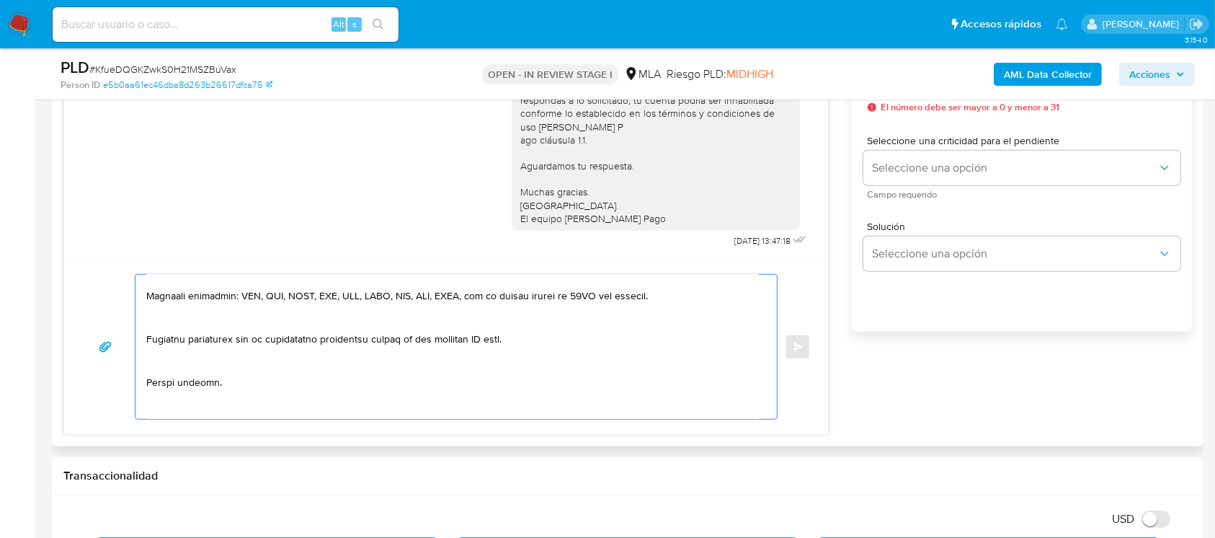
scroll to position [510, 0]
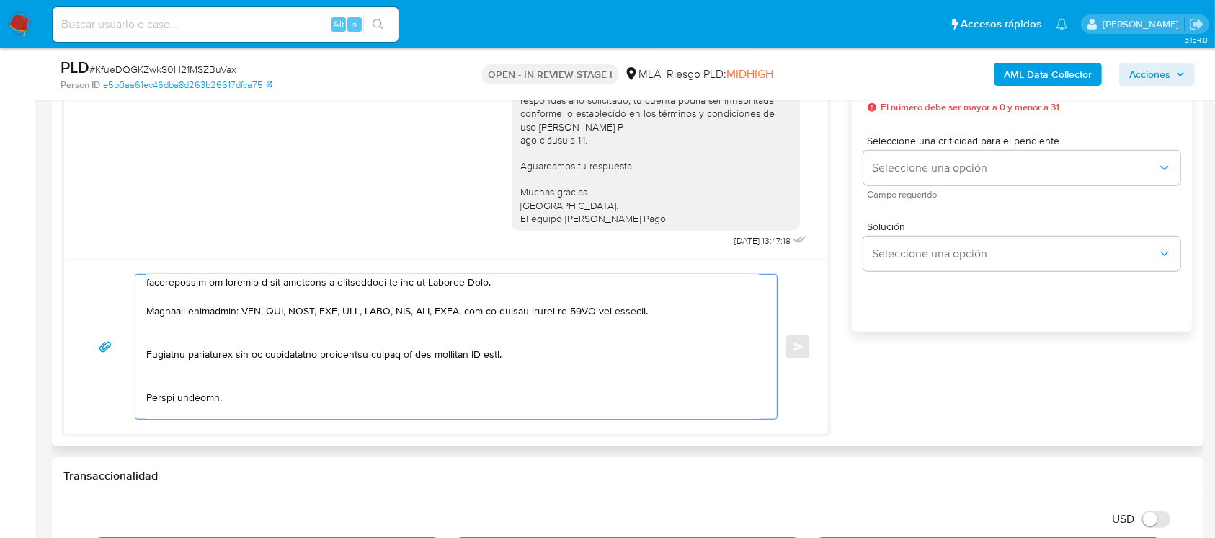
click at [249, 353] on textarea at bounding box center [452, 347] width 613 height 144
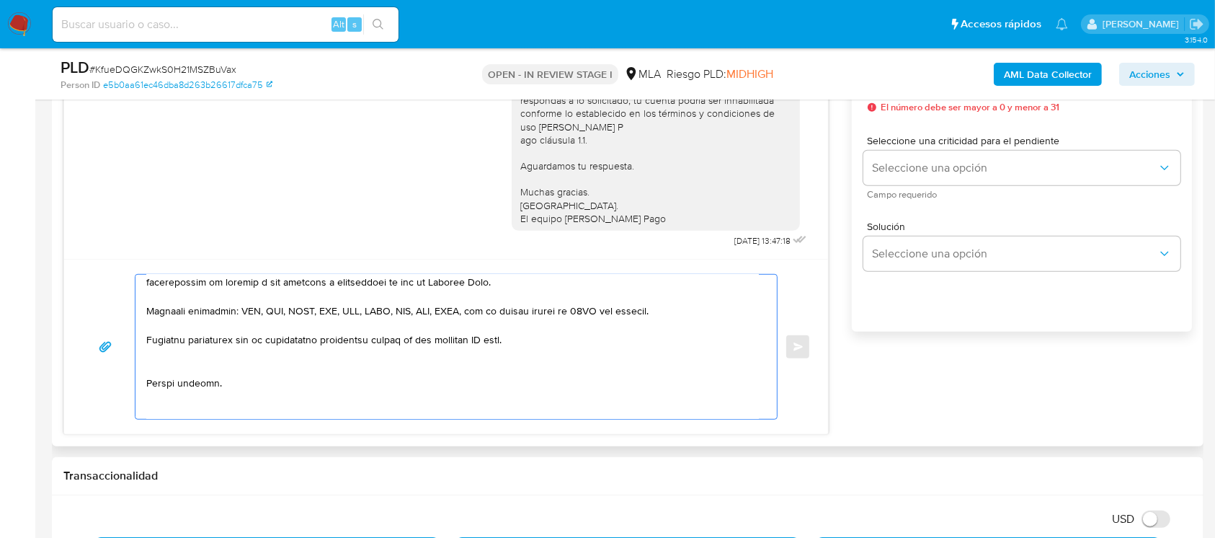
click at [198, 402] on textarea at bounding box center [452, 347] width 613 height 144
click at [203, 389] on textarea at bounding box center [452, 347] width 613 height 144
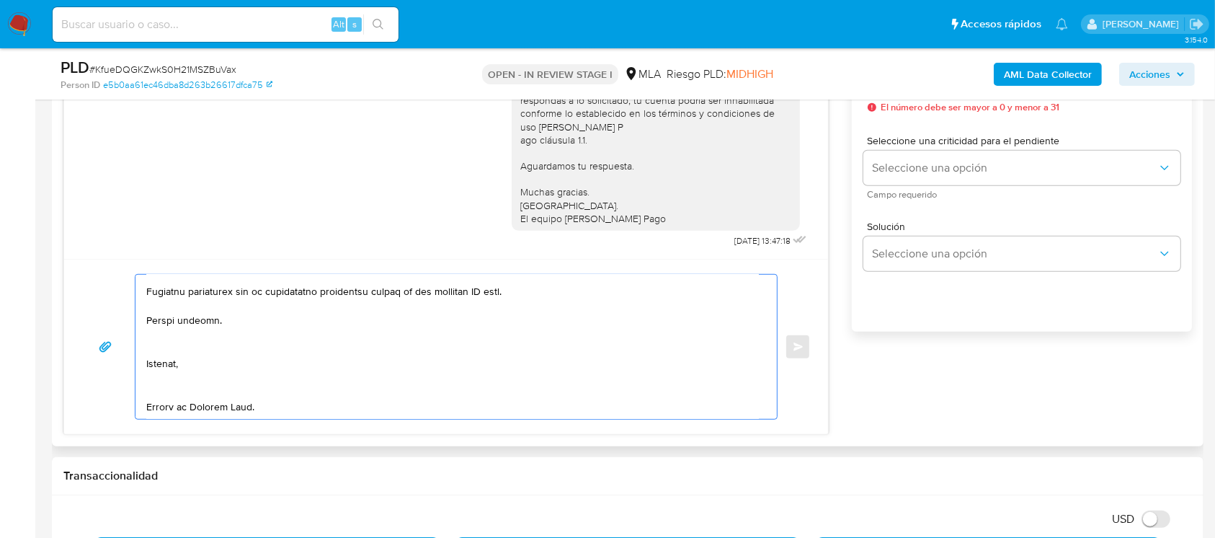
click at [191, 343] on textarea at bounding box center [452, 347] width 613 height 144
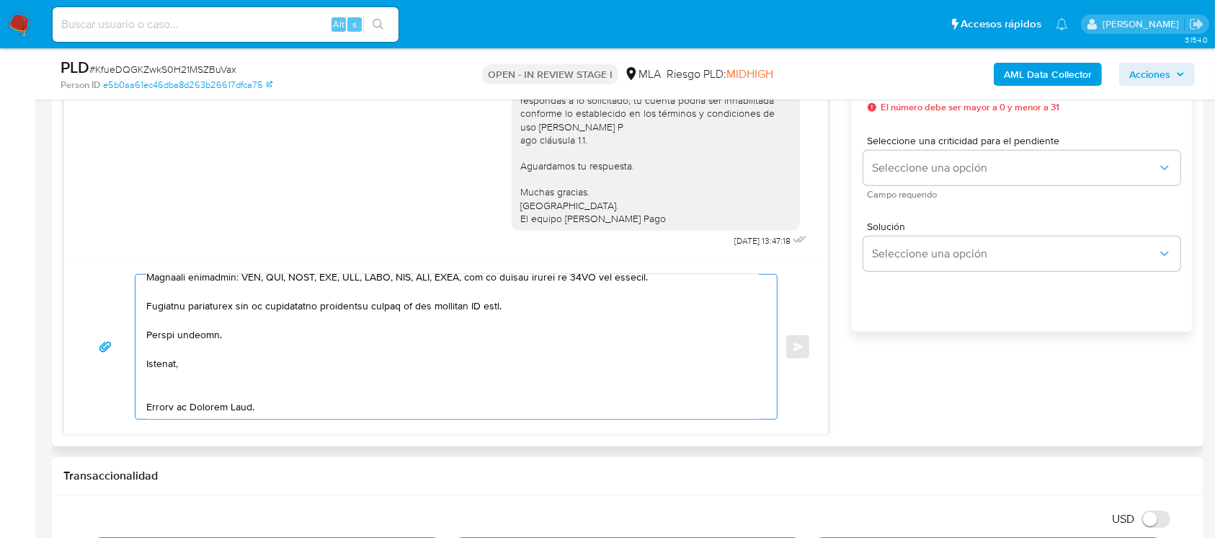
click at [190, 376] on textarea at bounding box center [452, 347] width 613 height 144
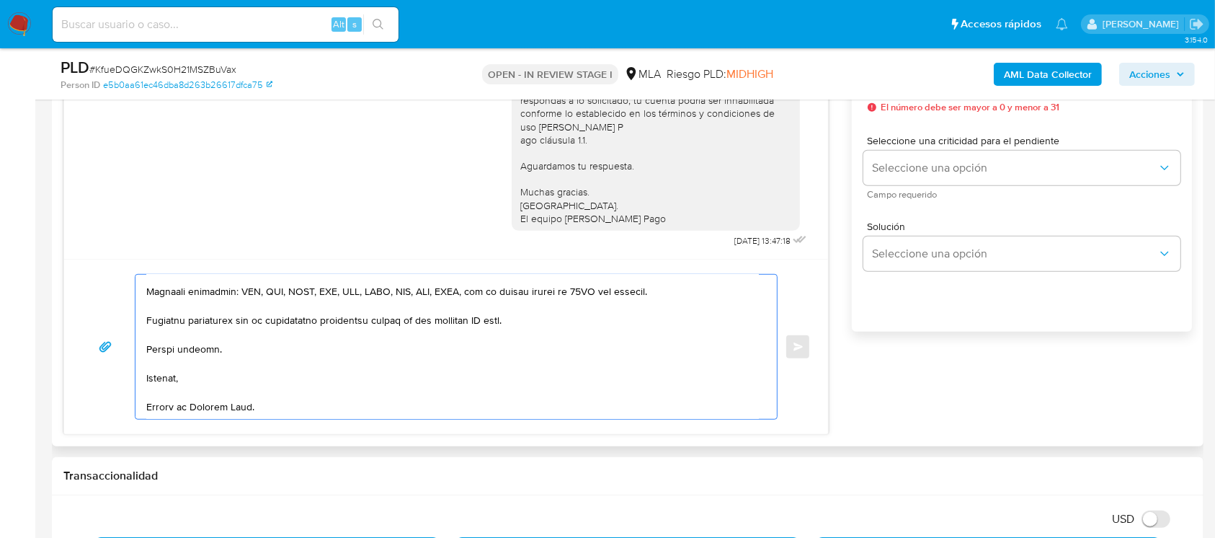
scroll to position [559, 0]
click at [490, 316] on textarea at bounding box center [452, 347] width 613 height 144
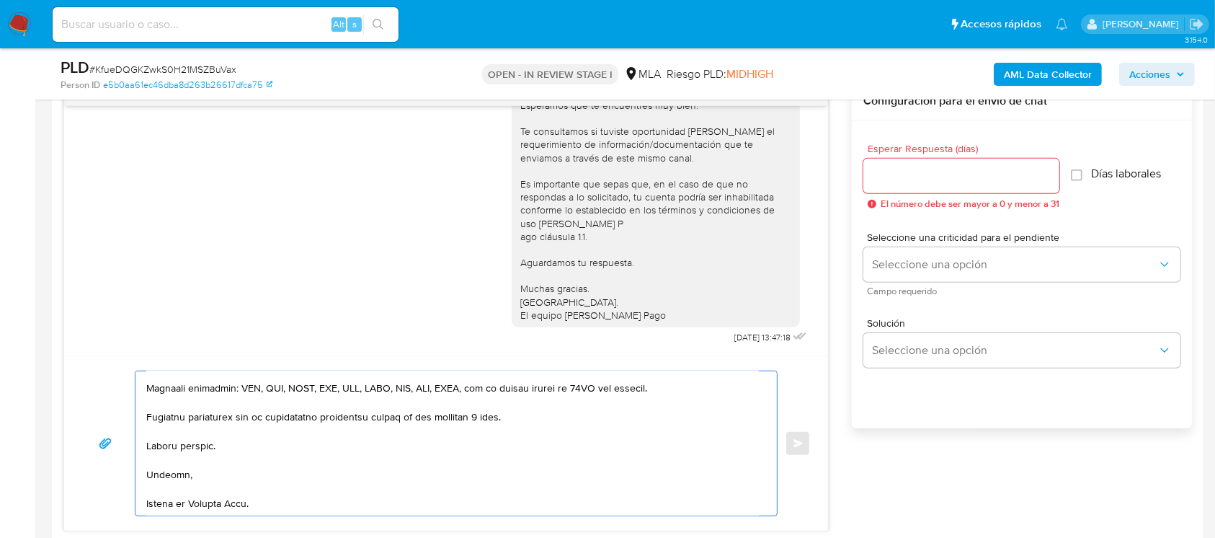
type textarea "Hola Santiago Tomas Guerra, En función de las operaciones registradas en tu cue…"
click at [942, 187] on div at bounding box center [962, 176] width 196 height 35
click at [928, 180] on input "Esperar Respuesta (días)" at bounding box center [962, 176] width 196 height 19
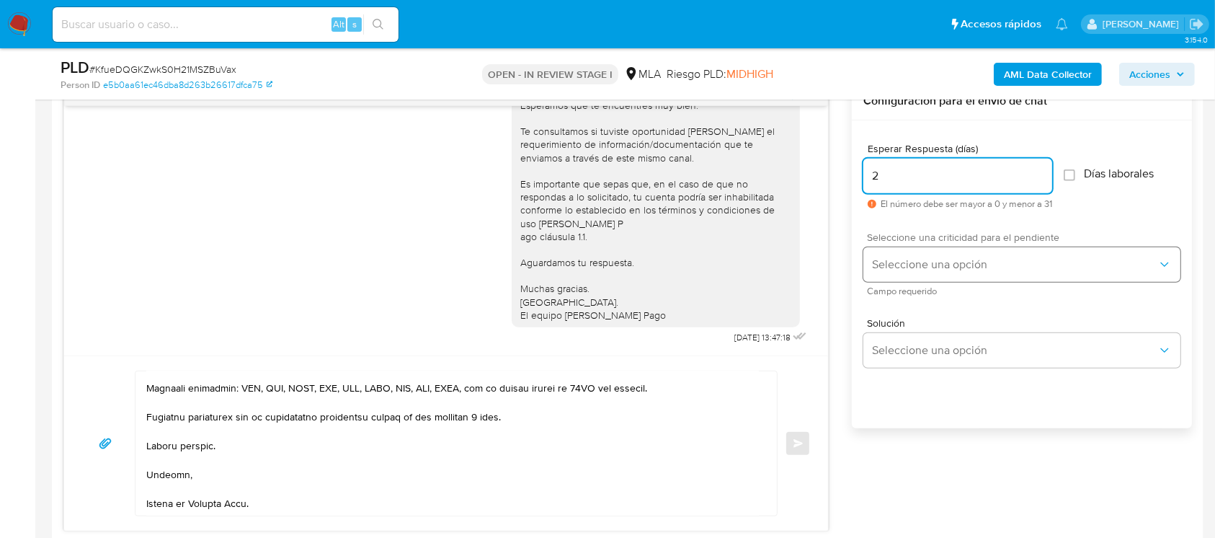
type input "2"
click at [934, 268] on span "Seleccione una opción" at bounding box center [1014, 264] width 285 height 14
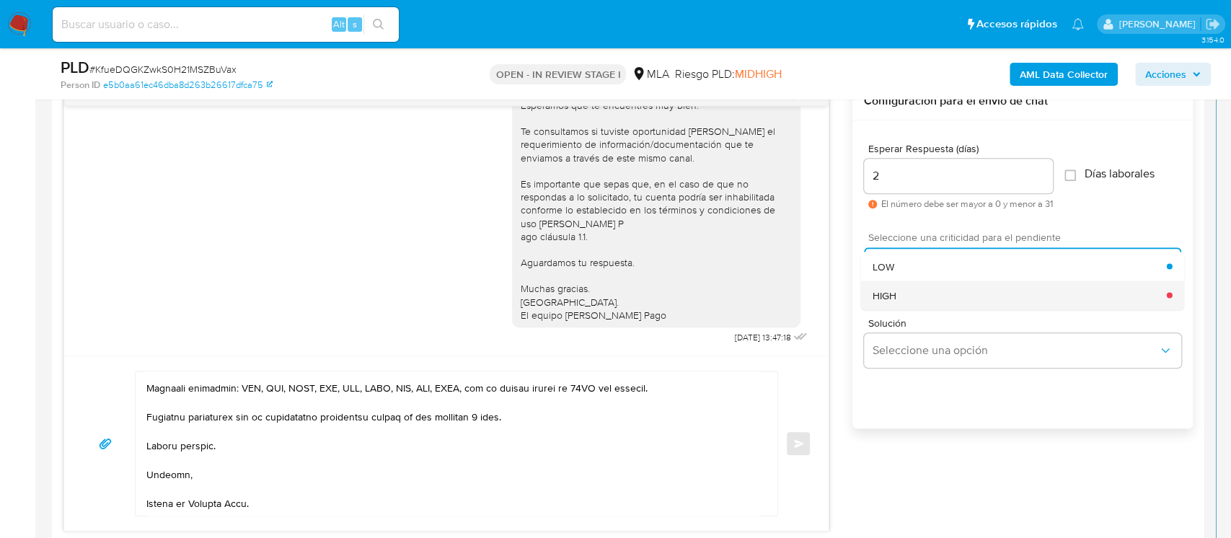
click at [931, 288] on div "HIGH" at bounding box center [1019, 294] width 294 height 29
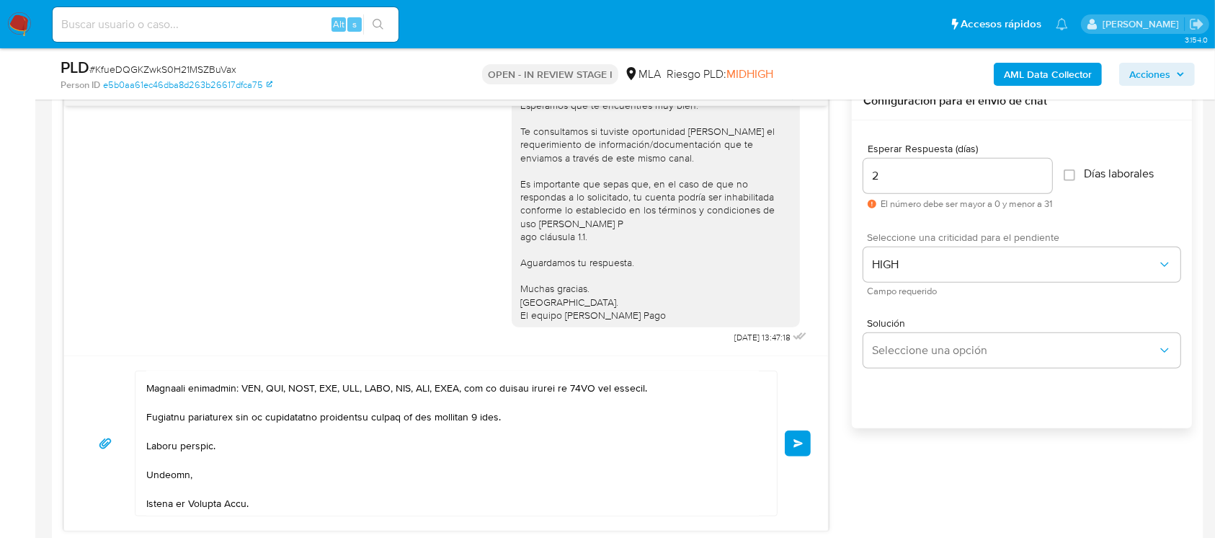
click at [804, 445] on button "Enviar" at bounding box center [798, 443] width 26 height 26
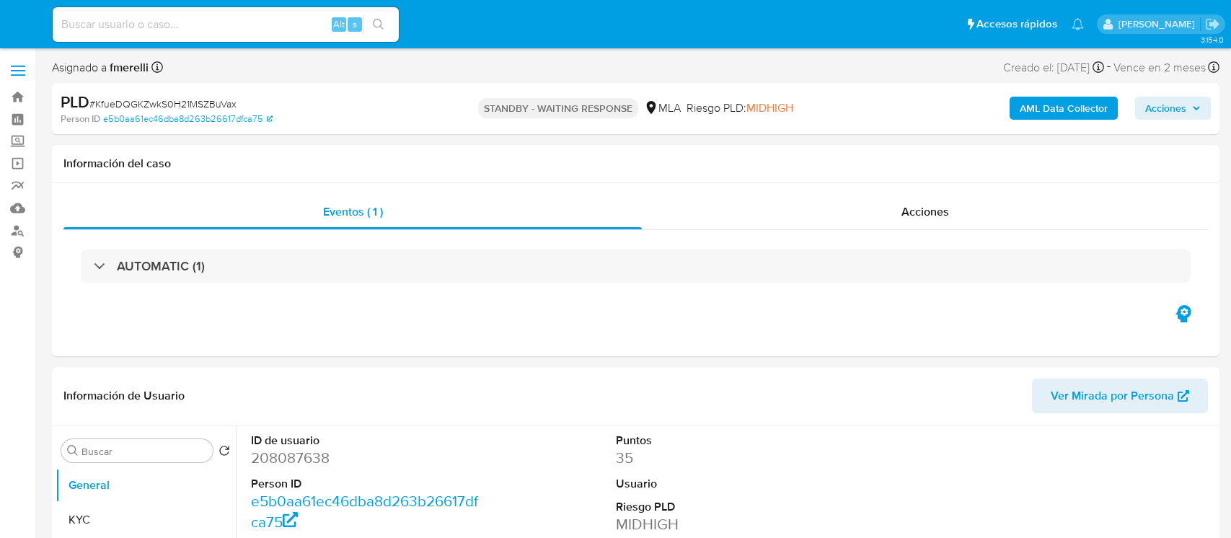
select select "10"
click at [285, 31] on input at bounding box center [226, 24] width 346 height 19
paste input "G79FlqTBaXhuBWZM7SyjJeX8"
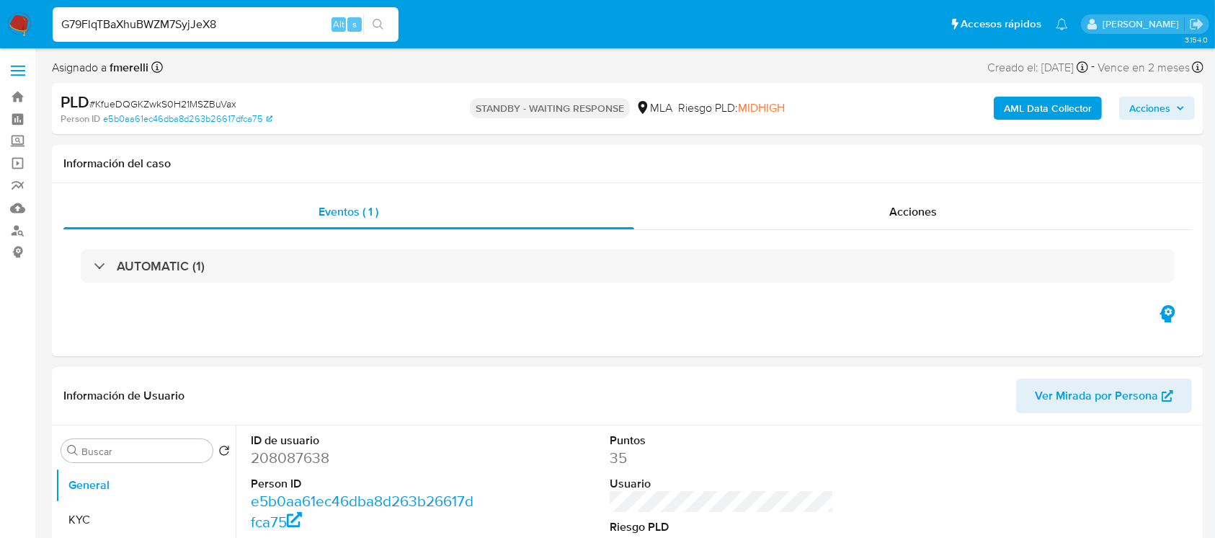
type input "G79FlqTBaXhuBWZM7SyjJeX8"
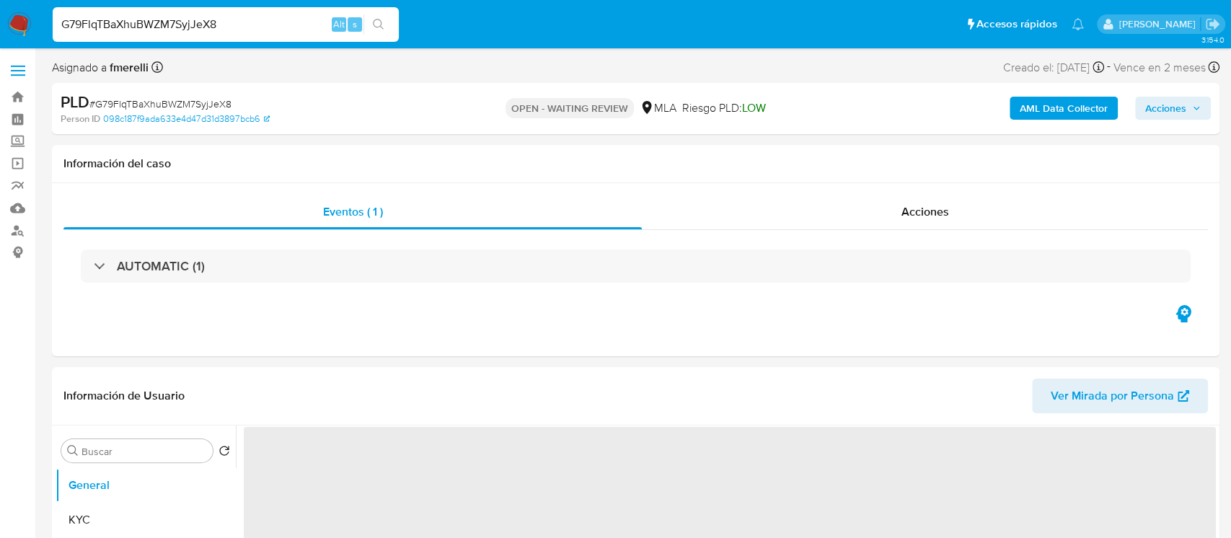
select select "10"
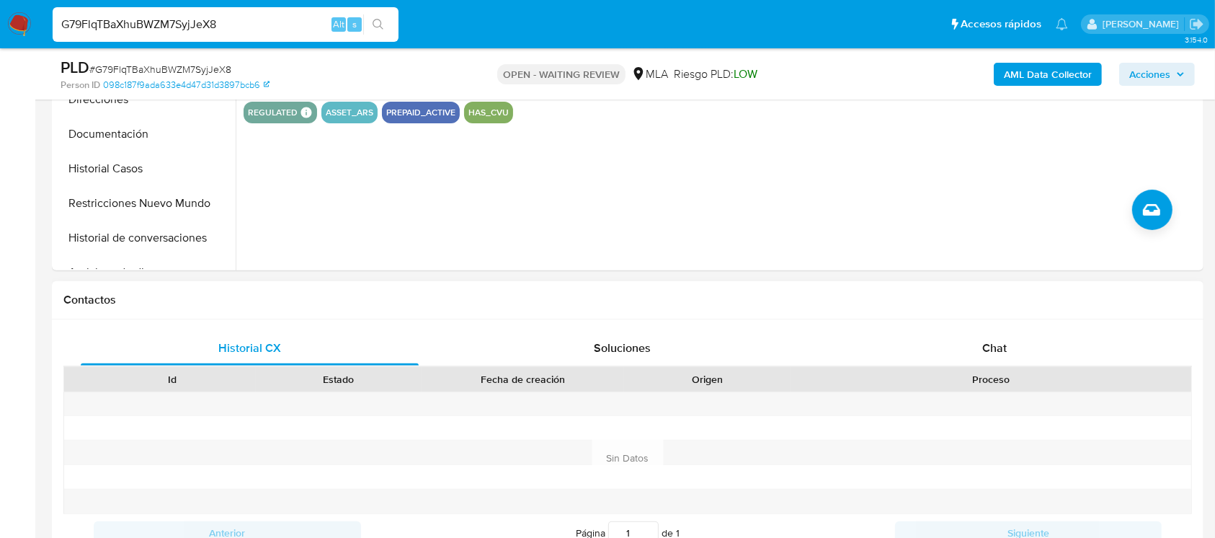
scroll to position [480, 0]
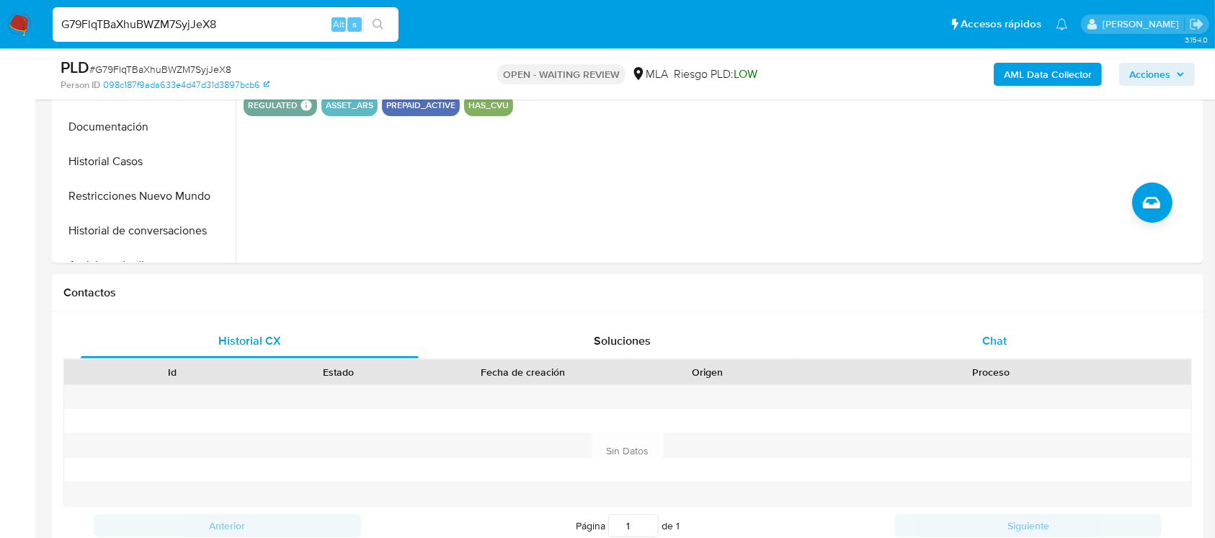
click at [984, 353] on div "Chat" at bounding box center [995, 341] width 338 height 35
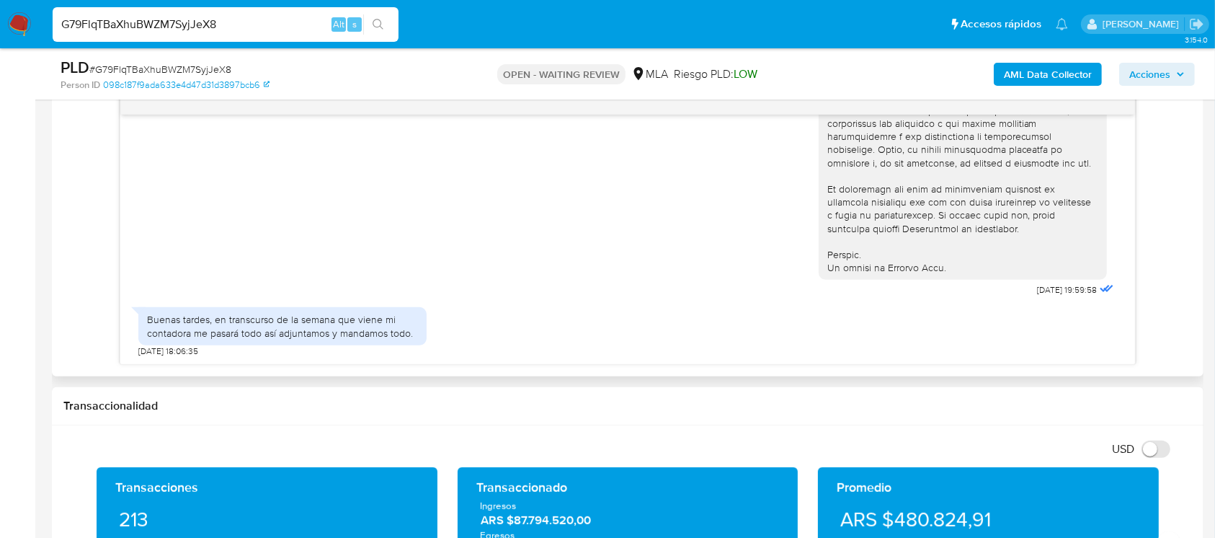
scroll to position [768, 0]
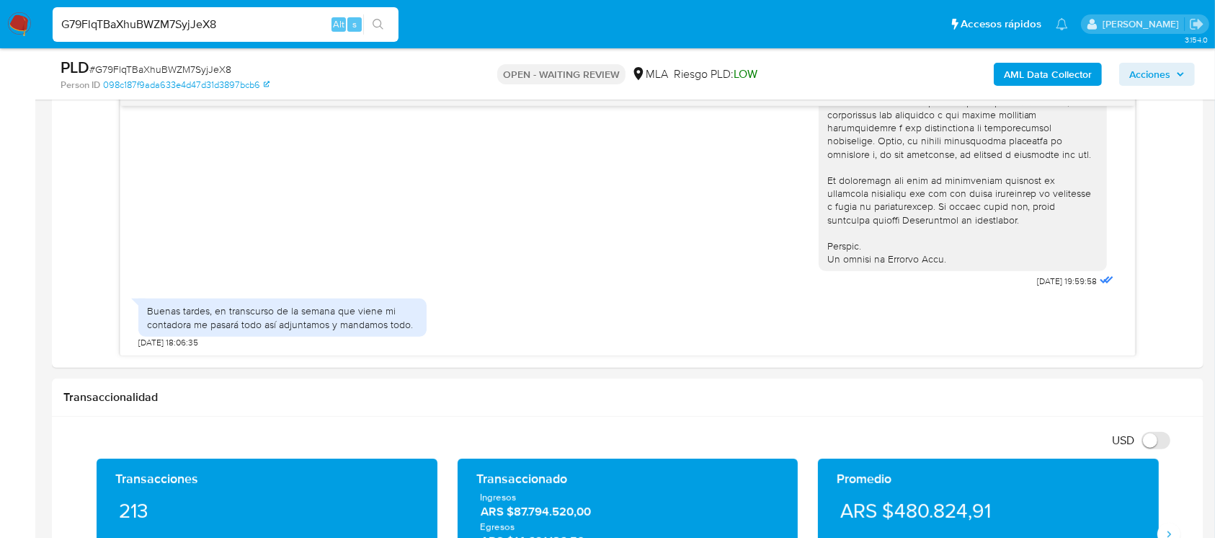
click at [230, 11] on div "G79FlqTBaXhuBWZM7SyjJeX8 Alt s" at bounding box center [226, 24] width 346 height 35
click at [233, 15] on input "G79FlqTBaXhuBWZM7SyjJeX8" at bounding box center [226, 24] width 346 height 19
paste input "X0Uphh5k4pthfSptaviaeH6F"
type input "X0Uphh5k4pthfSptaviaeH6F"
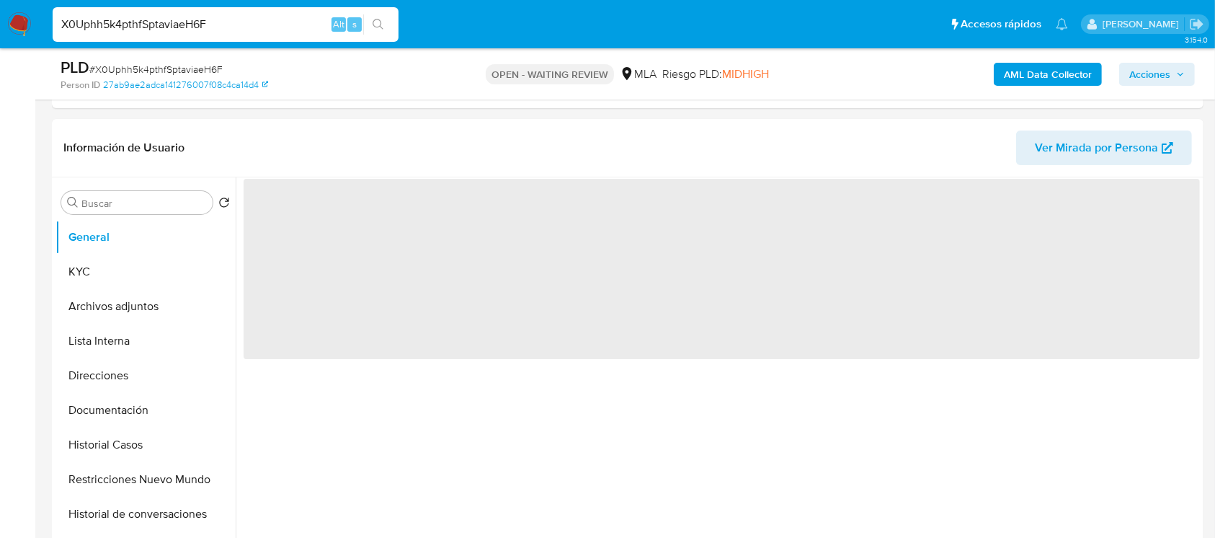
scroll to position [577, 0]
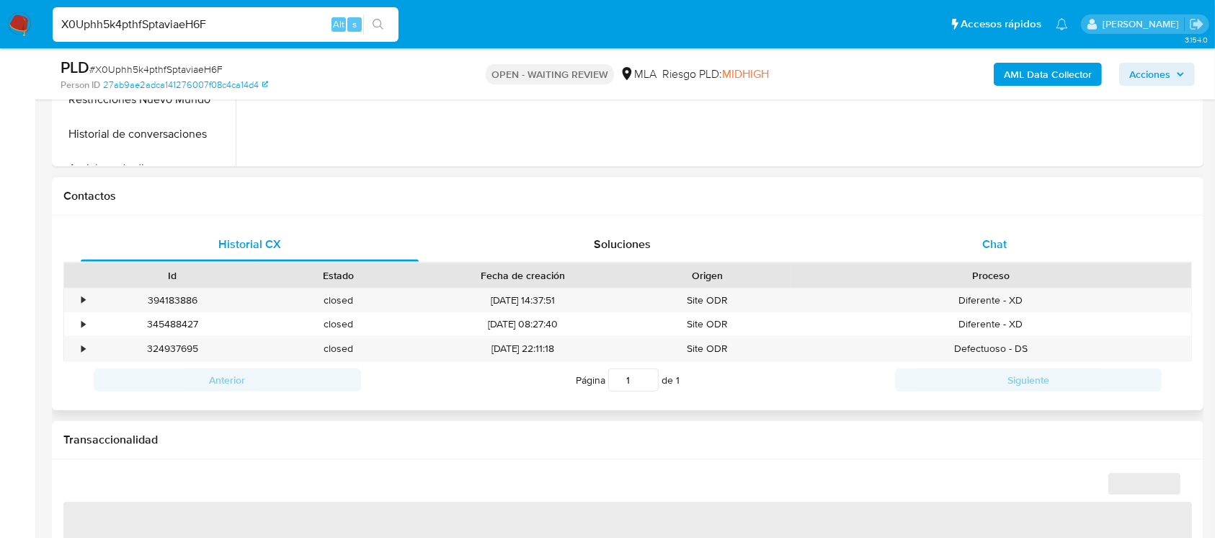
click at [1011, 228] on div "Chat" at bounding box center [995, 244] width 338 height 35
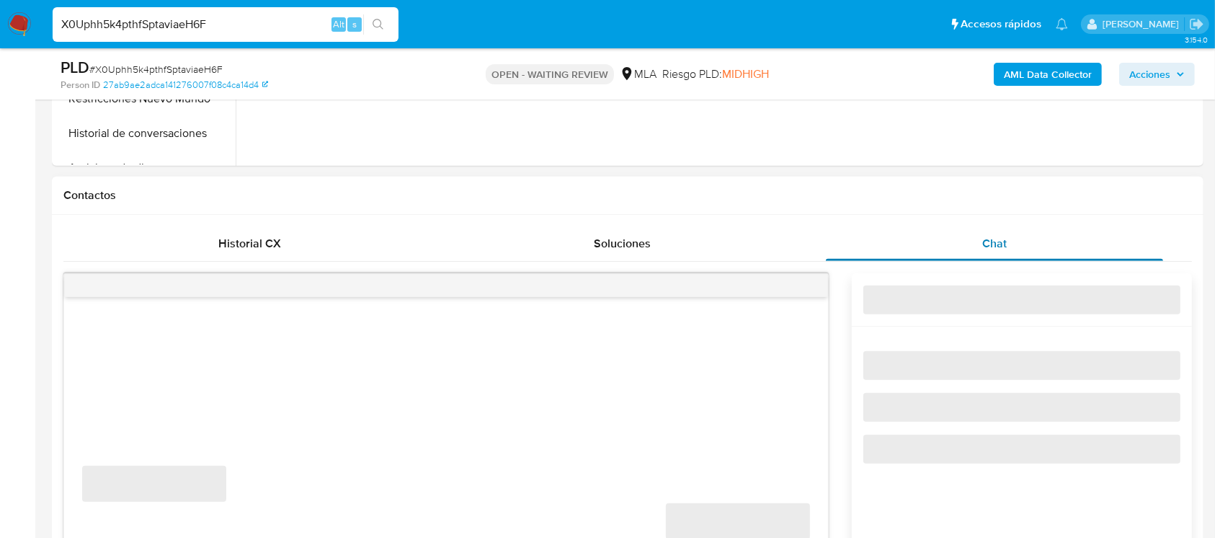
select select "10"
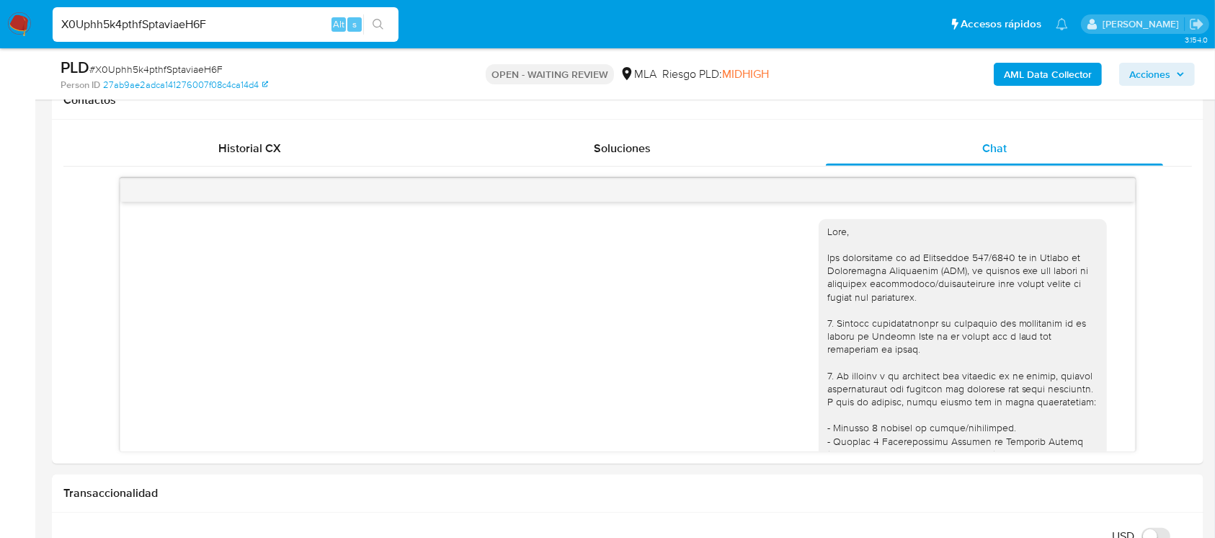
scroll to position [637, 0]
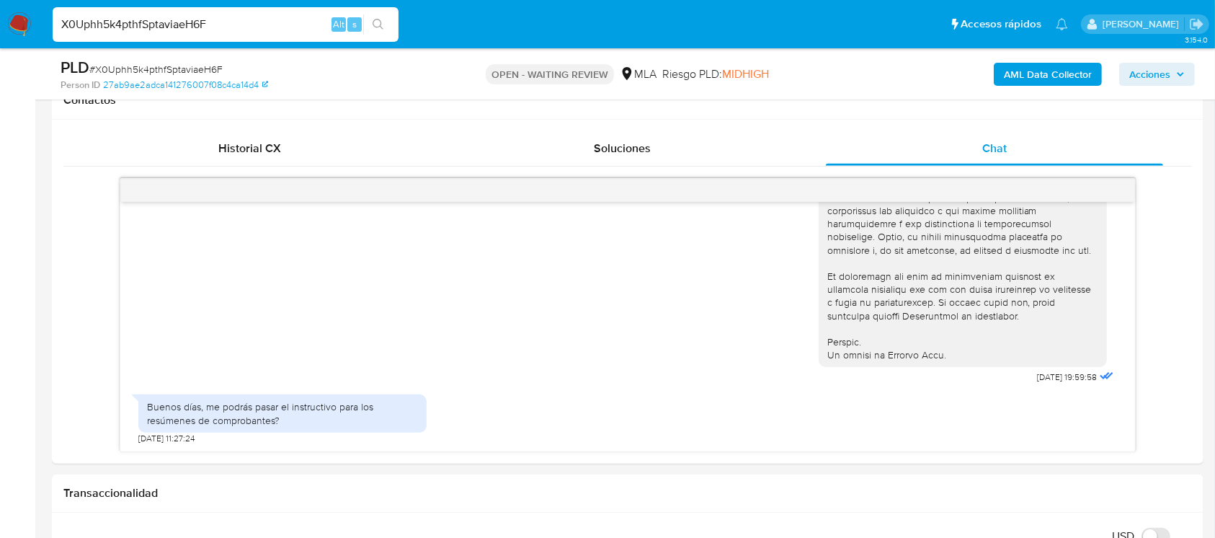
click at [248, 23] on input "X0Uphh5k4pthfSptaviaeH6F" at bounding box center [226, 24] width 346 height 19
paste input "PI5BtwVpuuaDoRLvUf21D1tn"
type input "PI5BtwVpuuaDoRLvUf21D1tn"
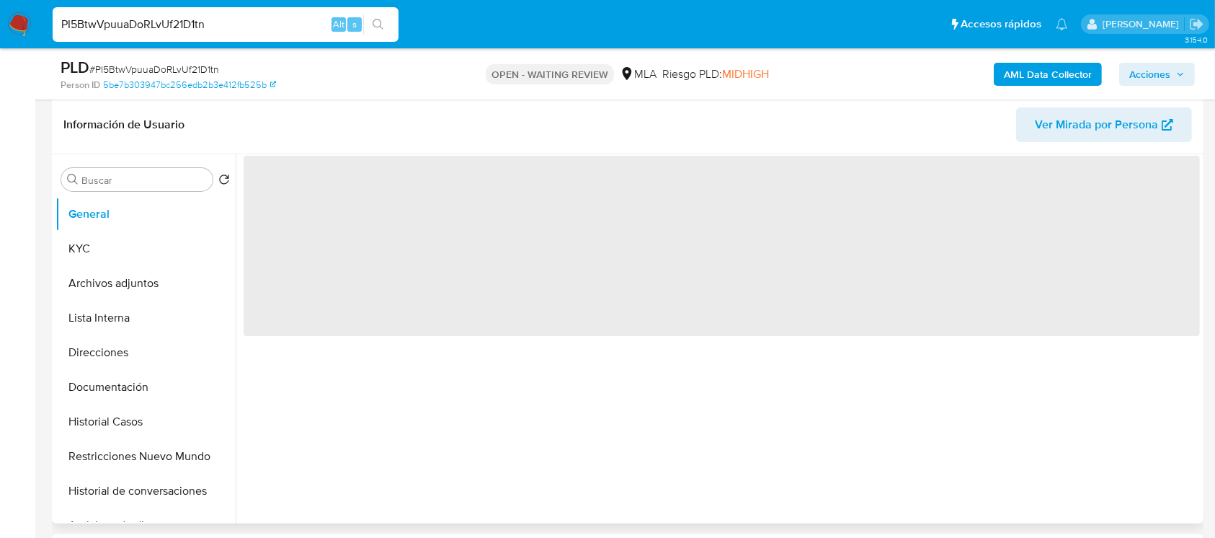
scroll to position [384, 0]
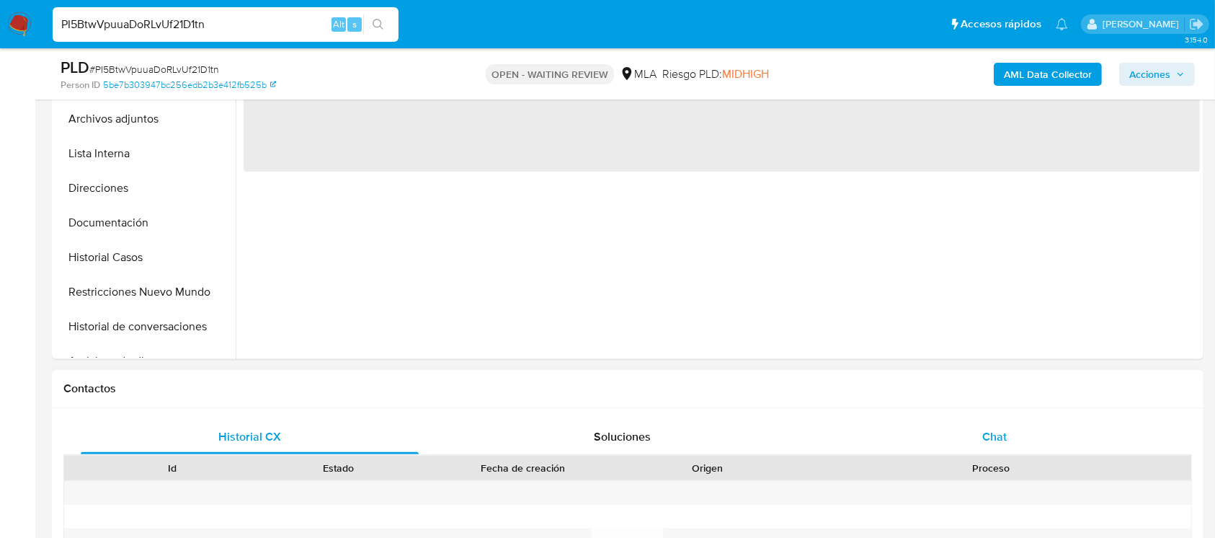
click at [974, 424] on div "Chat" at bounding box center [995, 437] width 338 height 35
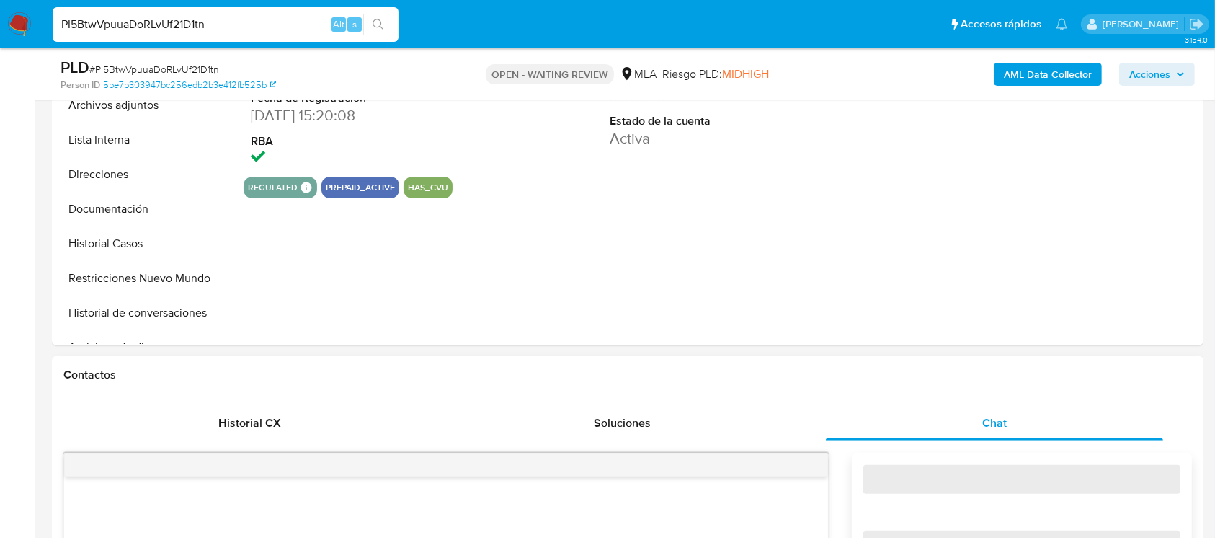
select select "10"
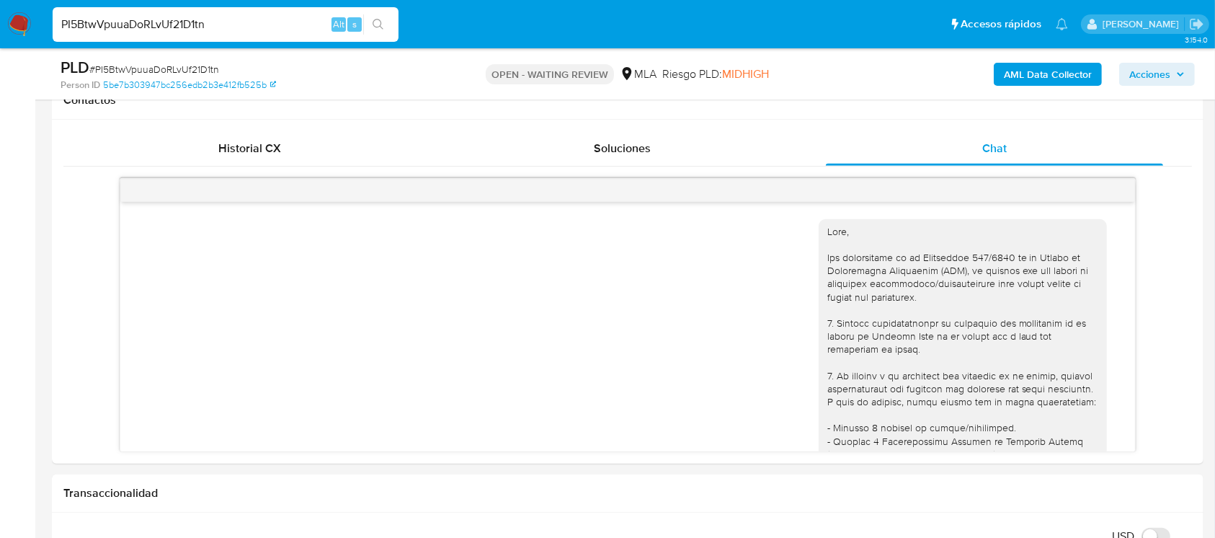
scroll to position [703, 0]
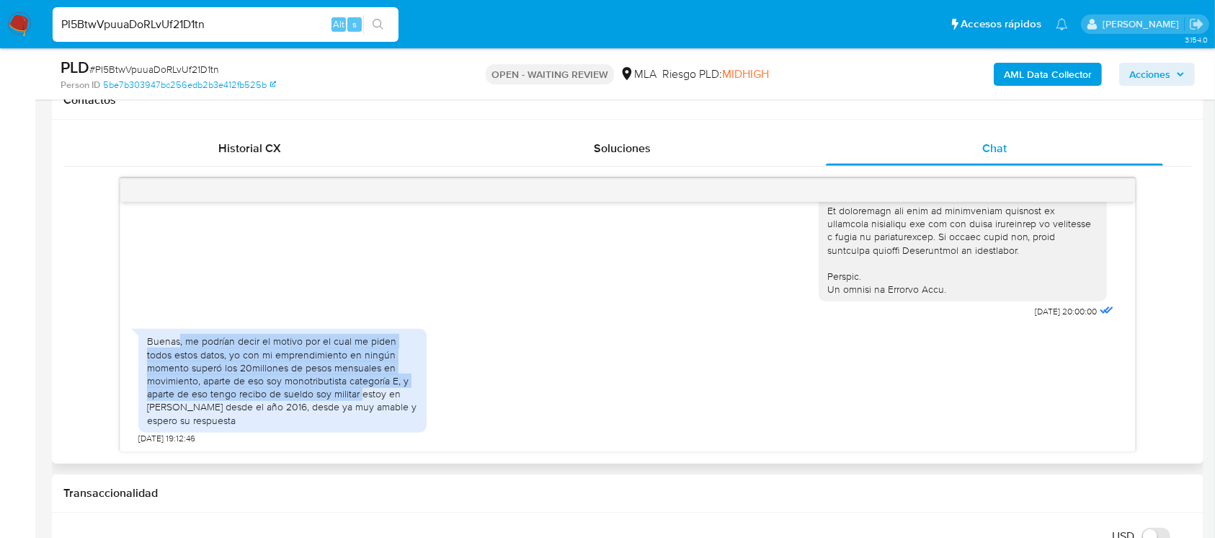
drag, startPoint x: 181, startPoint y: 335, endPoint x: 372, endPoint y: 393, distance: 199.6
click at [372, 393] on div "Buenas, me podrían decir el motivo por el cual me piden todos estos datos, yo c…" at bounding box center [282, 380] width 271 height 92
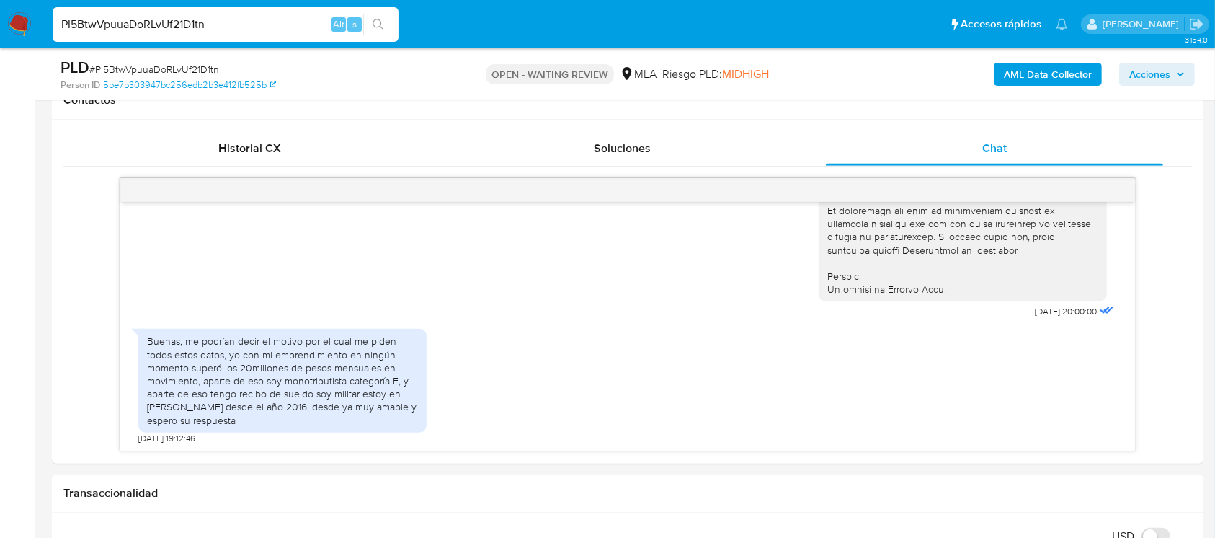
click at [262, 24] on input "PI5BtwVpuuaDoRLvUf21D1tn" at bounding box center [226, 24] width 346 height 19
click at [262, 23] on input "PI5BtwVpuuaDoRLvUf21D1tn" at bounding box center [226, 24] width 346 height 19
paste input "wwH9OEWGpFOdtE50IxAbu5dz"
type input "wwH9OEWGpFOdtE50IxAbu5dz"
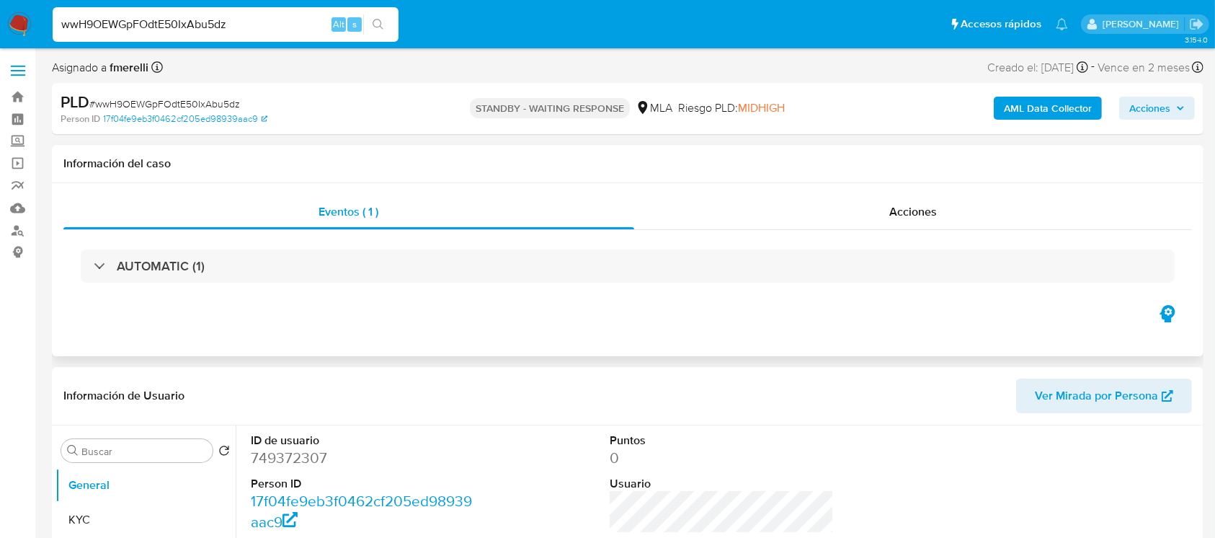
select select "10"
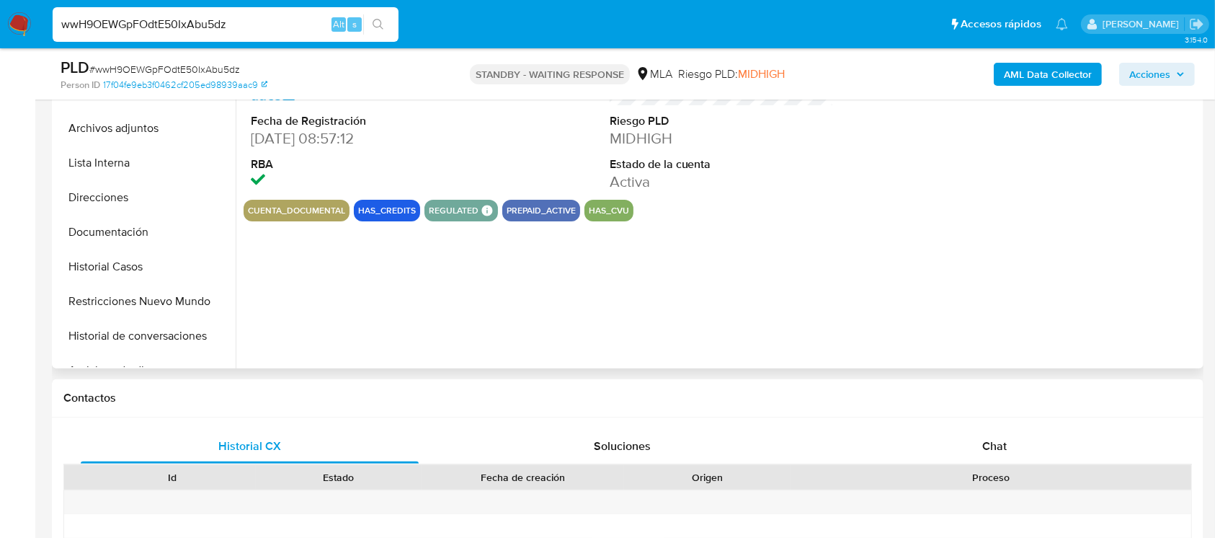
scroll to position [384, 0]
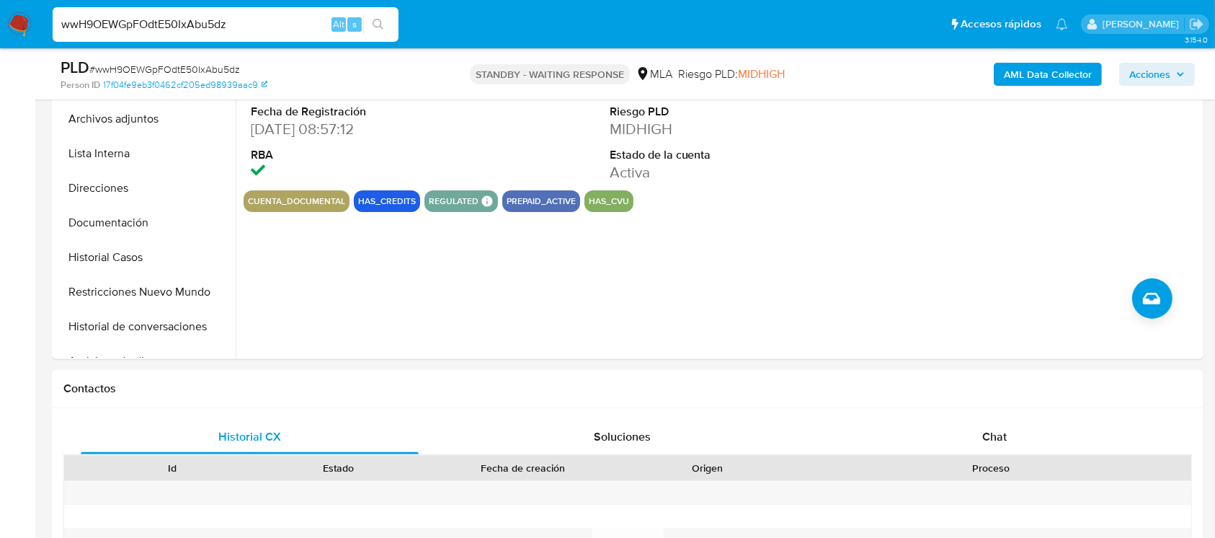
click at [294, 21] on input "wwH9OEWGpFOdtE50IxAbu5dz" at bounding box center [226, 24] width 346 height 19
paste input "TVxntGg9x2ehRPheY4qakX34"
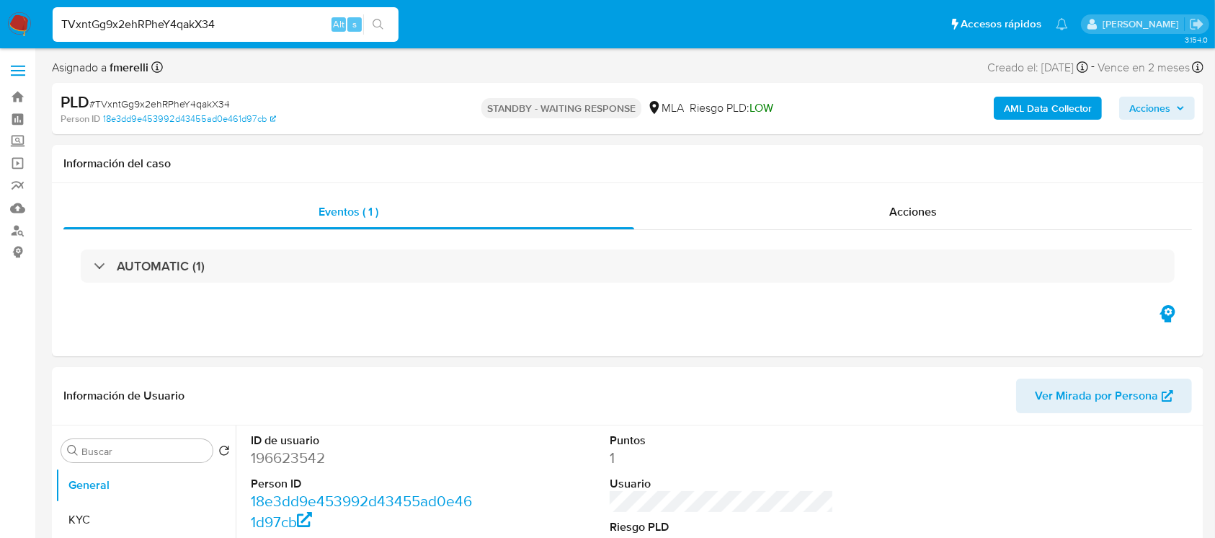
click at [275, 26] on input "TVxntGg9x2ehRPheY4qakX34" at bounding box center [226, 24] width 346 height 19
click at [275, 25] on input "TVxntGg9x2ehRPheY4qakX34" at bounding box center [226, 24] width 346 height 19
paste input "MlmMbpsCRzaTNXPAxizlgKQk"
type input "MlmMbpsCRzaTNXPAxizlgKQk"
select select "10"
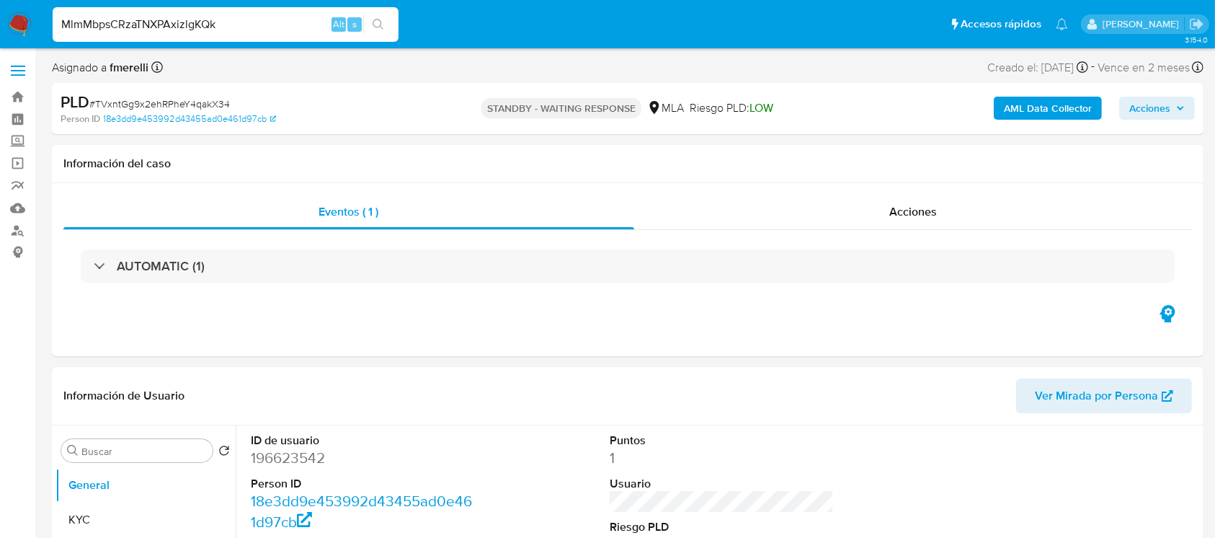
type input "MlmMbpsCRzaTNXPAxizlgKQk"
click at [277, 22] on input "MlmMbpsCRzaTNXPAxizlgKQk" at bounding box center [226, 24] width 346 height 19
select select "10"
paste input "inoJw8a7apjO9GonYjnFn7Uc"
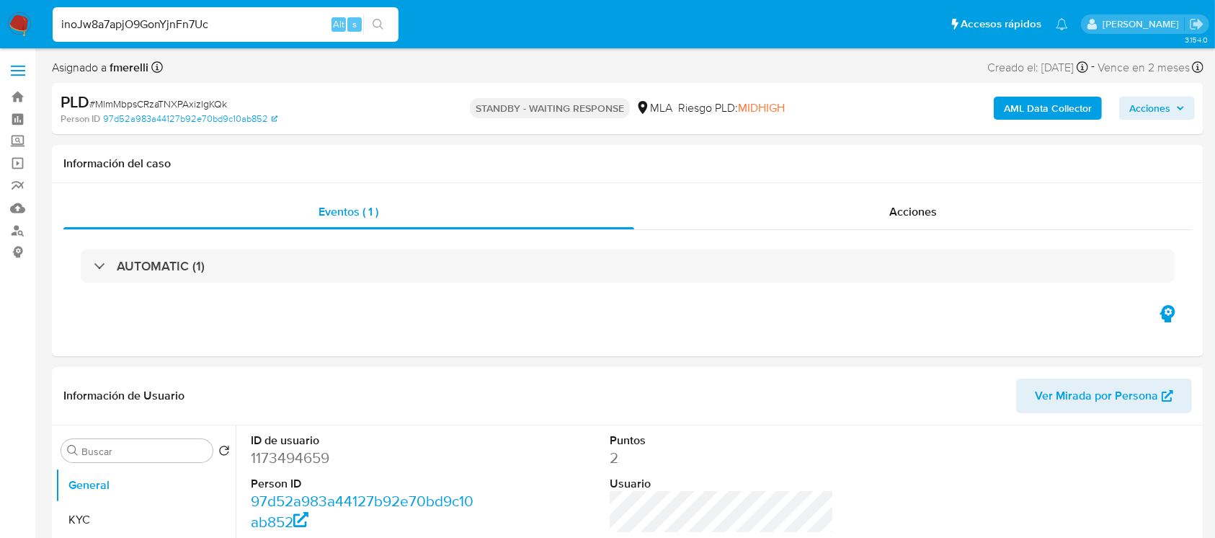
type input "inoJw8a7apjO9GonYjnFn7Uc"
click at [258, 16] on input "inoJw8a7apjO9GonYjnFn7Uc" at bounding box center [226, 24] width 346 height 19
click at [258, 17] on input "inoJw8a7apjO9GonYjnFn7Uc" at bounding box center [226, 24] width 346 height 19
select select "10"
paste input "RgQHM4btjH8jUD9sBRMI9mTd"
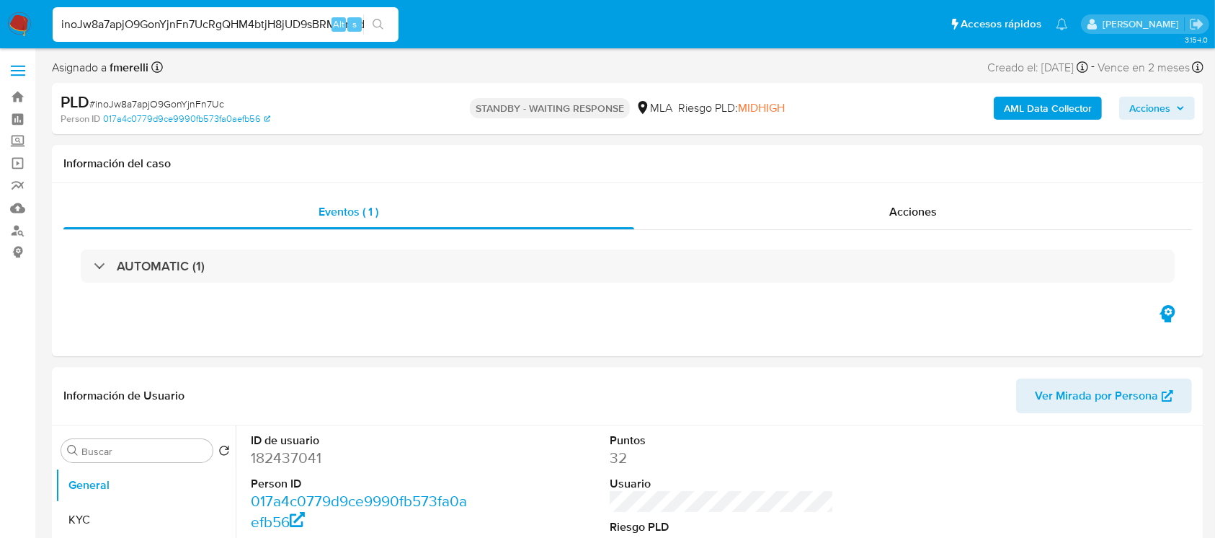
scroll to position [0, 1]
type input "inoJw8a7apjO9GonYjnFn7UcRgQHM4btjH8jUD9sBRMI9mTd"
click at [258, 17] on input "inoJw8a7apjO9GonYjnFn7UcRgQHM4btjH8jUD9sBRMI9mTd" at bounding box center [226, 24] width 346 height 19
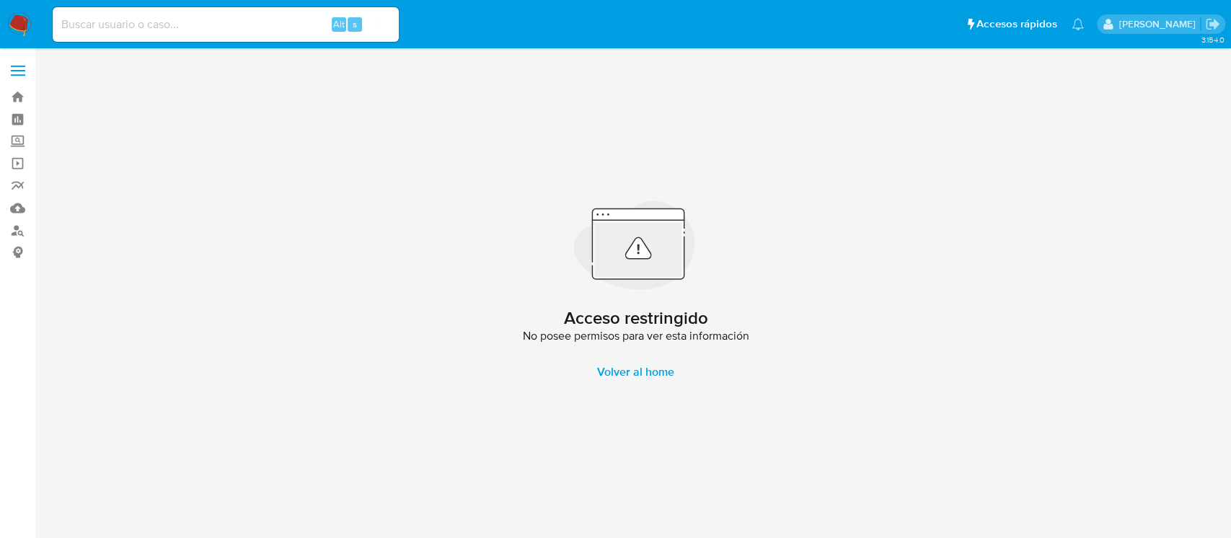
click at [258, 17] on input at bounding box center [226, 24] width 346 height 19
paste input "RgQHM4btjH8jUD9sBRMI9mTd"
type input "RgQHM4btjH8jUD9sBRMI9mTd"
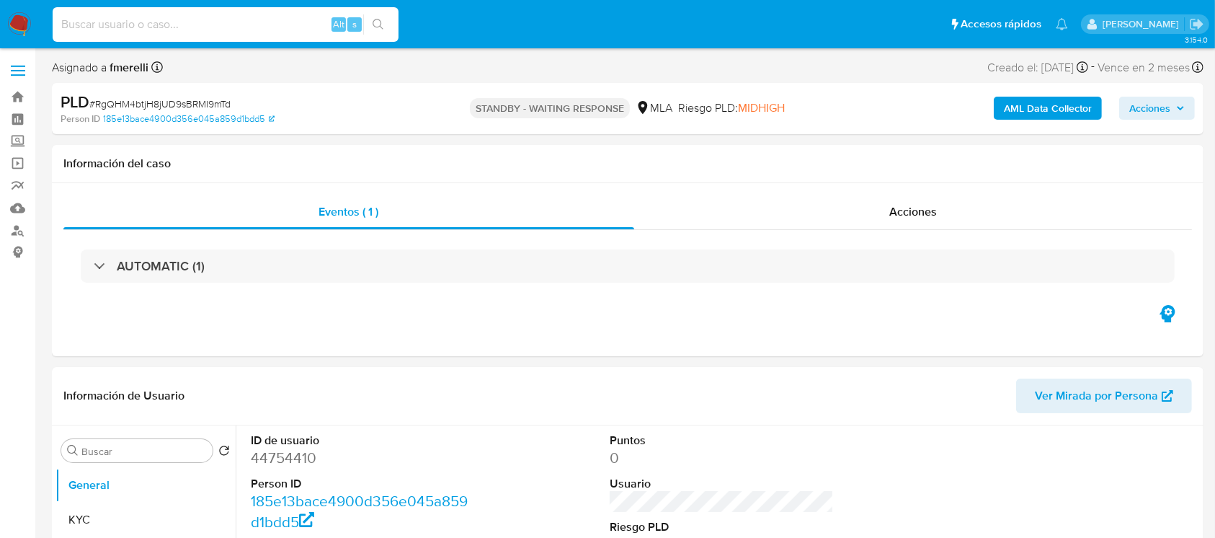
click at [236, 22] on input at bounding box center [226, 24] width 346 height 19
paste input "DMfASEH8jmO9HJK9ubjvv2dI"
click at [236, 22] on input "DMfASEH8jmO9HJK9ubjvv2dI" at bounding box center [226, 24] width 346 height 19
paste input "KfueDQGKZwkS0H21MSZBuVax"
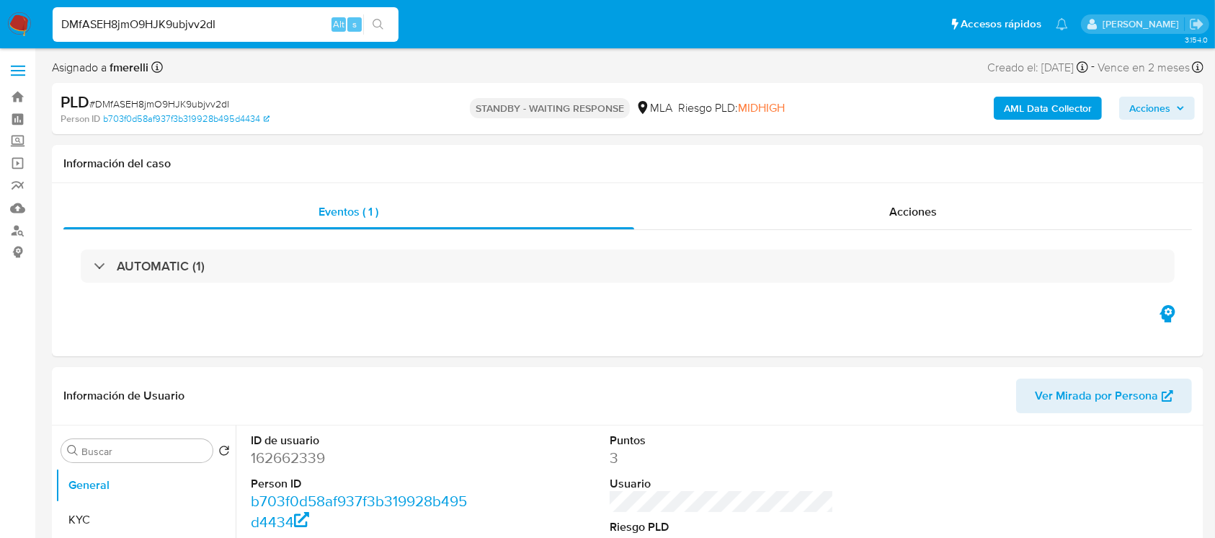
type input "KfueDQGKZwkS0H21MSZBuVax"
select select "10"
type input "KfueDQGKZwkS0H21MSZBuVax"
select select "10"
click at [257, 26] on input "KfueDQGKZwkS0H21MSZBuVax" at bounding box center [226, 24] width 346 height 19
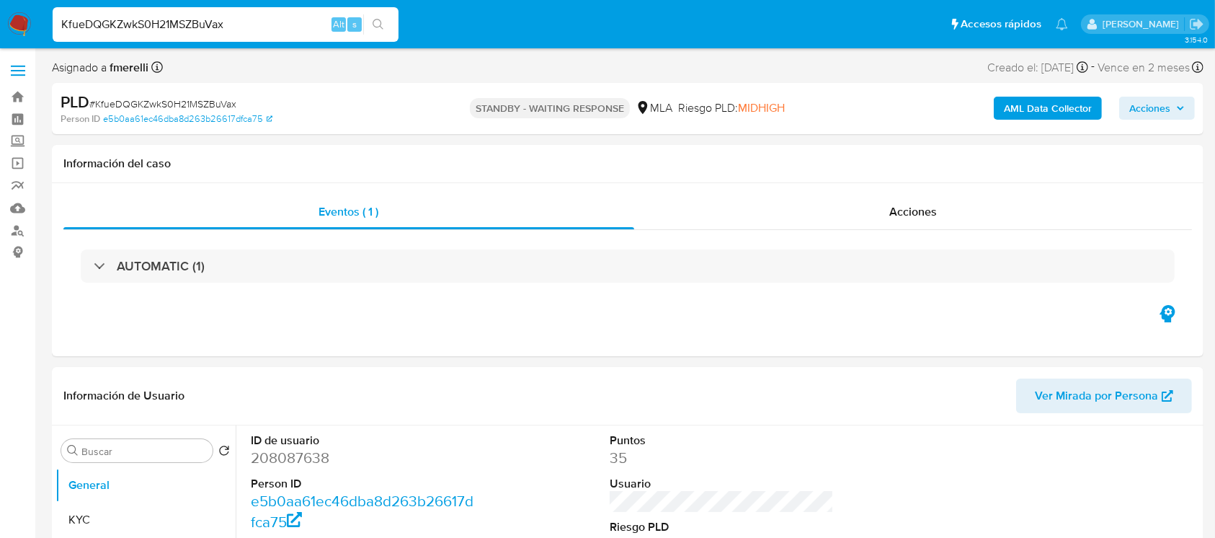
click at [257, 26] on input "KfueDQGKZwkS0H21MSZBuVax" at bounding box center [226, 24] width 346 height 19
paste input "pCBsVQlfTQ0i2xWgTqQ1SW7z"
type input "pCBsVQlfTQ0i2xWgTqQ1SW7z"
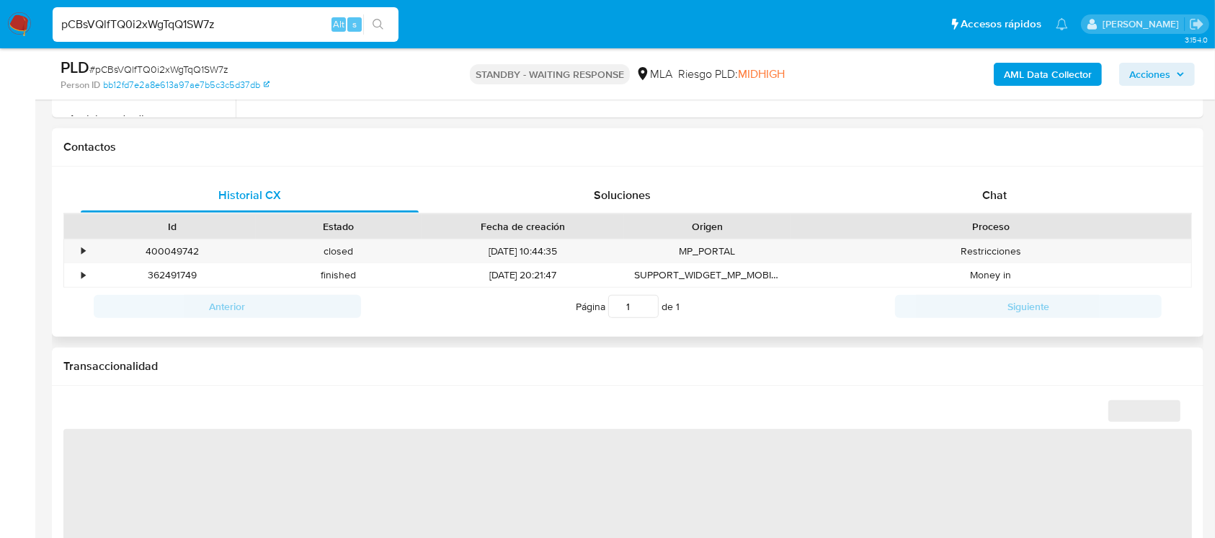
scroll to position [608, 0]
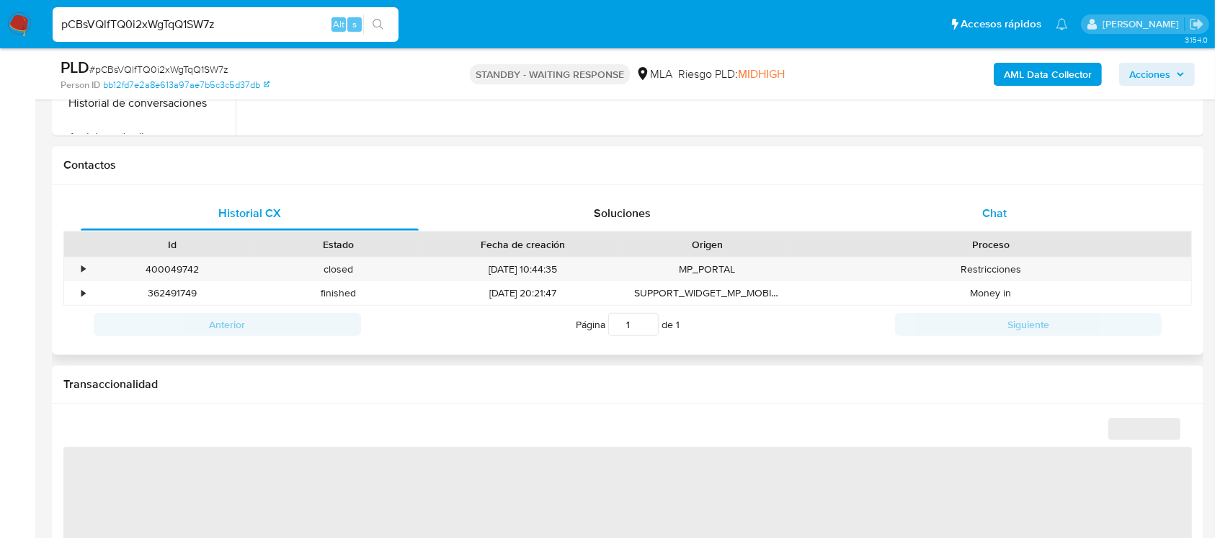
click at [998, 218] on span "Chat" at bounding box center [995, 213] width 25 height 17
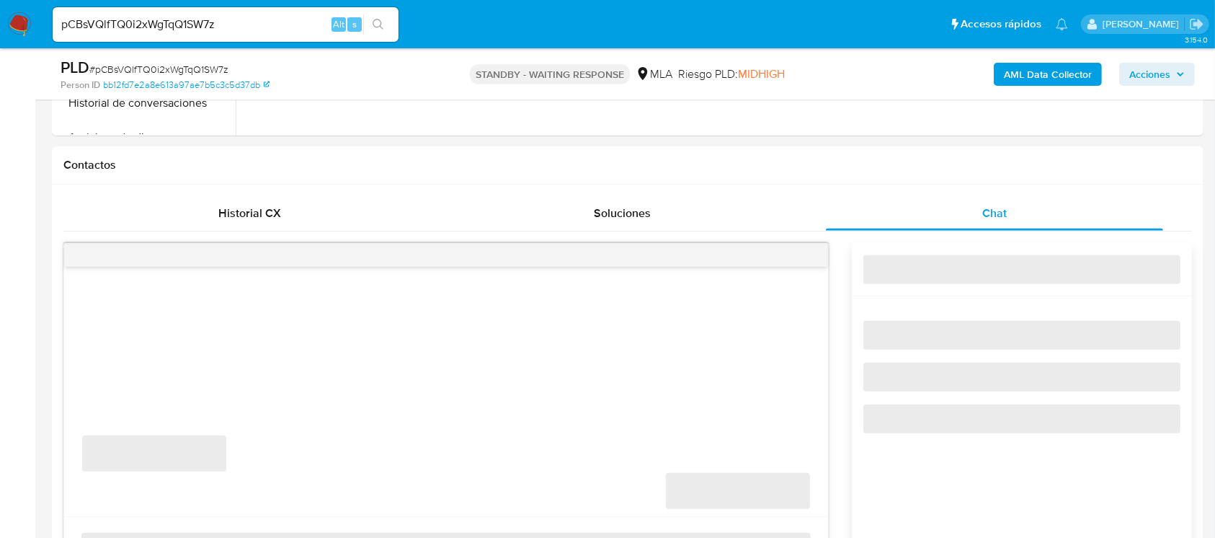
select select "10"
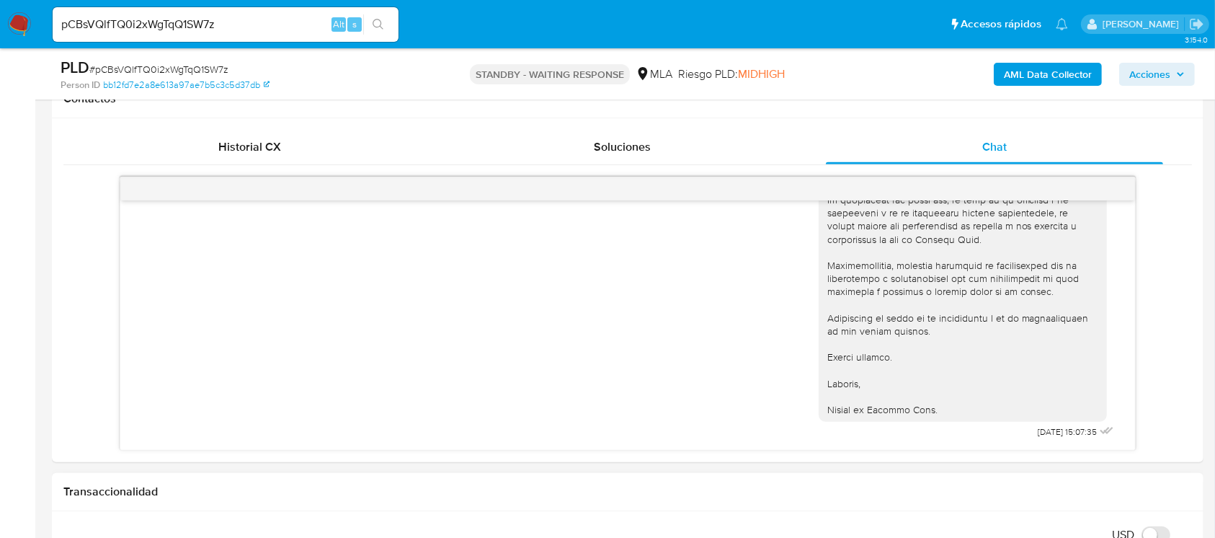
scroll to position [704, 0]
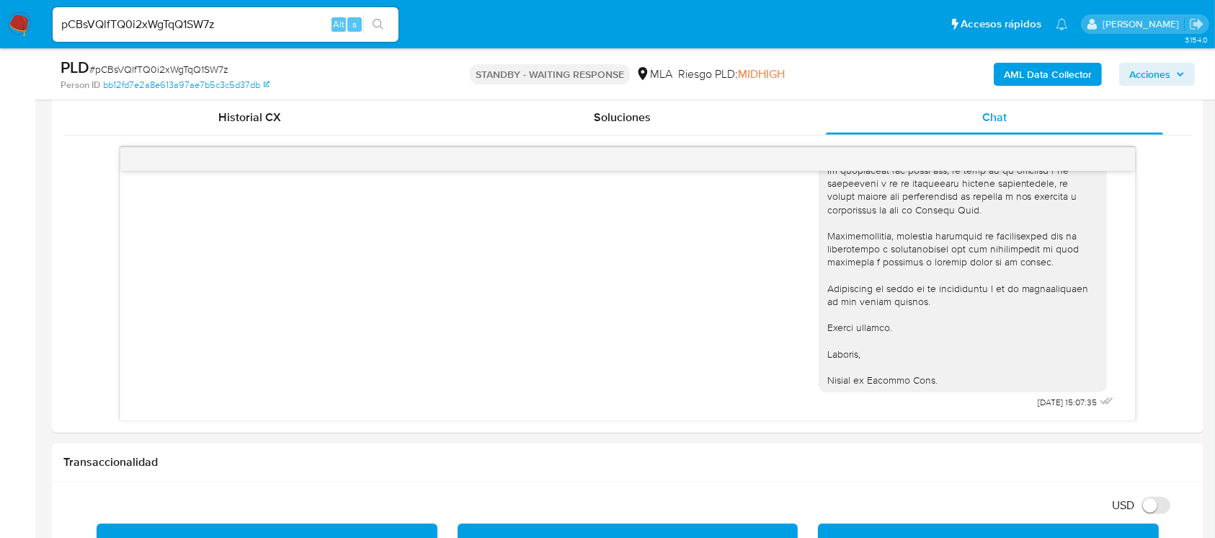
click at [261, 32] on input "pCBsVQlfTQ0i2xWgTqQ1SW7z" at bounding box center [226, 24] width 346 height 19
paste input "G79FlqTBaXhuBWZM7SyjJeX8"
type input "G79FlqTBaXhuBWZM7SyjJeX8"
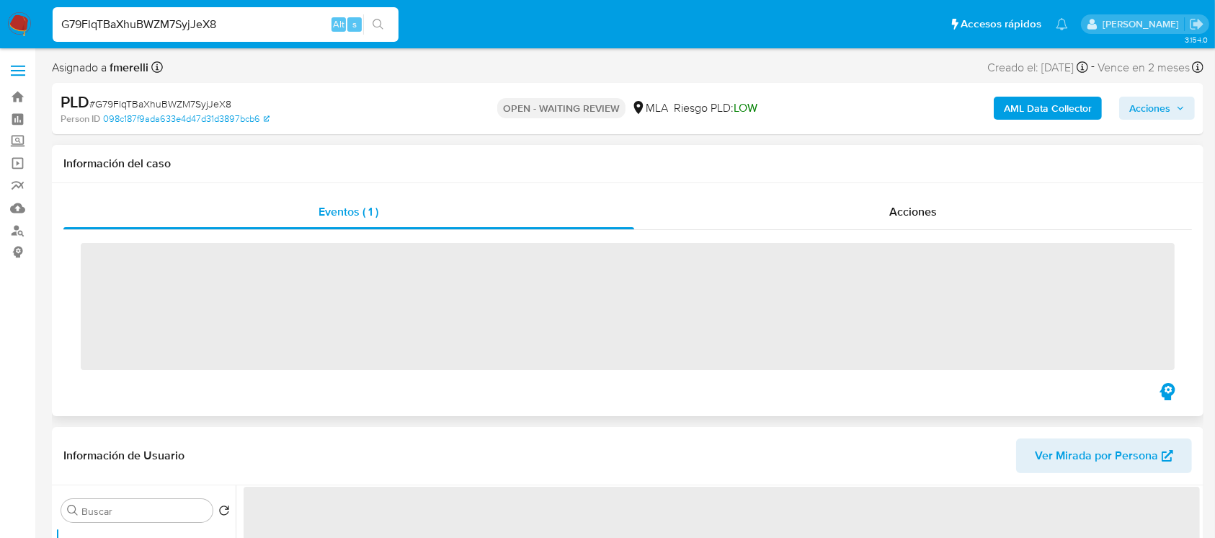
scroll to position [480, 0]
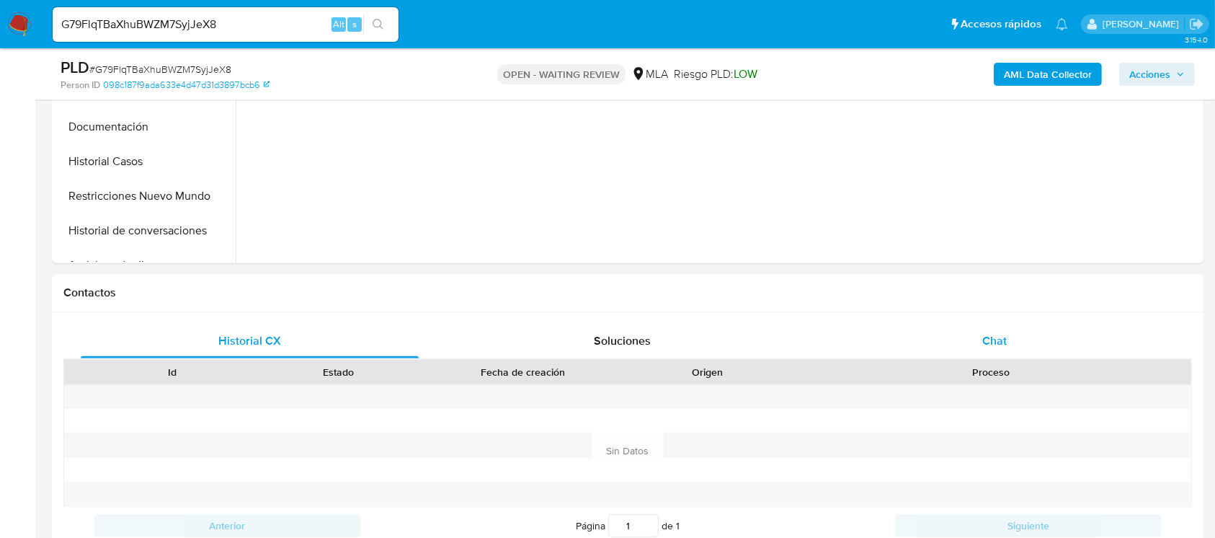
click at [975, 355] on div "Chat" at bounding box center [995, 341] width 338 height 35
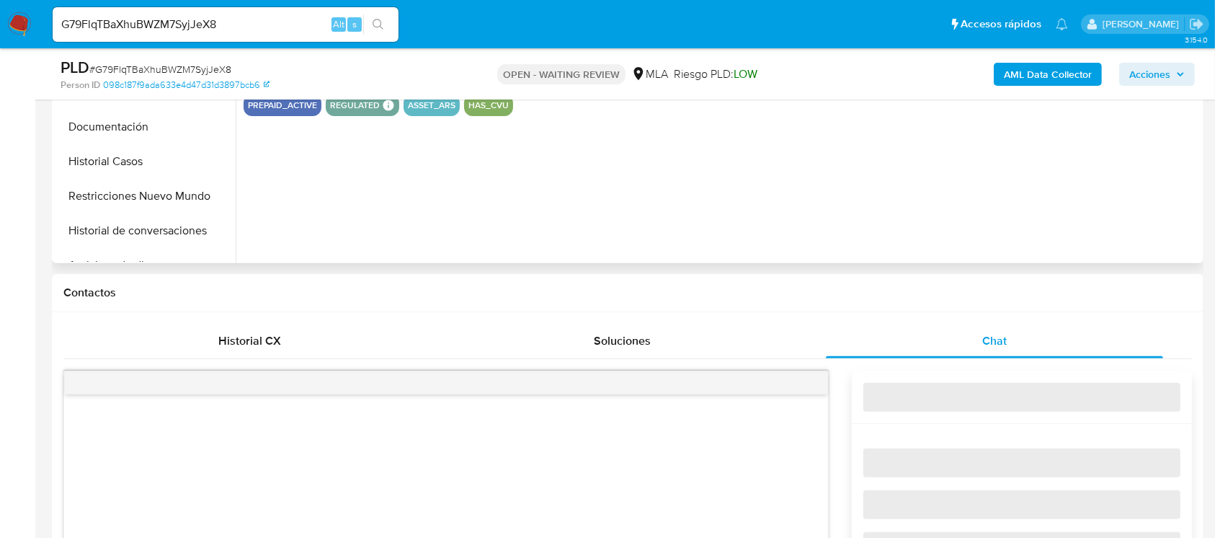
select select "10"
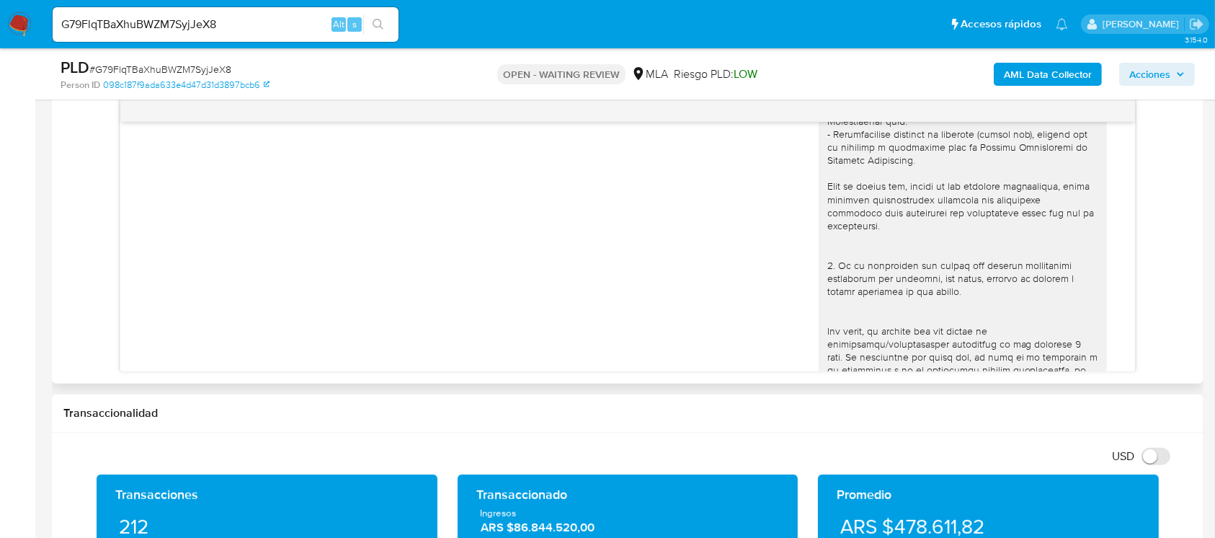
scroll to position [0, 0]
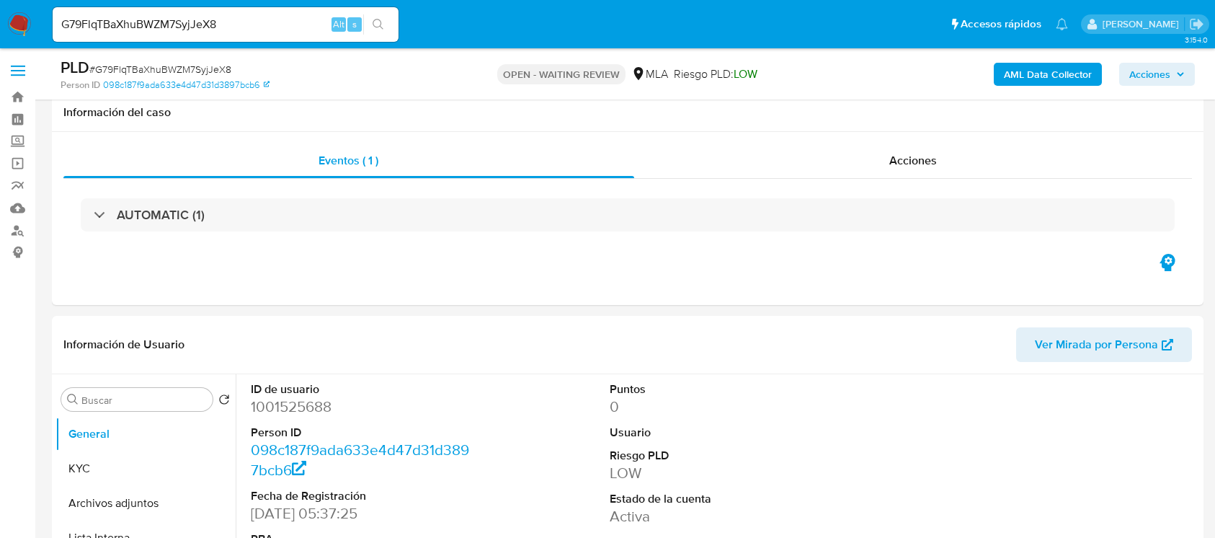
select select "10"
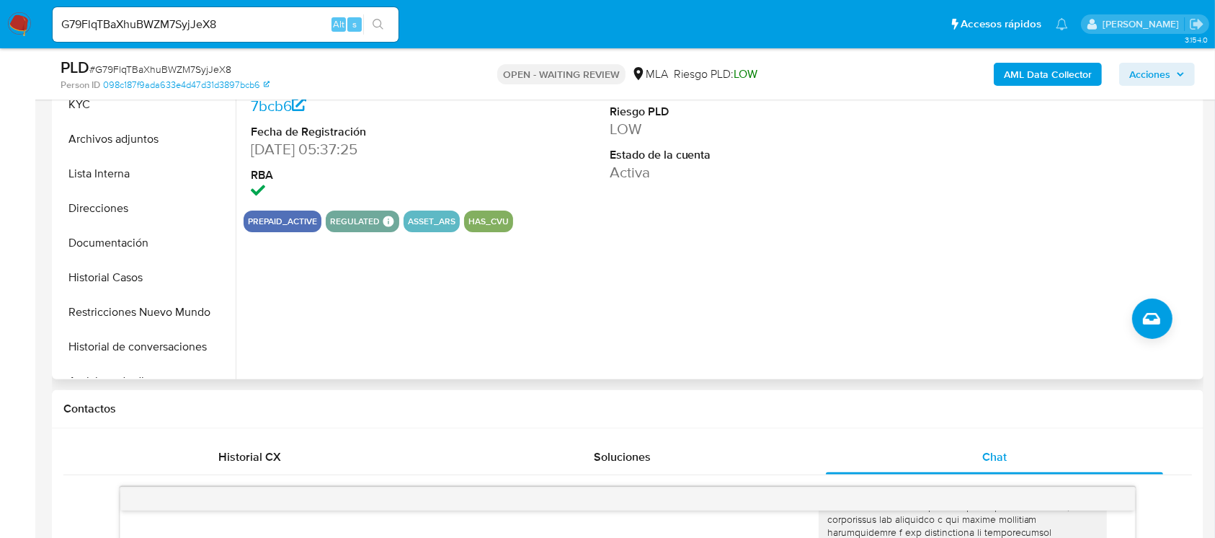
scroll to position [272, 0]
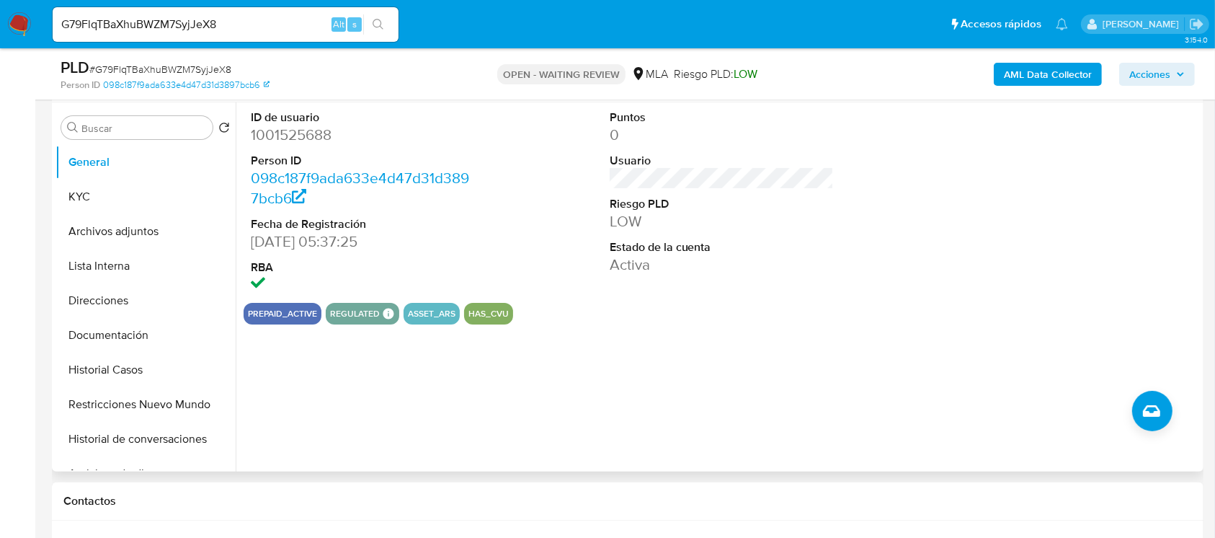
click at [293, 116] on dt "ID de usuario" at bounding box center [363, 118] width 225 height 16
click at [281, 132] on dd "1001525688" at bounding box center [363, 135] width 225 height 20
copy dd "1001525688"
click at [137, 193] on button "KYC" at bounding box center [140, 197] width 169 height 35
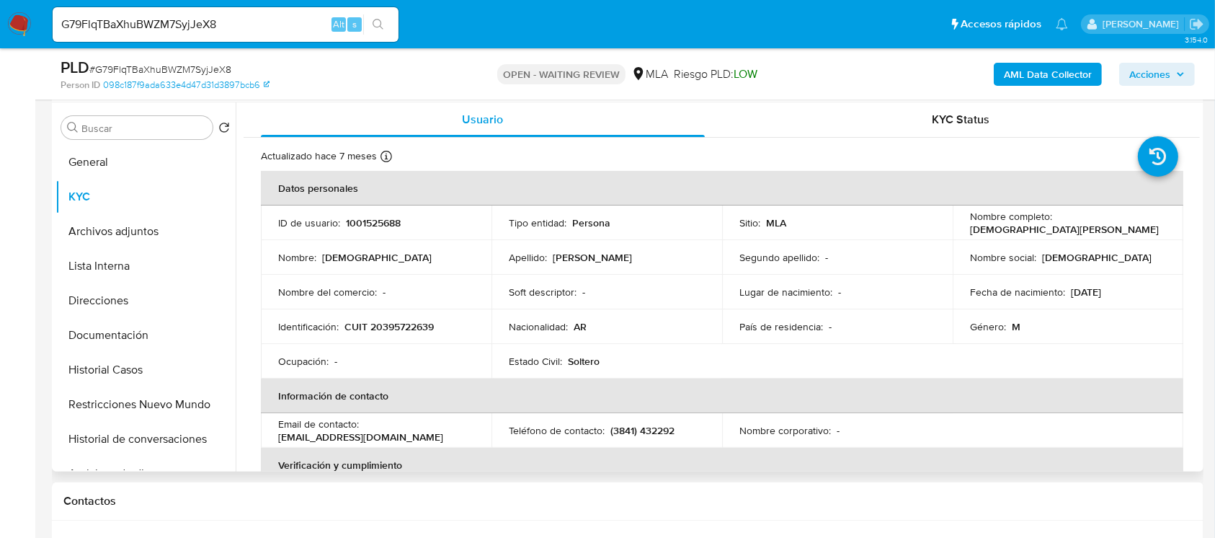
click at [376, 222] on p "1001525688" at bounding box center [373, 222] width 55 height 13
copy p "1001525688"
drag, startPoint x: 379, startPoint y: 325, endPoint x: 430, endPoint y: 327, distance: 50.5
click at [430, 327] on p "CUIT 20395722639" at bounding box center [389, 326] width 89 height 13
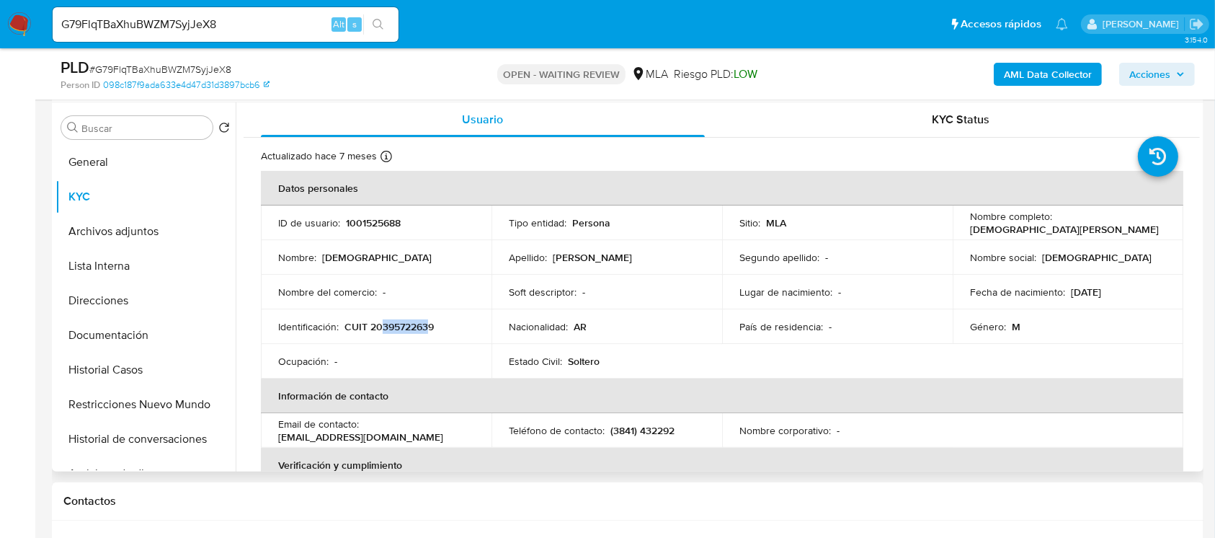
copy p "39572263"
click at [112, 345] on button "Documentación" at bounding box center [140, 335] width 169 height 35
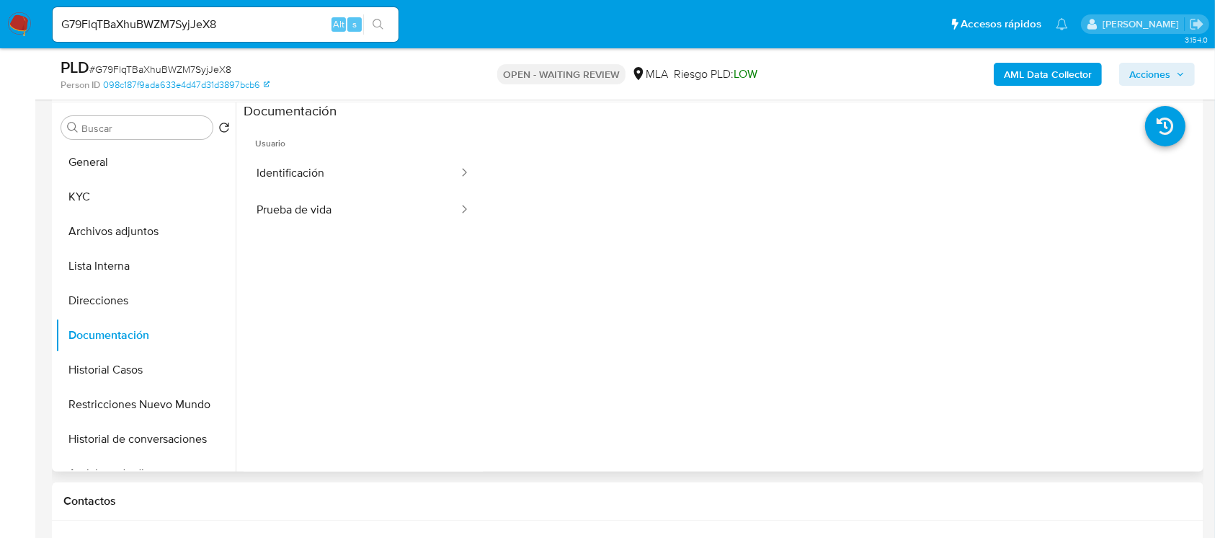
click at [312, 176] on button "Identificación" at bounding box center [352, 173] width 216 height 37
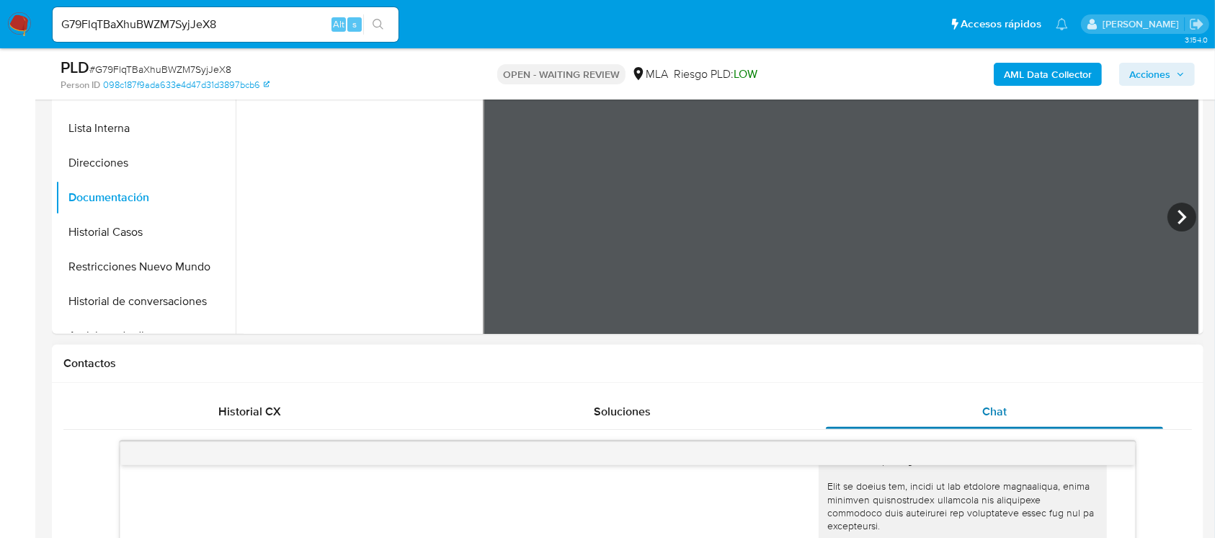
scroll to position [225, 0]
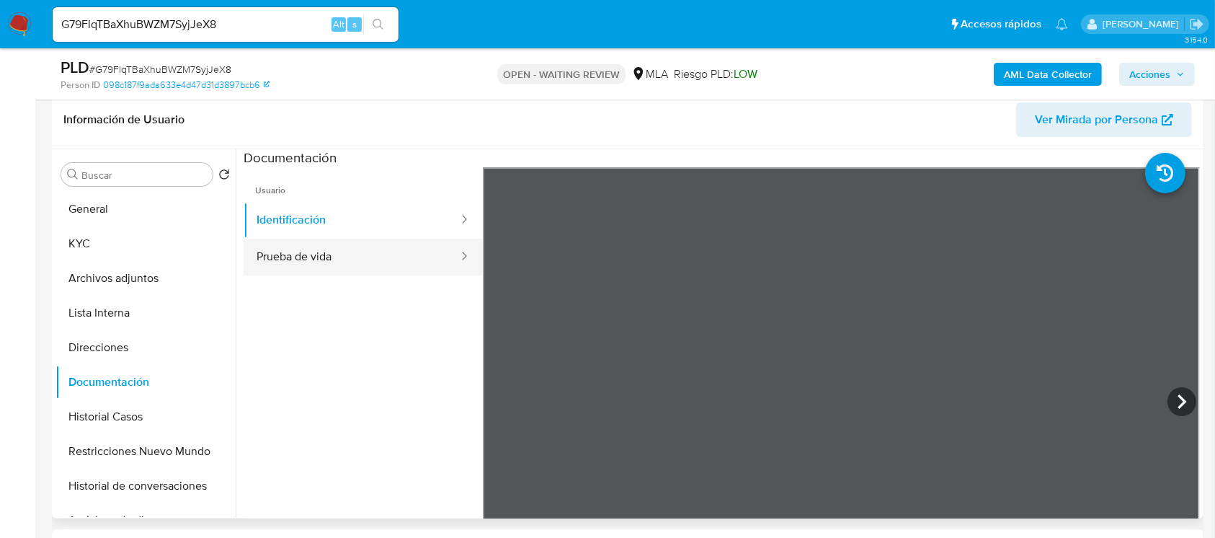
click at [347, 254] on button "Prueba de vida" at bounding box center [352, 257] width 216 height 37
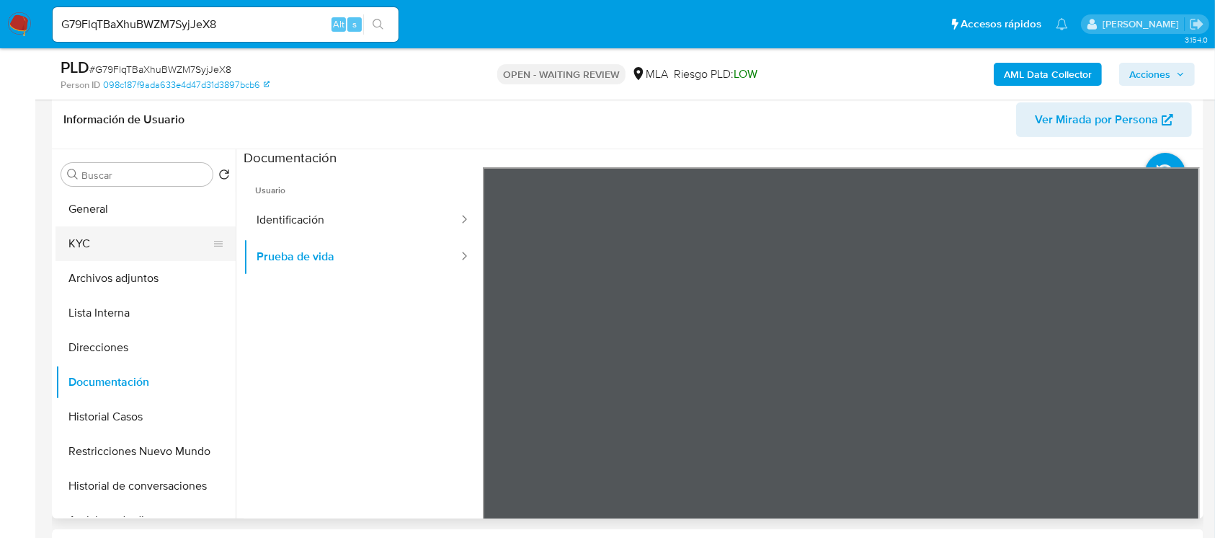
click at [118, 234] on button "KYC" at bounding box center [140, 243] width 169 height 35
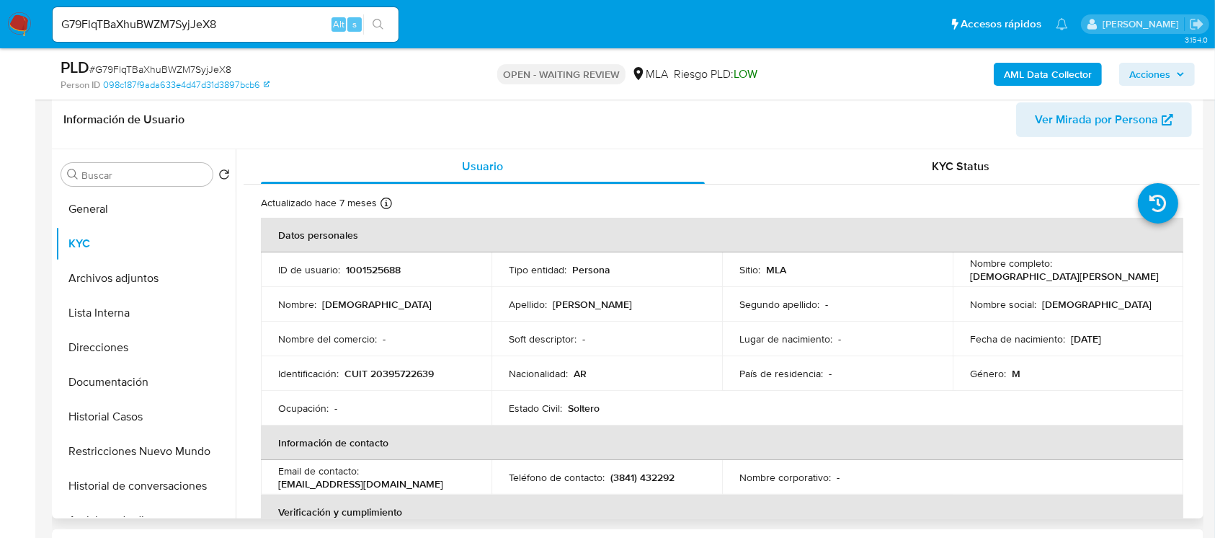
click at [395, 370] on p "CUIT 20395722639" at bounding box center [389, 373] width 89 height 13
drag, startPoint x: 395, startPoint y: 370, endPoint x: 427, endPoint y: 294, distance: 82.1
click at [395, 369] on p "CUIT 20395722639" at bounding box center [389, 373] width 89 height 13
copy p "20395722639"
click at [407, 367] on p "CUIT 20395722639" at bounding box center [389, 373] width 89 height 13
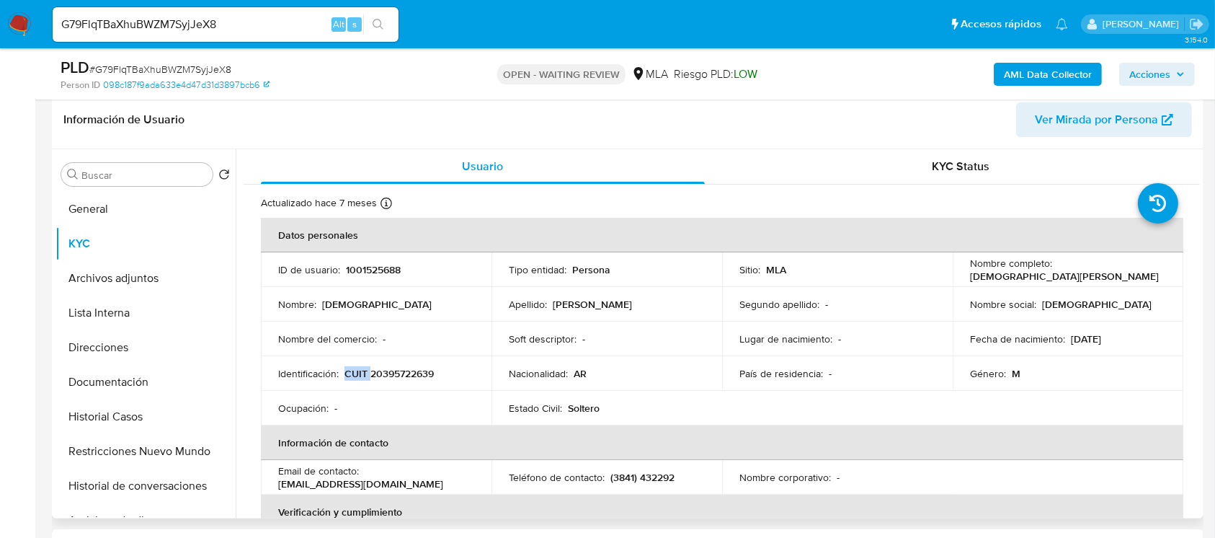
click at [407, 367] on p "CUIT 20395722639" at bounding box center [389, 373] width 89 height 13
click at [415, 381] on td "Identificación : CUIT 20395722639" at bounding box center [376, 373] width 231 height 35
click at [407, 372] on p "CUIT 20395722639" at bounding box center [389, 373] width 89 height 13
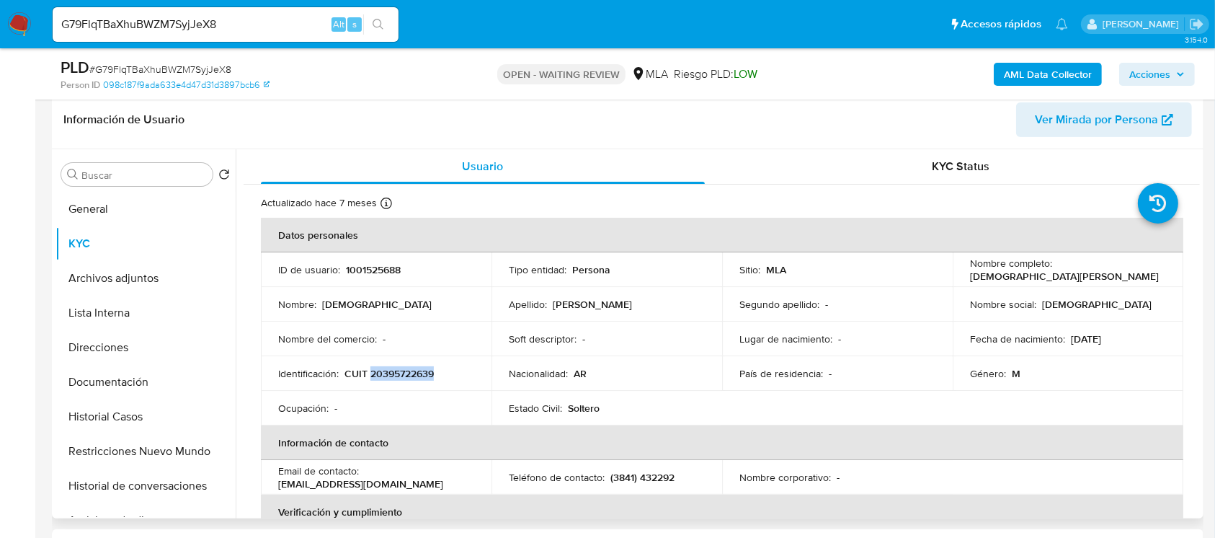
copy p "20395722639"
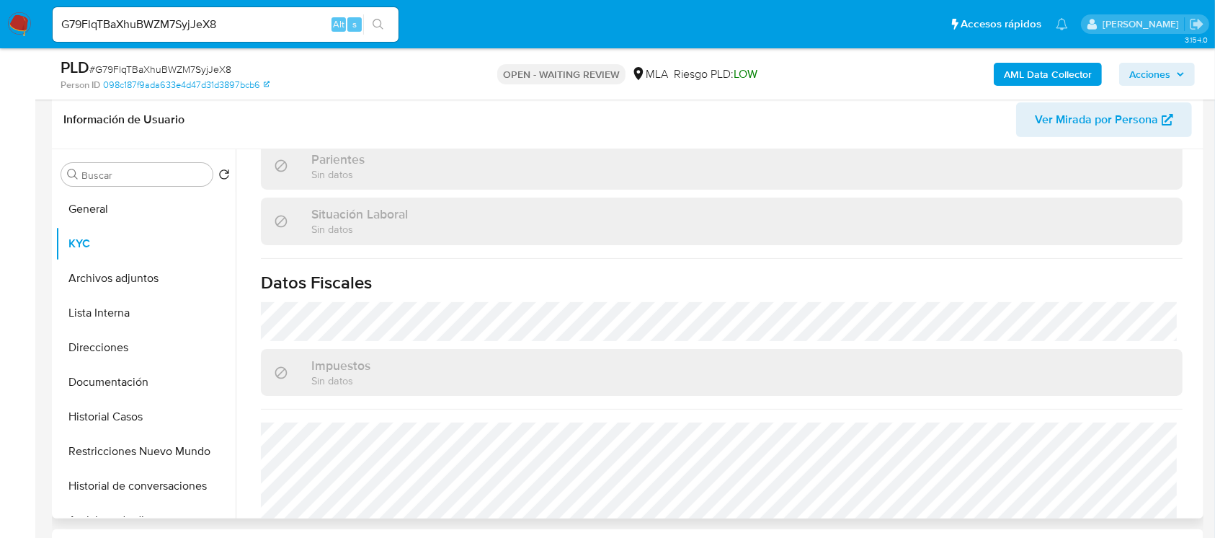
scroll to position [759, 0]
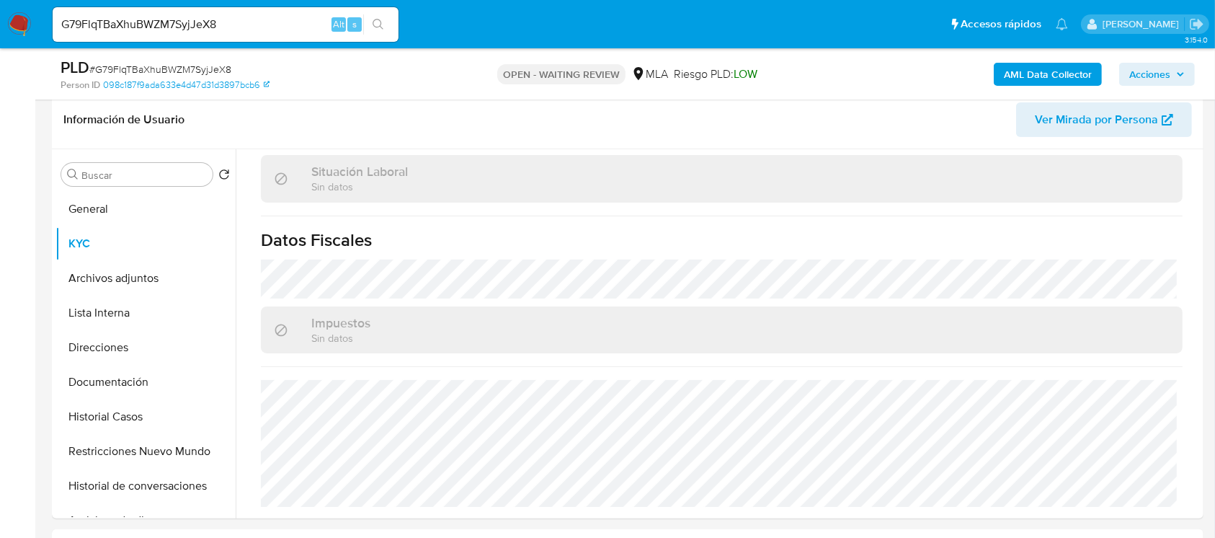
click at [138, 60] on div "PLD # G79FlqTBaXhuBWZM7SyjJeX8" at bounding box center [247, 68] width 373 height 22
copy span "G79FlqTBaXhuBWZM7SyjJeX8"
click at [15, 21] on img at bounding box center [19, 24] width 25 height 25
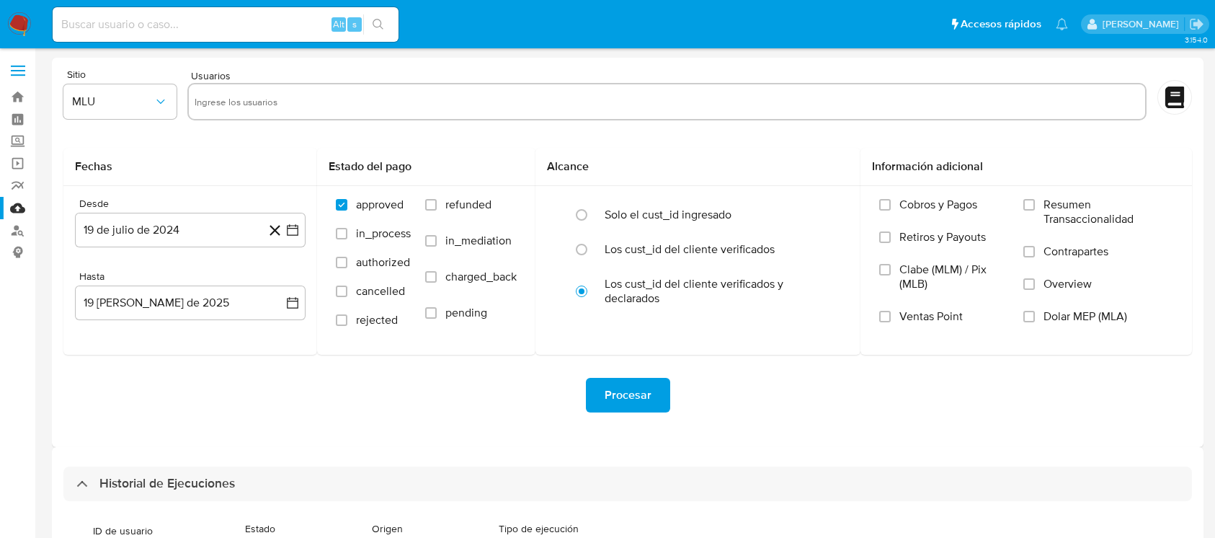
select select "10"
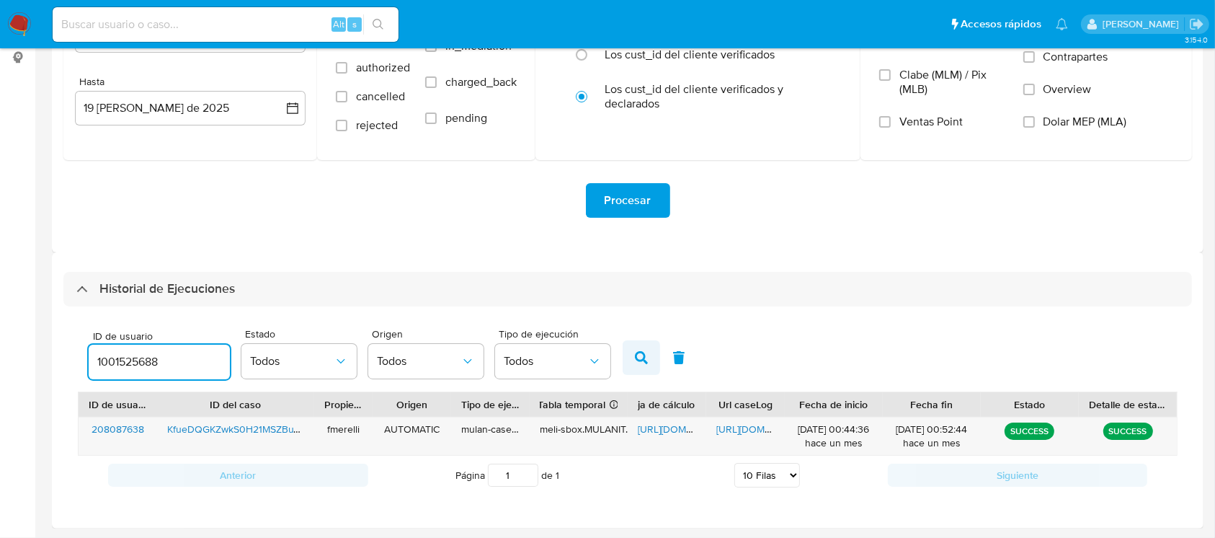
type input "1001525688"
click at [635, 360] on icon "button" at bounding box center [641, 357] width 13 height 13
click at [646, 352] on icon "button" at bounding box center [641, 357] width 13 height 13
click at [732, 429] on span "[URL][DOMAIN_NAME]" at bounding box center [766, 429] width 99 height 14
click at [655, 433] on span "[URL][DOMAIN_NAME]" at bounding box center [687, 429] width 99 height 14
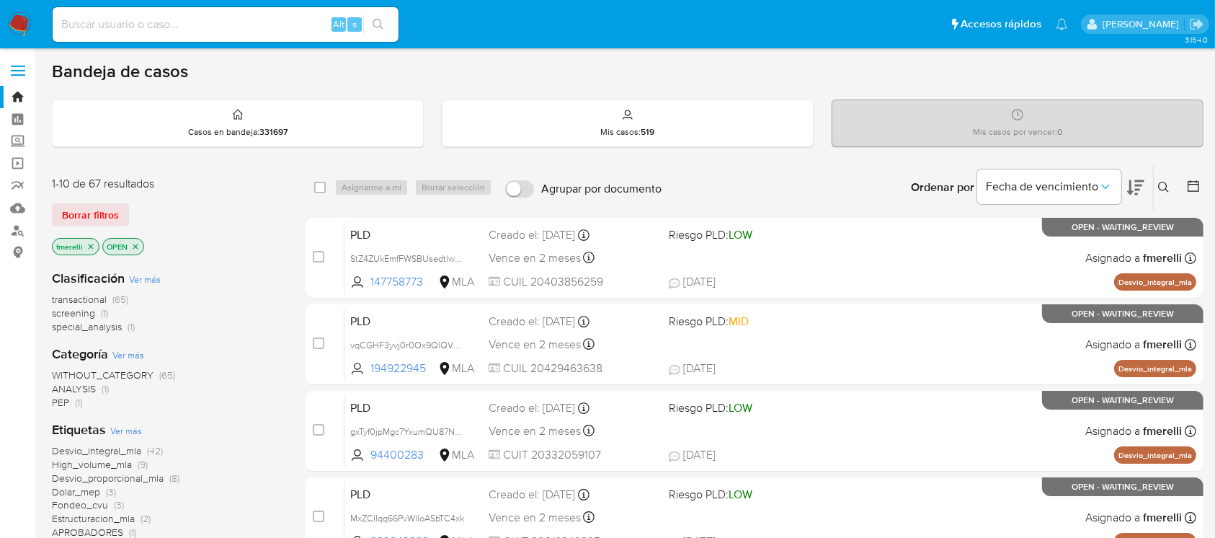
drag, startPoint x: 1164, startPoint y: 187, endPoint x: 1136, endPoint y: 222, distance: 44.6
click at [1164, 187] on icon at bounding box center [1164, 188] width 12 height 12
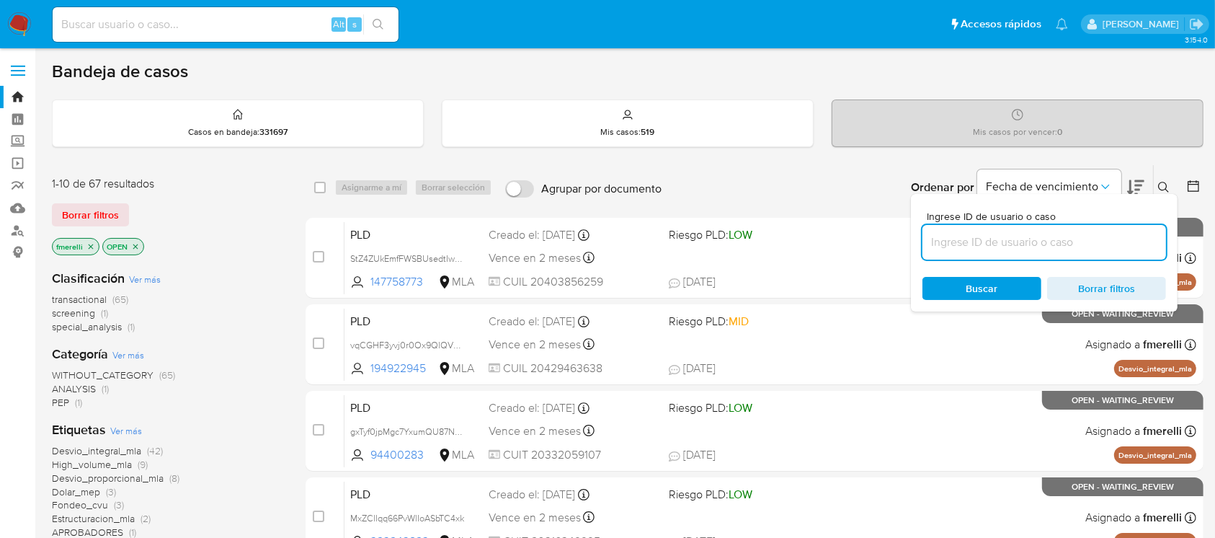
click at [1105, 247] on input at bounding box center [1045, 242] width 244 height 19
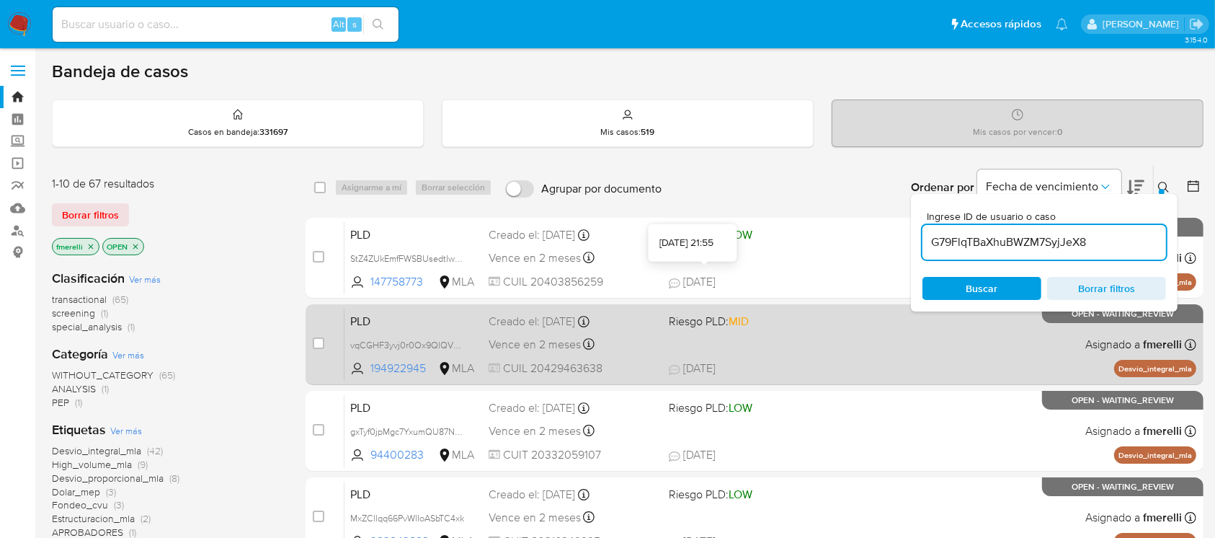
type input "G79FlqTBaXhuBWZM7SyjJeX8"
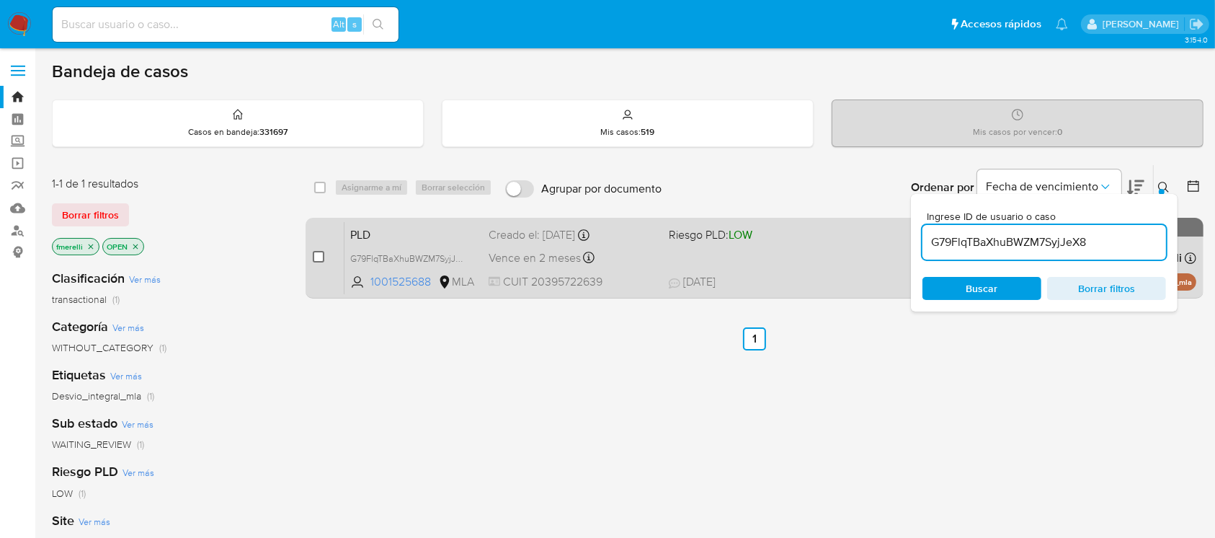
click at [316, 254] on input "checkbox" at bounding box center [319, 257] width 12 height 12
checkbox input "true"
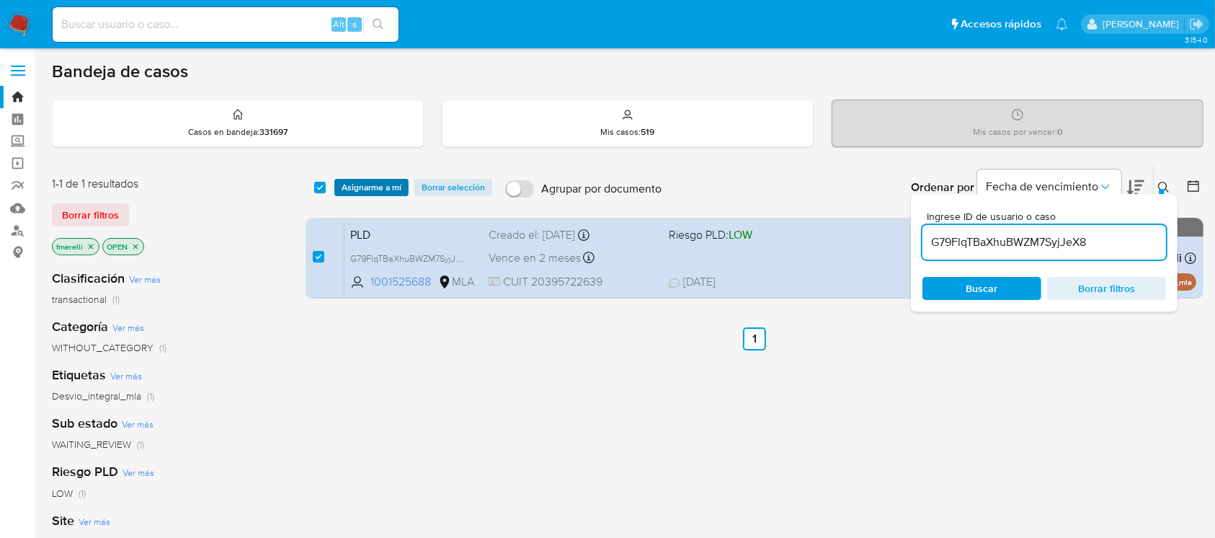
click at [381, 193] on span "Asignarme a mí" at bounding box center [372, 187] width 60 height 14
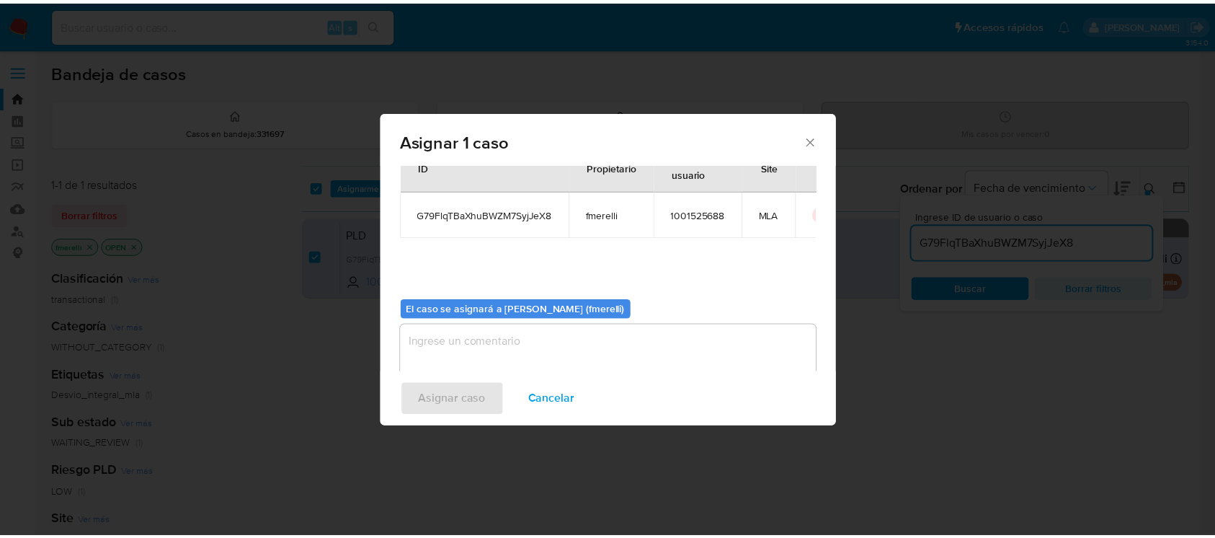
scroll to position [74, 0]
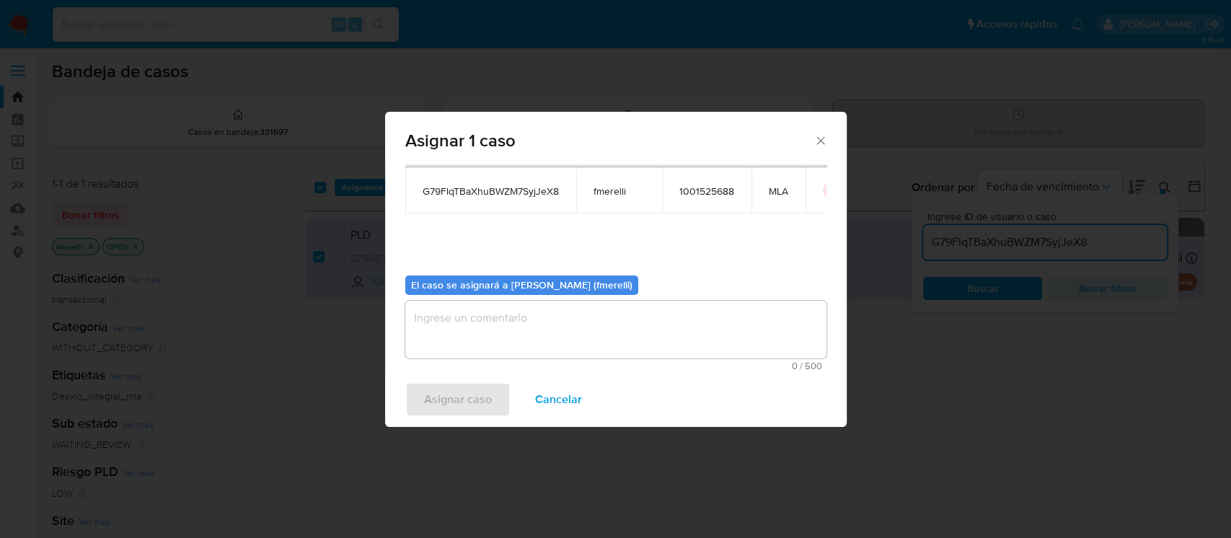
click at [517, 336] on textarea "assign-modal" at bounding box center [615, 330] width 421 height 58
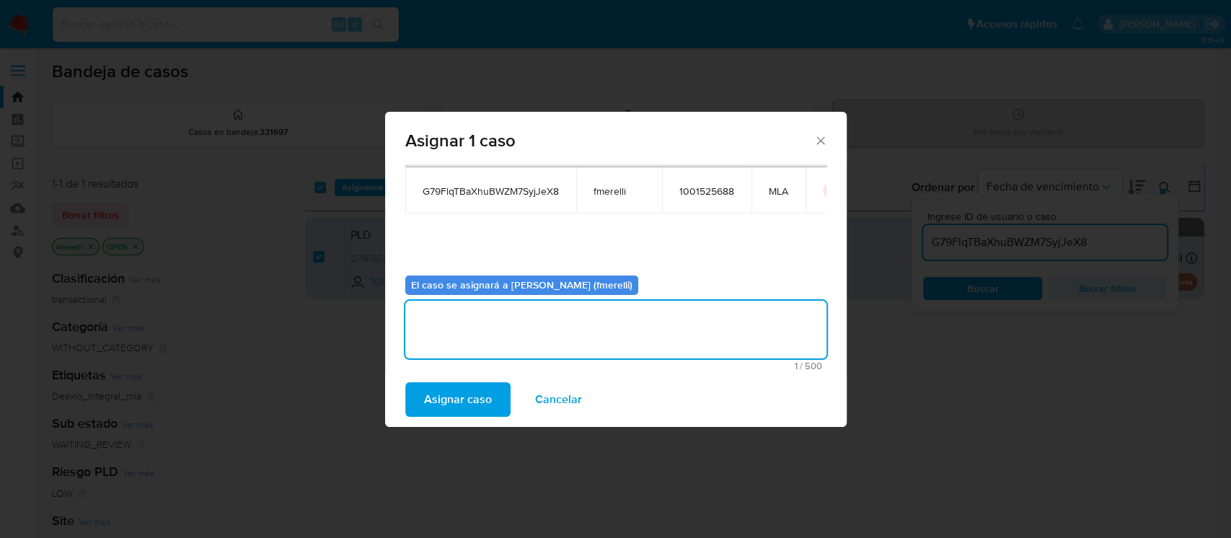
click at [465, 399] on span "Asignar caso" at bounding box center [458, 400] width 68 height 32
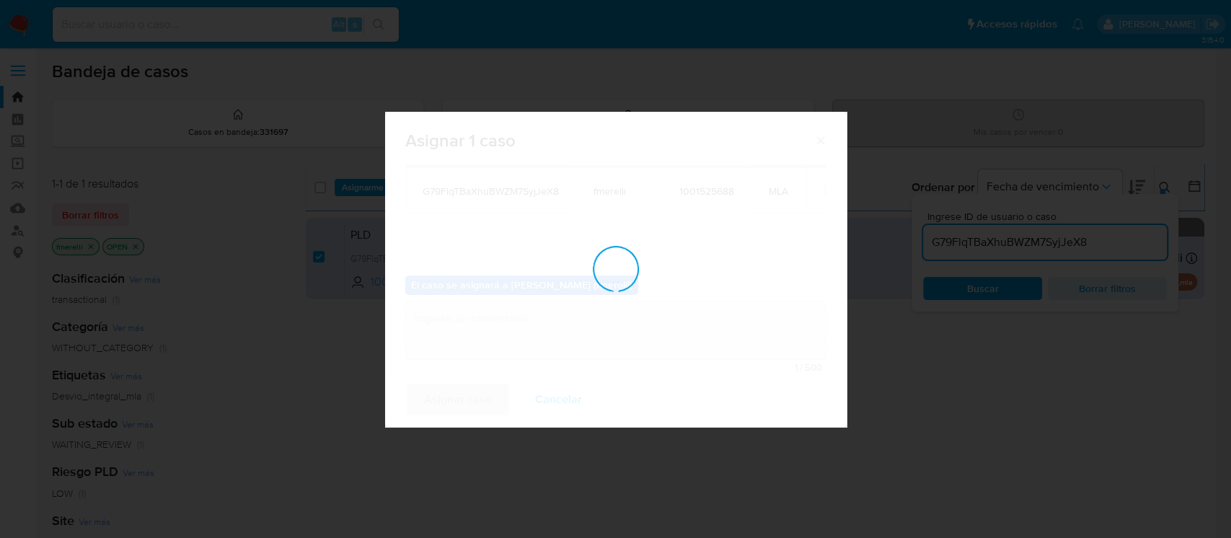
checkbox input "false"
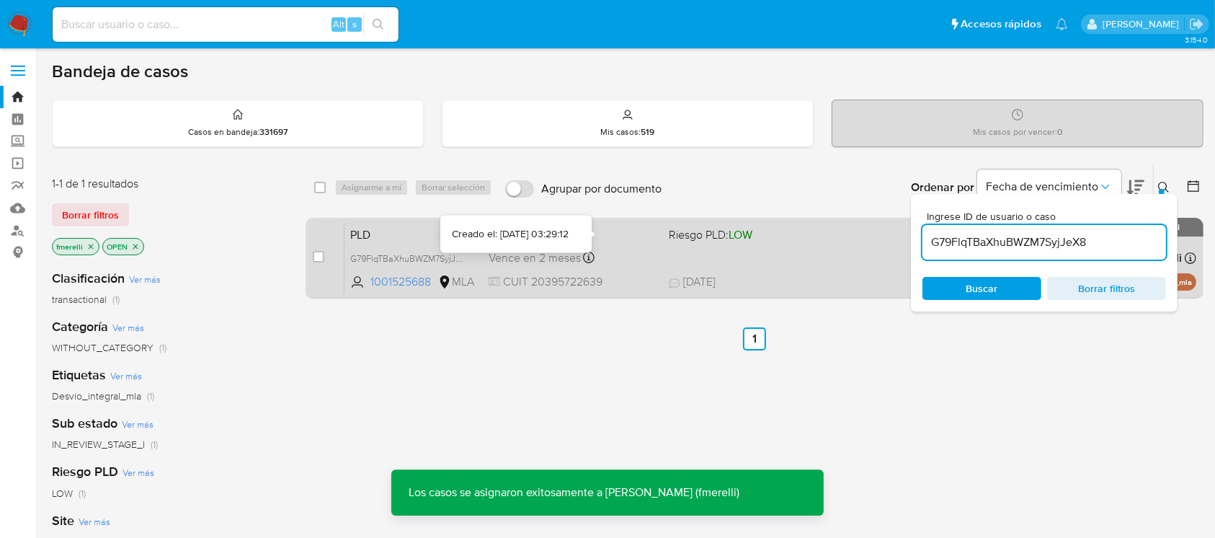
click at [630, 254] on div "Vence en 2 meses Vence el [DATE] 03:29:12" at bounding box center [573, 257] width 168 height 19
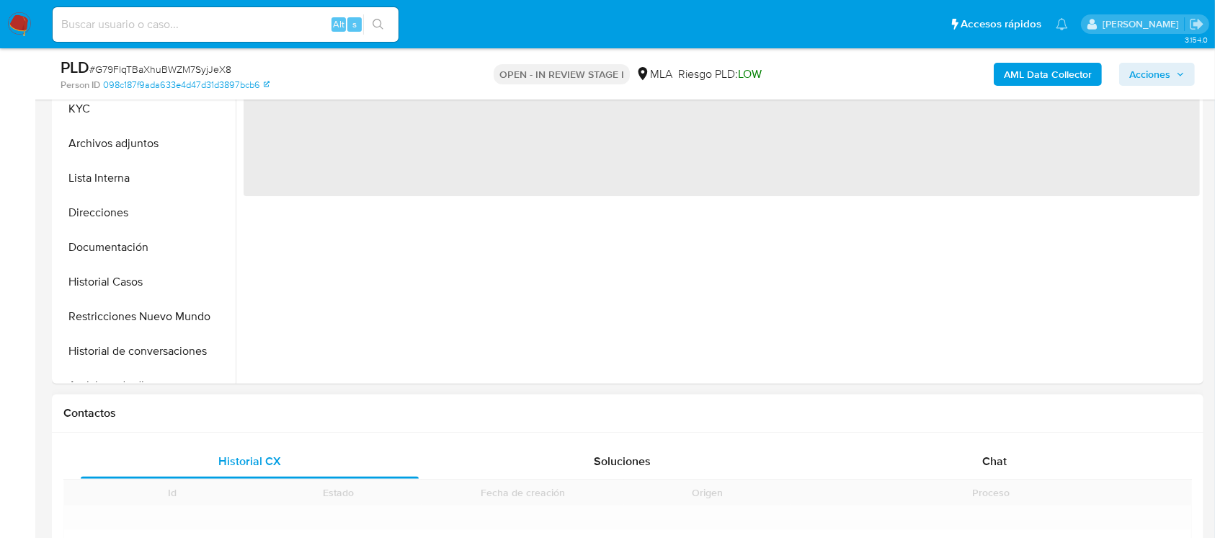
scroll to position [577, 0]
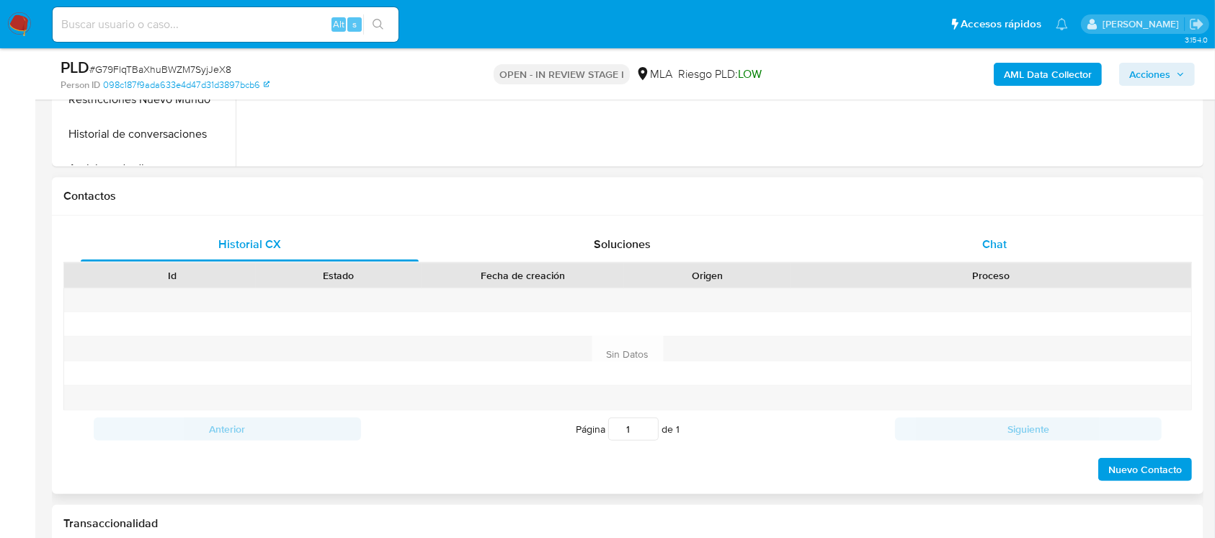
click at [1009, 239] on div "Chat" at bounding box center [995, 244] width 338 height 35
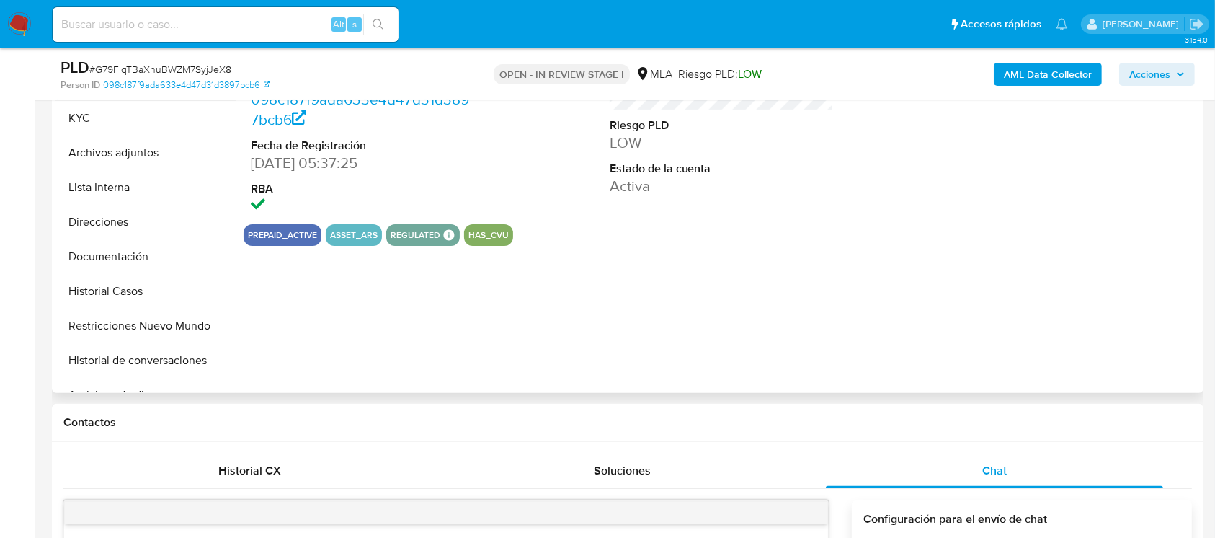
scroll to position [96, 0]
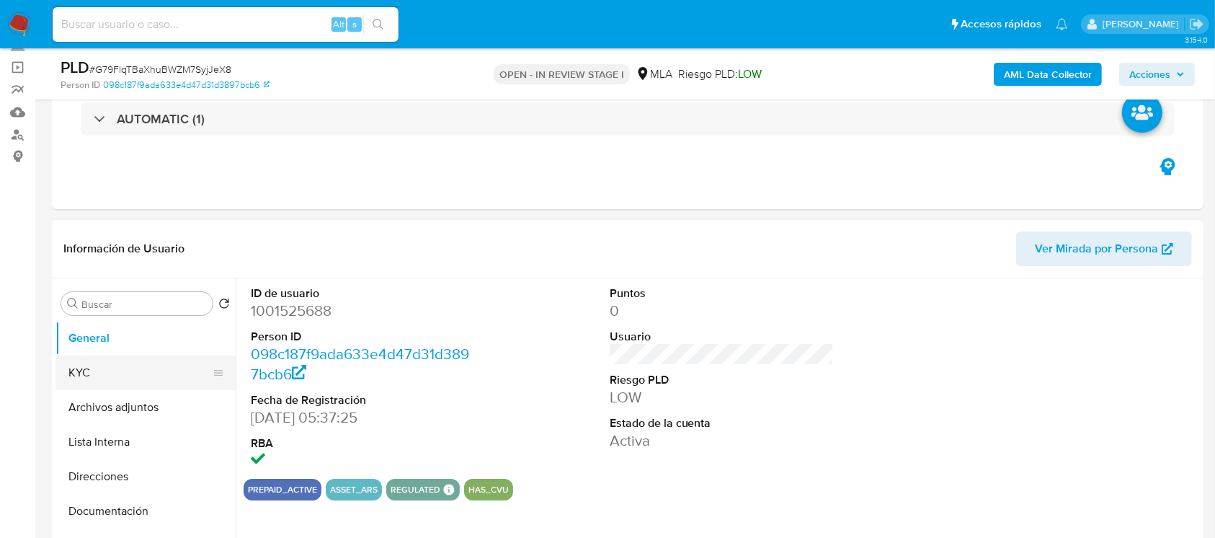
click at [105, 361] on button "KYC" at bounding box center [140, 372] width 169 height 35
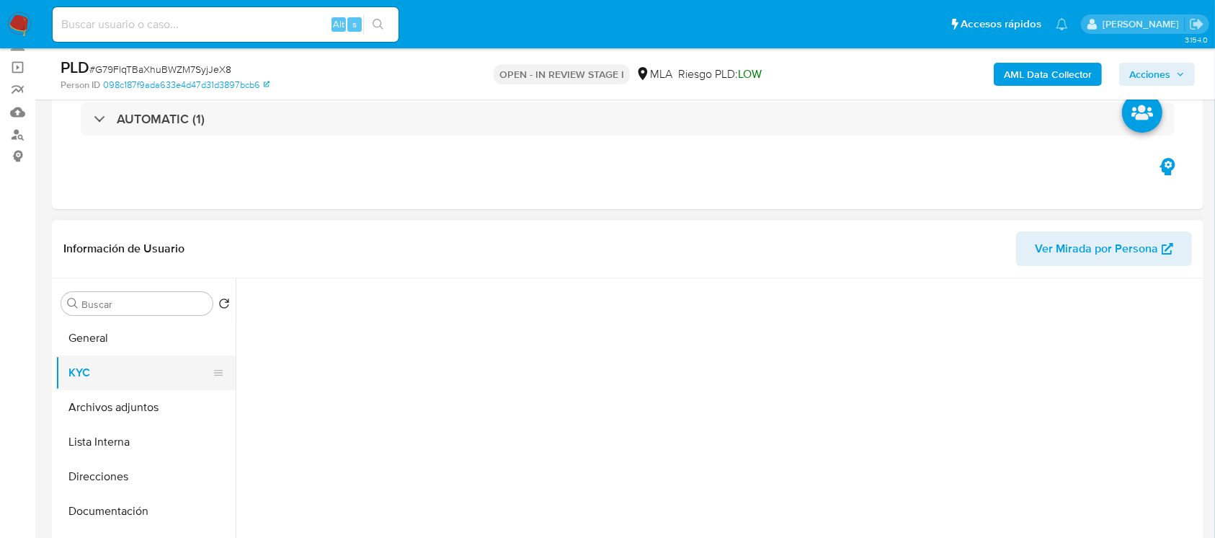
scroll to position [637, 0]
select select "10"
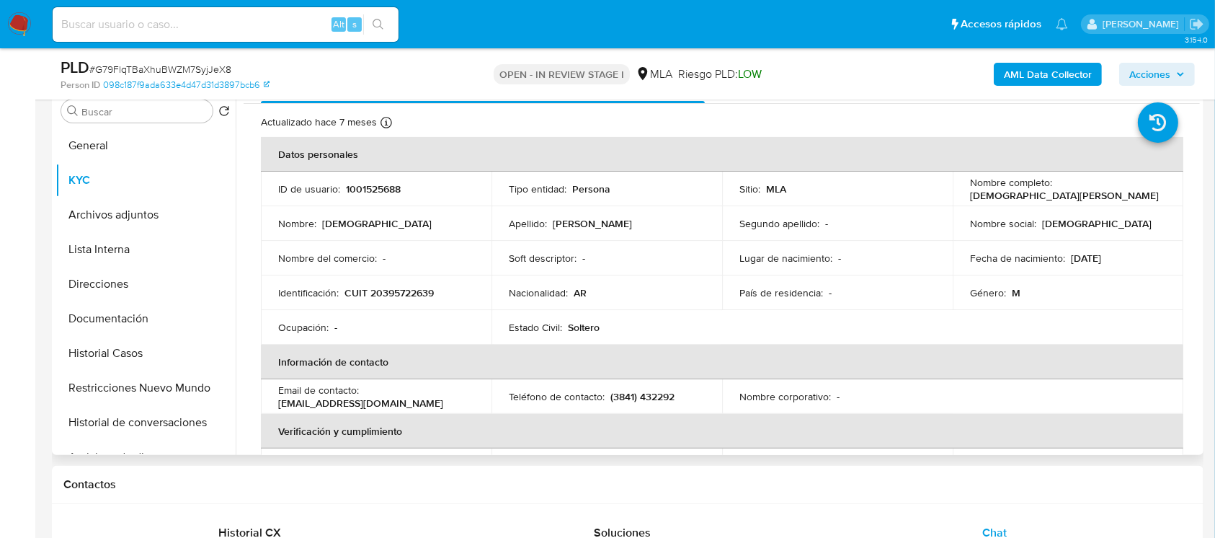
scroll to position [0, 0]
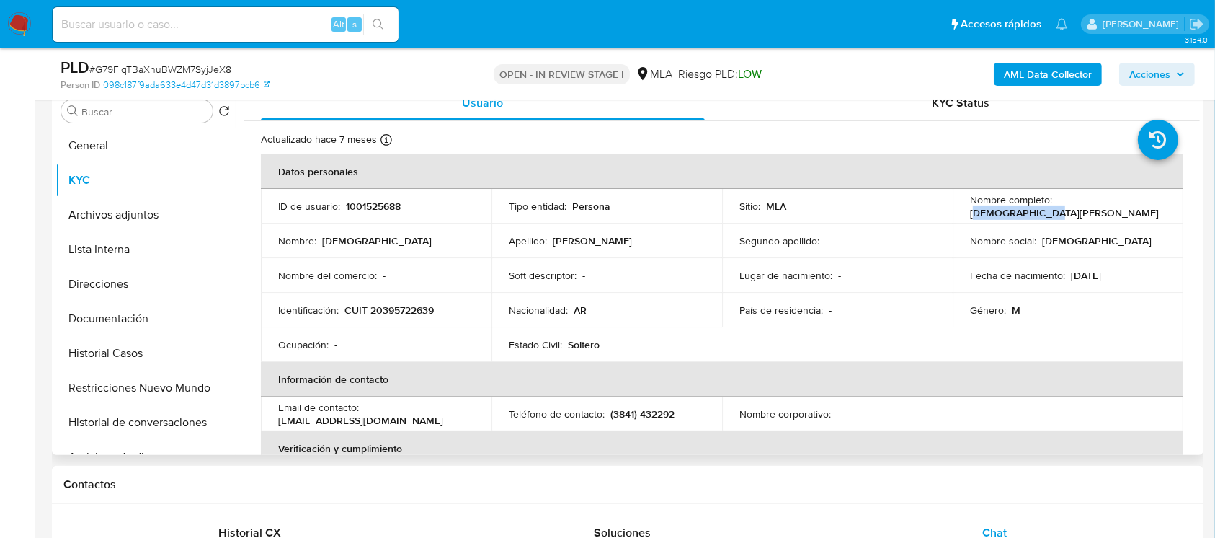
drag, startPoint x: 1056, startPoint y: 205, endPoint x: 1138, endPoint y: 211, distance: 81.7
click at [1138, 211] on div "Nombre completo : [DEMOGRAPHIC_DATA][PERSON_NAME]" at bounding box center [1068, 206] width 196 height 26
drag, startPoint x: 1061, startPoint y: 206, endPoint x: 1122, endPoint y: 270, distance: 88.2
click at [1151, 205] on div "Nombre completo : Jesus Carrazana" at bounding box center [1068, 206] width 196 height 26
copy div "[DEMOGRAPHIC_DATA][PERSON_NAME]"
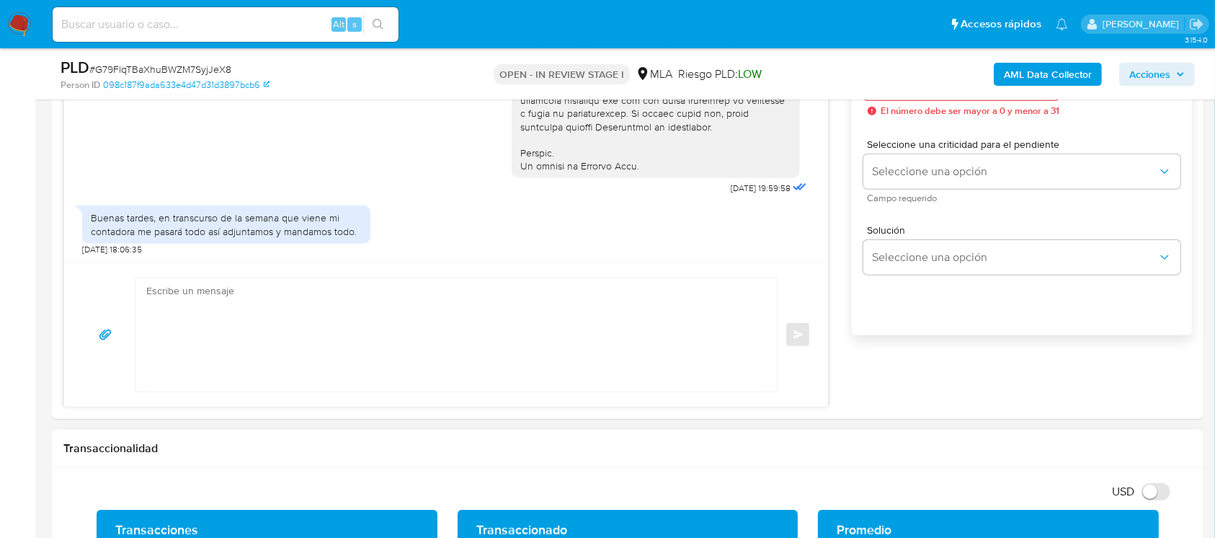
scroll to position [865, 0]
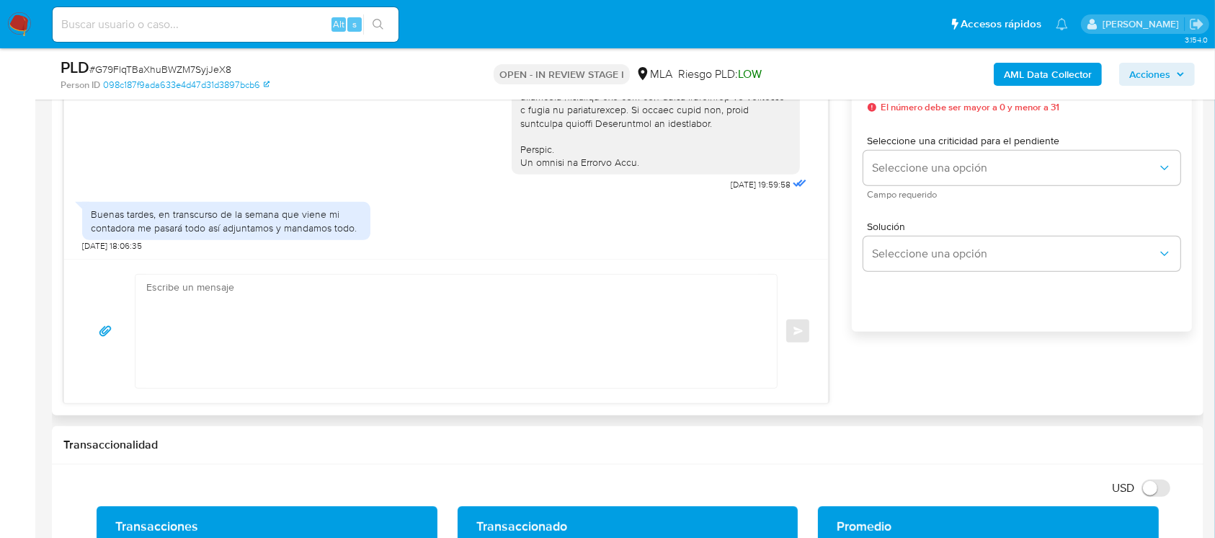
click at [649, 360] on textarea at bounding box center [452, 331] width 613 height 113
paste textarea "[DEMOGRAPHIC_DATA][PERSON_NAME]"
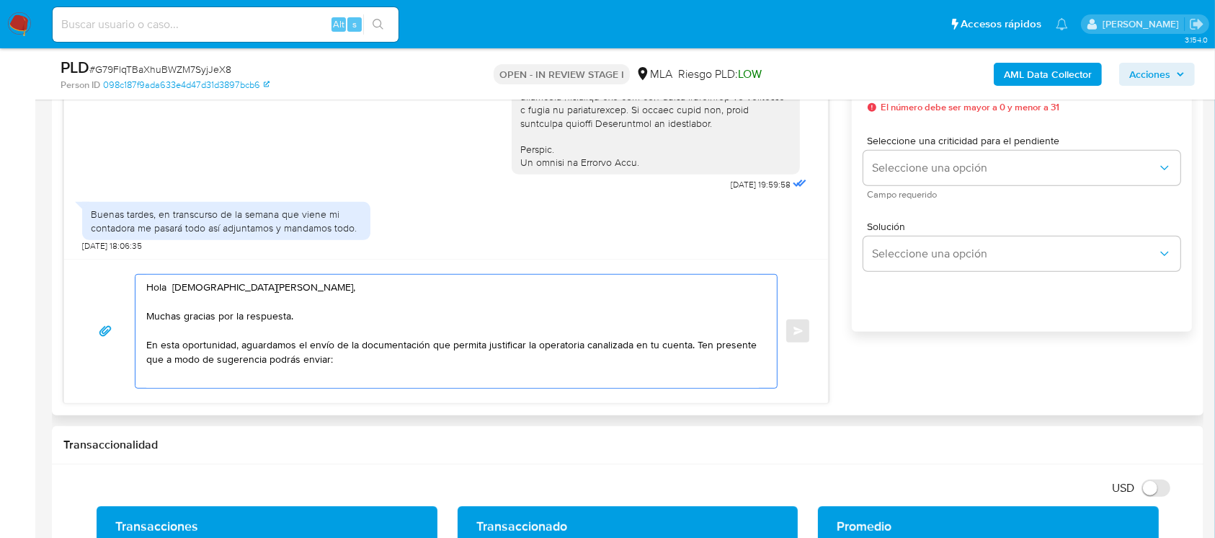
paste textarea "- Últimas 6 Declaraciones Juradas de Ingresos Brutos (donde se visualice la bas…"
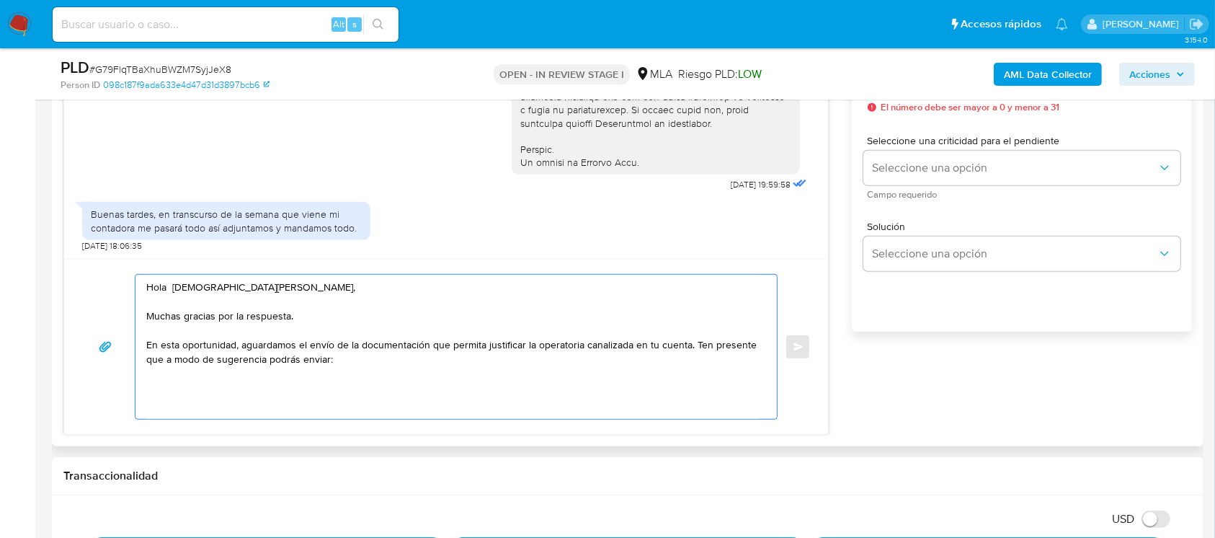
scroll to position [0, 0]
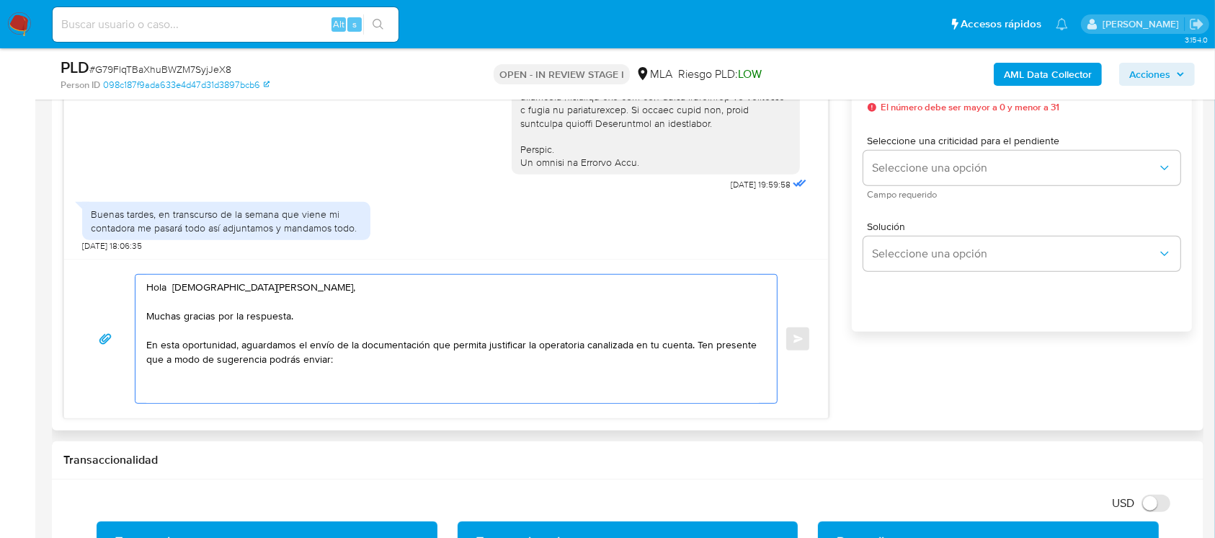
paste textarea "- Últimas 6 Declaraciones Juradas de Ingresos Brutos (donde se visualice la bas…"
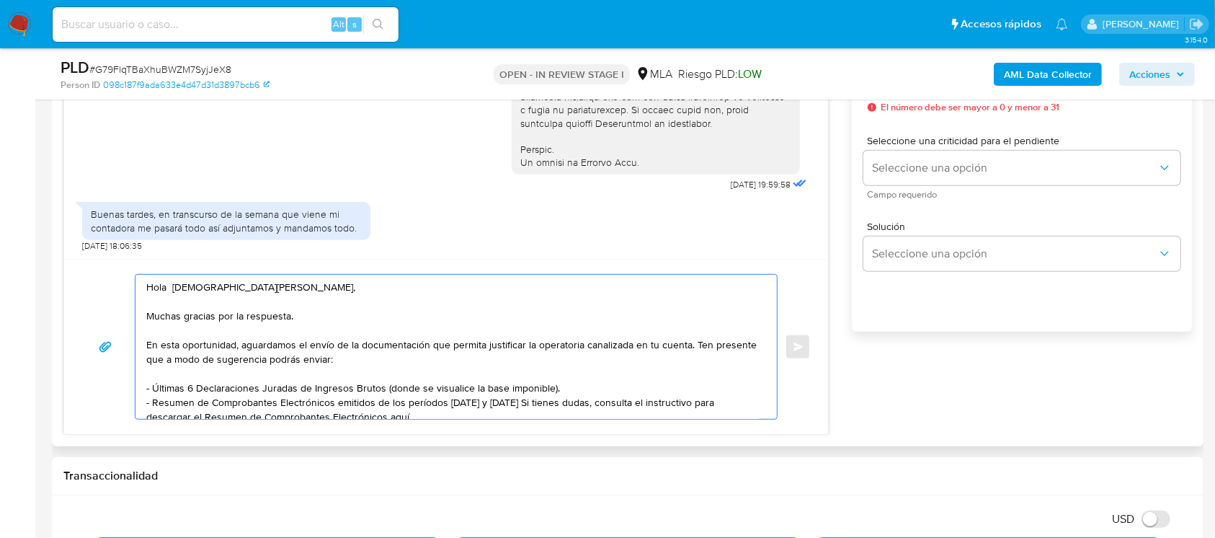
scroll to position [96, 0]
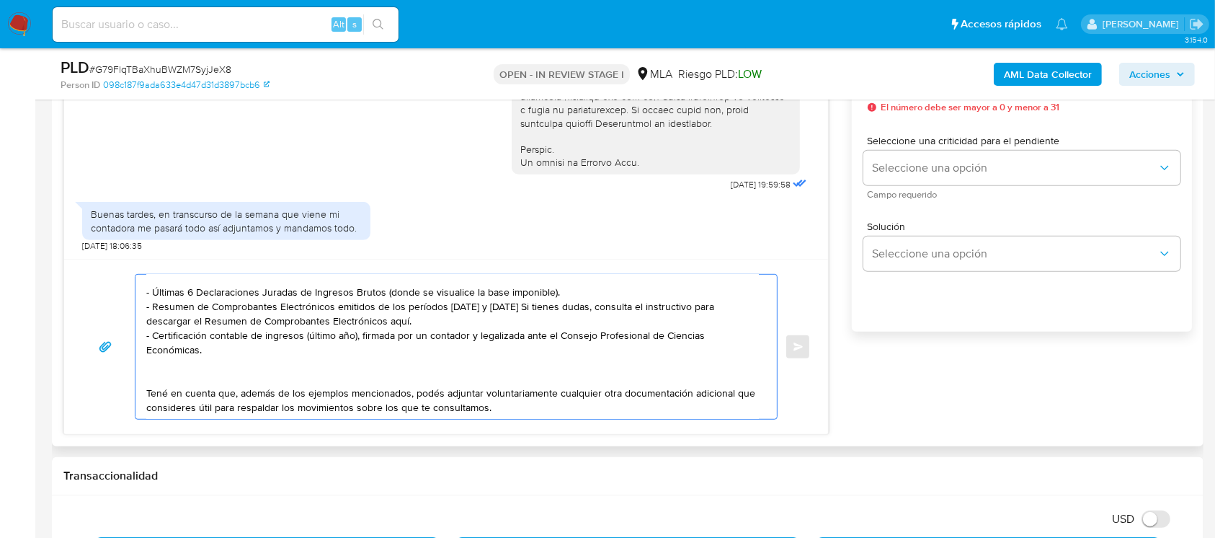
click at [401, 323] on textarea "Hola Jesus Carrazana, Muchas gracias por la respuesta. En esta oportunidad, agu…" at bounding box center [452, 347] width 613 height 144
paste textarea "https://www.mercadopago.com.ar/ayuda/30181"
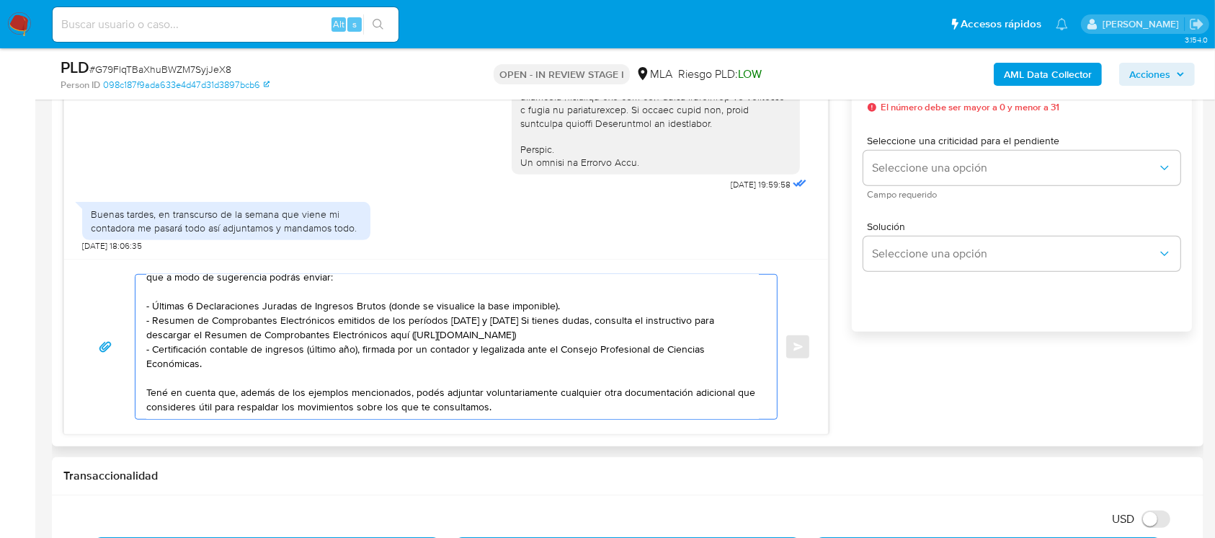
scroll to position [102, 0]
click at [340, 412] on textarea "Hola Jesus Carrazana, Muchas gracias por la respuesta. En esta oportunidad, agu…" at bounding box center [452, 347] width 613 height 144
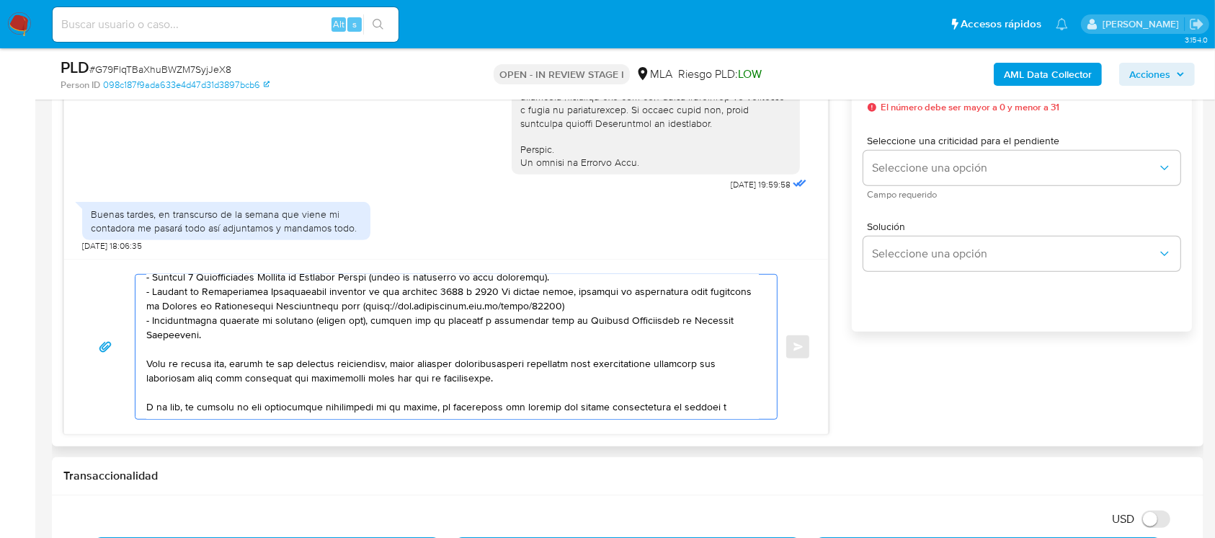
paste textarea "on las siguientes contrapartes con las que operaste, el motivo de las transacci…"
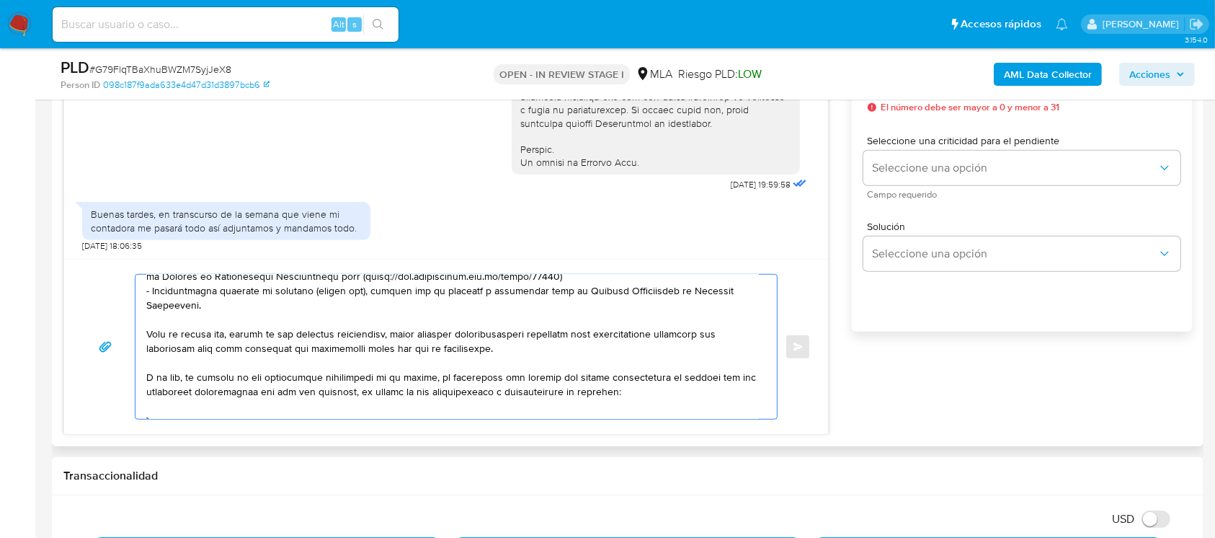
scroll to position [156, 0]
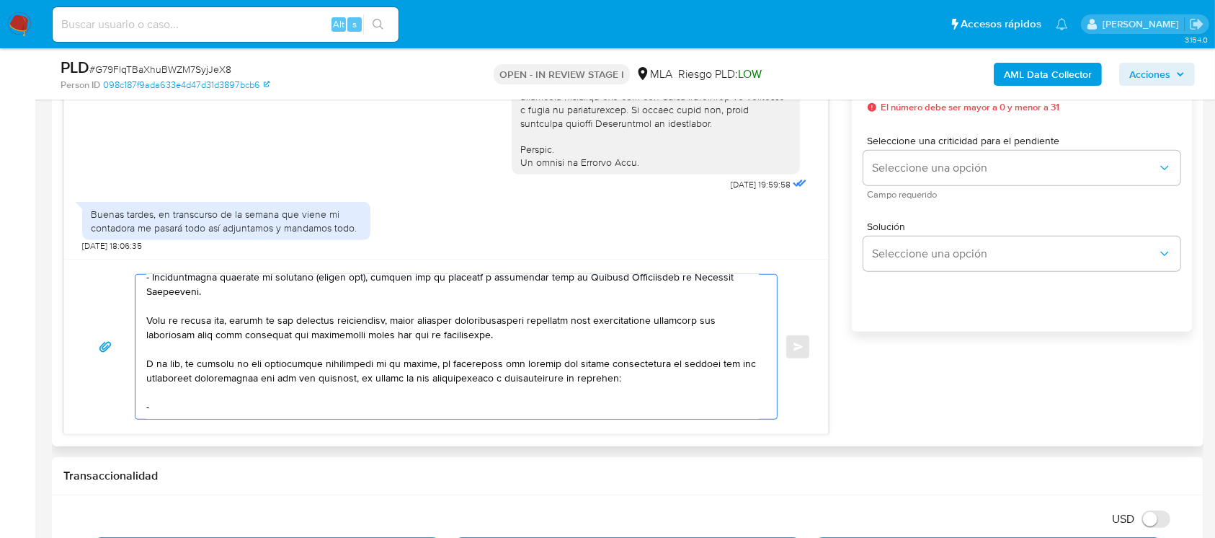
paste textarea "Rivas Chehin Jose Eduardo"
paste textarea "20225572241"
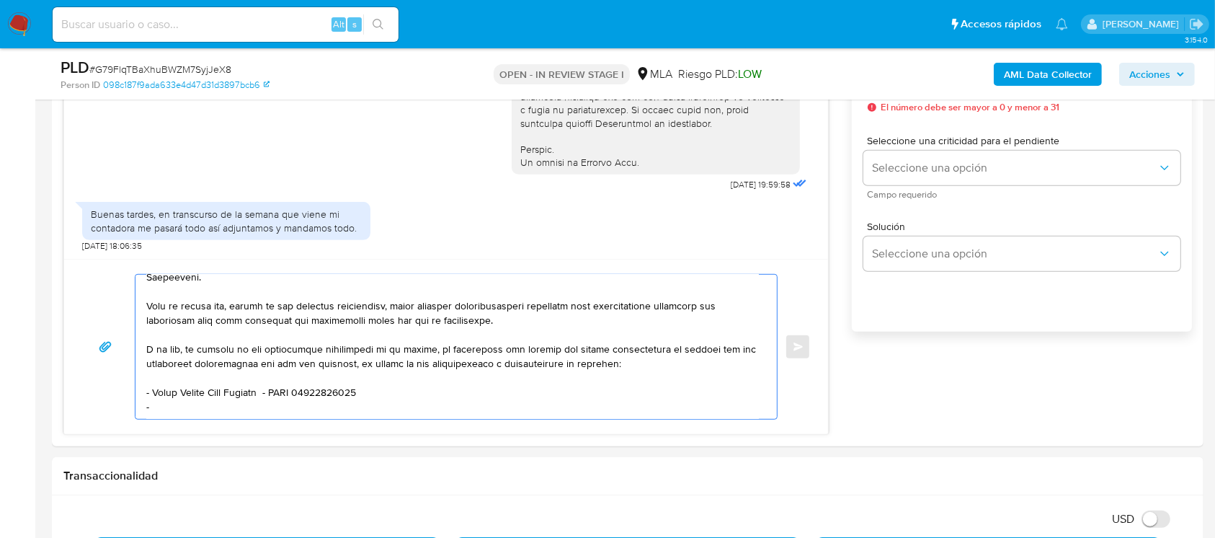
paste textarea "Aceitera General Deheza Sa"
paste textarea "30502874353"
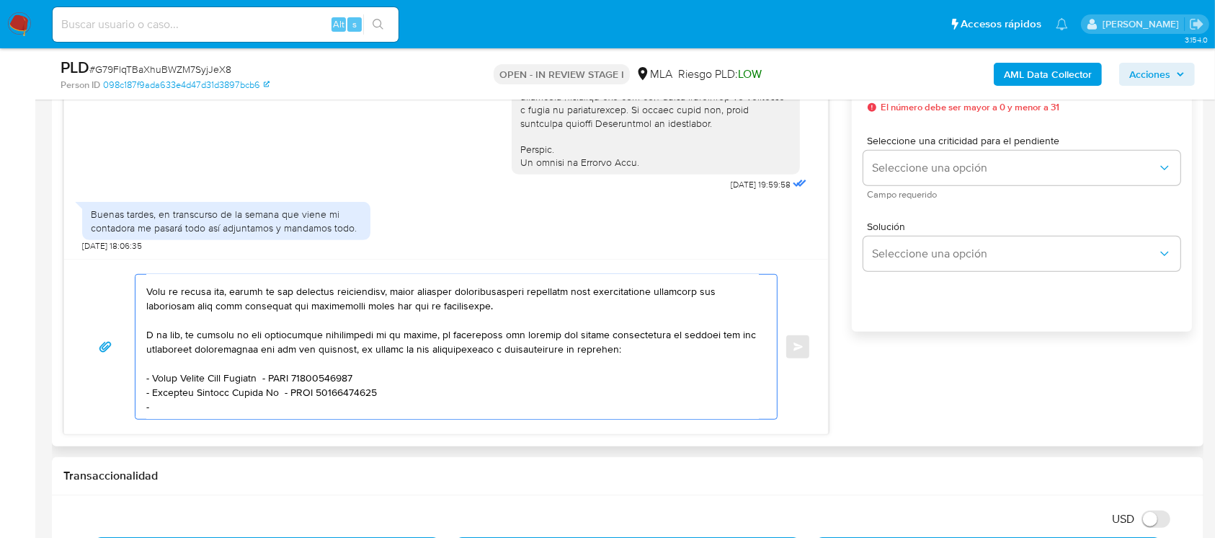
paste textarea "Maria Jimena Sosa"
paste textarea "27409535114"
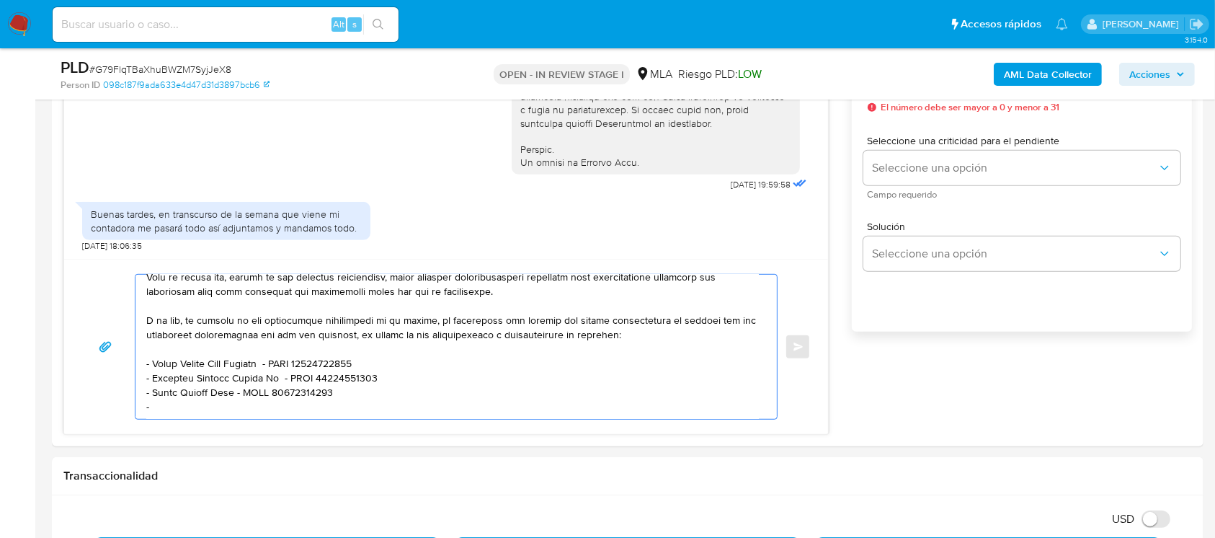
paste textarea "Raul De La Colina"
paste textarea "20324124528"
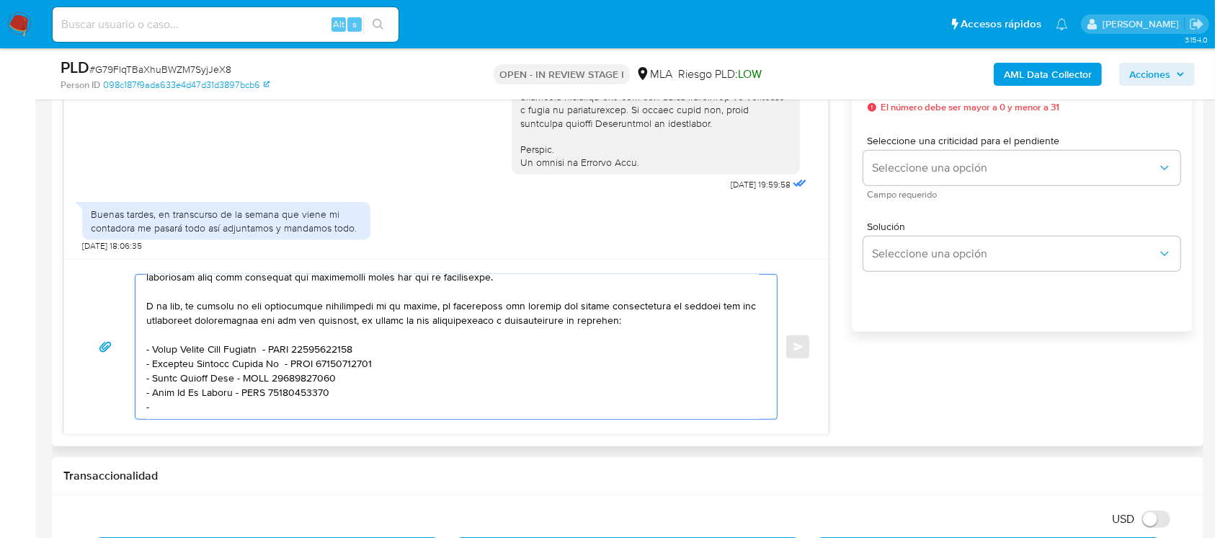
paste textarea "De Carlo Mario Cristian"
paste textarea "20315435308"
click at [671, 296] on textarea at bounding box center [452, 347] width 613 height 144
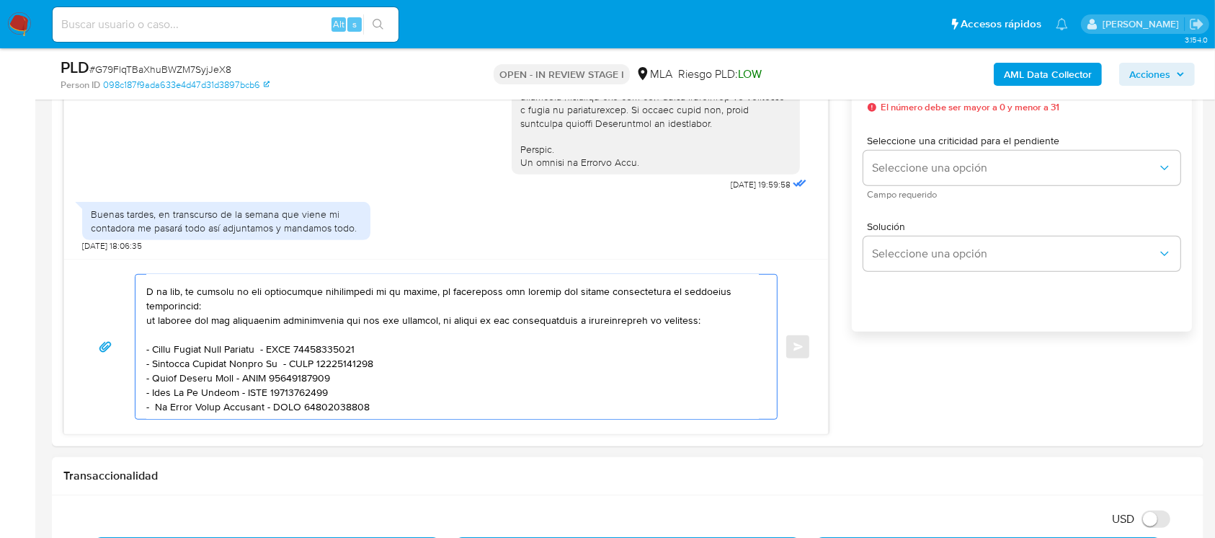
scroll to position [249, 0]
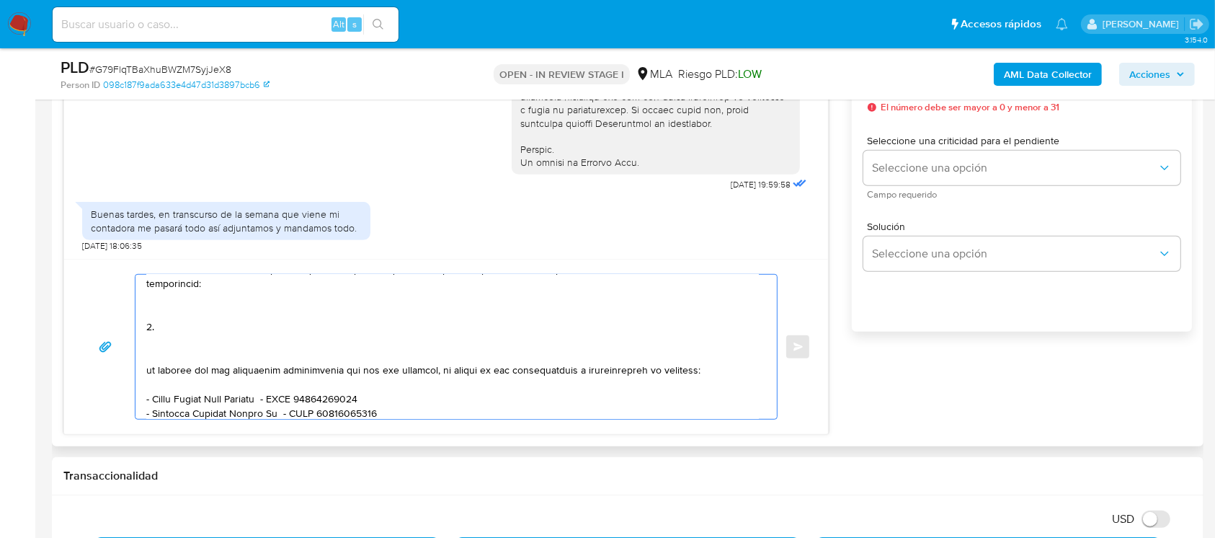
click at [227, 322] on textarea at bounding box center [452, 347] width 613 height 144
click at [223, 332] on textarea at bounding box center [452, 347] width 613 height 144
paste textarea "Descripción de la actividad: - Detalla la actividad que realizas a través de tu…"
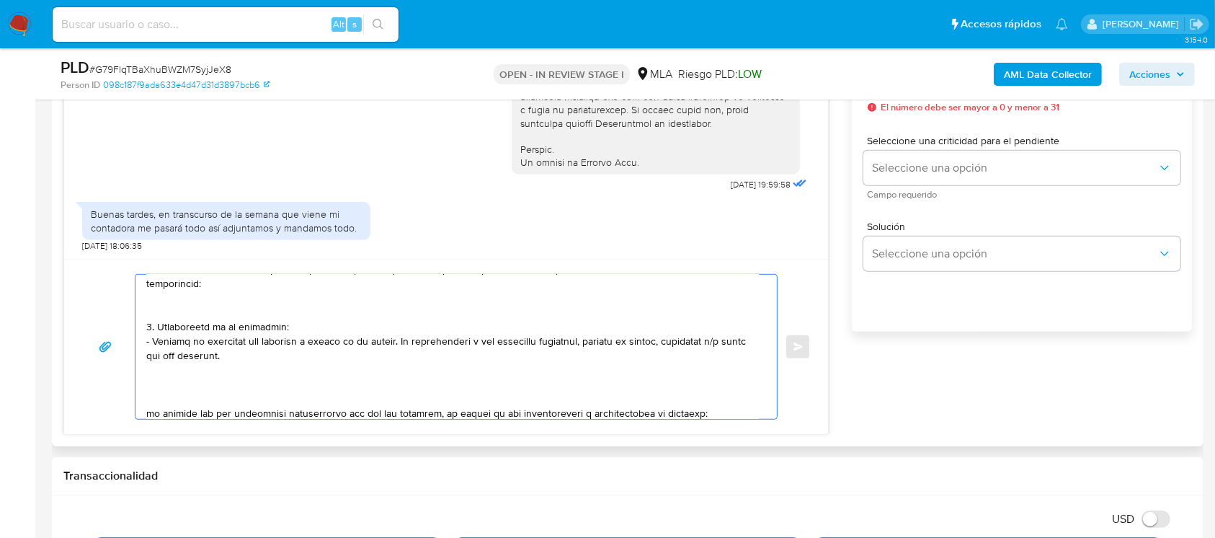
click at [368, 324] on textarea at bounding box center [452, 347] width 613 height 144
click at [373, 332] on textarea at bounding box center [452, 347] width 613 height 144
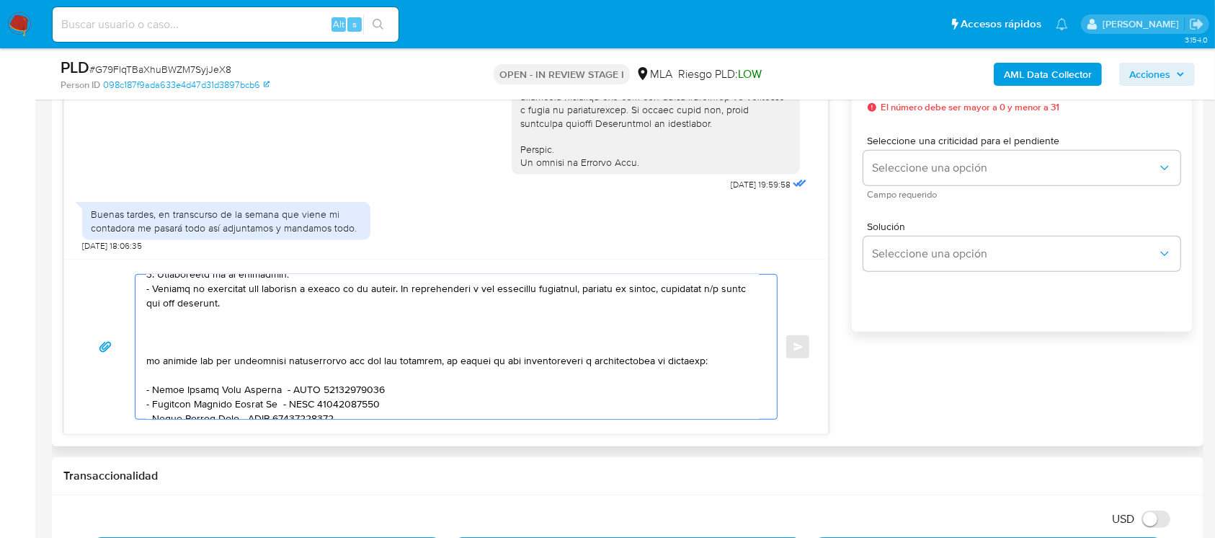
scroll to position [345, 0]
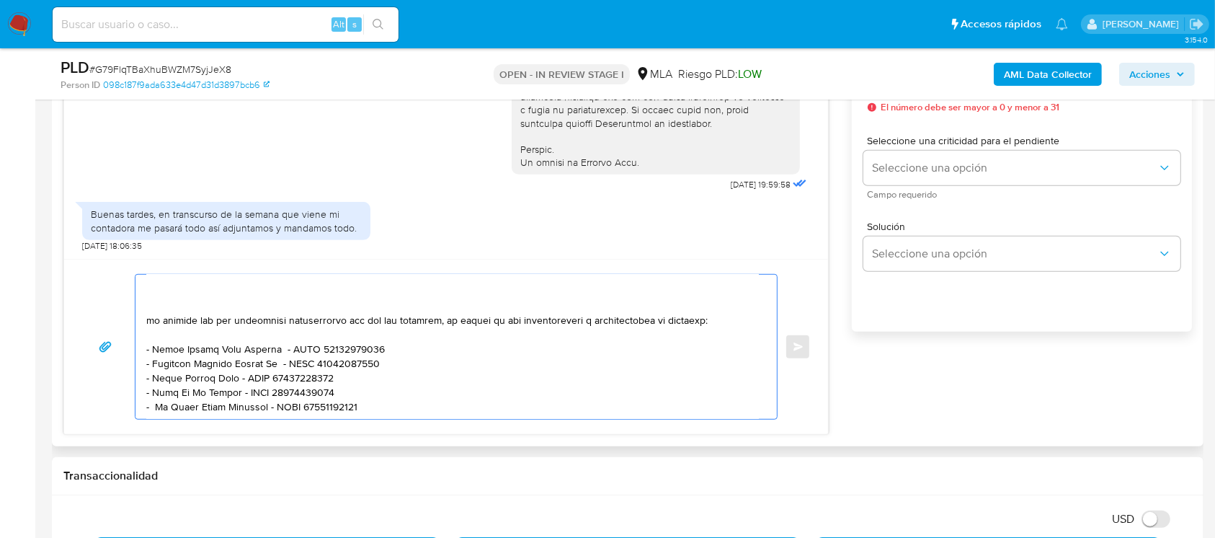
click at [214, 296] on textarea at bounding box center [452, 347] width 613 height 144
paste textarea "Proporciona el vínculo con las siguientes contrapartes con las que operaste, el…"
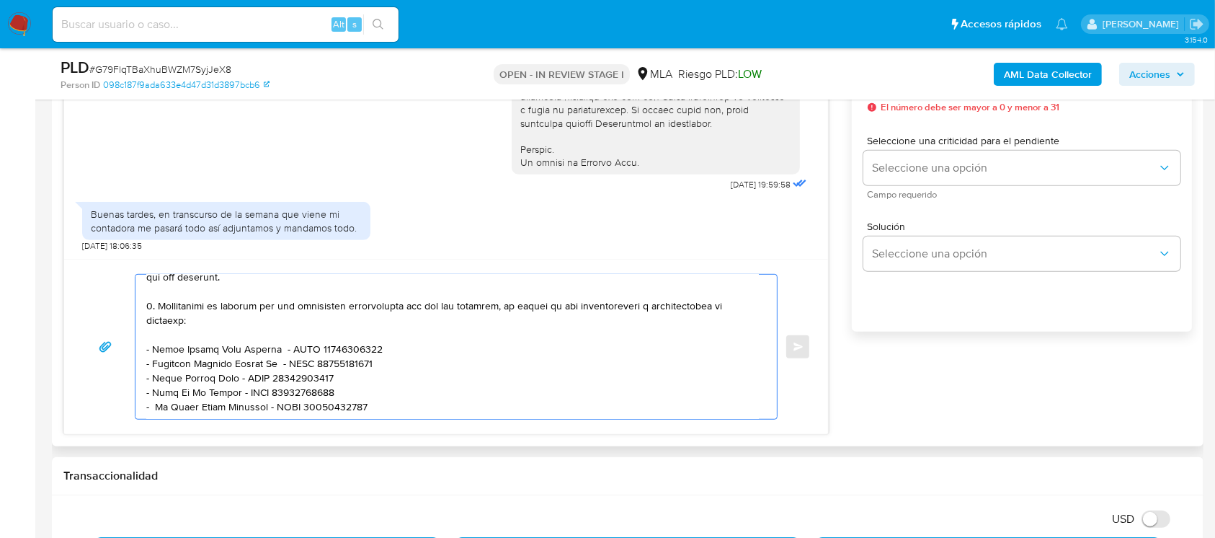
scroll to position [352, 0]
click at [426, 396] on textarea at bounding box center [452, 347] width 613 height 144
paste textarea "Es importante que sepas que, en caso de no responder a lo solicitado o si lo pr…"
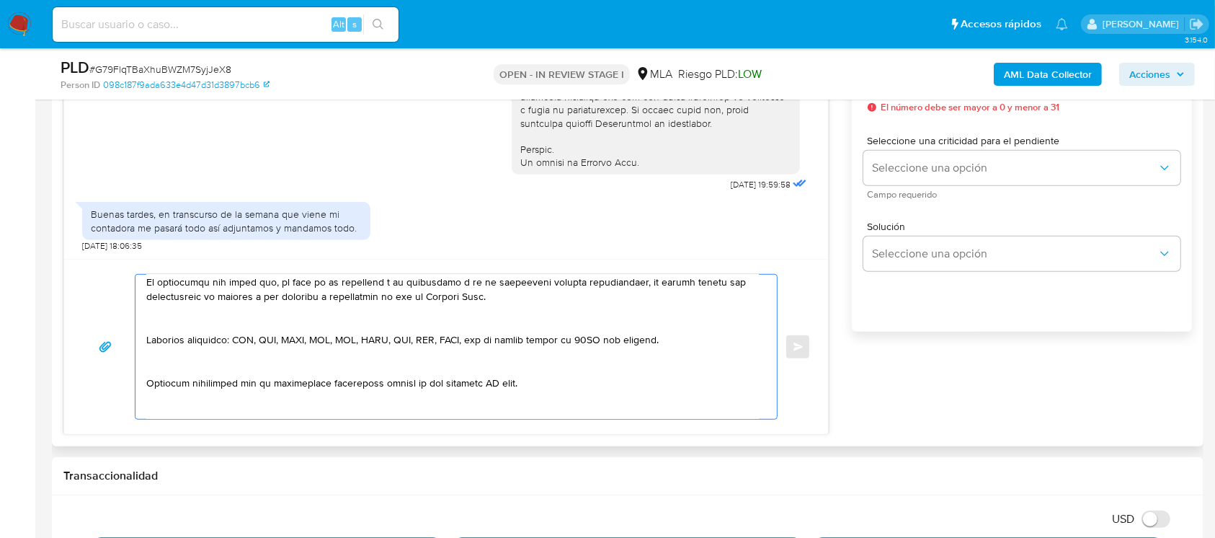
scroll to position [458, 0]
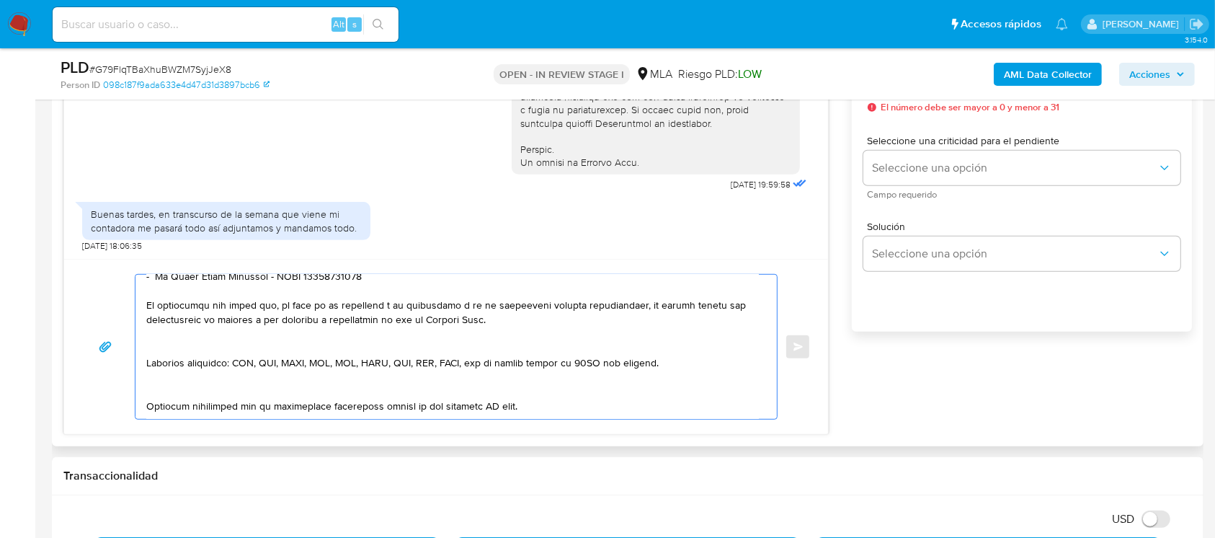
click at [302, 357] on textarea at bounding box center [452, 347] width 613 height 144
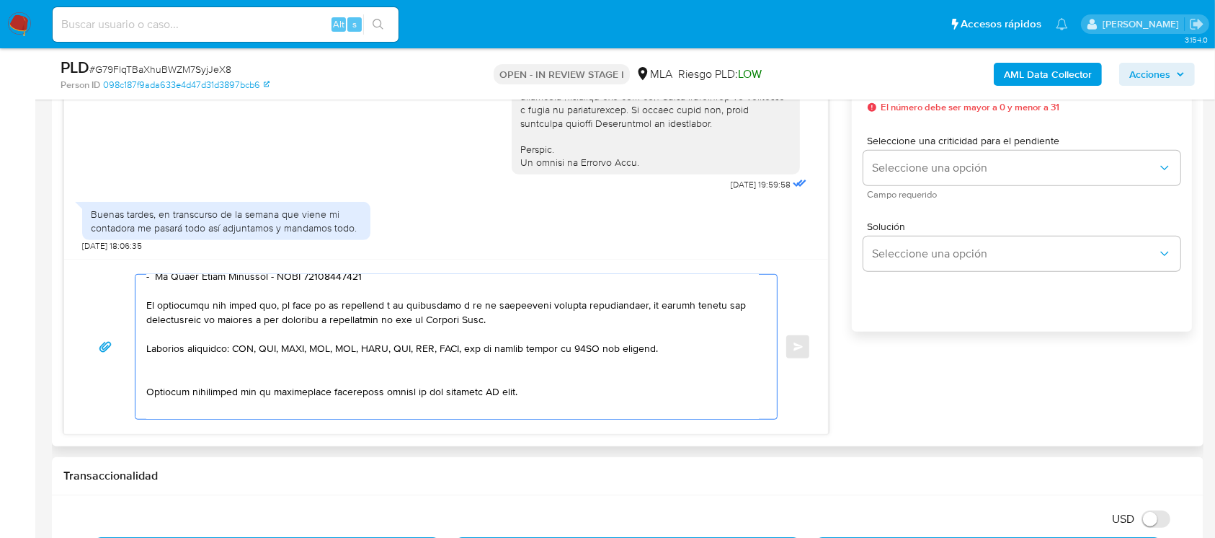
click at [216, 391] on textarea at bounding box center [452, 347] width 613 height 144
click at [226, 420] on div "Enviar" at bounding box center [446, 346] width 764 height 175
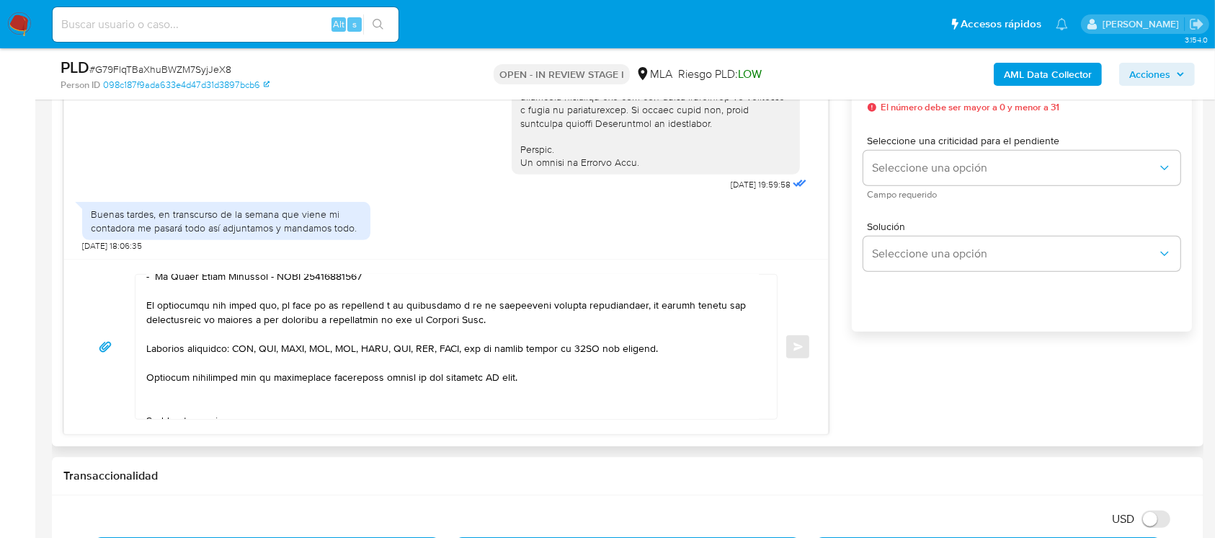
click at [216, 411] on textarea at bounding box center [452, 347] width 613 height 144
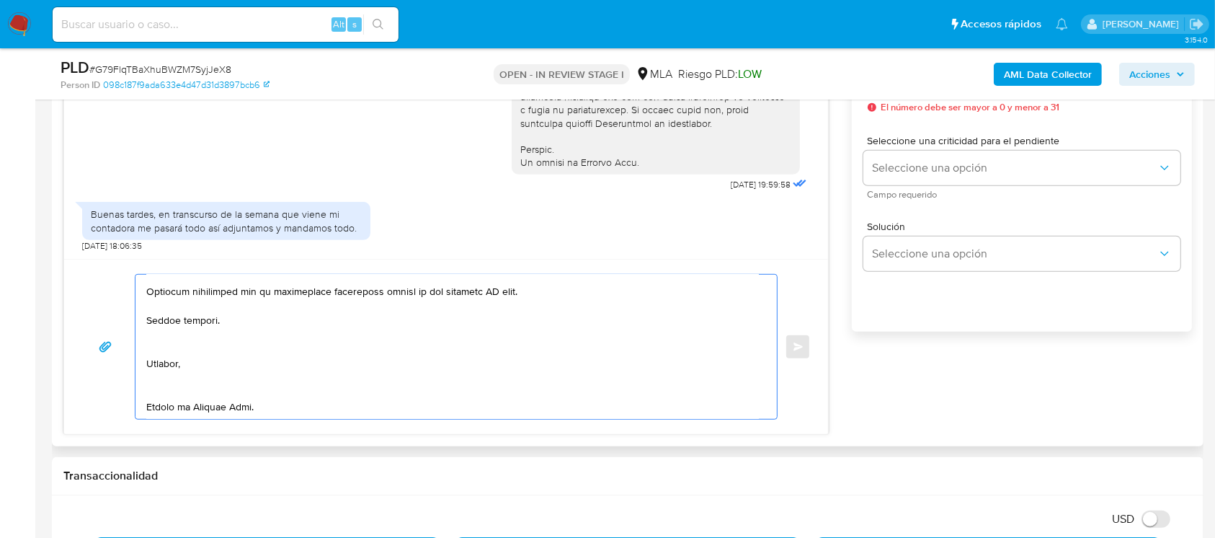
click at [190, 342] on textarea at bounding box center [452, 347] width 613 height 144
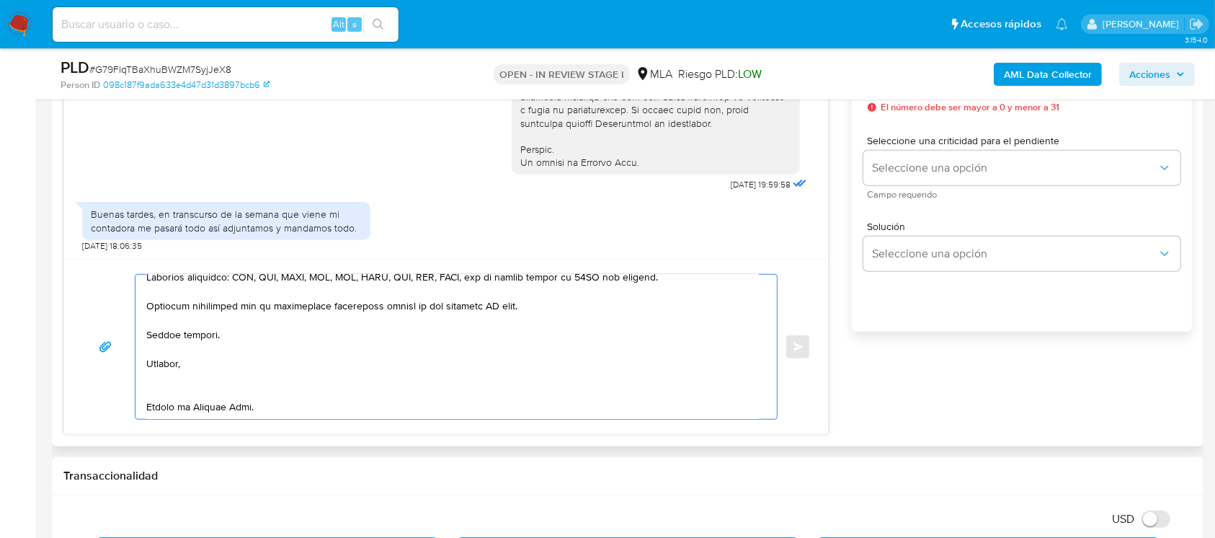
click at [179, 381] on textarea at bounding box center [452, 347] width 613 height 144
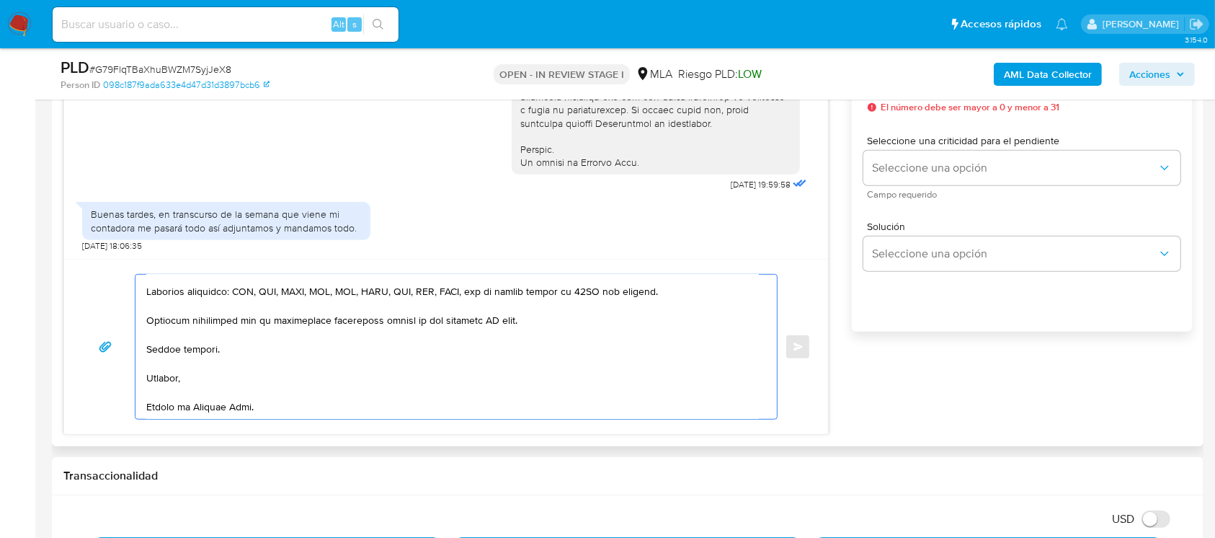
click at [190, 412] on textarea at bounding box center [452, 347] width 613 height 144
click at [492, 316] on textarea at bounding box center [452, 347] width 613 height 144
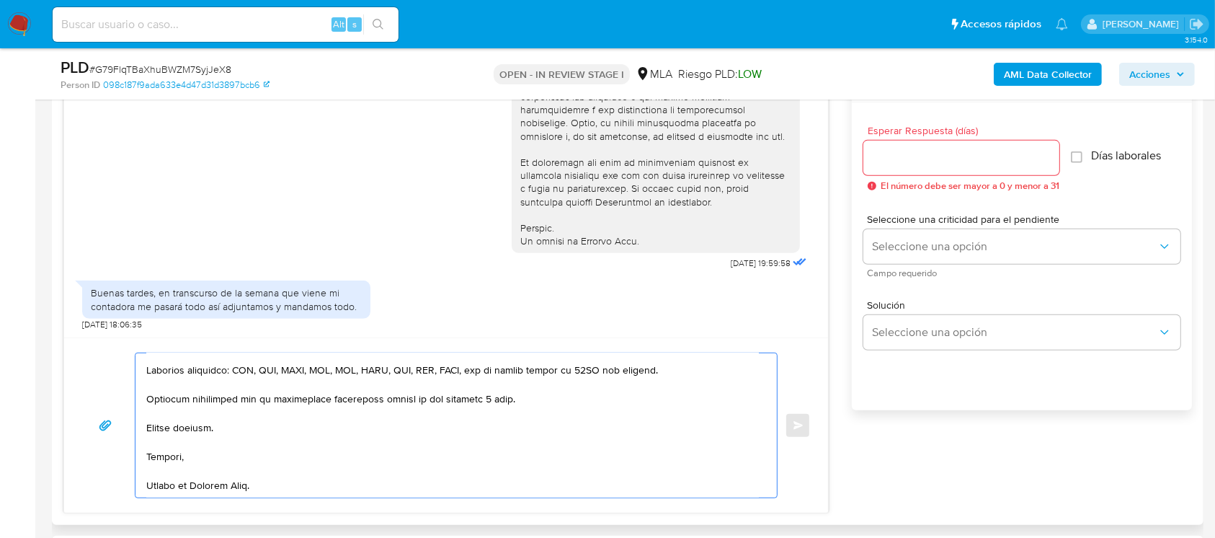
scroll to position [768, 0]
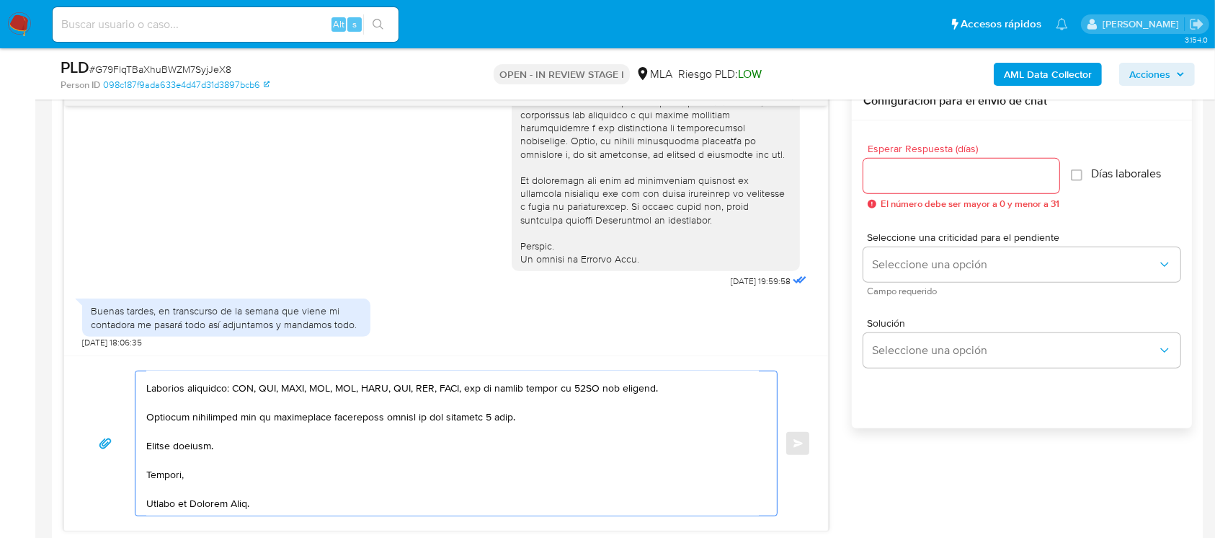
type textarea "Hola Jesus Carrazana, Muchas gracias por la respuesta. En esta oportunidad, agu…"
click at [947, 175] on input "Esperar Respuesta (días)" at bounding box center [962, 176] width 196 height 19
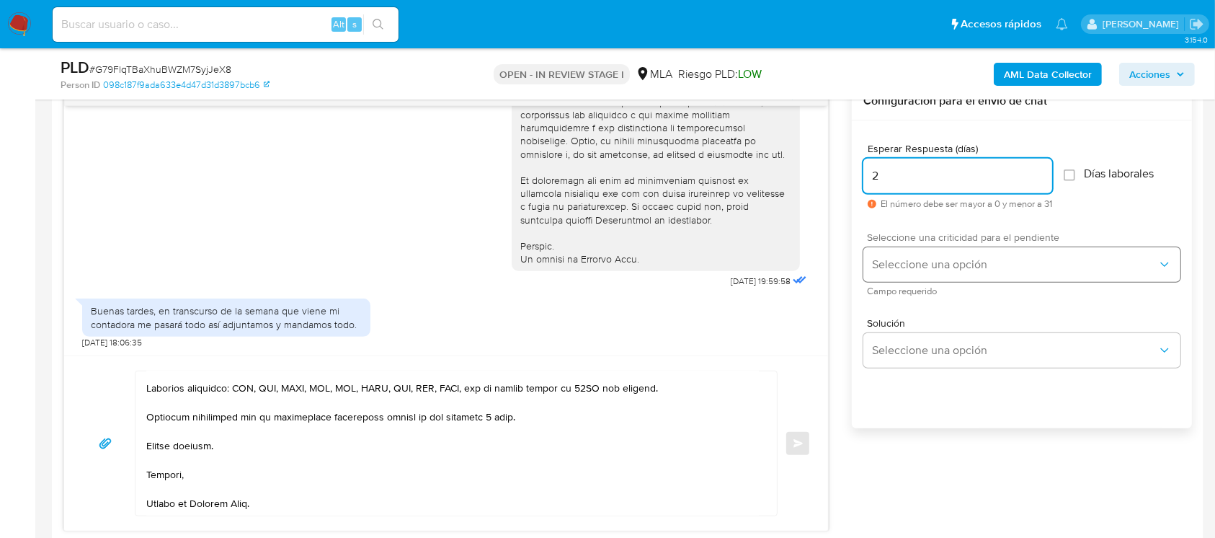
type input "2"
click at [914, 272] on button "Seleccione una opción" at bounding box center [1022, 264] width 317 height 35
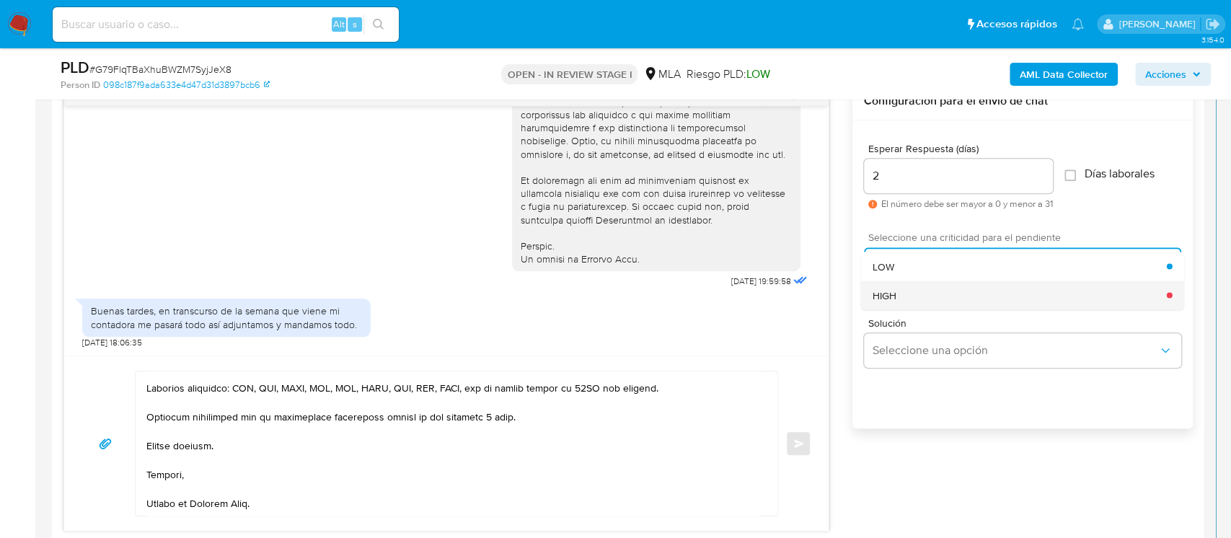
click at [901, 284] on div "HIGH" at bounding box center [1019, 294] width 294 height 29
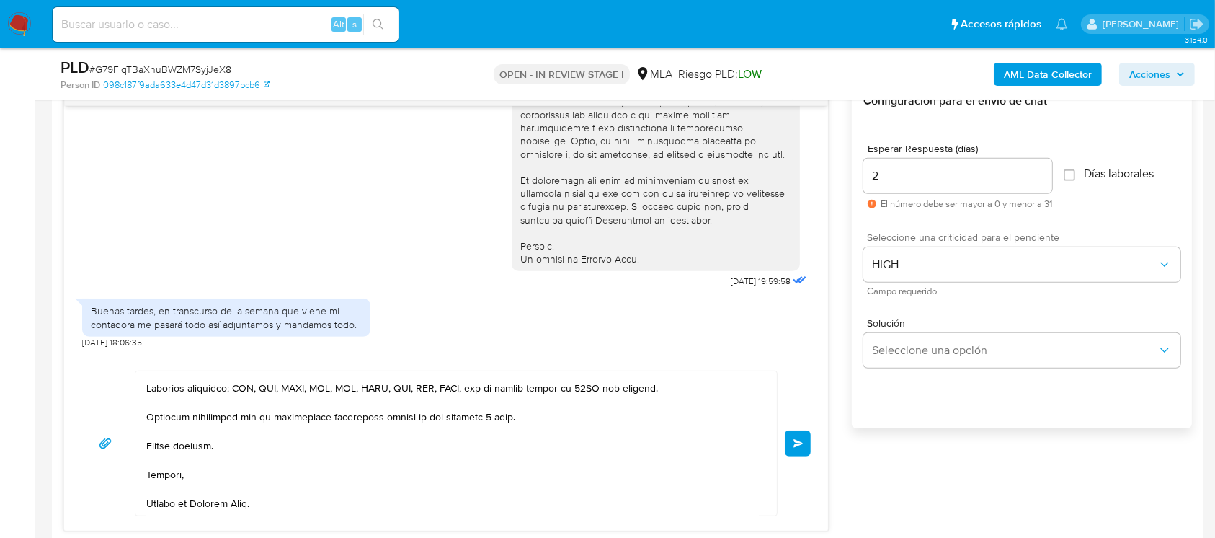
click at [794, 435] on button "Enviar" at bounding box center [798, 443] width 26 height 26
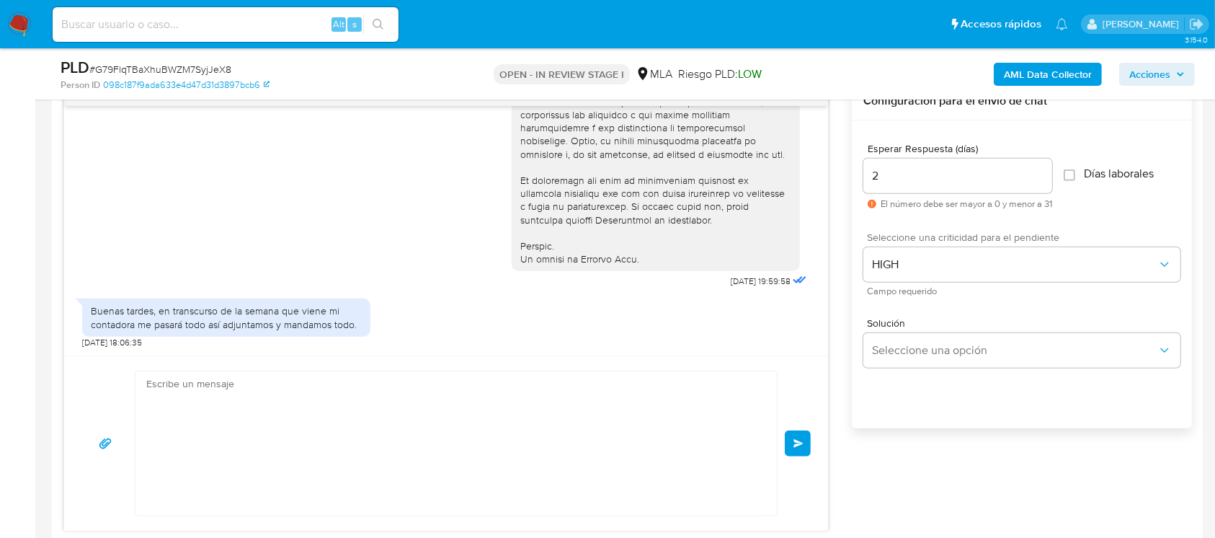
scroll to position [1466, 0]
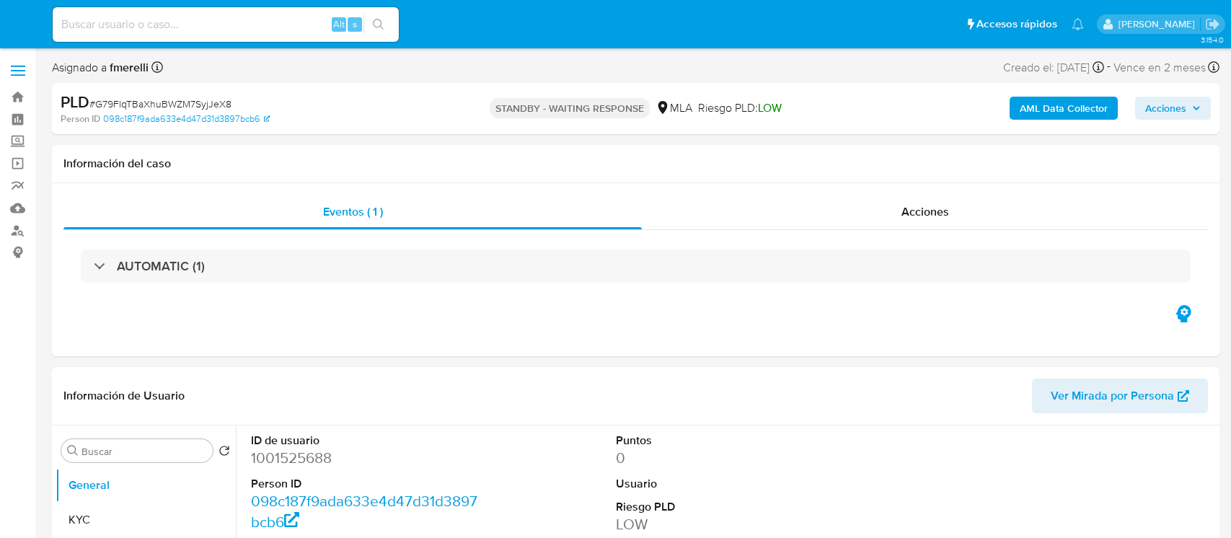
select select "10"
click at [265, 26] on input at bounding box center [226, 24] width 346 height 19
paste input "X0Uphh5k4pthfSptaviaeH6F"
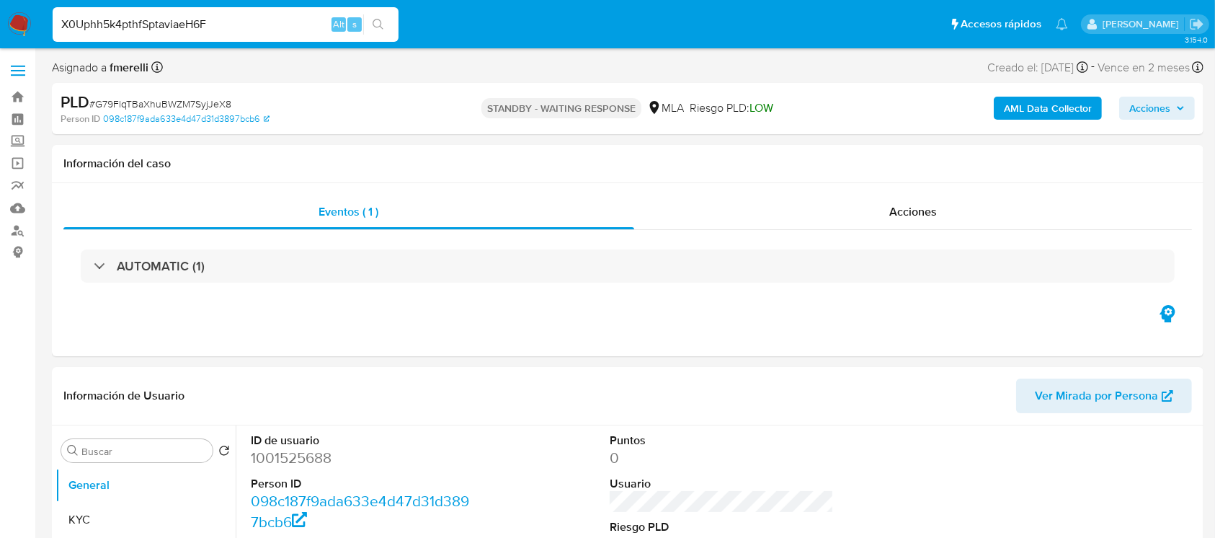
type input "X0Uphh5k4pthfSptaviaeH6F"
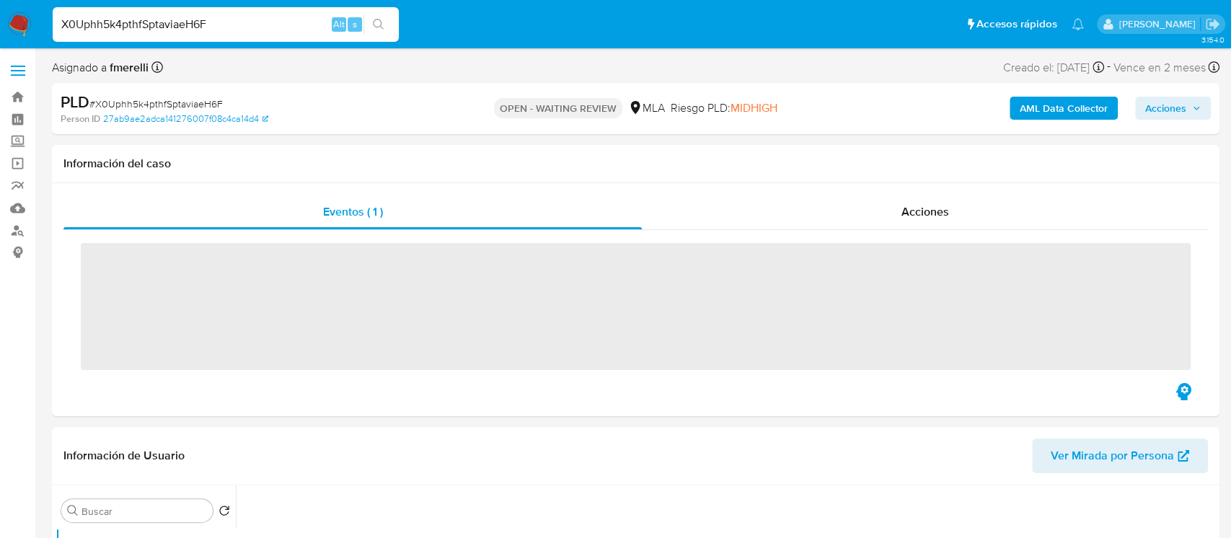
select select "10"
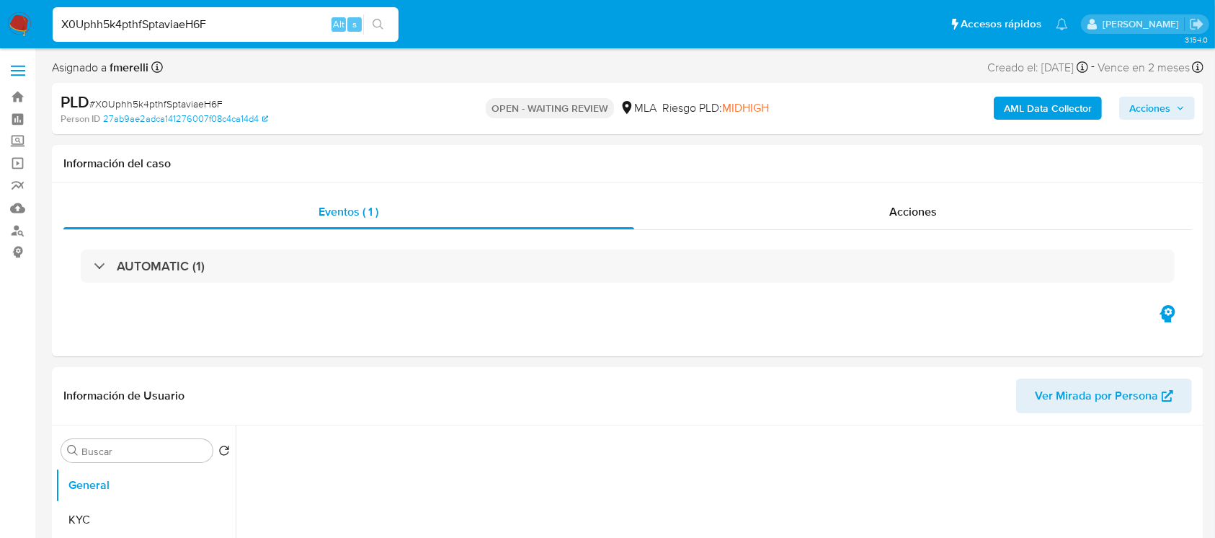
click at [293, 20] on input "X0Uphh5k4pthfSptaviaeH6F" at bounding box center [226, 24] width 346 height 19
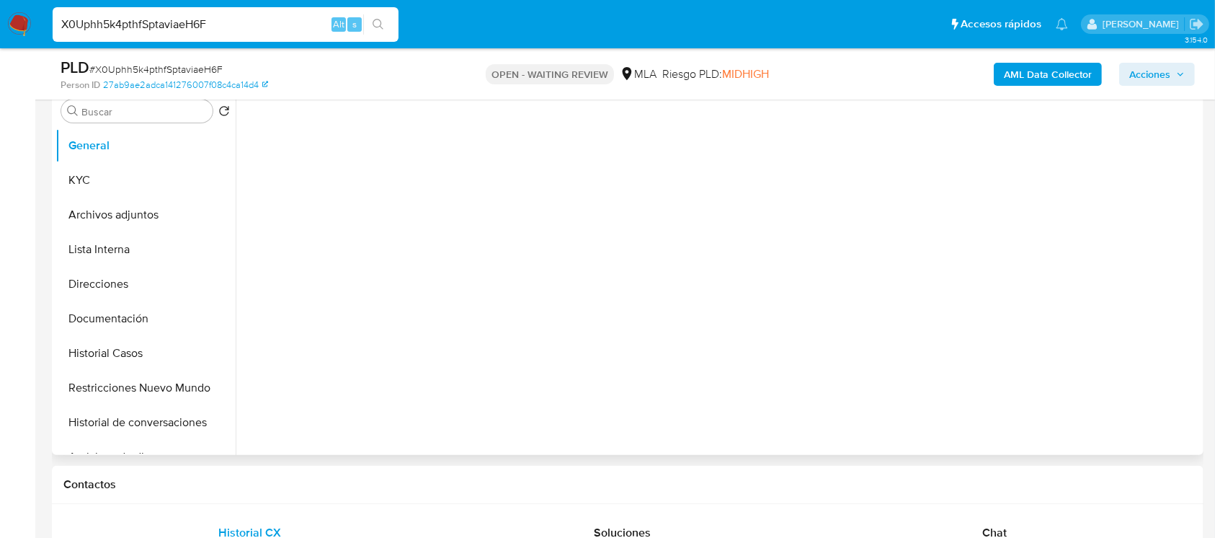
scroll to position [577, 0]
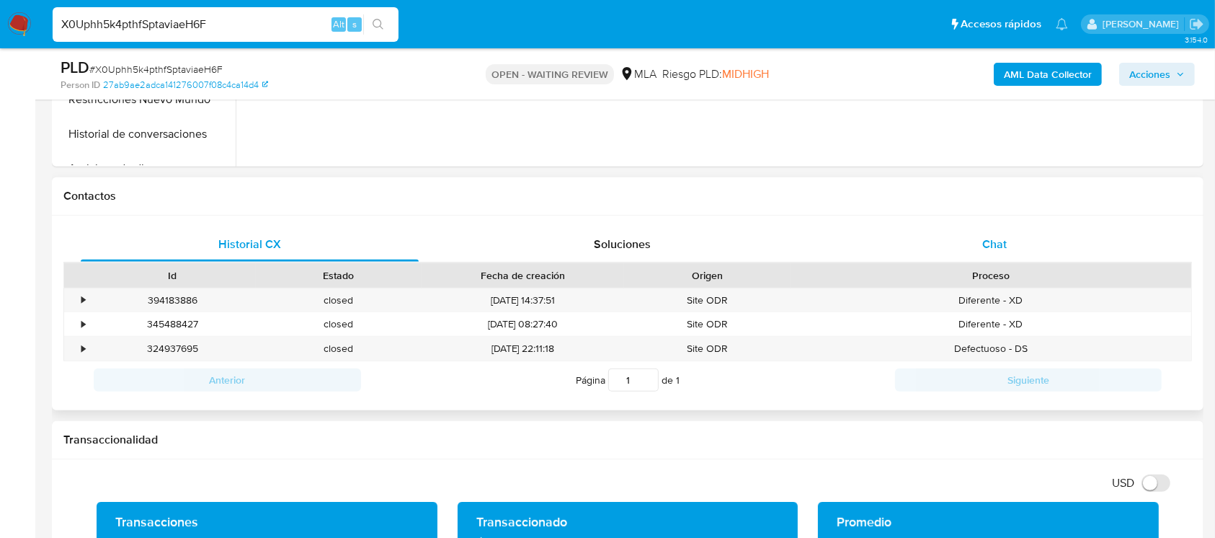
click at [977, 256] on div "Chat" at bounding box center [995, 244] width 338 height 35
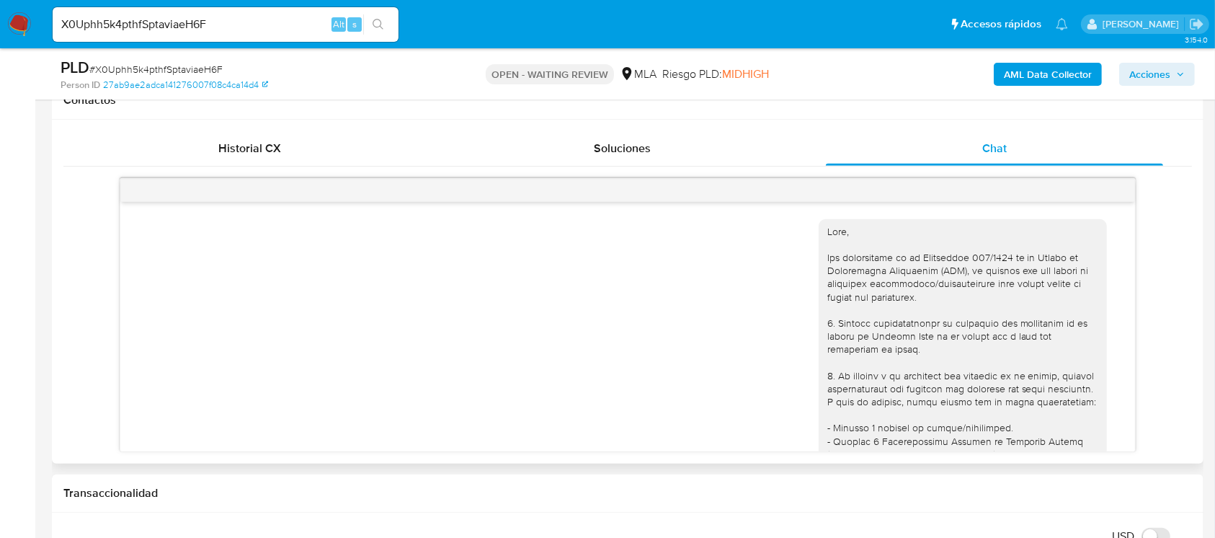
scroll to position [637, 0]
